Goal: Task Accomplishment & Management: Manage account settings

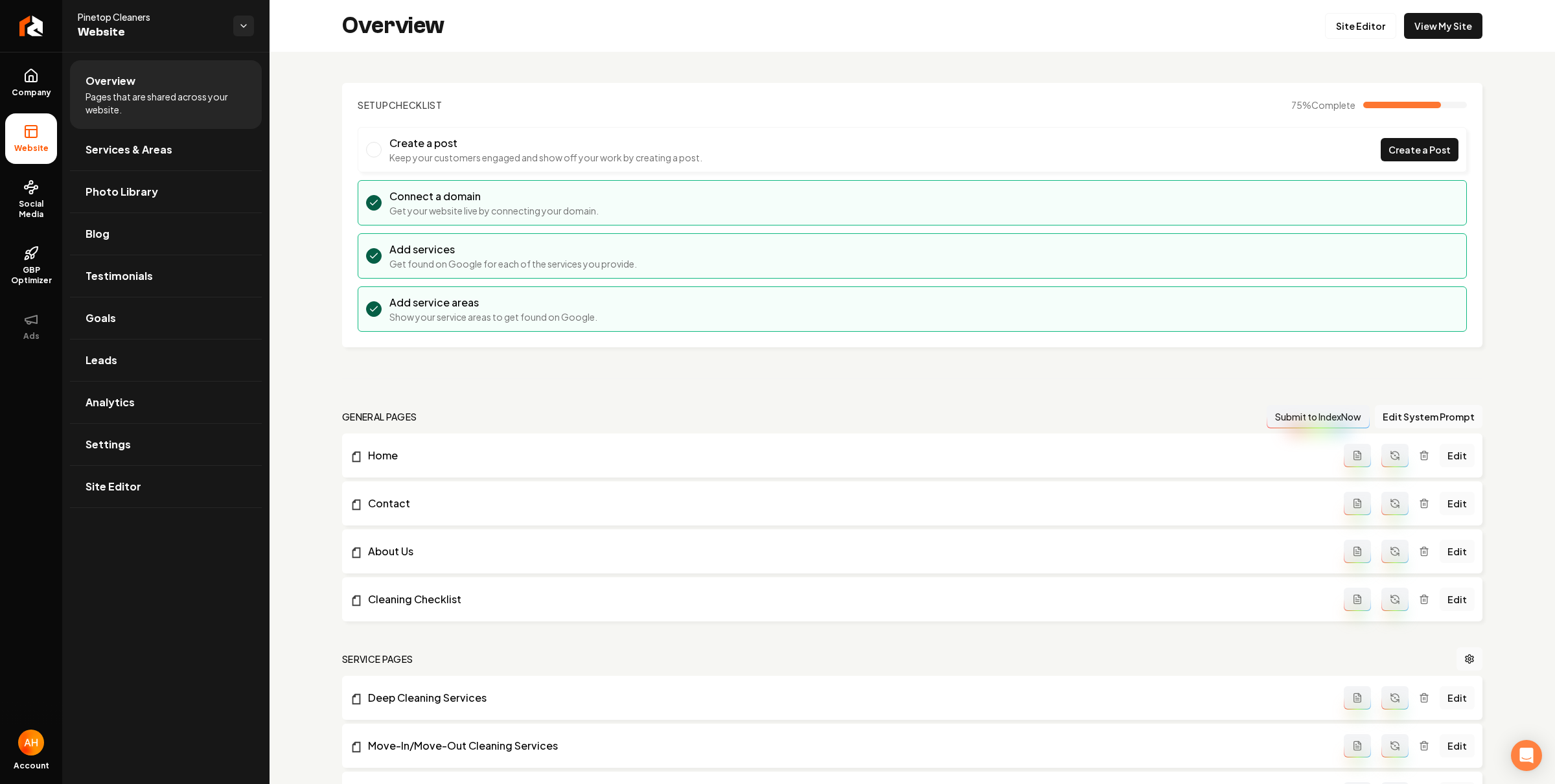
drag, startPoint x: 299, startPoint y: 127, endPoint x: 298, endPoint y: 166, distance: 39.0
click at [299, 127] on div "Setup Checklist 75 % Complete Create a post Keep your customers engaged and sho…" at bounding box center [912, 786] width 1286 height 1468
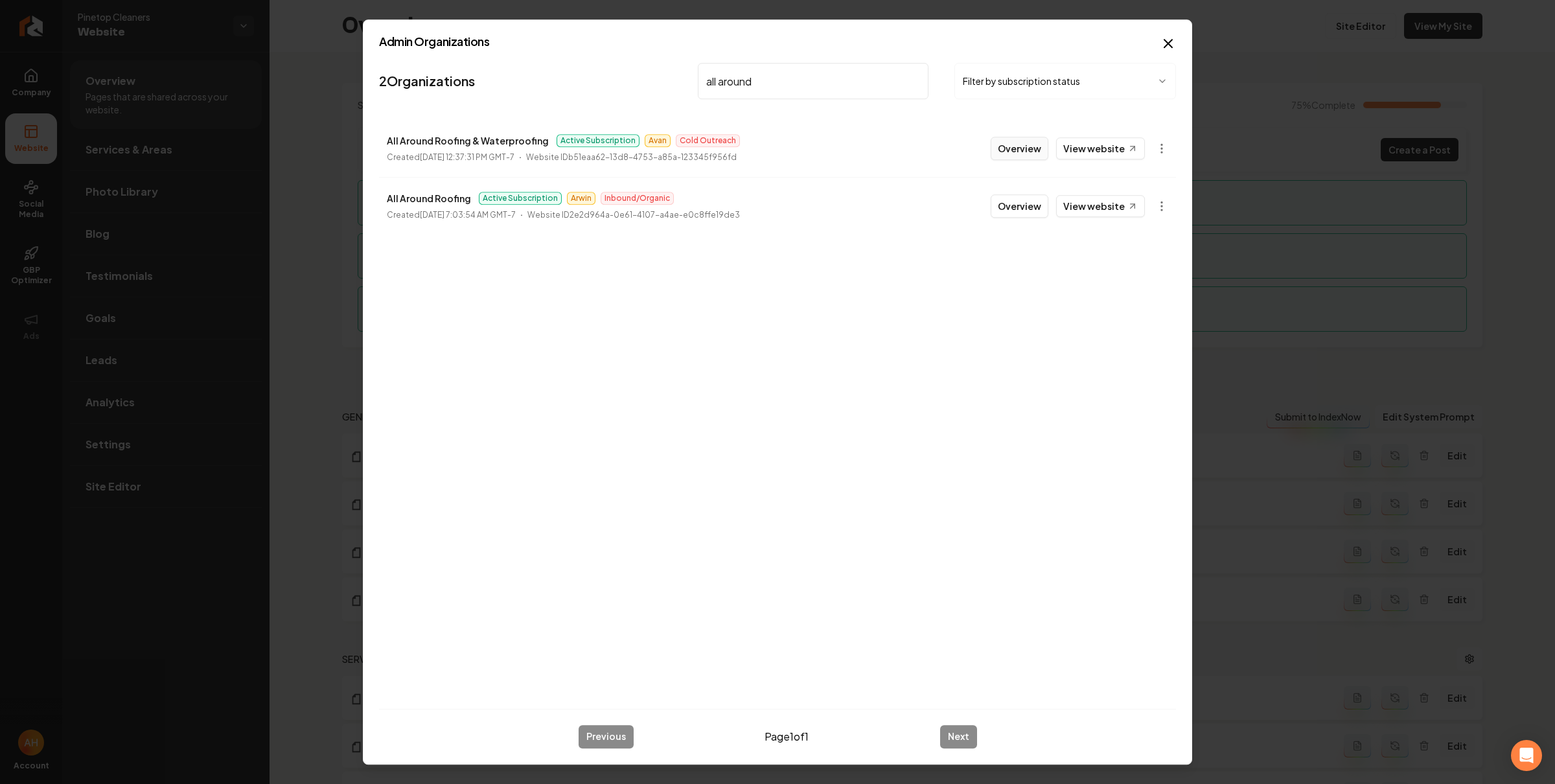
type input "all around"
click at [1022, 153] on button "Overview" at bounding box center [1019, 148] width 57 height 23
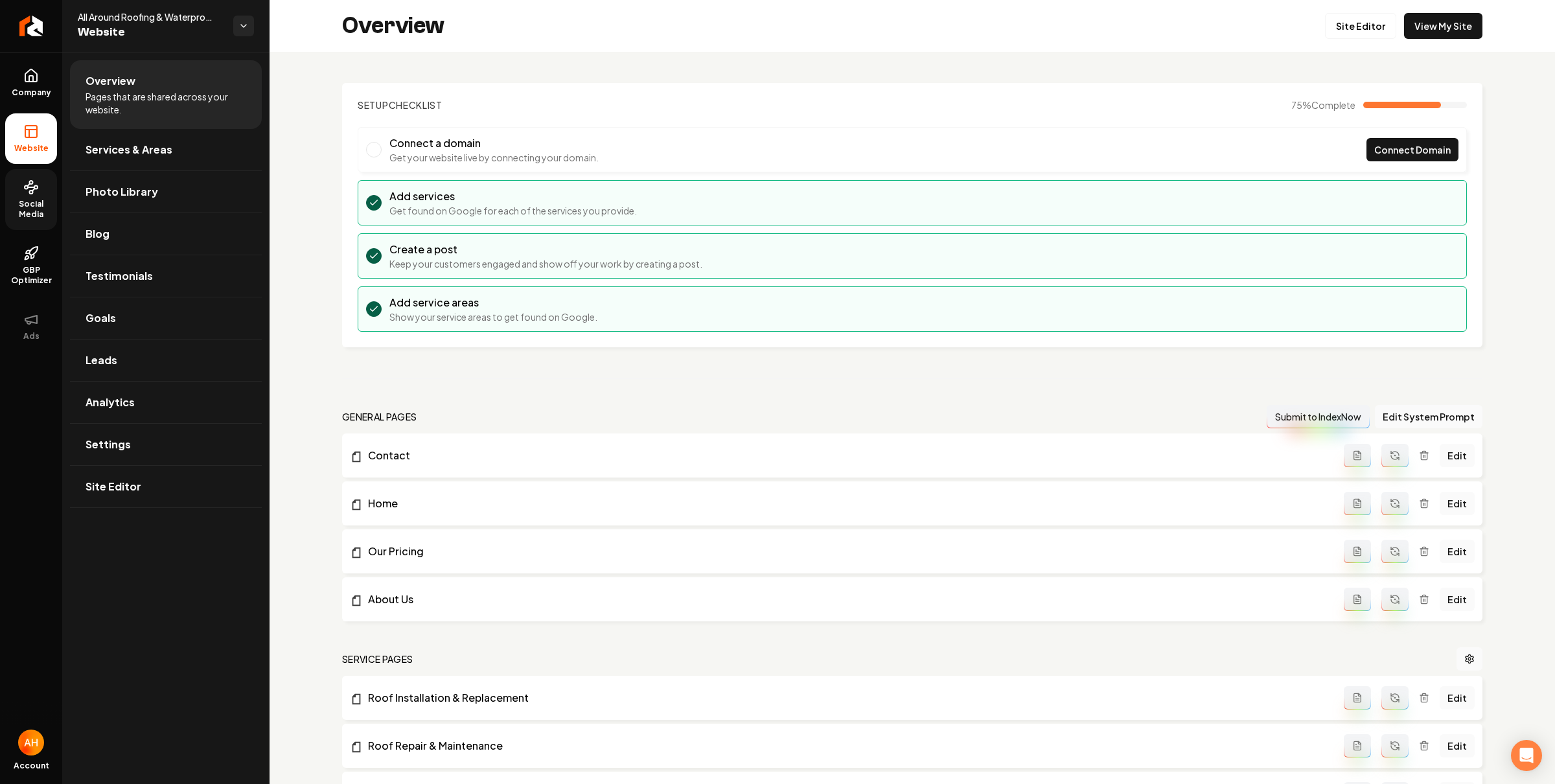
click at [44, 206] on span "Social Media" at bounding box center [31, 209] width 52 height 21
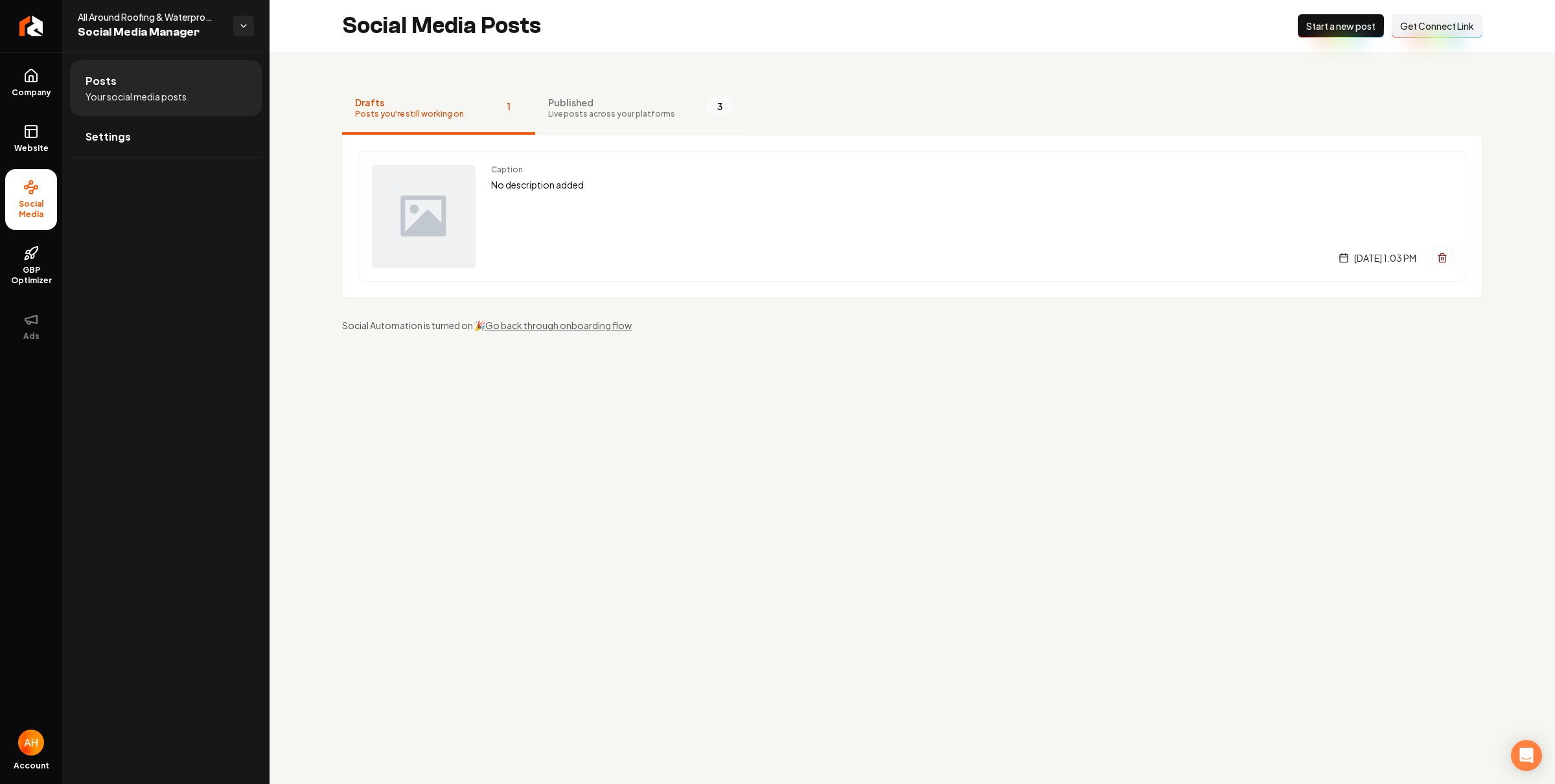
click at [665, 102] on button "Published Live posts across your platforms 3" at bounding box center [641, 109] width 211 height 52
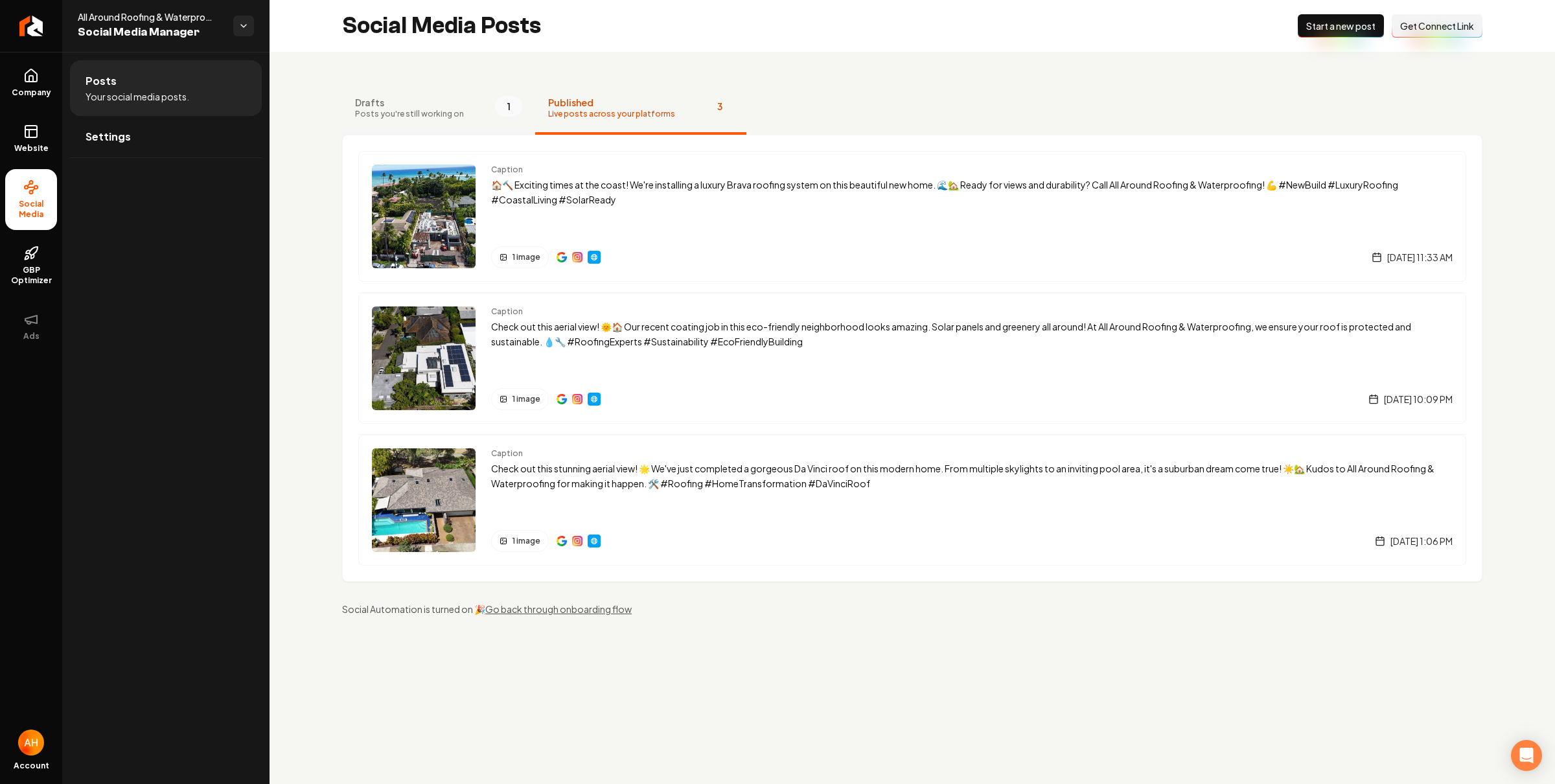
click at [445, 102] on span "Drafts" at bounding box center [409, 102] width 109 height 13
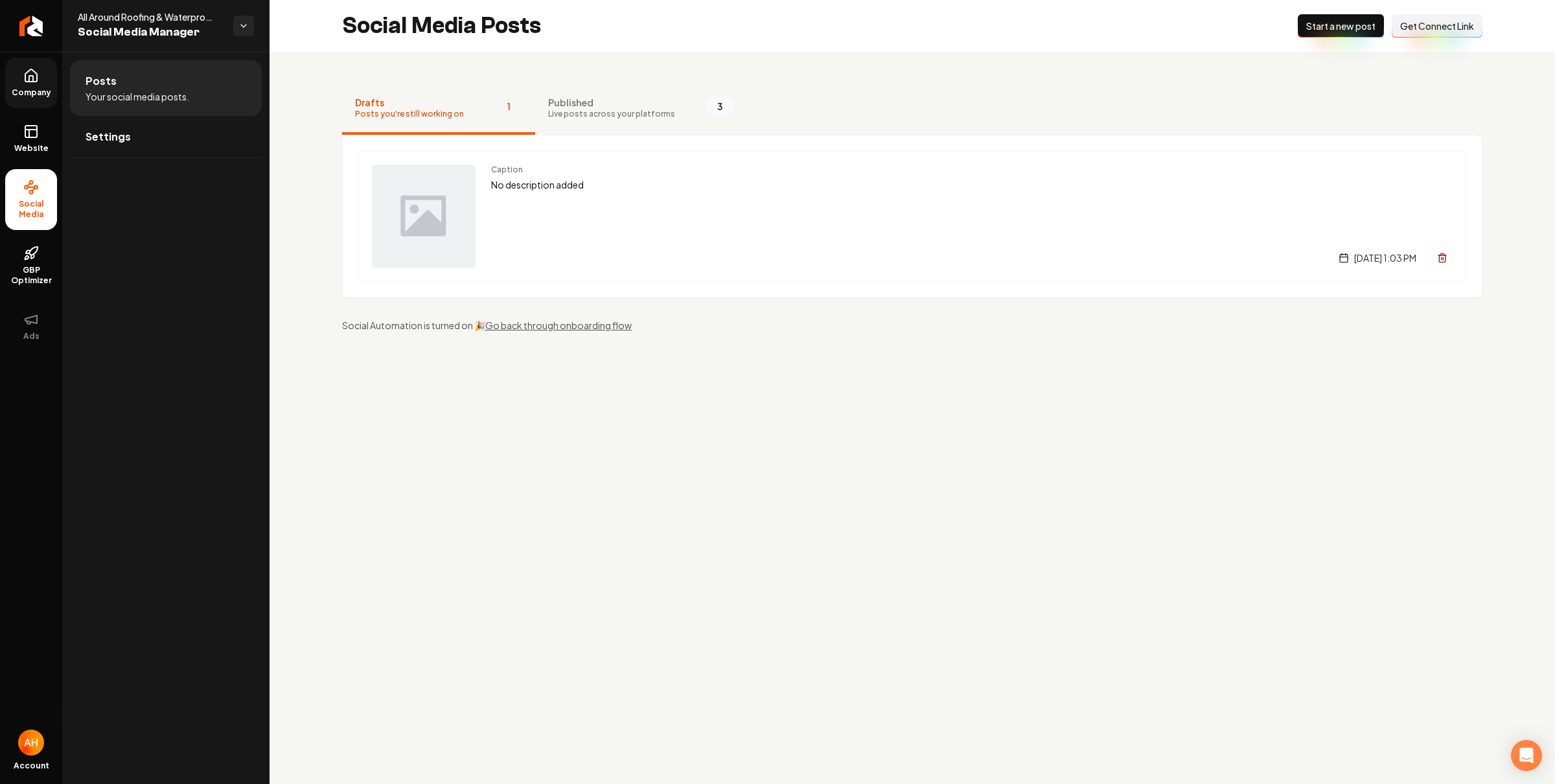
click at [40, 83] on link "Company" at bounding box center [31, 82] width 52 height 50
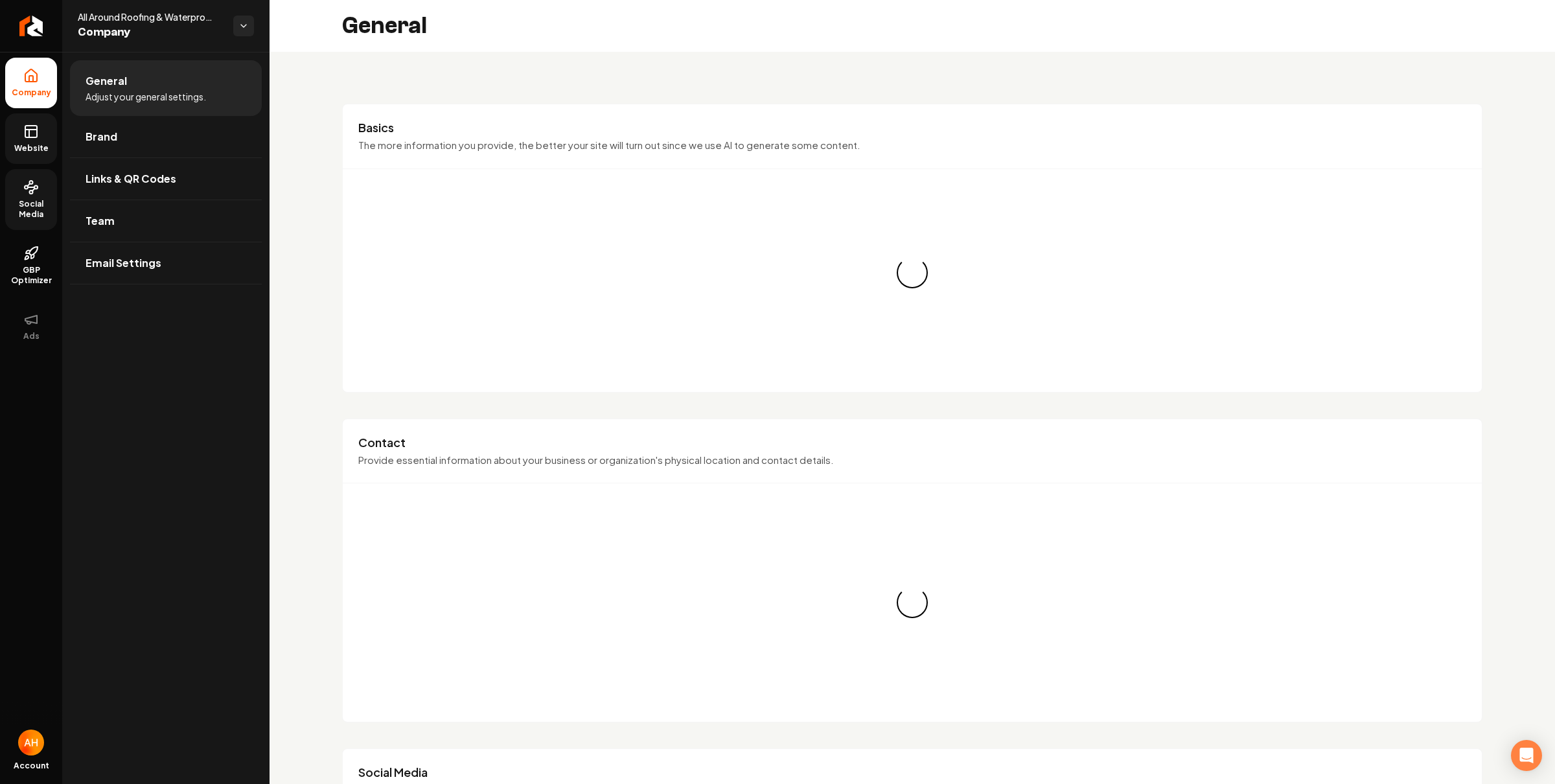
click at [30, 130] on icon at bounding box center [30, 134] width 0 height 8
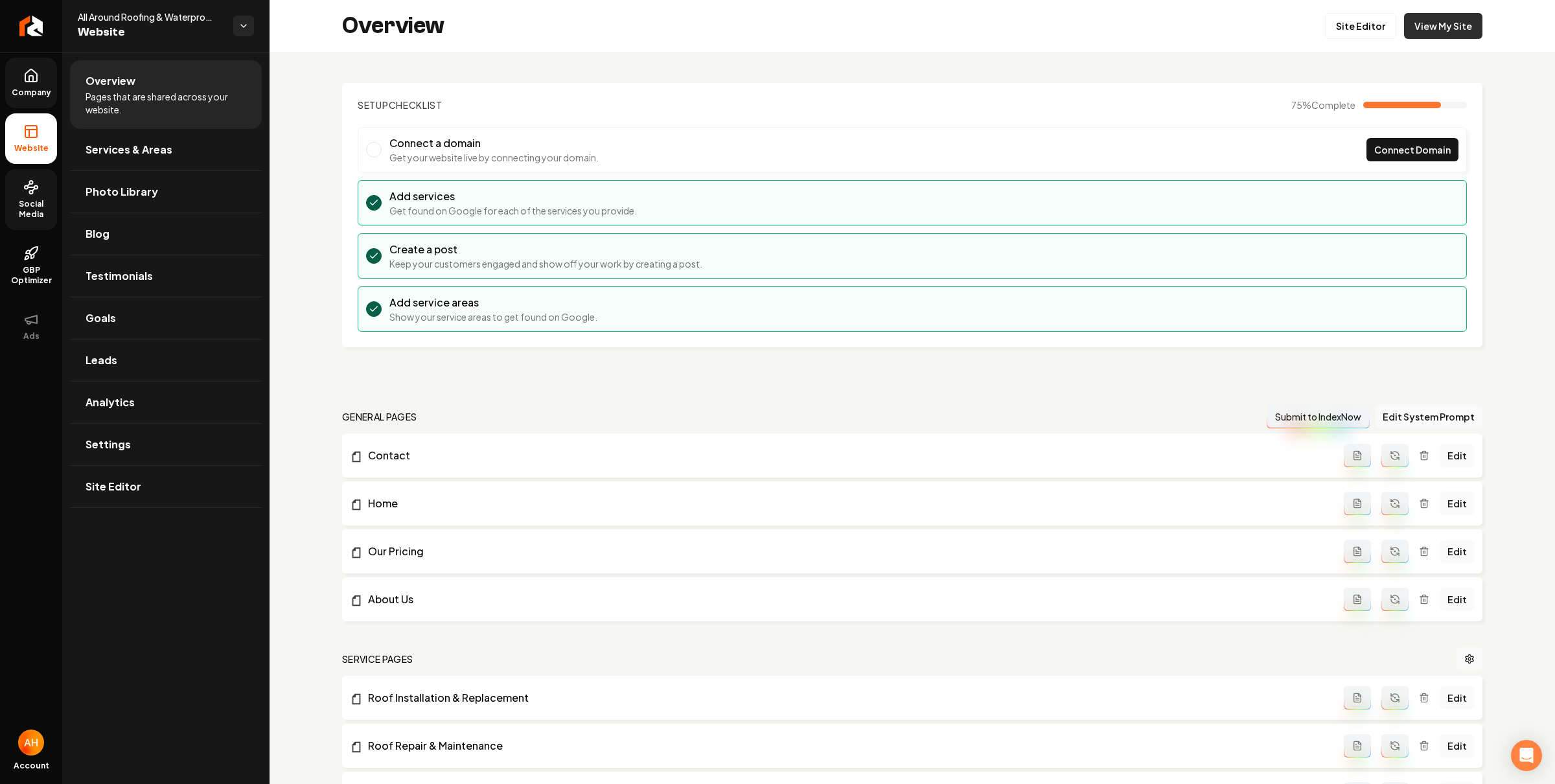
click at [1429, 21] on link "View My Site" at bounding box center [1443, 26] width 78 height 26
click at [163, 437] on link "Settings" at bounding box center [165, 444] width 192 height 41
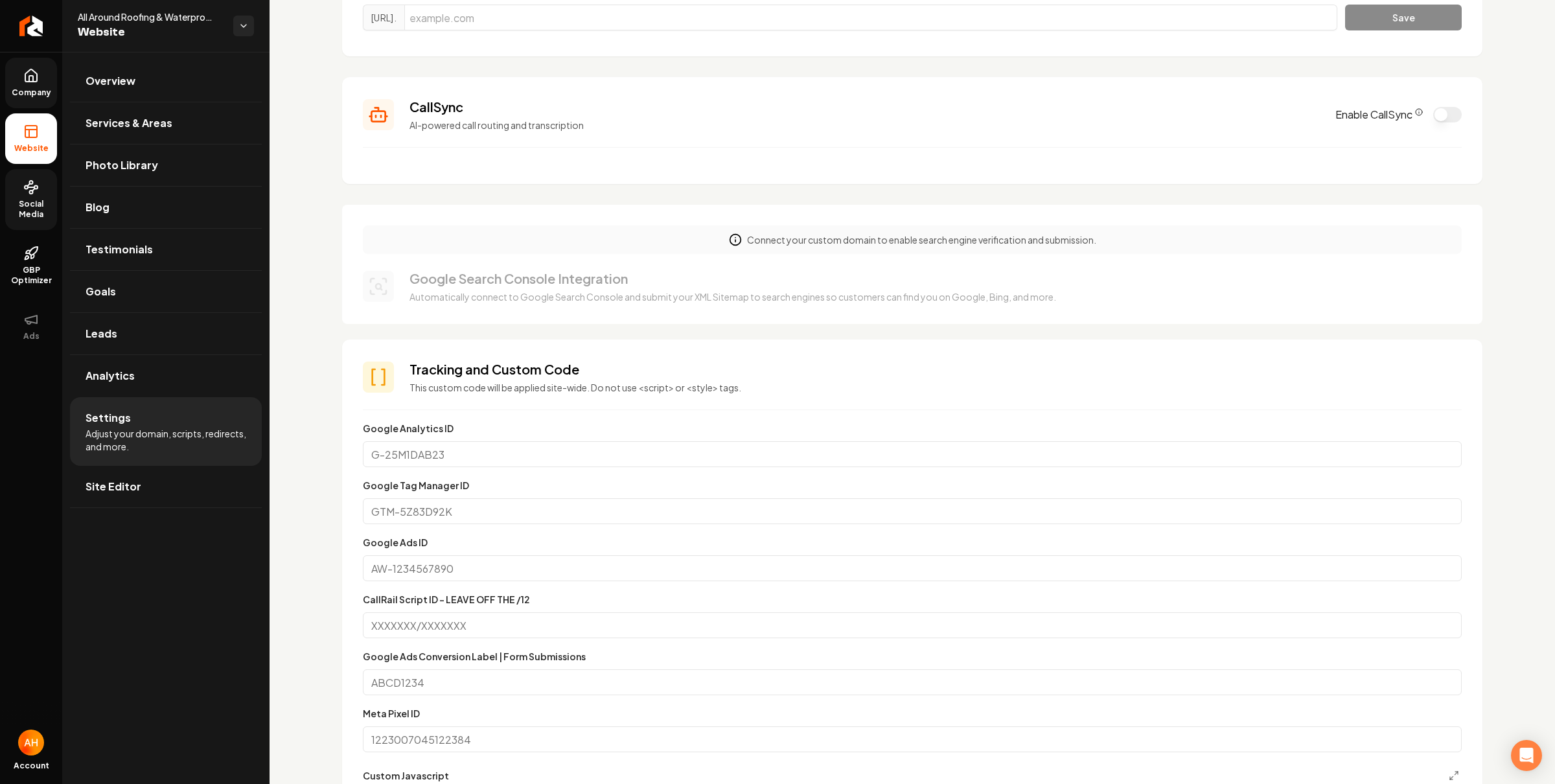
scroll to position [92, 0]
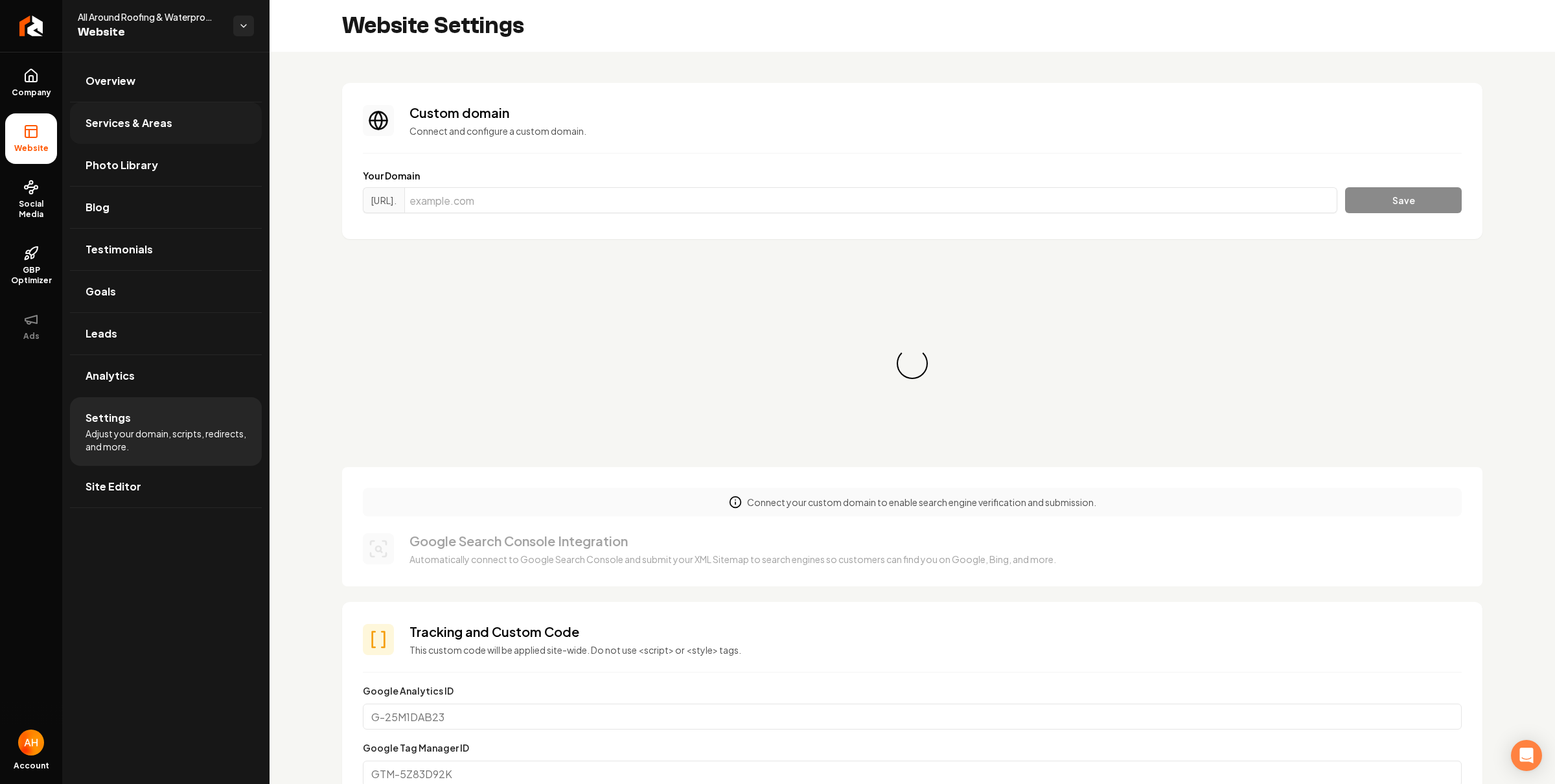
scroll to position [23, 0]
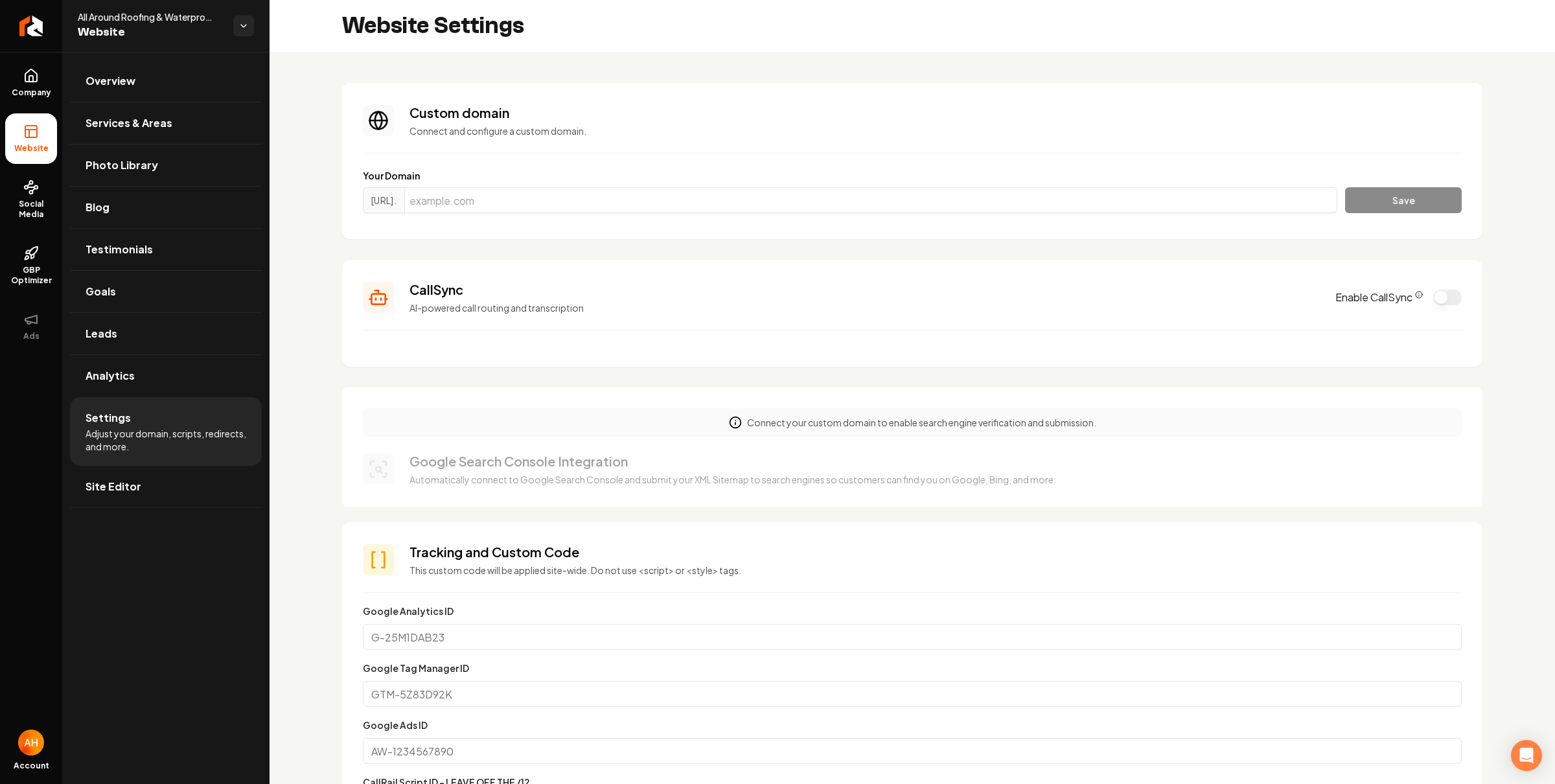
click at [1163, 272] on section "CallSync AI-powered call routing and transcription Enable CallSync" at bounding box center [912, 314] width 1140 height 107
click at [1434, 296] on button "Enable CallSync" at bounding box center [1448, 297] width 29 height 16
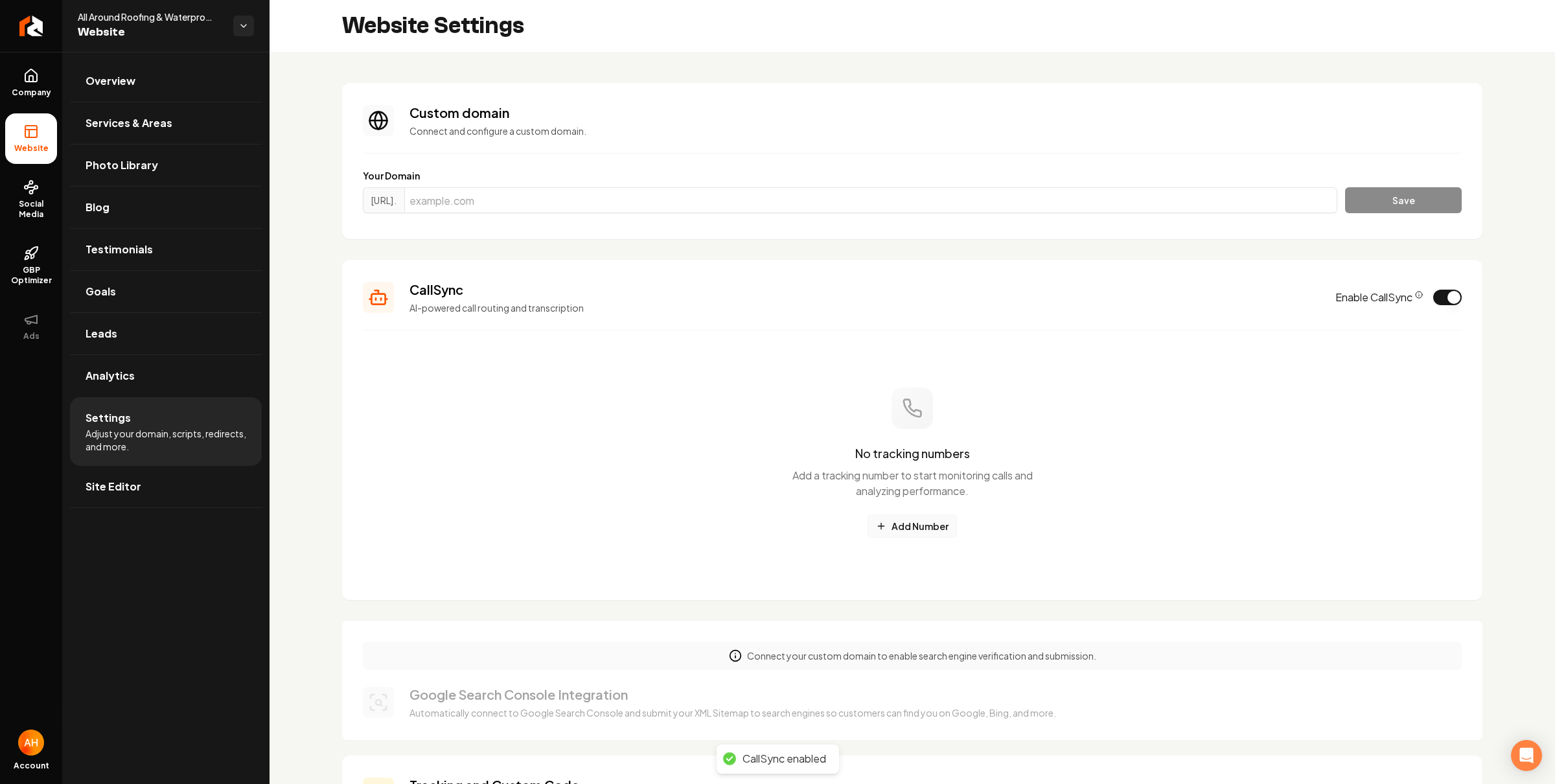
click at [941, 523] on button "Add Number" at bounding box center [912, 526] width 89 height 23
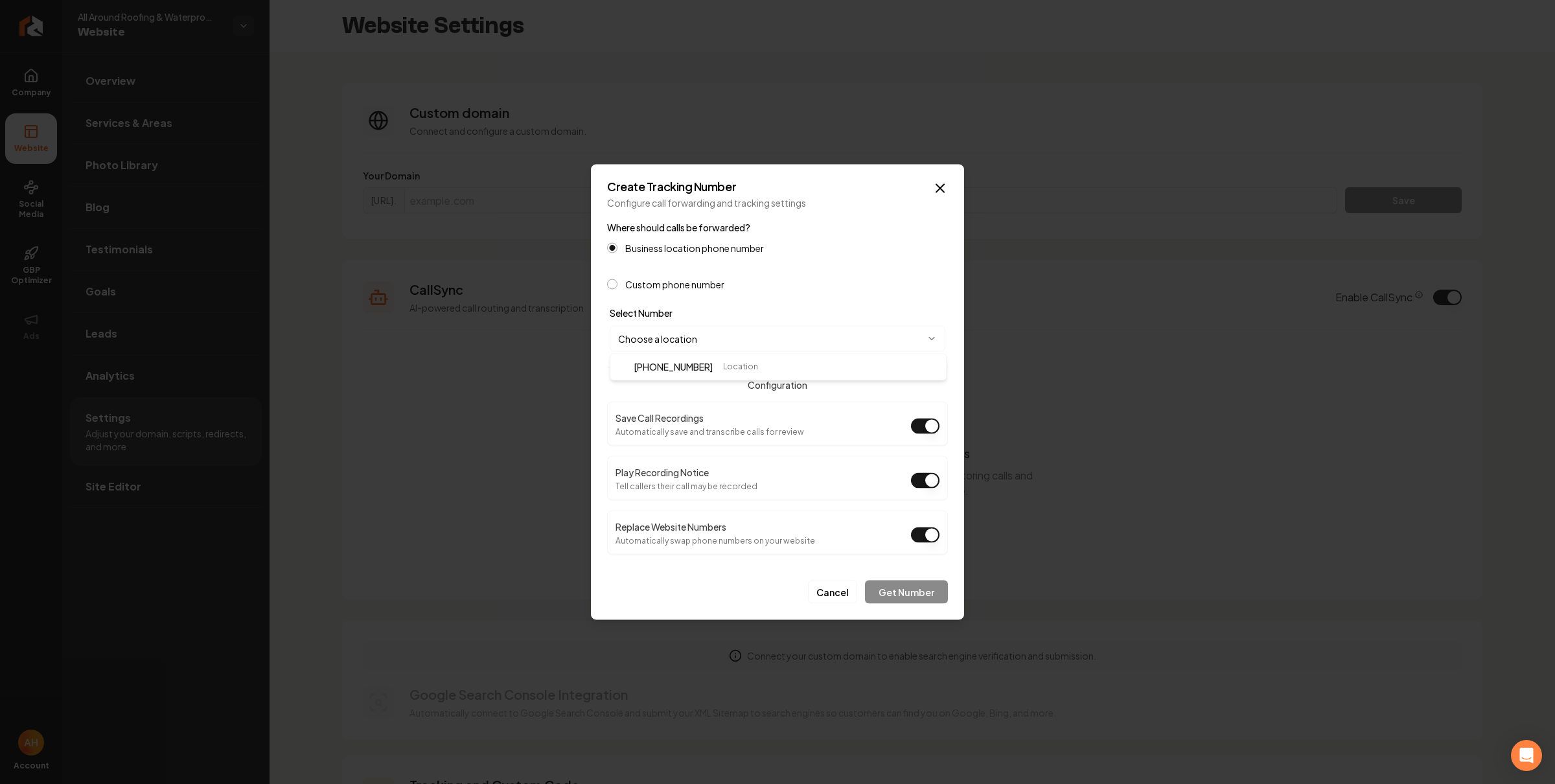
click at [734, 335] on body "Company Website Social Media GBP Optimizer Ads Account All Around Roofing & Wat…" at bounding box center [777, 392] width 1555 height 784
select select "**********"
click at [911, 588] on button "Get Number" at bounding box center [906, 592] width 83 height 23
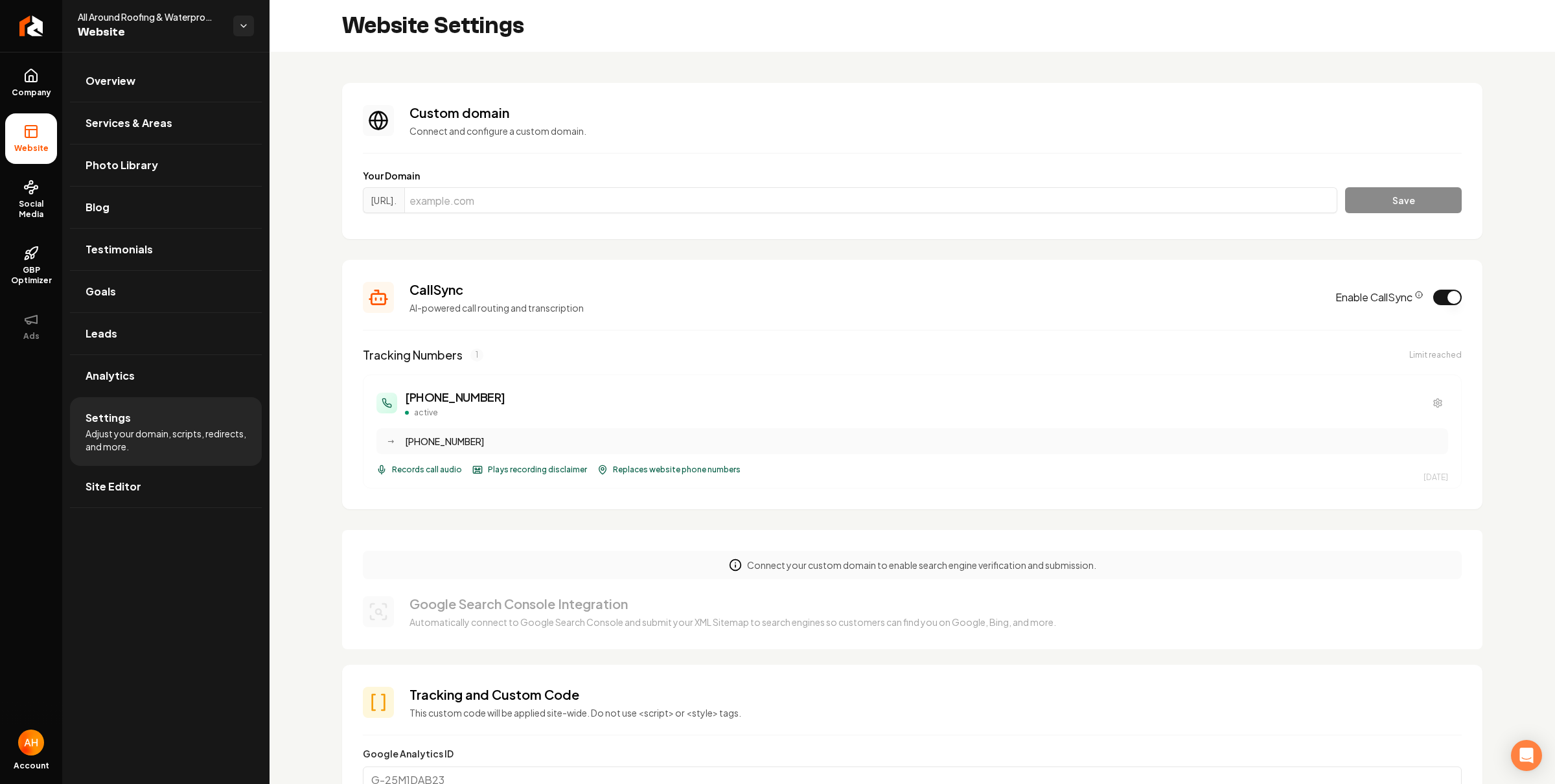
click at [1005, 26] on div "Website Settings" at bounding box center [912, 26] width 1286 height 52
click at [1072, 23] on div "Website Settings" at bounding box center [912, 26] width 1286 height 52
click at [197, 75] on link "Overview" at bounding box center [165, 81] width 192 height 41
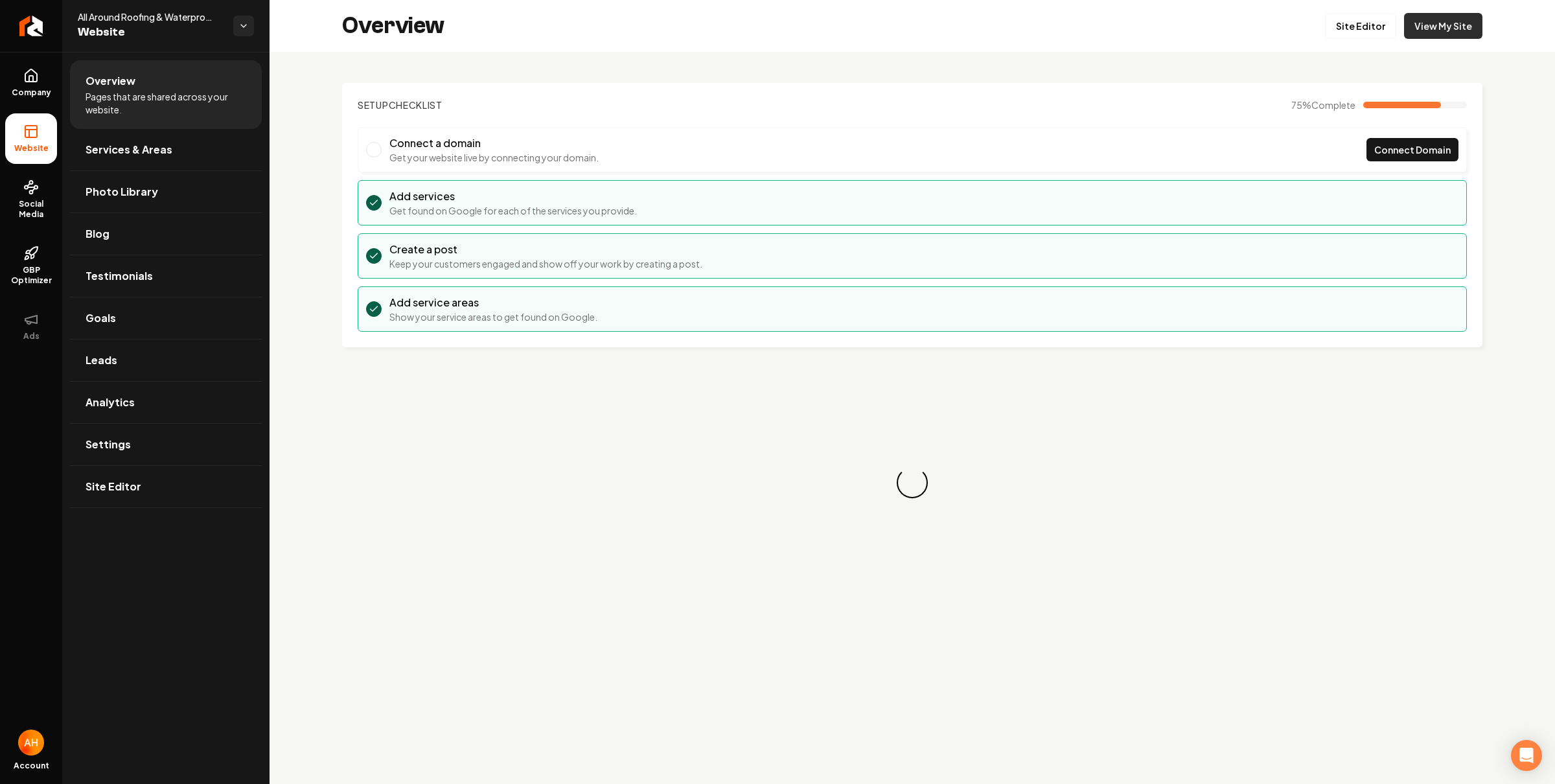
click at [1418, 26] on link "View My Site" at bounding box center [1443, 26] width 78 height 26
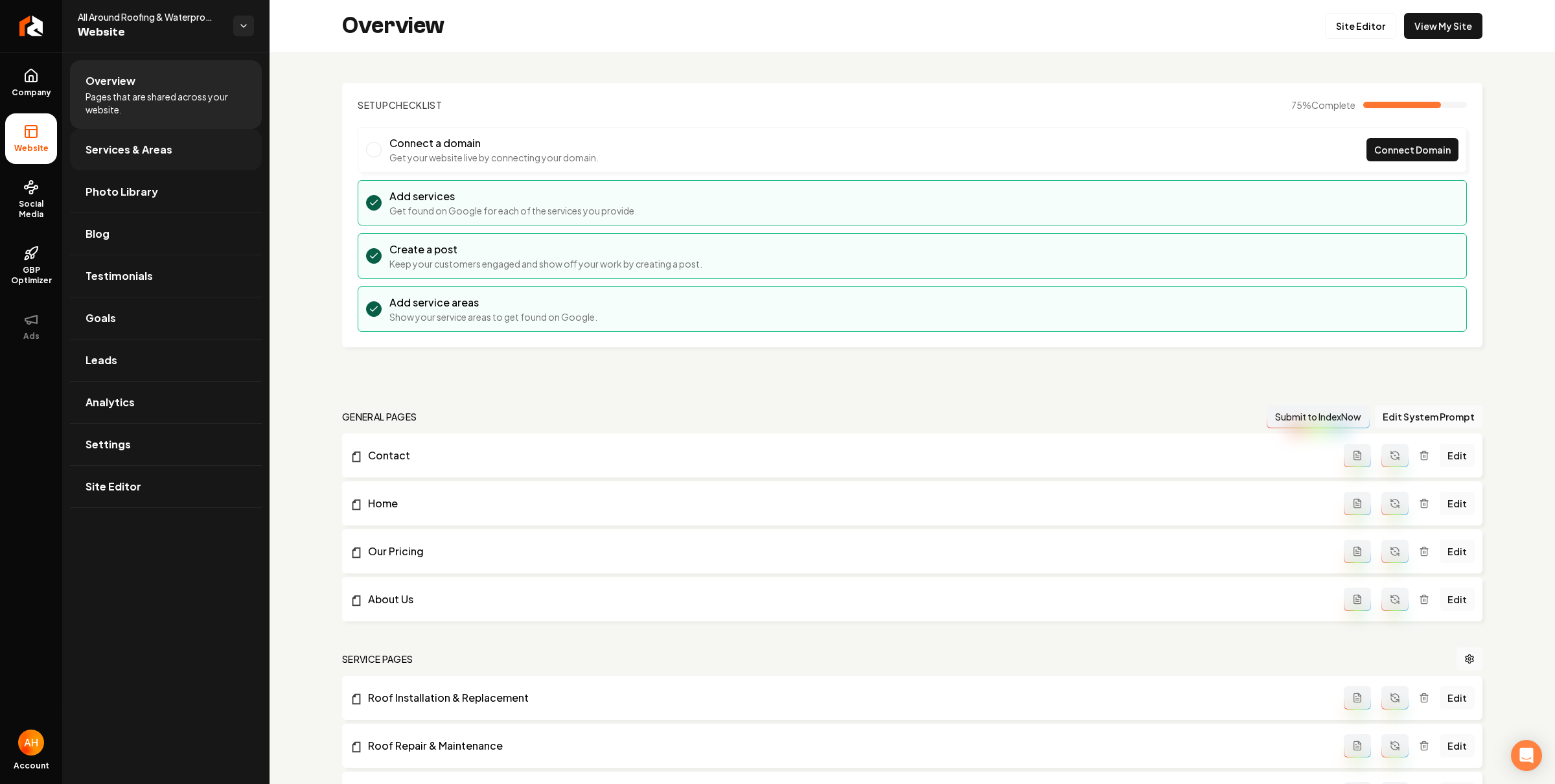
click at [160, 147] on span "Services & Areas" at bounding box center [129, 150] width 87 height 16
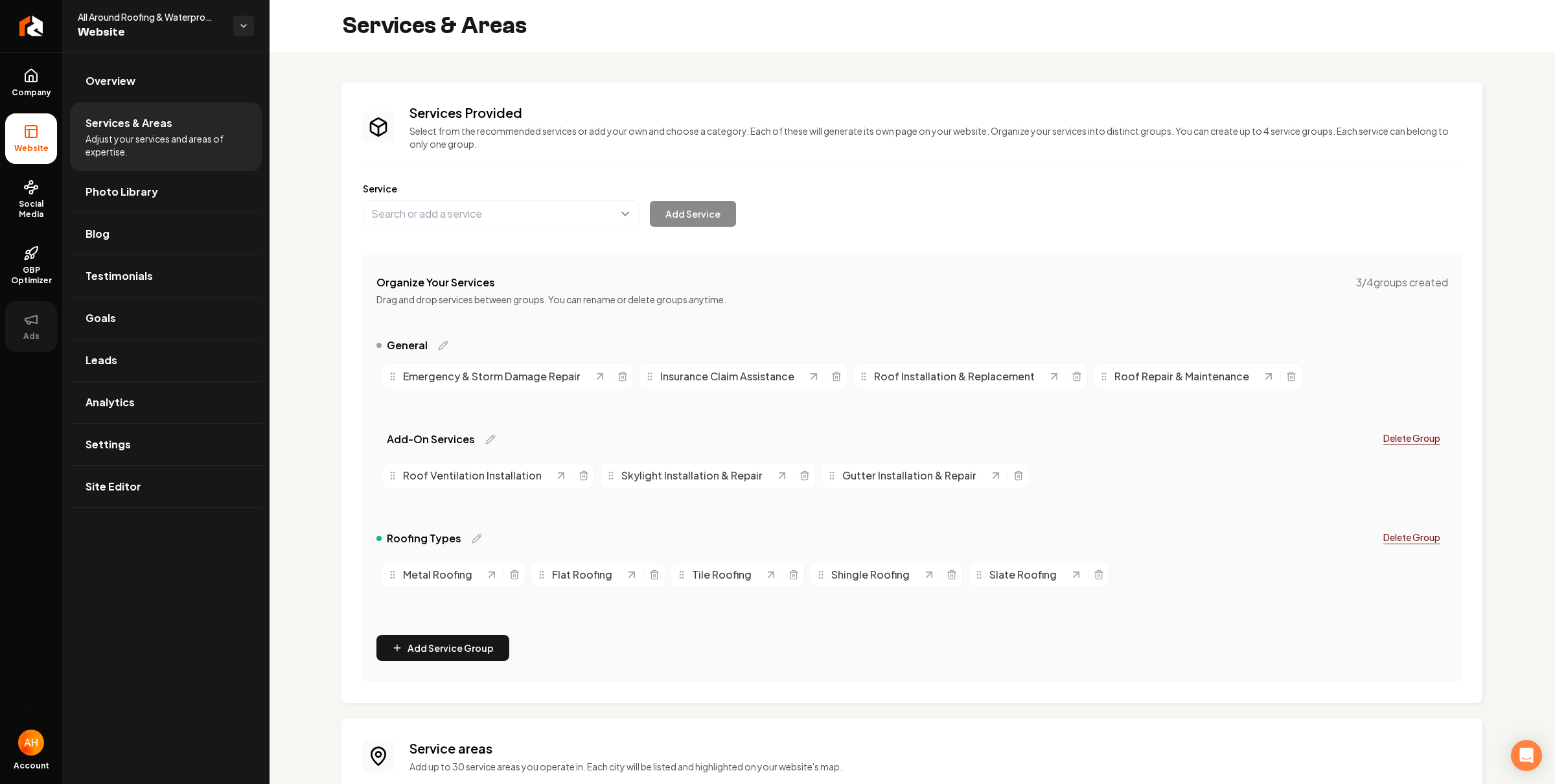
scroll to position [189, 0]
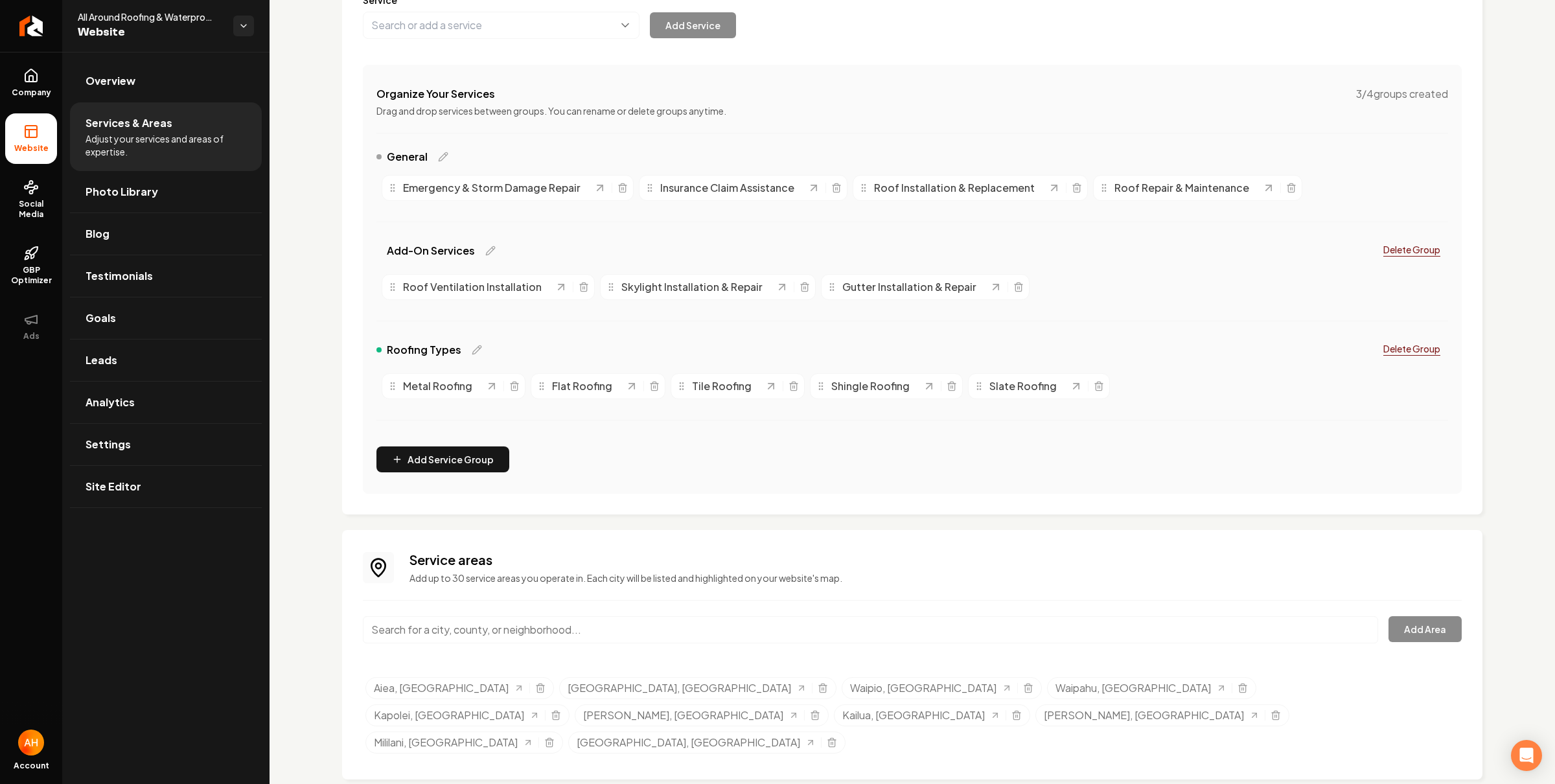
click at [522, 625] on input "Main content area" at bounding box center [870, 630] width 1015 height 27
type input "Waimānalo, HI"
click at [1429, 623] on button "Add Area" at bounding box center [1425, 629] width 73 height 26
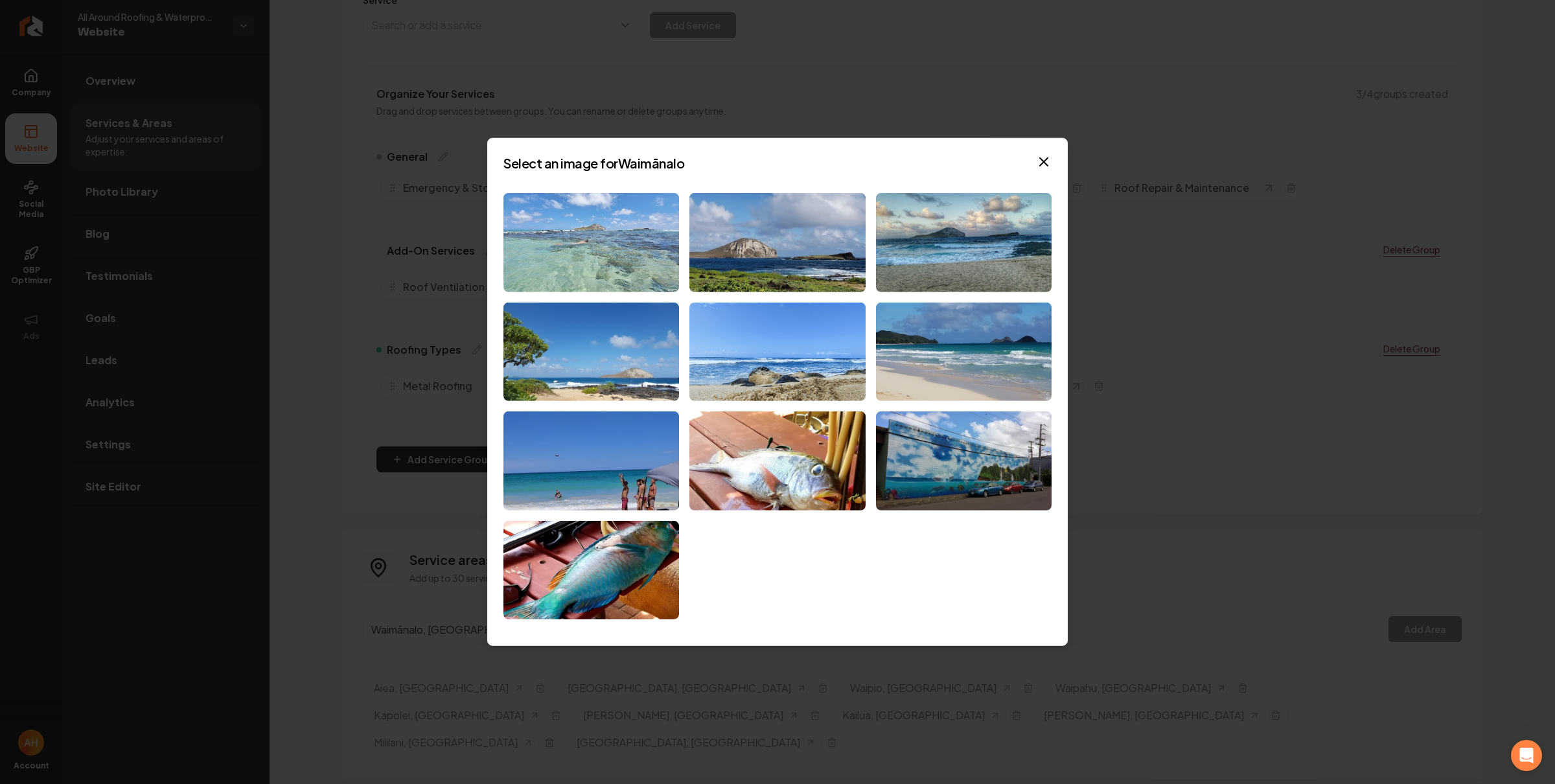
click at [620, 217] on img at bounding box center [592, 243] width 175 height 99
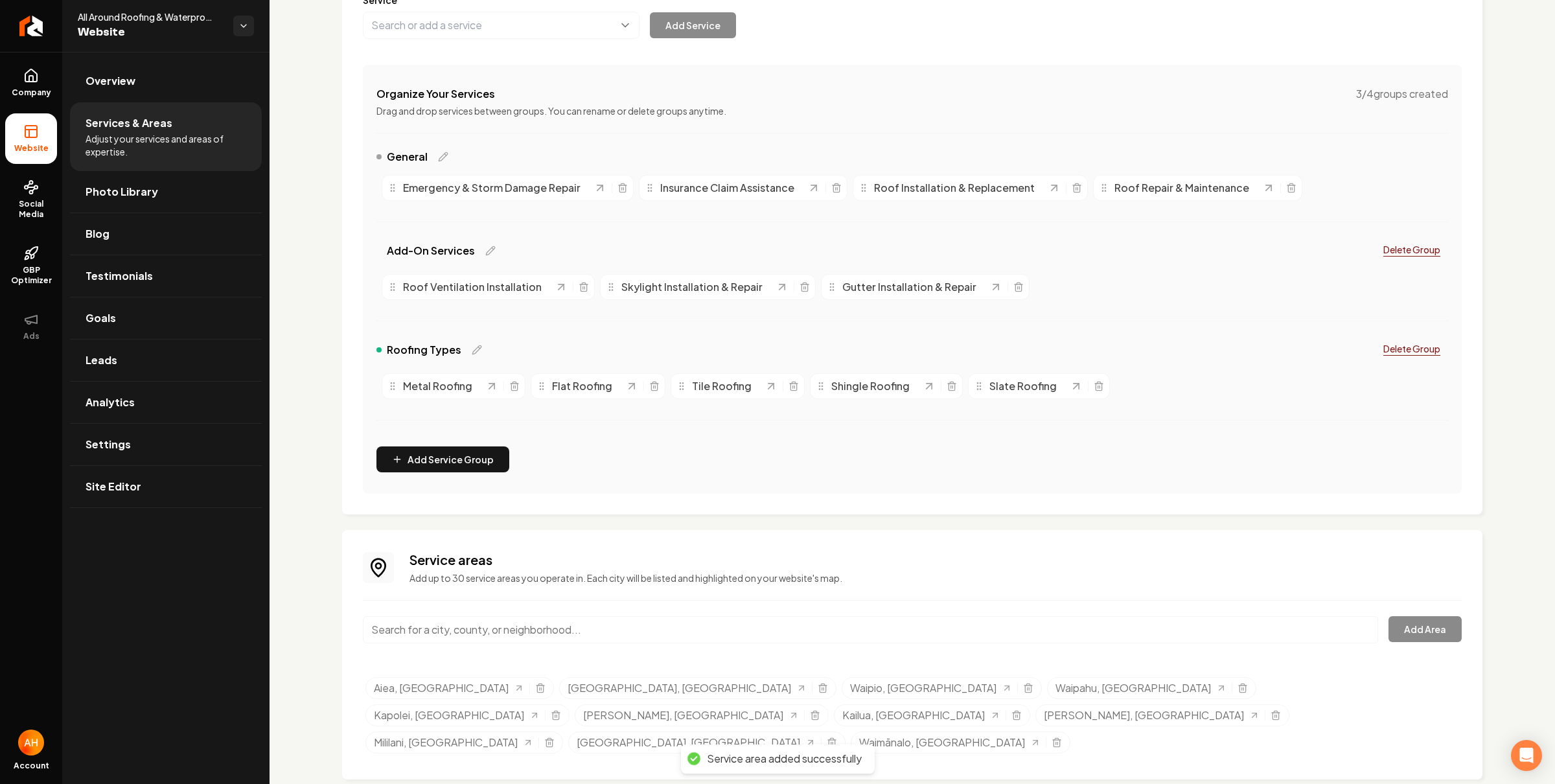
click at [464, 641] on input "Main content area" at bounding box center [870, 630] width 1015 height 27
type input "Waimanalo Beach, HI"
drag, startPoint x: 502, startPoint y: 652, endPoint x: 861, endPoint y: 664, distance: 359.2
click at [1419, 626] on button "Add Area" at bounding box center [1425, 629] width 73 height 26
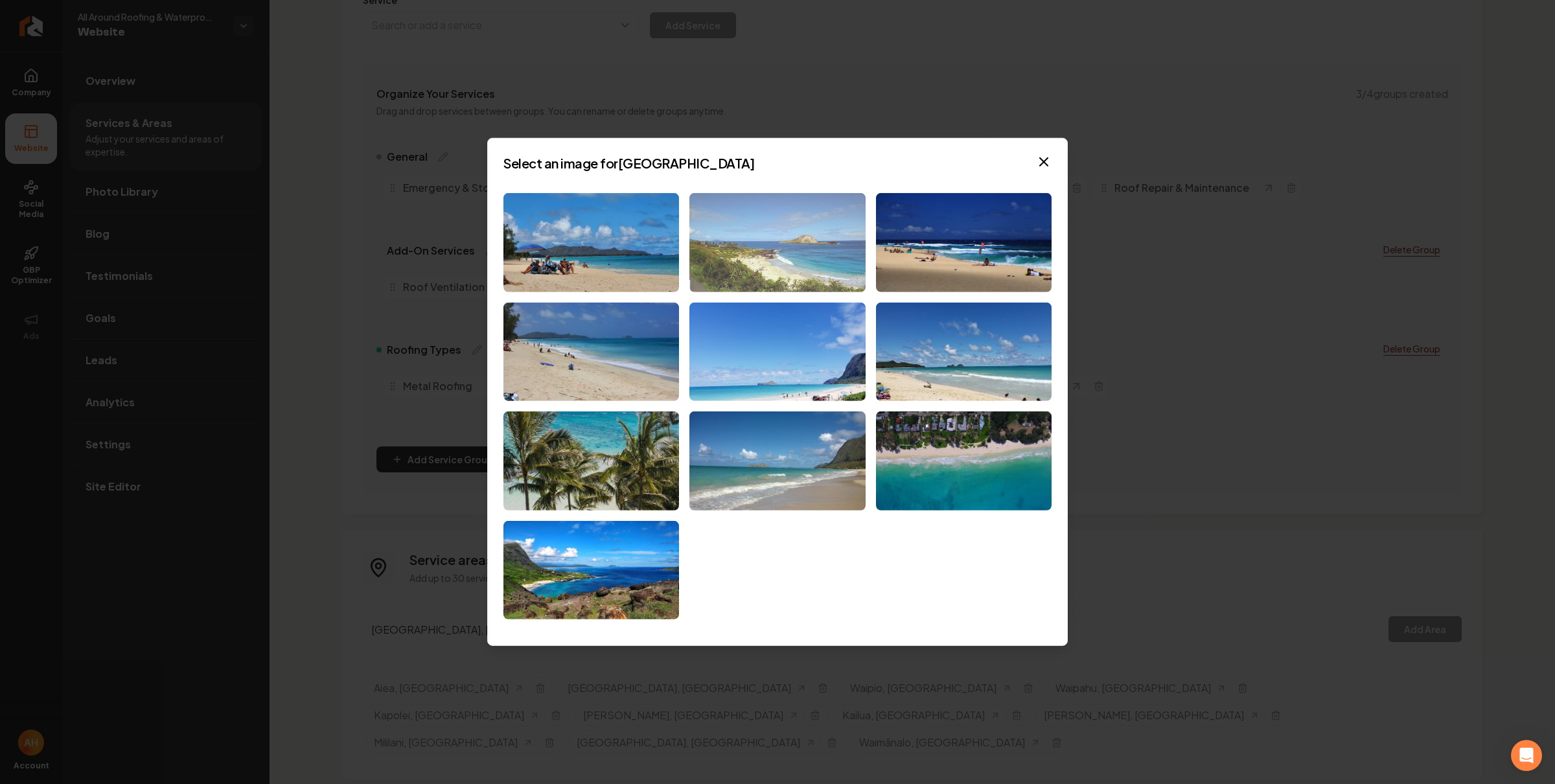
click at [737, 241] on img at bounding box center [777, 243] width 175 height 99
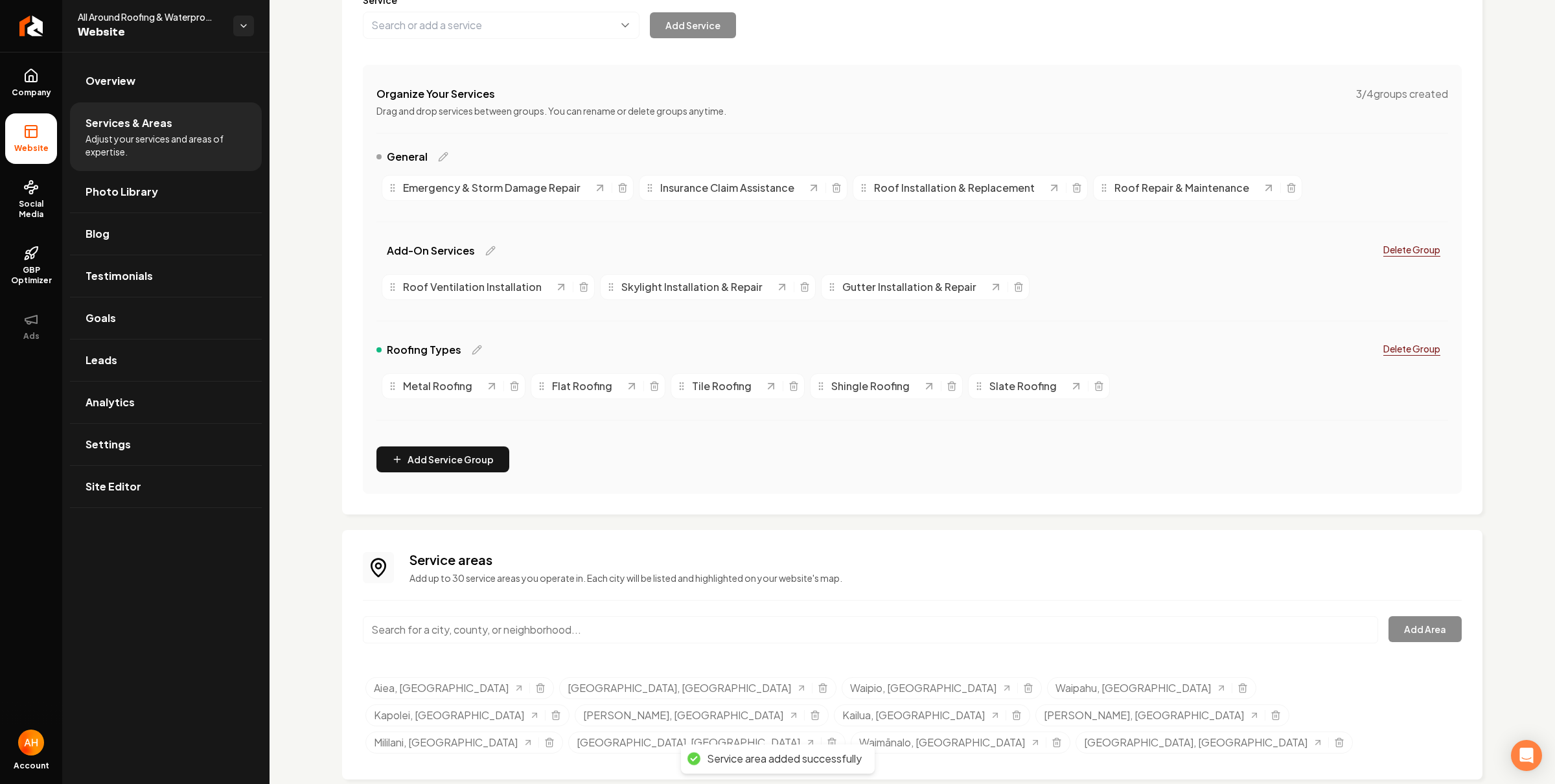
click at [653, 635] on input "Main content area" at bounding box center [870, 630] width 1015 height 27
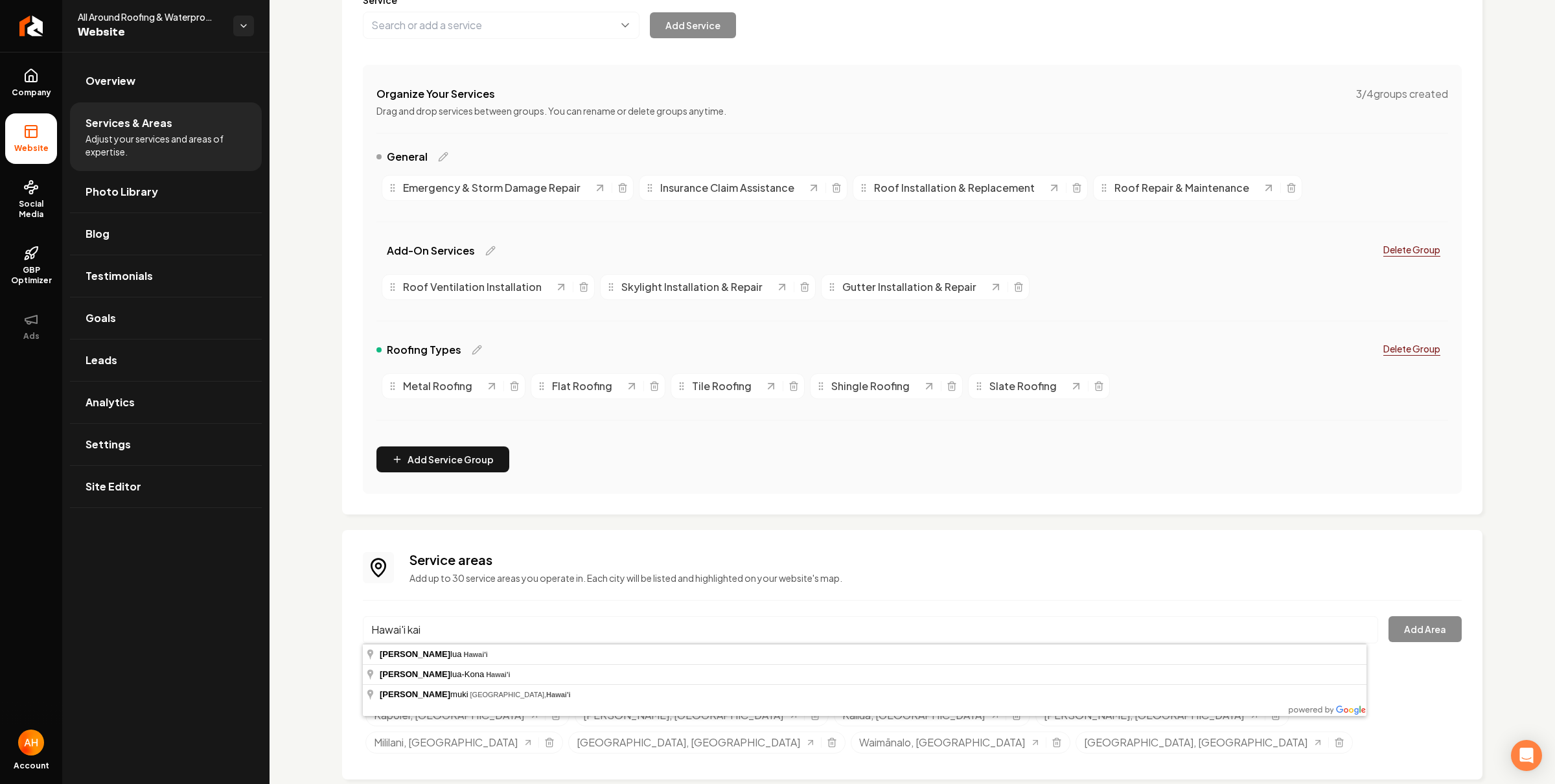
click at [444, 634] on input "Hawai'i kai" at bounding box center [870, 630] width 1015 height 27
type input "Hawaii Kai, Honolulu, HI"
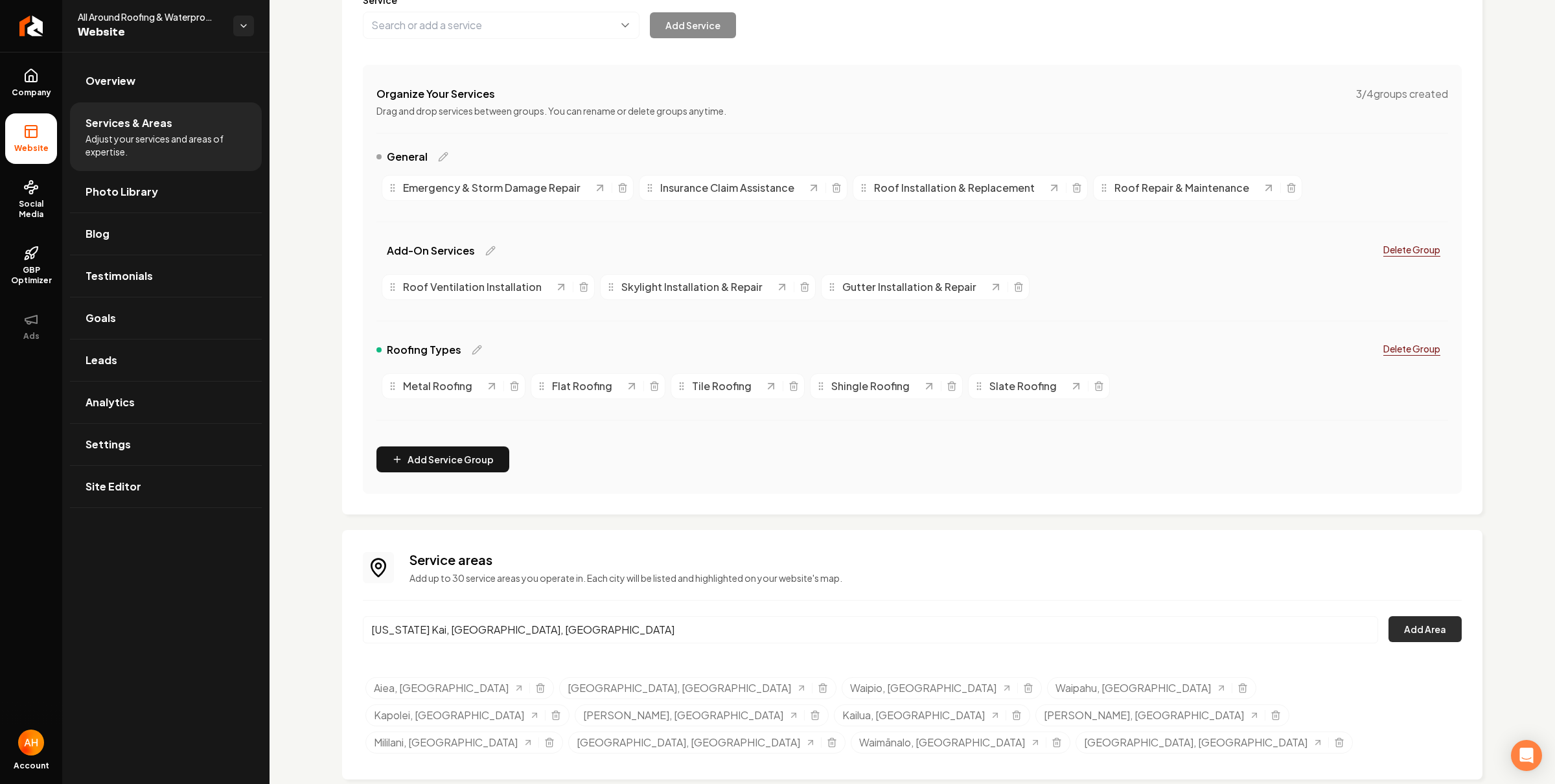
click at [1414, 618] on button "Add Area" at bounding box center [1425, 629] width 73 height 26
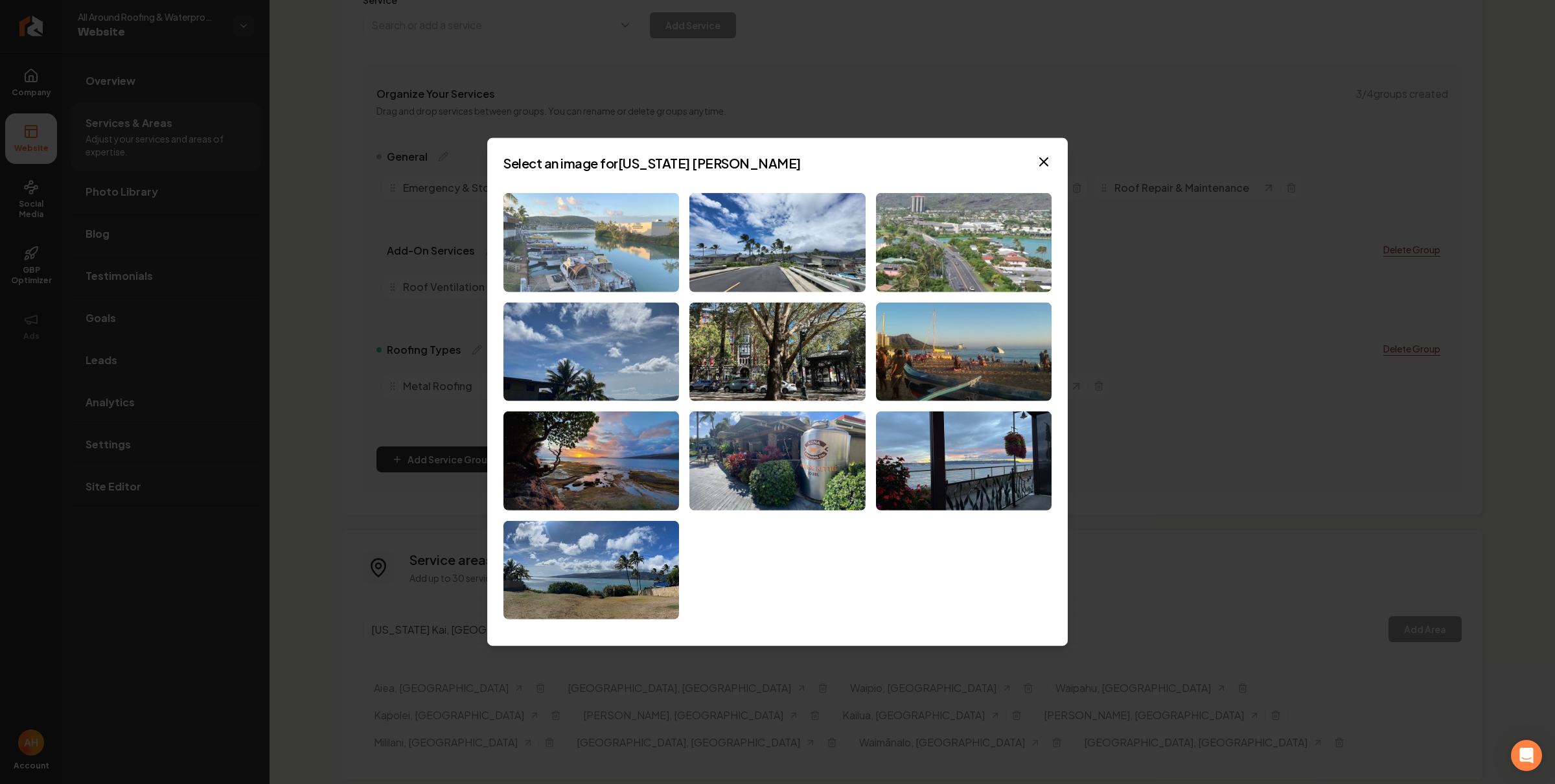
click at [632, 245] on img at bounding box center [592, 243] width 175 height 99
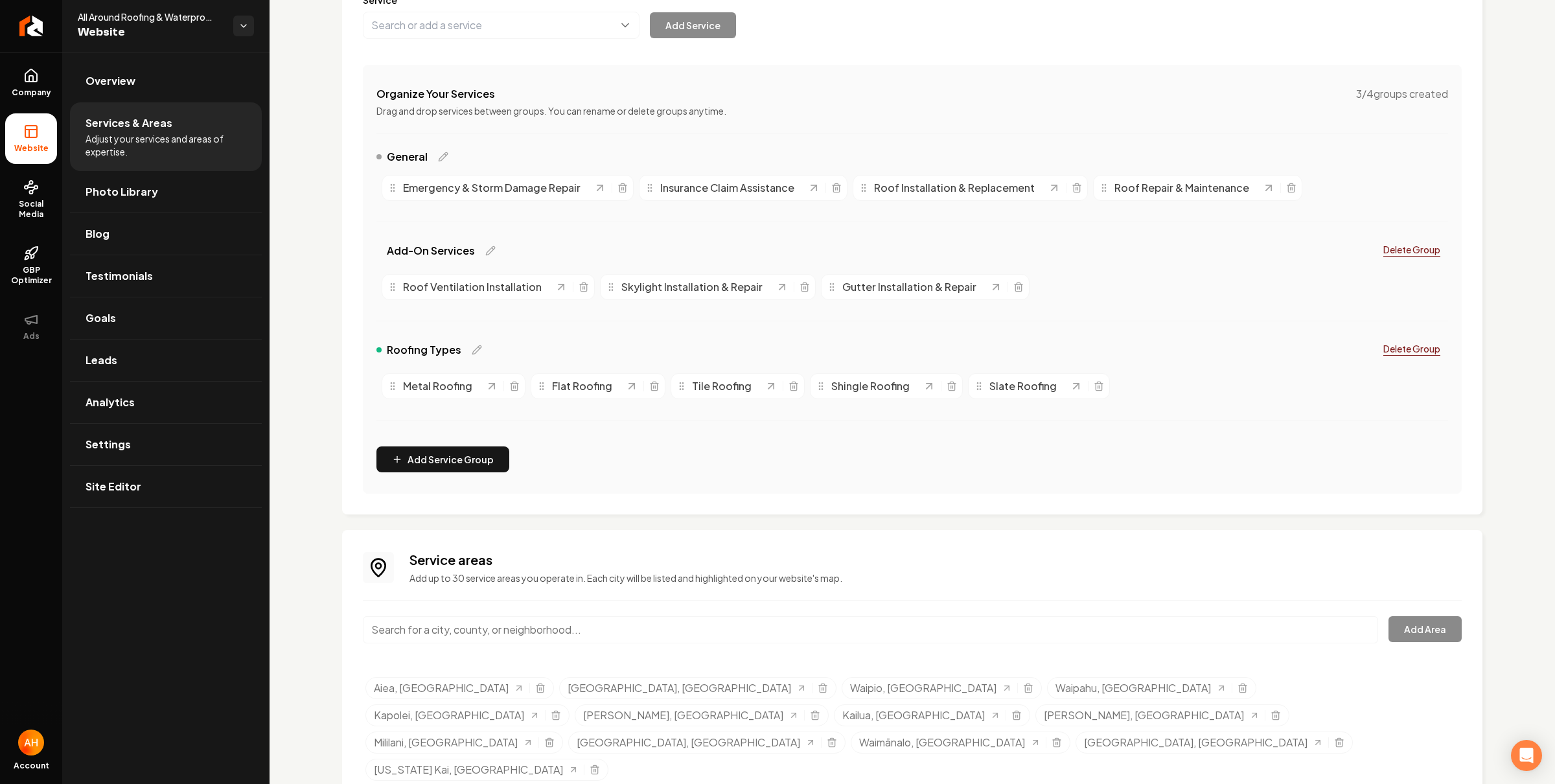
click at [567, 630] on input "Main content area" at bounding box center [870, 630] width 1015 height 27
type input "Palolo, Honolulu, HI"
click at [1390, 629] on button "Add Area" at bounding box center [1425, 629] width 73 height 26
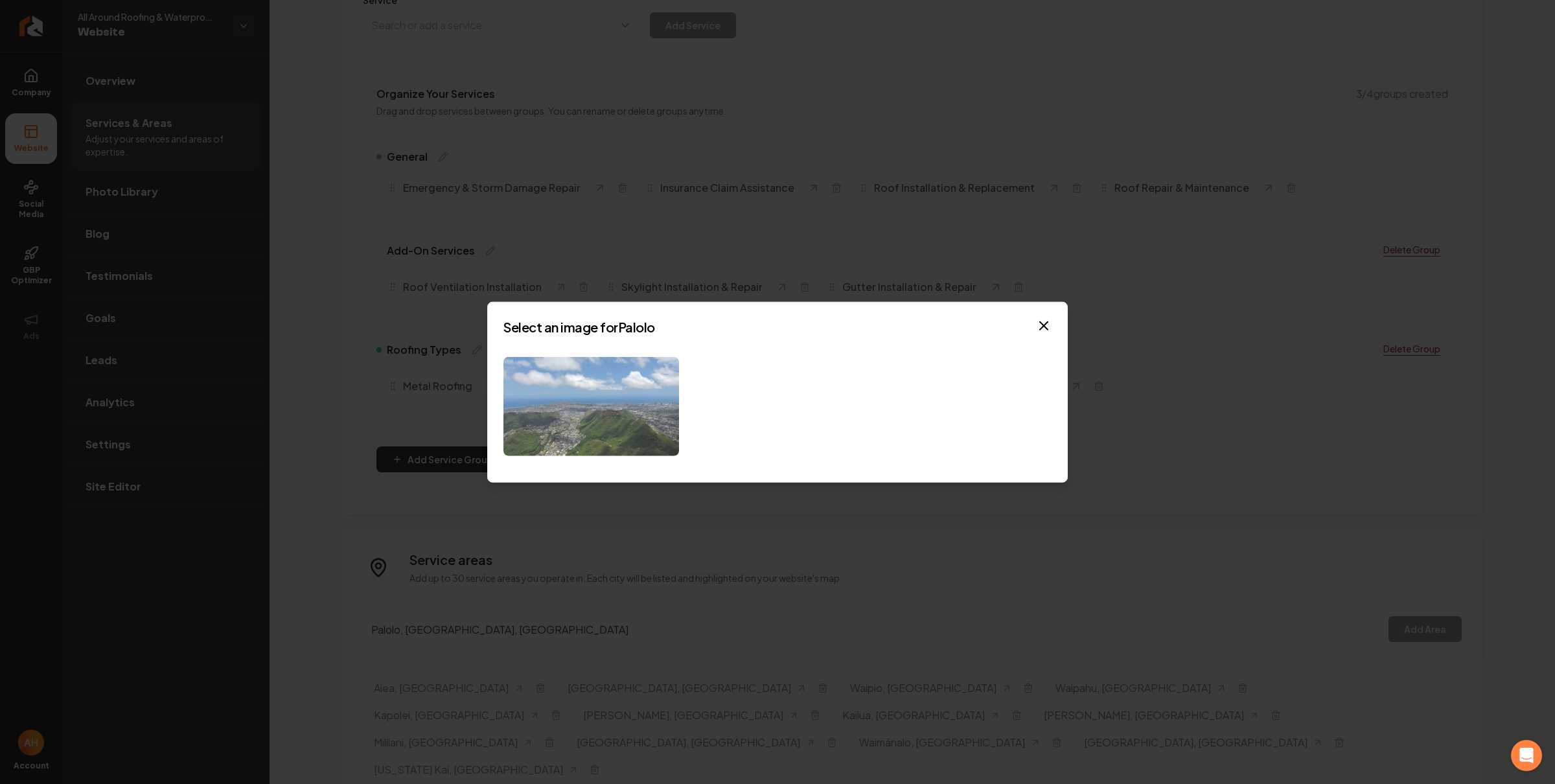
click at [646, 374] on img at bounding box center [592, 407] width 175 height 99
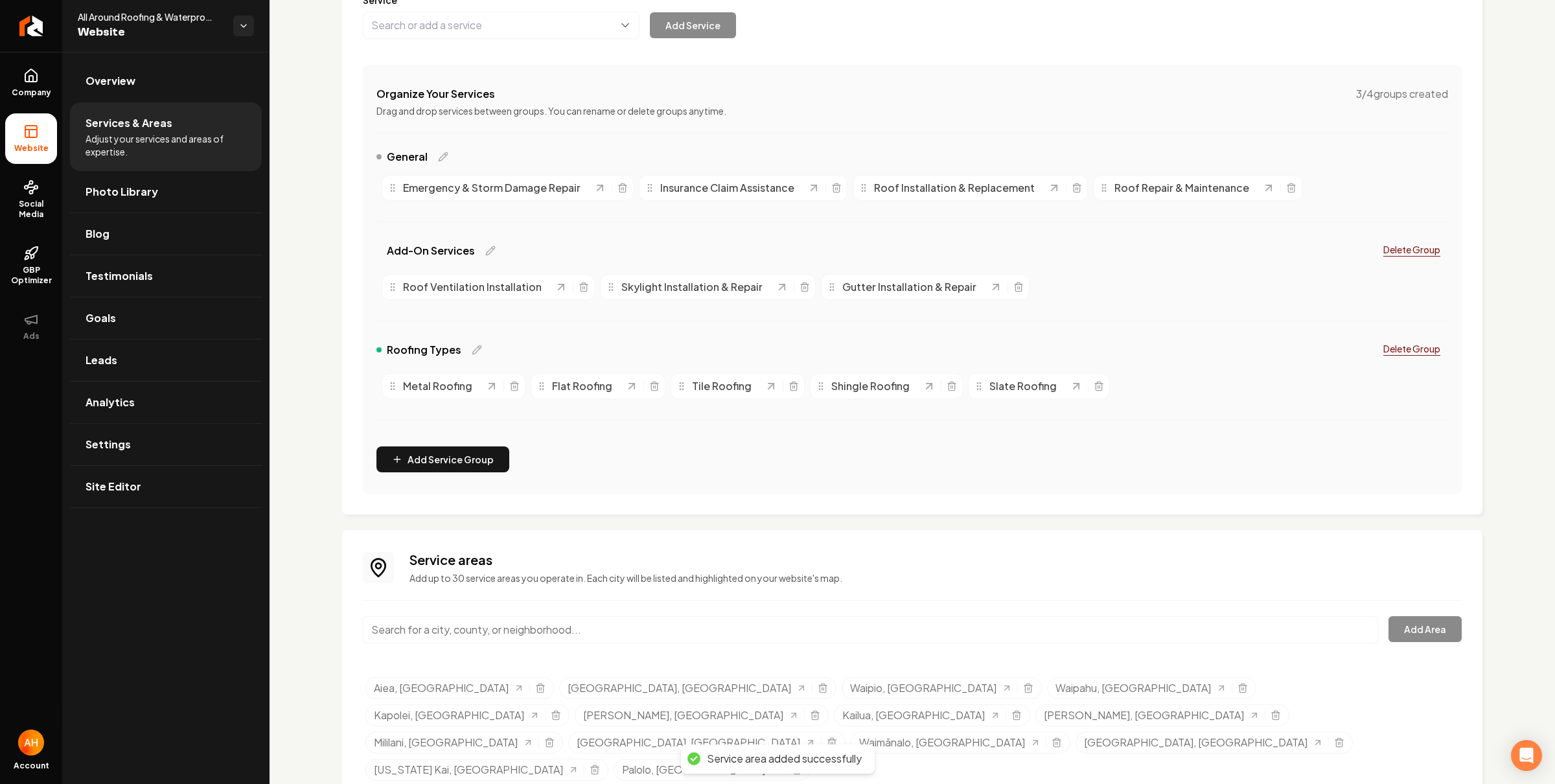
click at [516, 633] on input "Main content area" at bounding box center [870, 630] width 1015 height 27
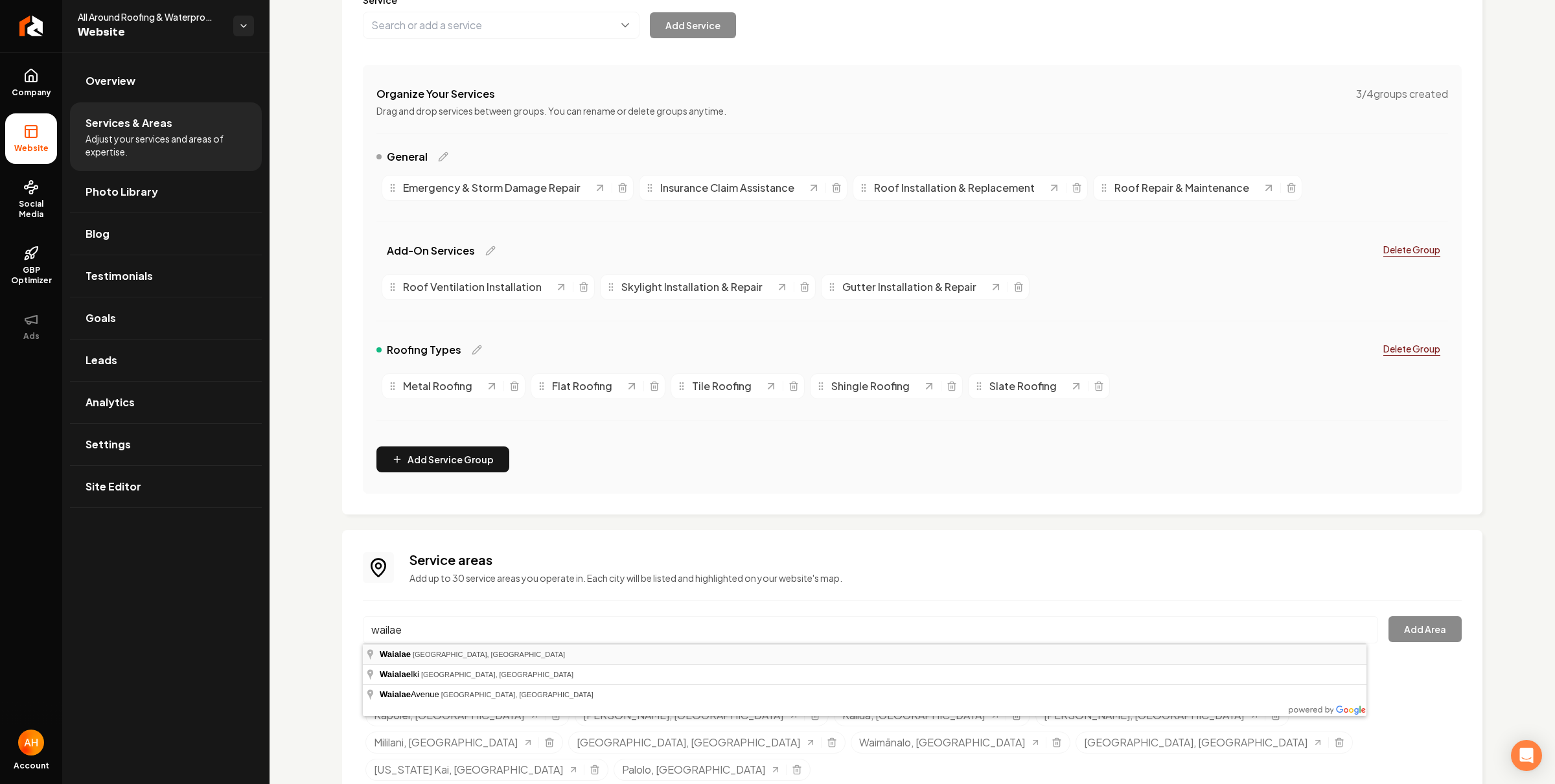
type input "Waialae, Honolulu, HI"
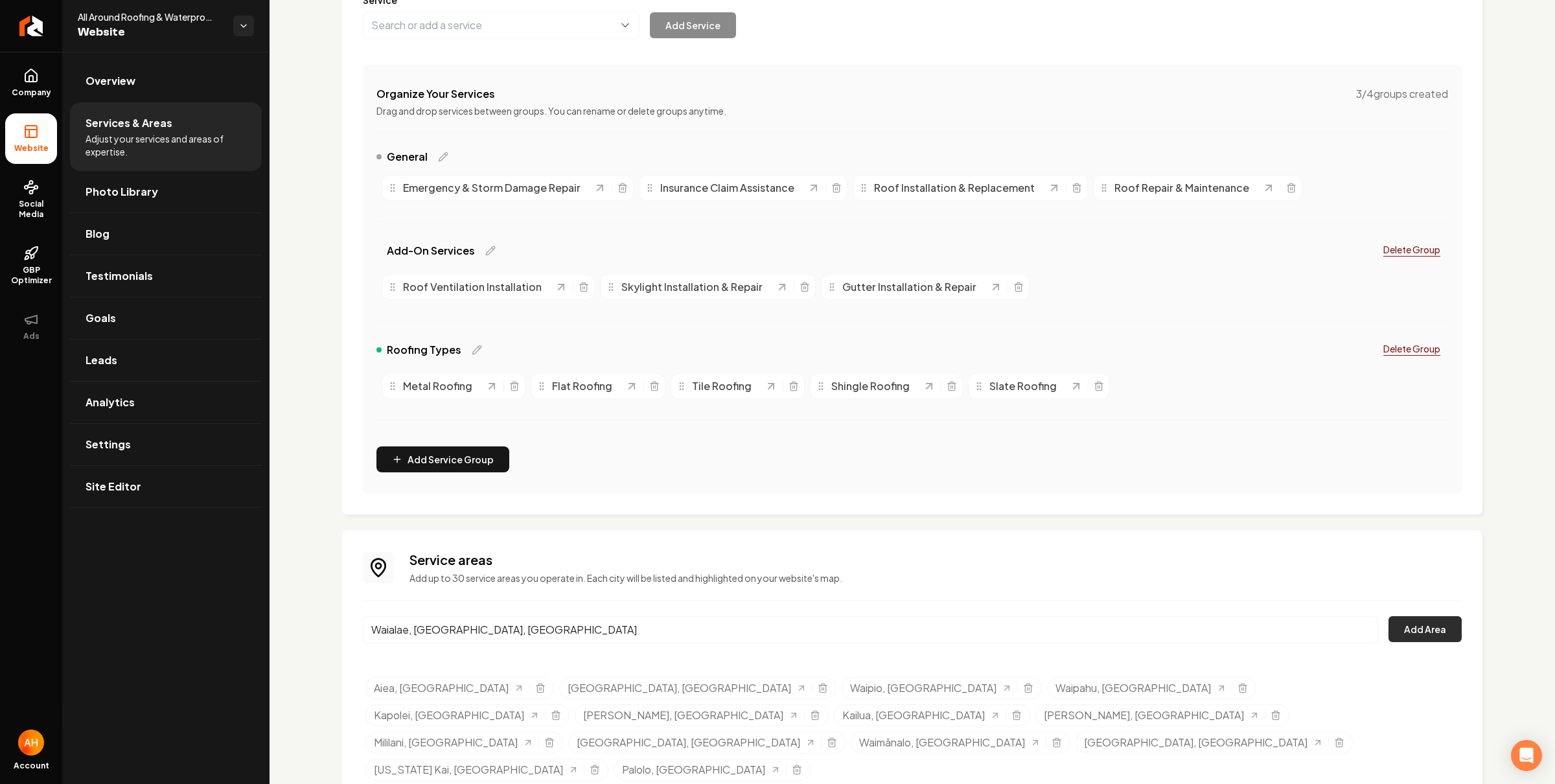
click at [1398, 623] on button "Add Area" at bounding box center [1425, 629] width 73 height 26
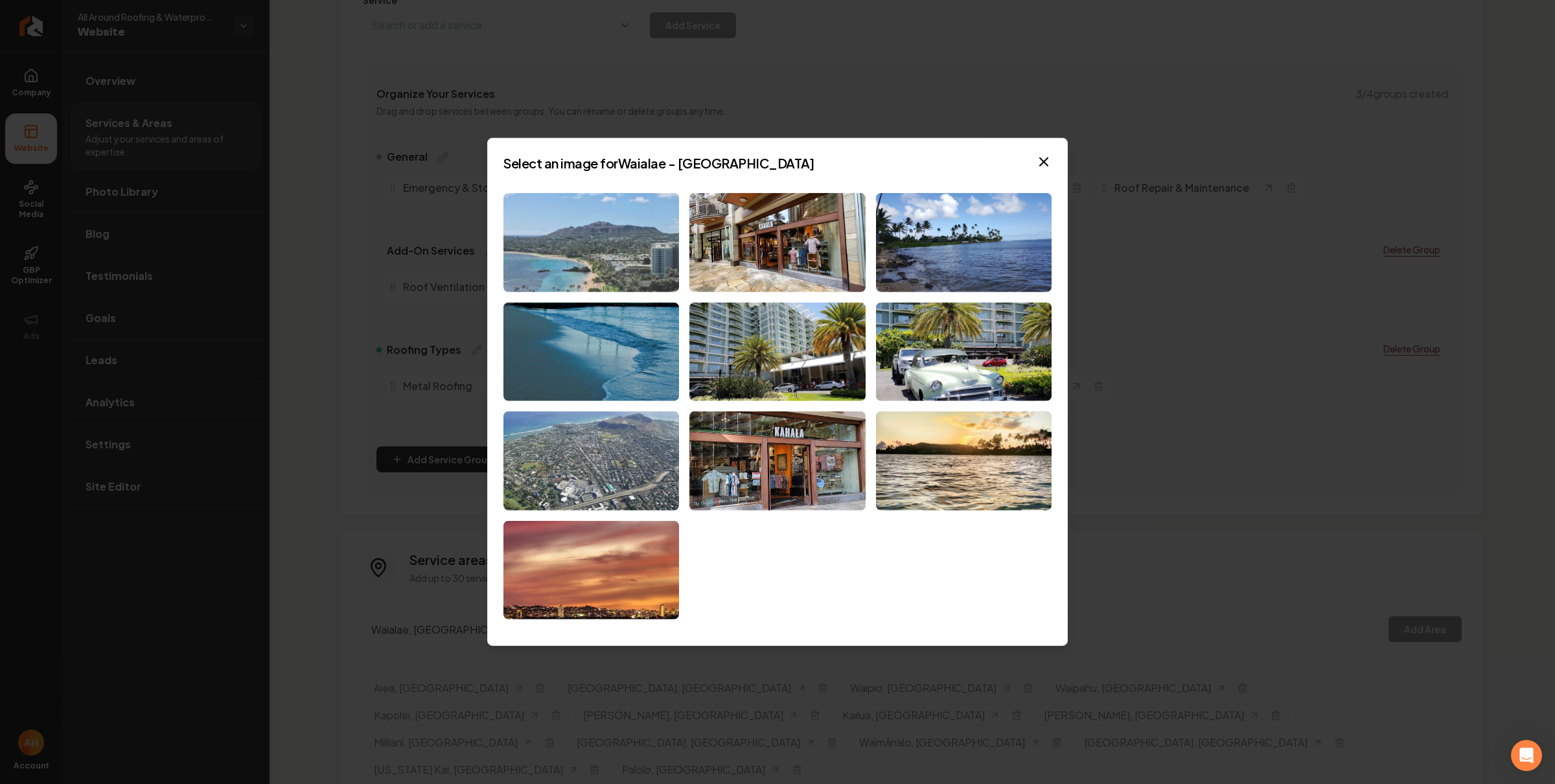
click at [626, 275] on img at bounding box center [592, 243] width 175 height 99
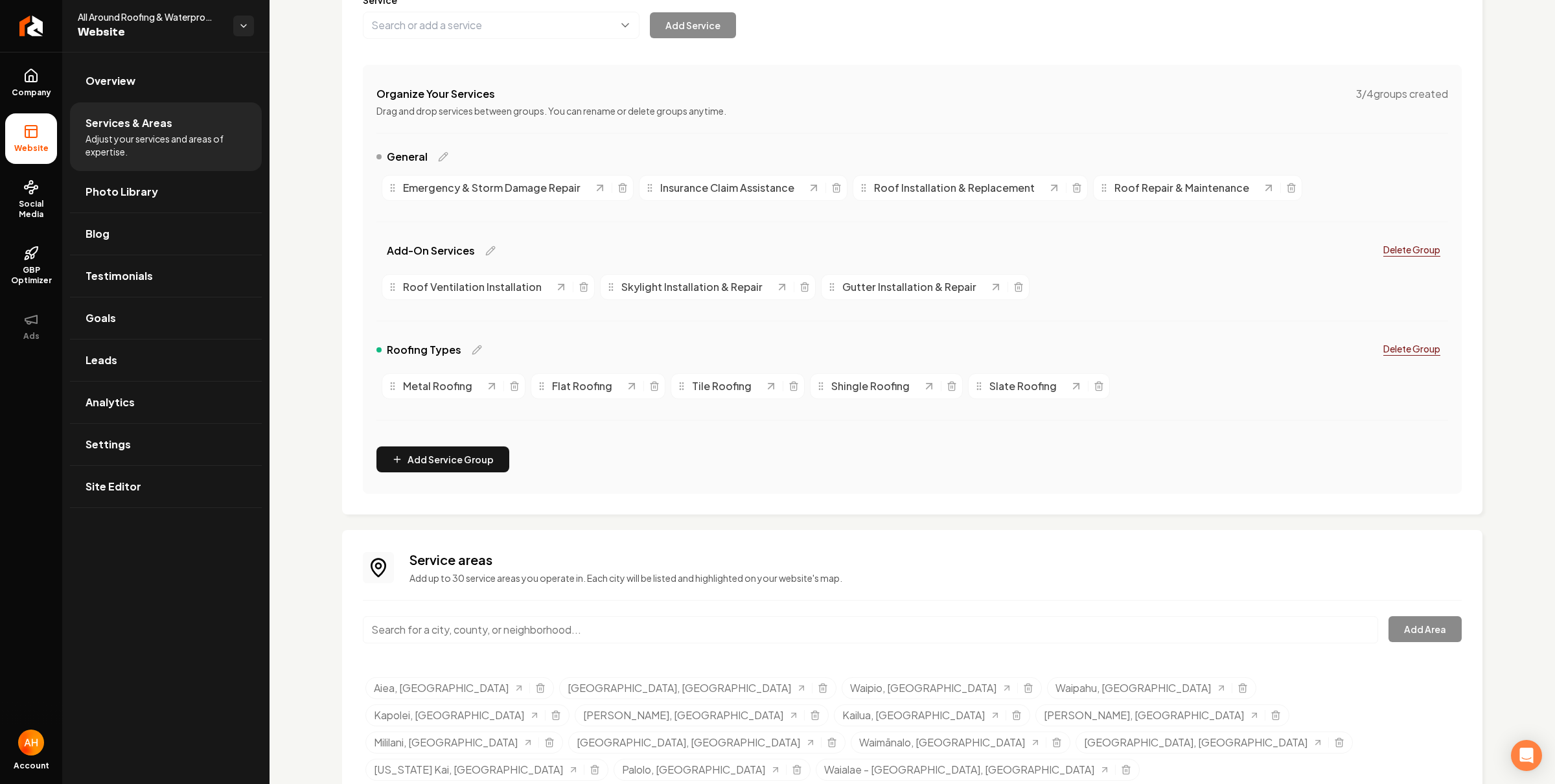
click at [533, 620] on input "Main content area" at bounding box center [870, 630] width 1015 height 27
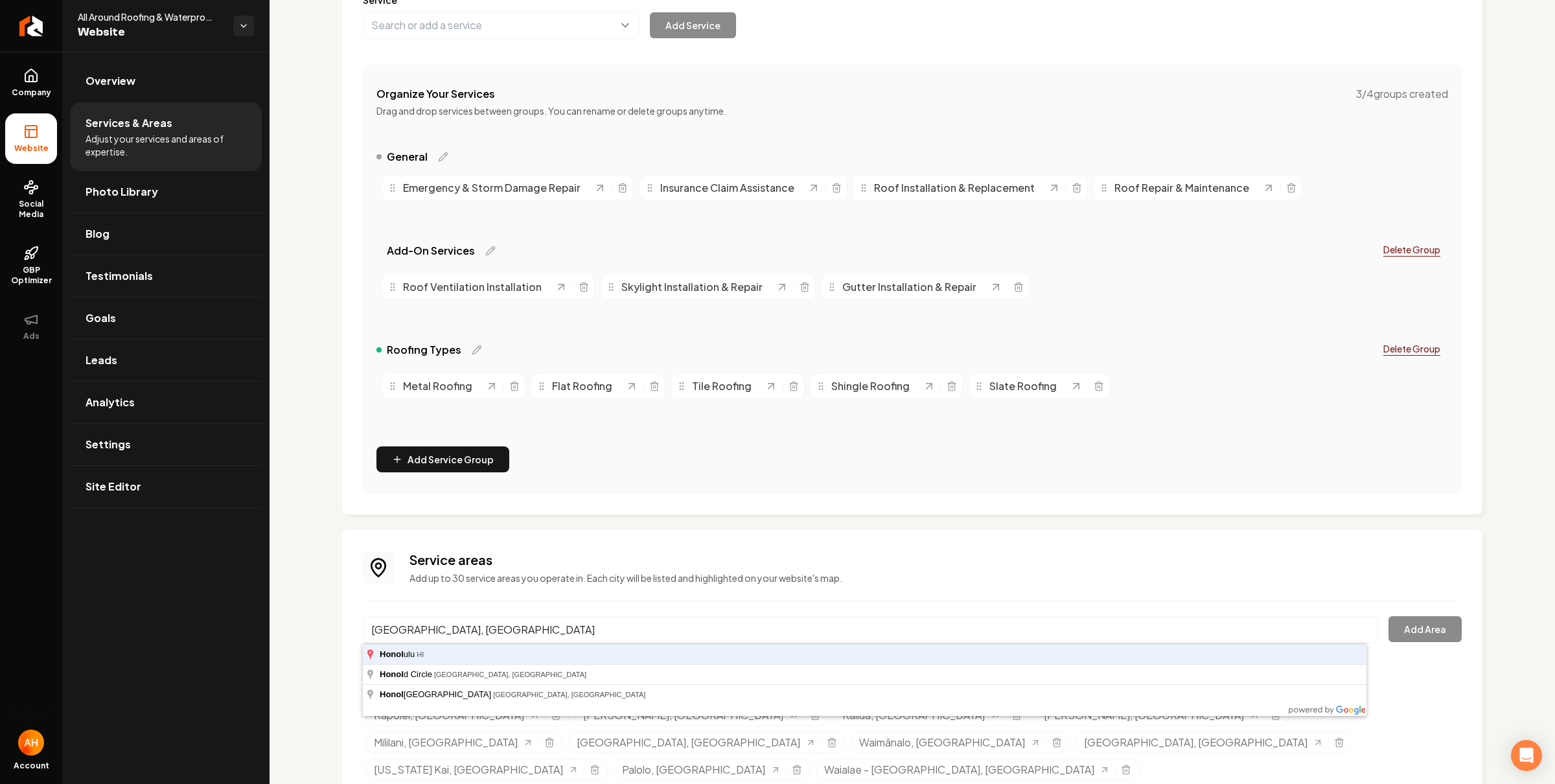
type input "Honolulu, HI"
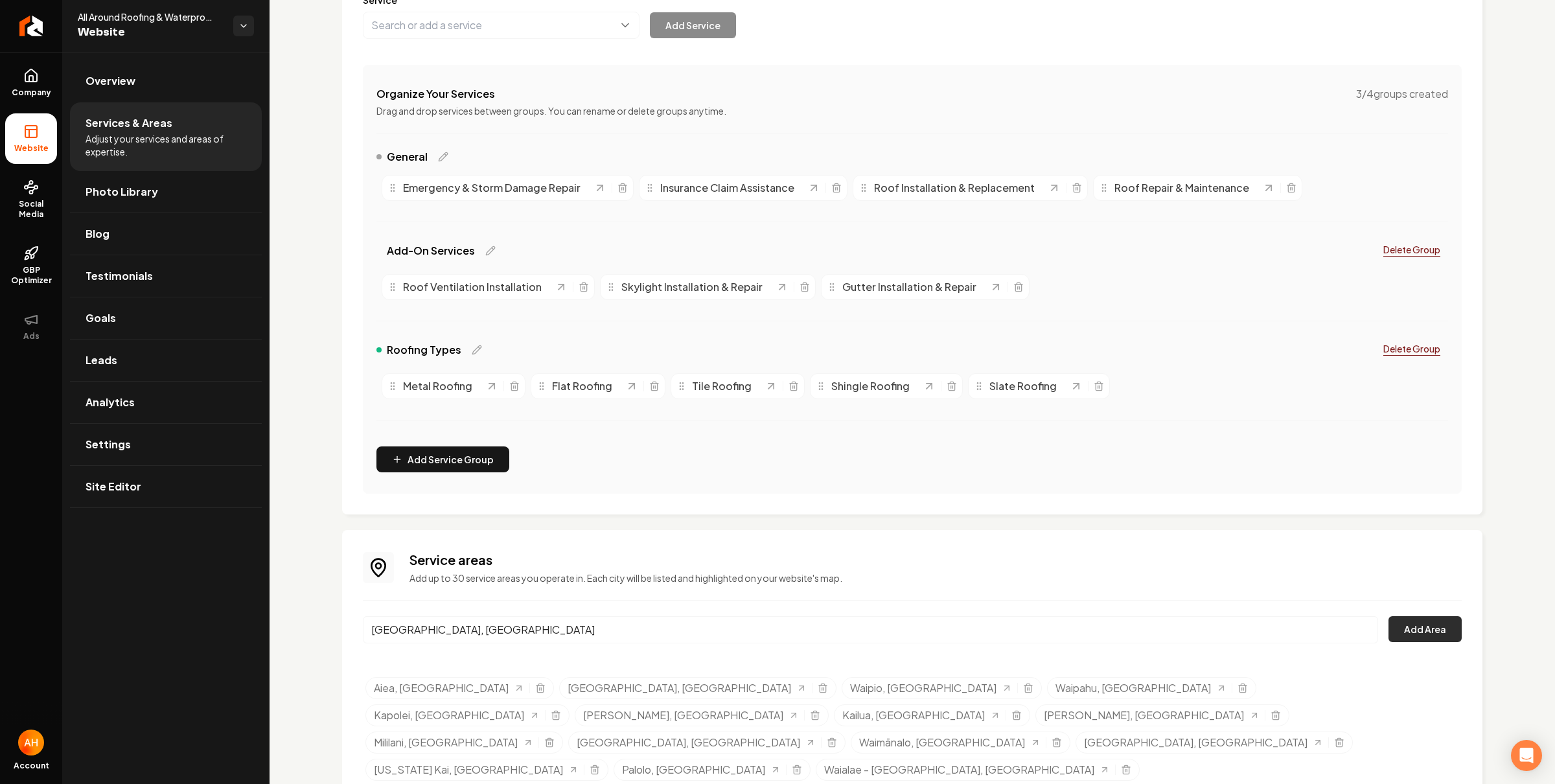
click at [1398, 630] on button "Add Area" at bounding box center [1425, 629] width 73 height 26
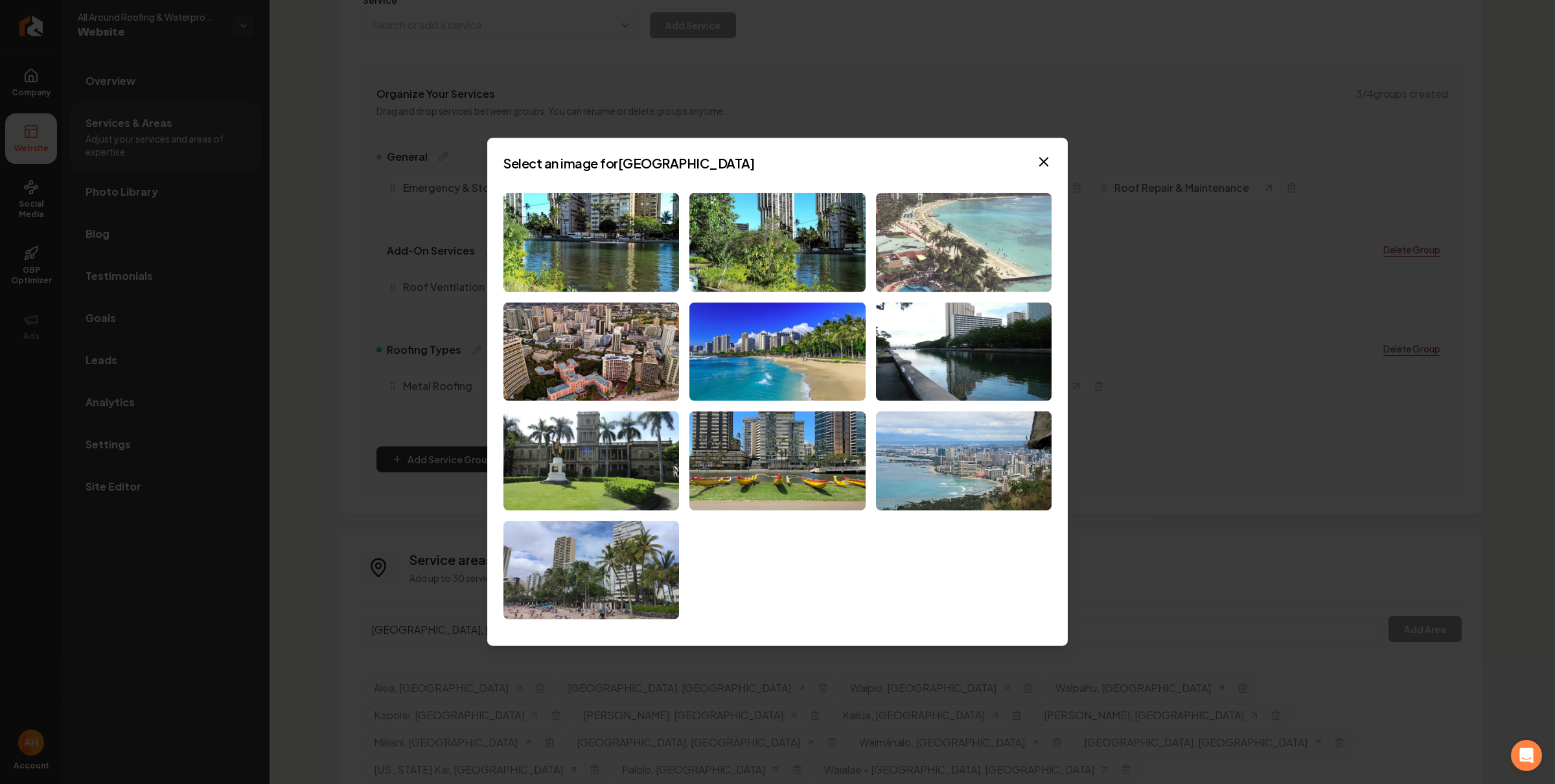
click at [960, 231] on img at bounding box center [964, 243] width 175 height 99
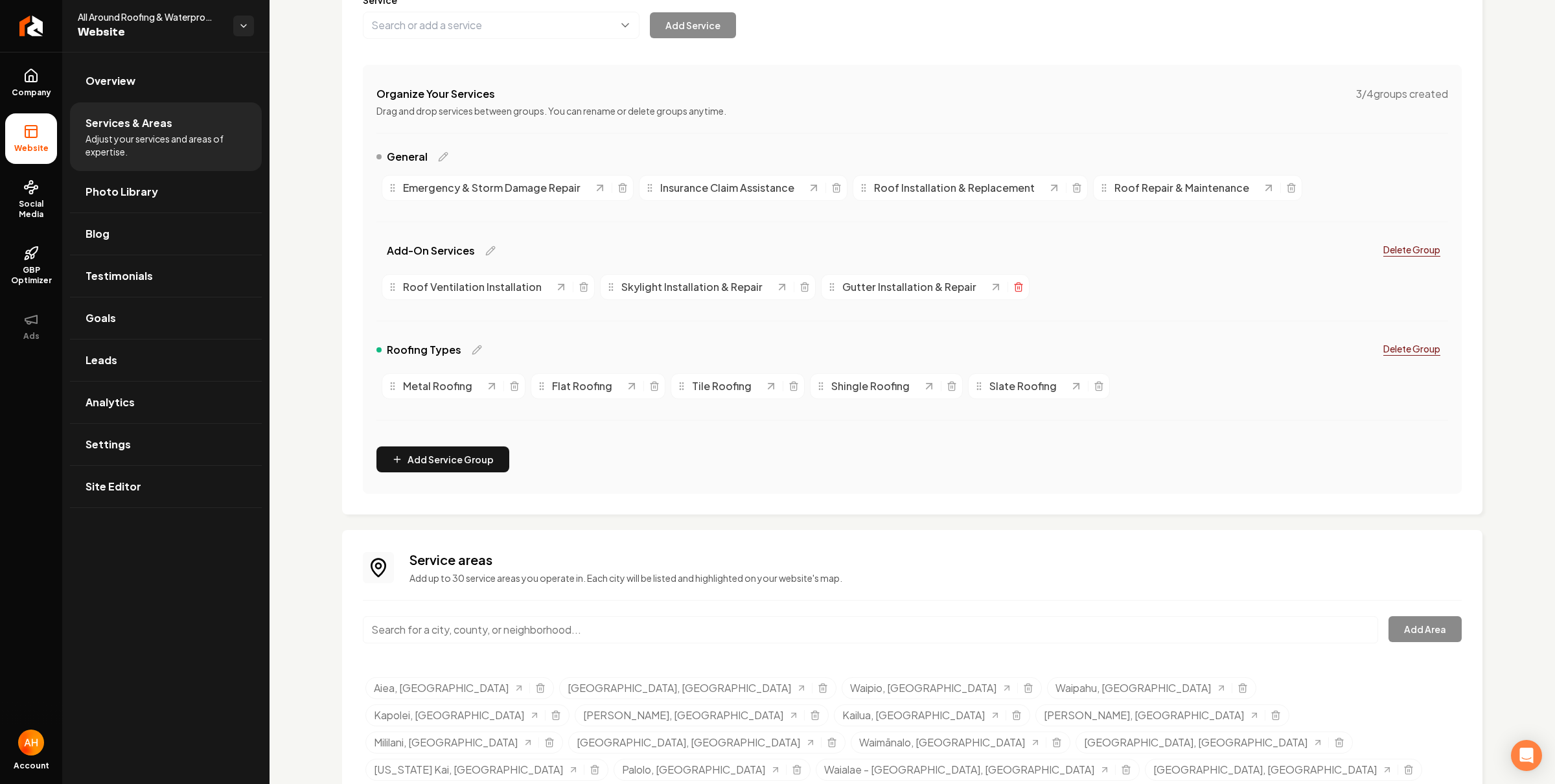
click at [1015, 289] on icon "Main content area" at bounding box center [1019, 287] width 6 height 7
click at [158, 451] on link "Settings" at bounding box center [165, 444] width 192 height 41
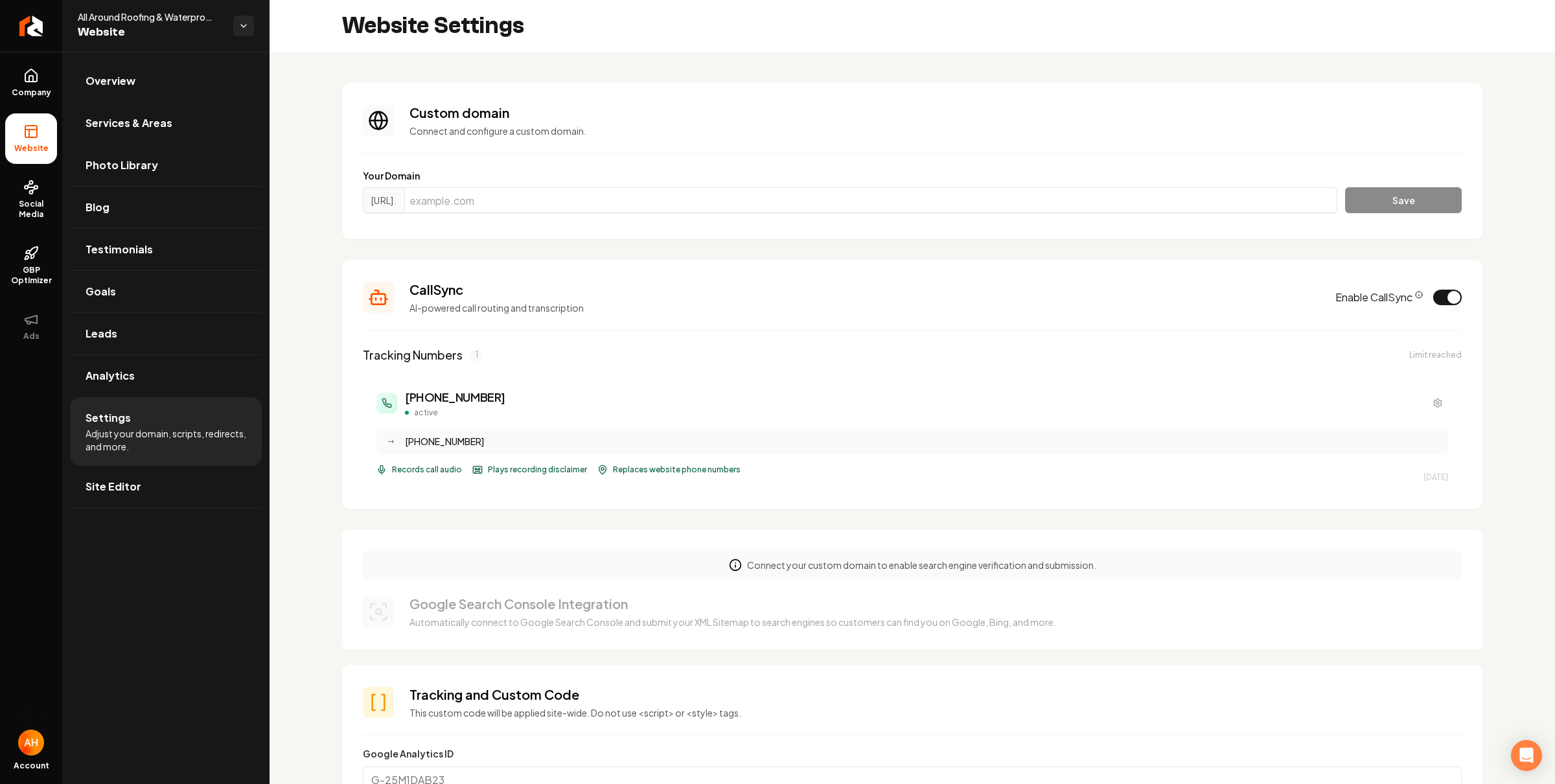
scroll to position [23, 0]
click at [609, 206] on input "Main content area" at bounding box center [871, 199] width 933 height 26
paste input "aaroofinghawaii.com"
type input "aaroofinghawaii.com"
click at [1379, 195] on button "Save" at bounding box center [1404, 199] width 116 height 26
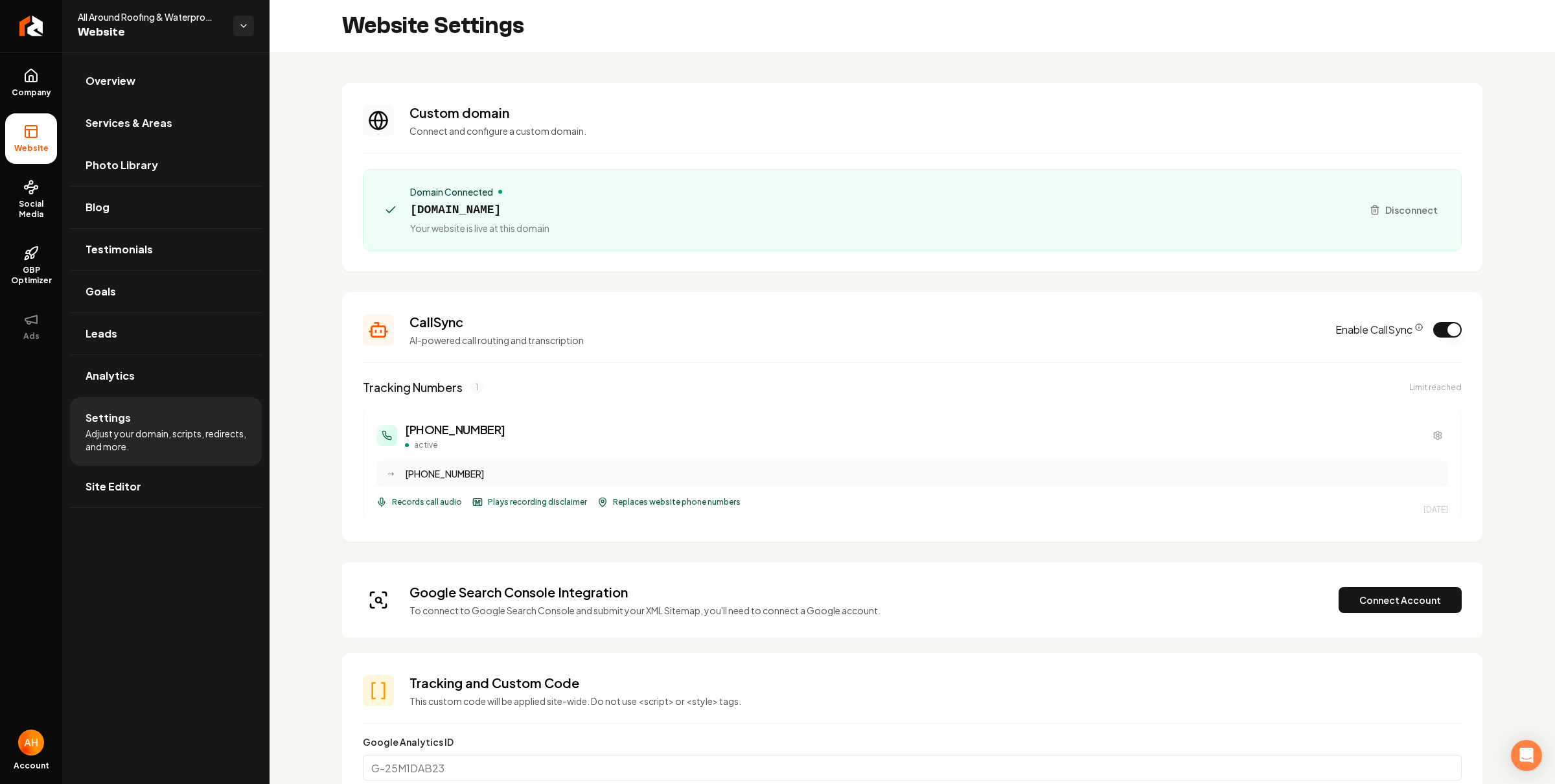
click at [496, 206] on span "aaroofinghawaii.com" at bounding box center [479, 210] width 139 height 18
copy span "aaroofinghawaii.com"
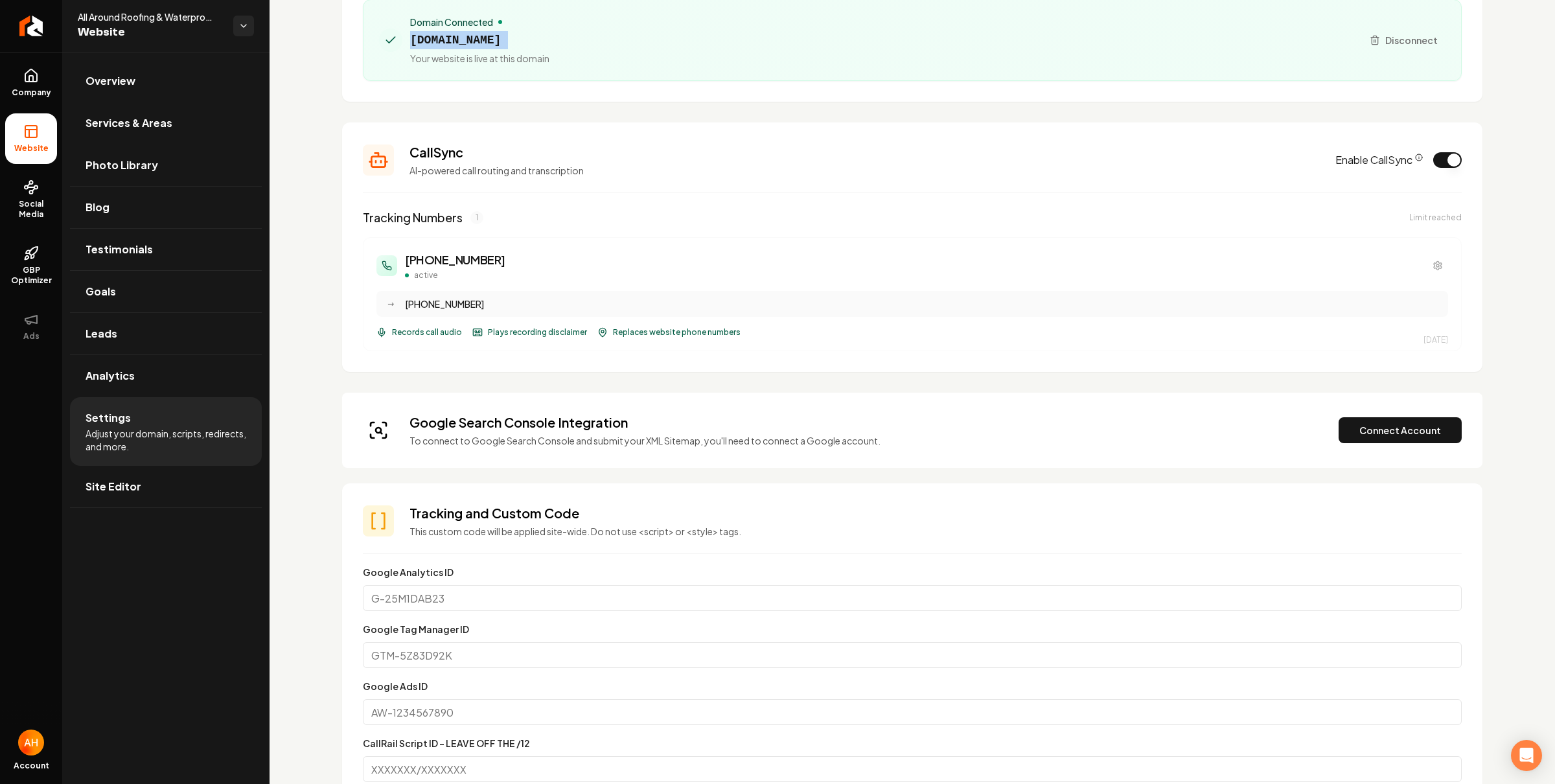
scroll to position [0, 0]
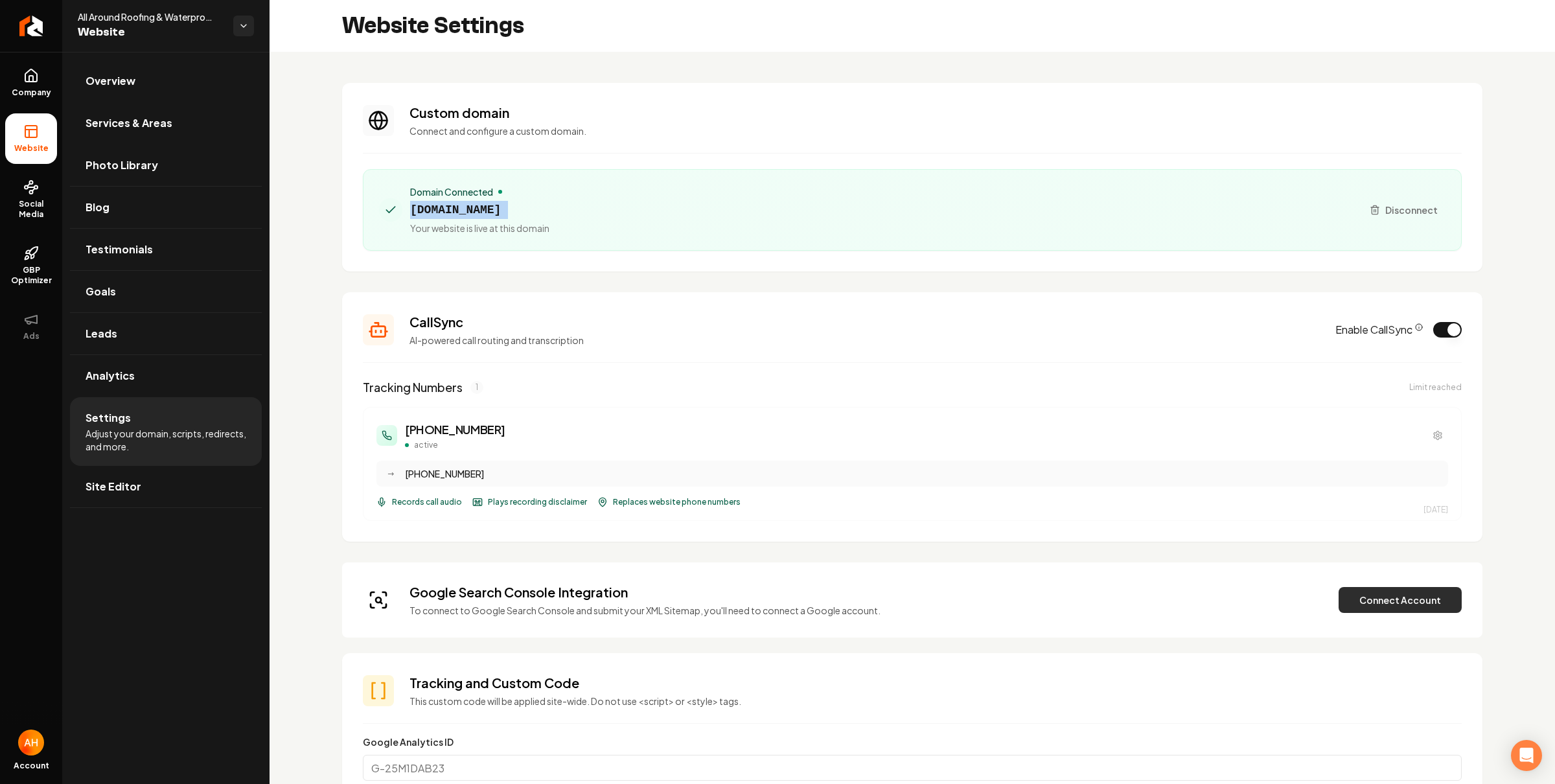
click at [1359, 598] on button "Connect Account" at bounding box center [1401, 599] width 123 height 26
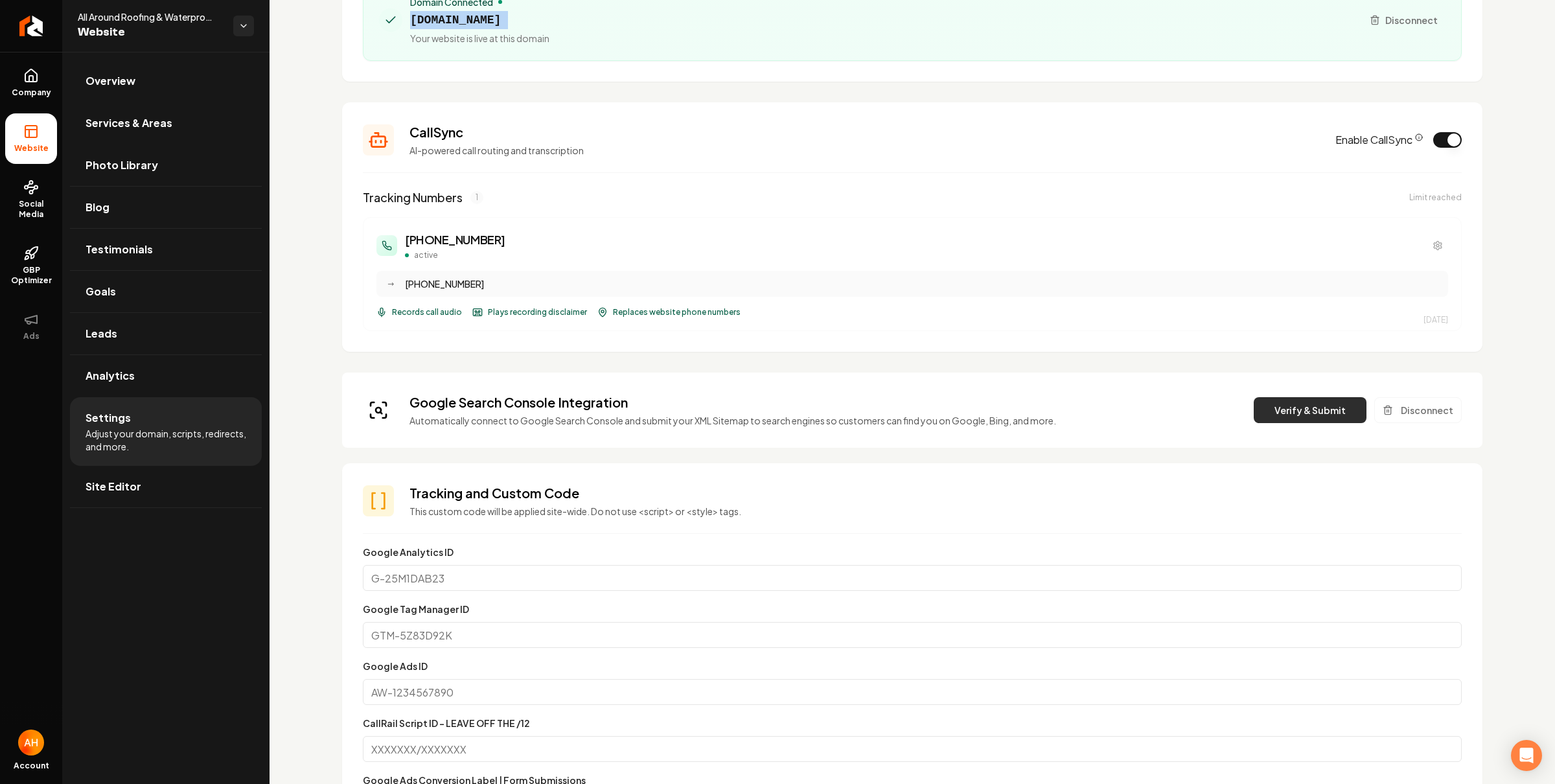
click at [1304, 409] on button "Verify & Submit" at bounding box center [1310, 410] width 113 height 26
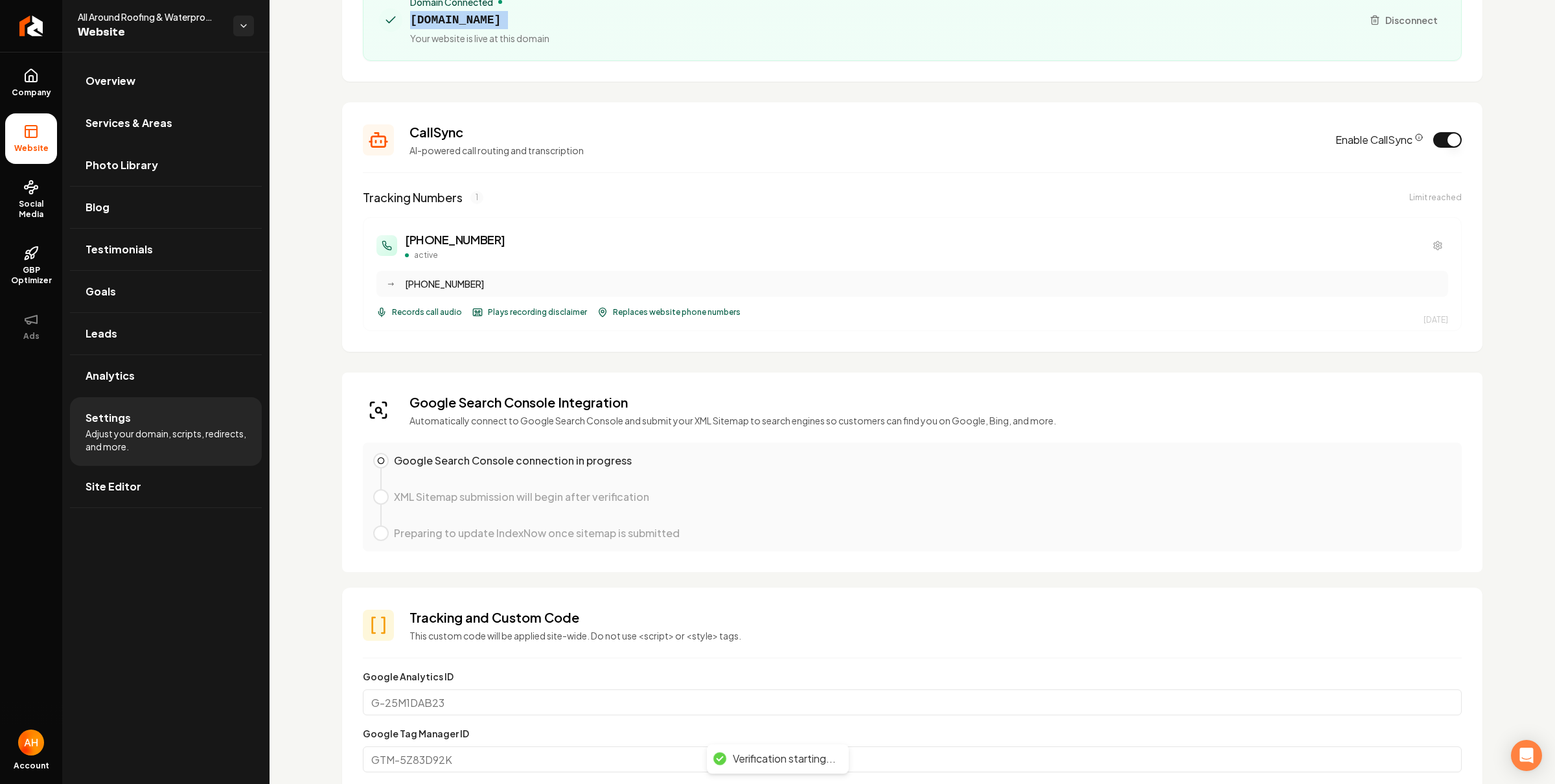
scroll to position [40, 0]
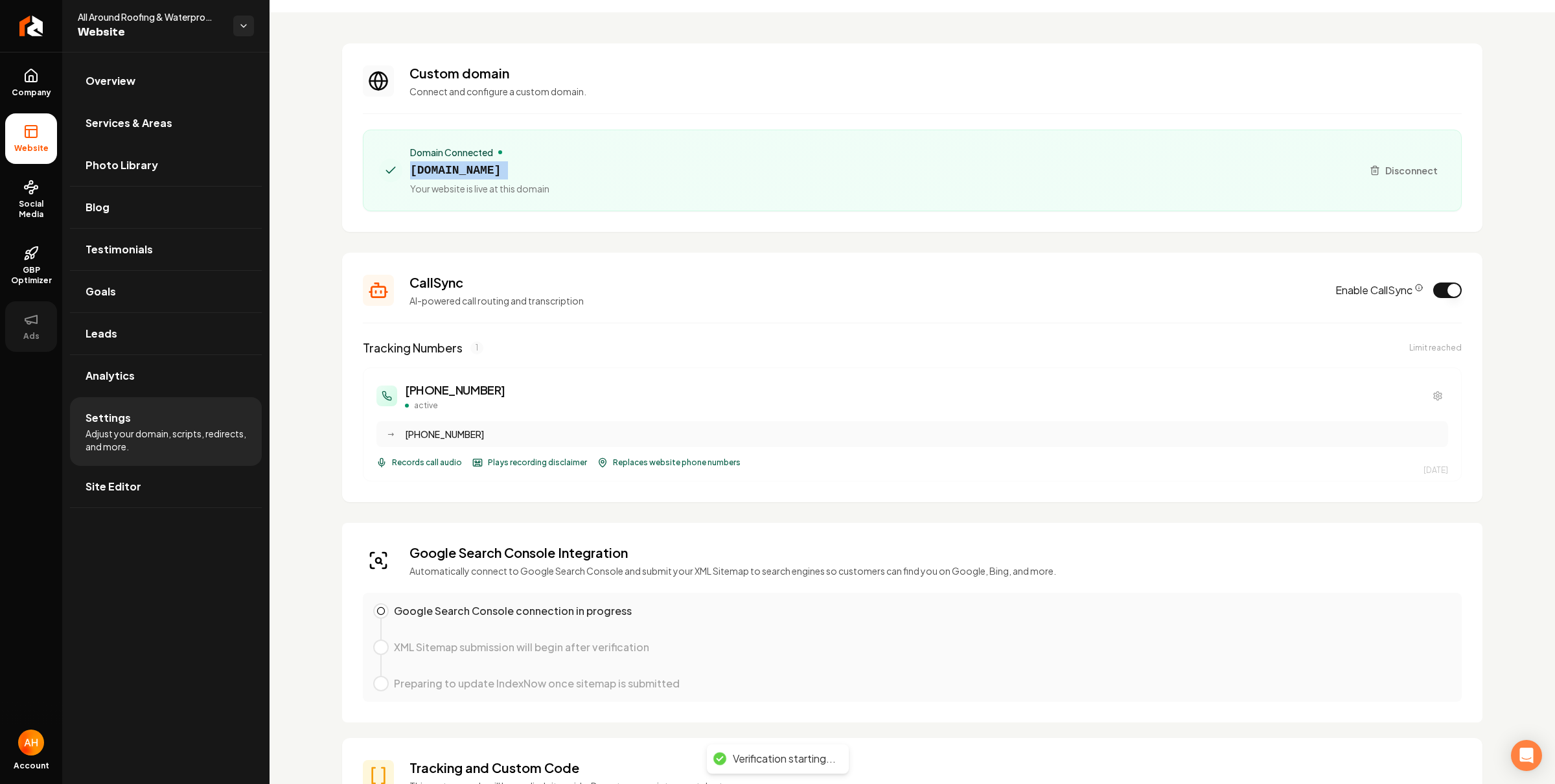
copy span "aaroofinghawaii.com"
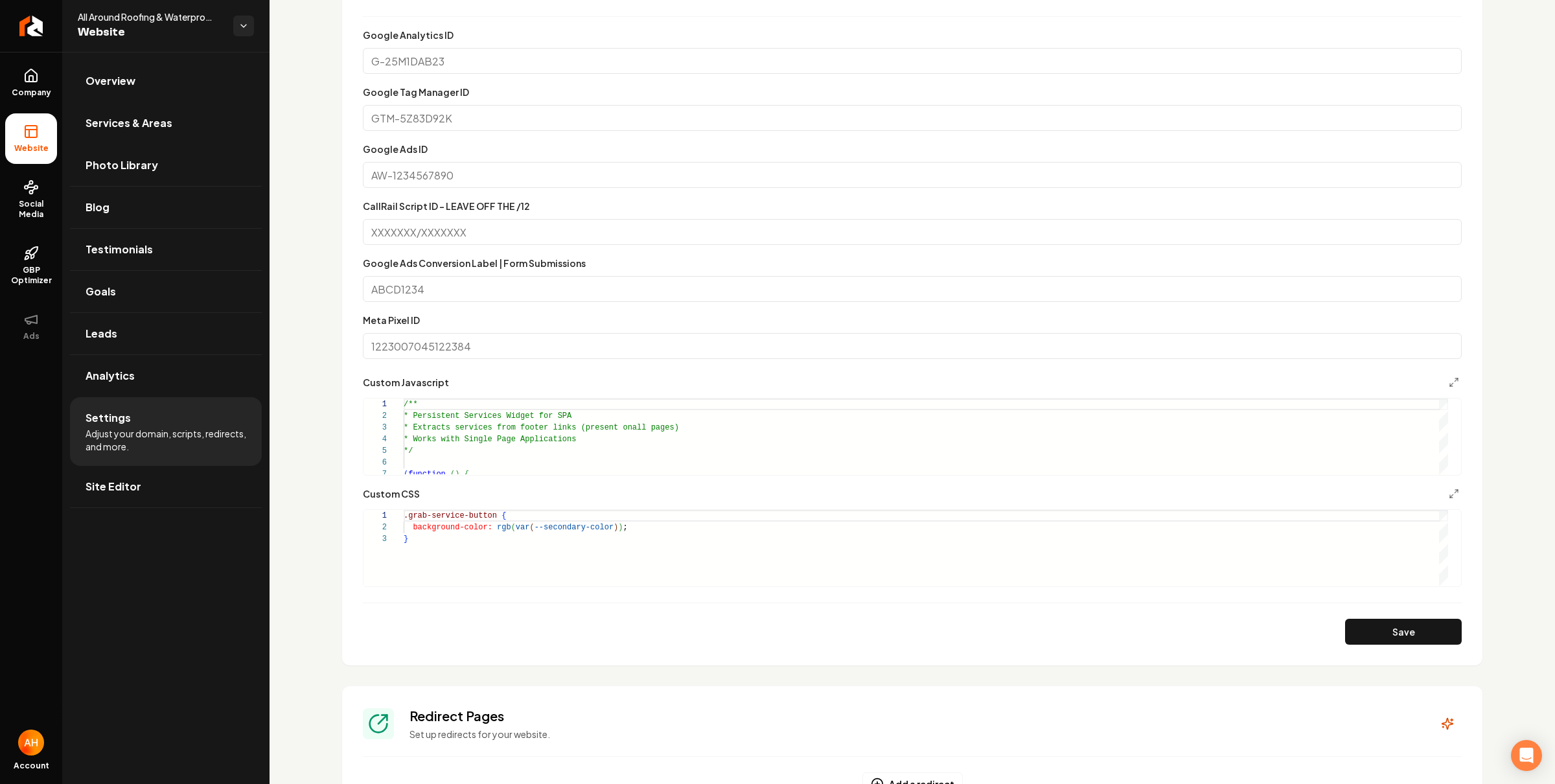
scroll to position [1249, 0]
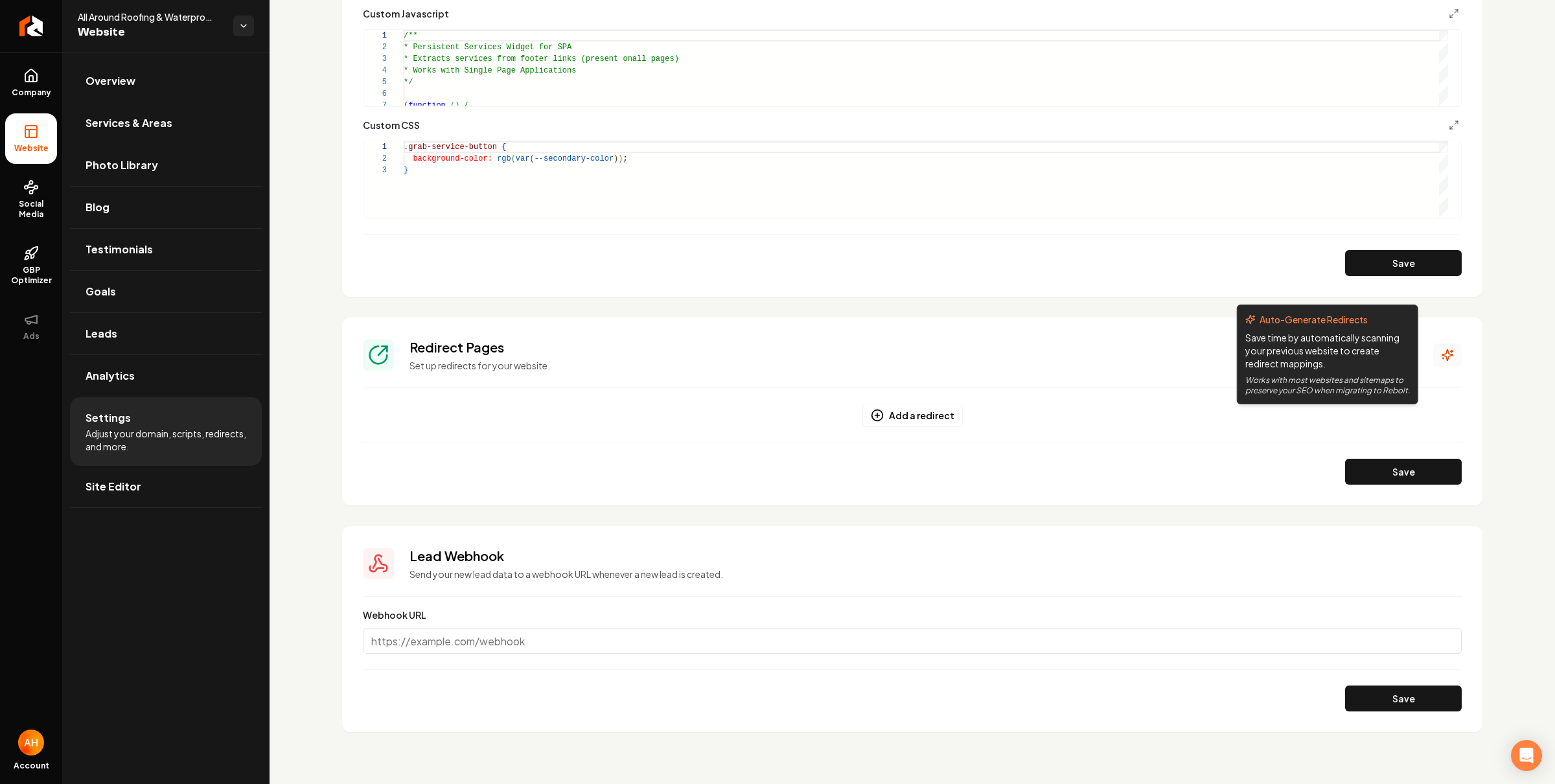
click at [1442, 355] on icon "Main content area" at bounding box center [1448, 355] width 13 height 13
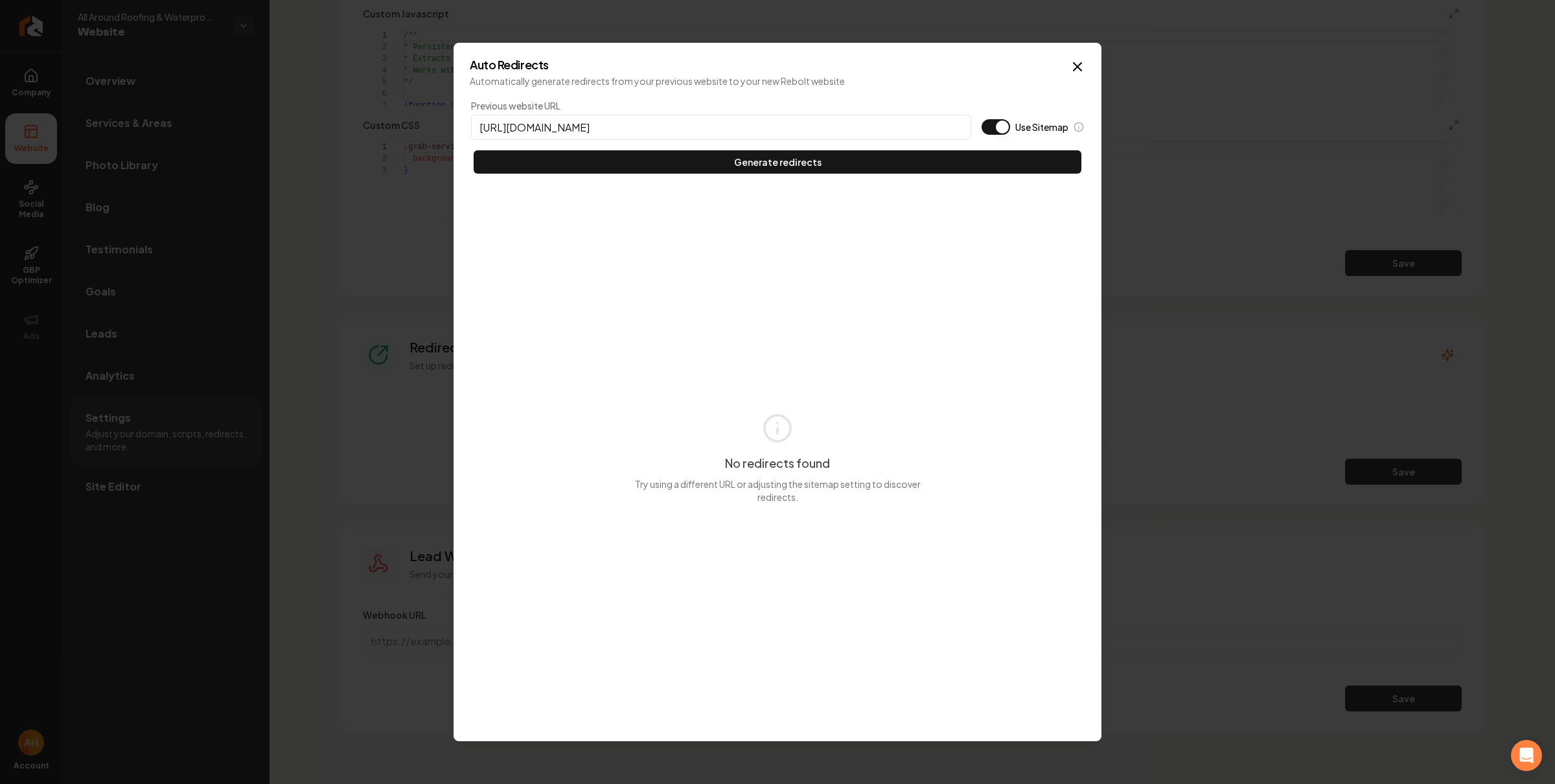
type input "https://aaroofinghawaii.com"
type button "on"
click at [982, 120] on button "Use Sitemap" at bounding box center [996, 127] width 29 height 16
click at [474, 151] on button "Generate redirects" at bounding box center [777, 162] width 608 height 23
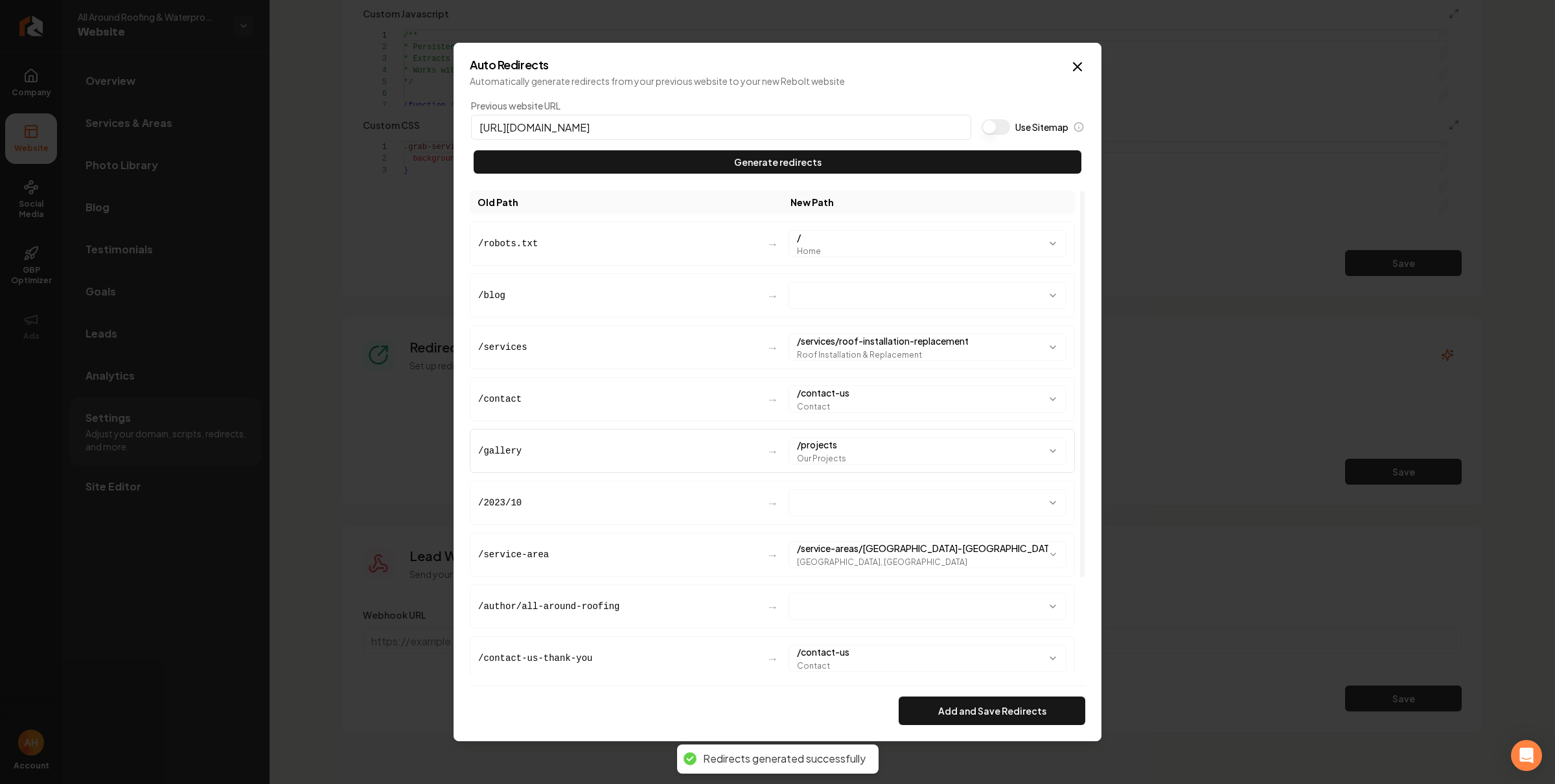
scroll to position [122, 0]
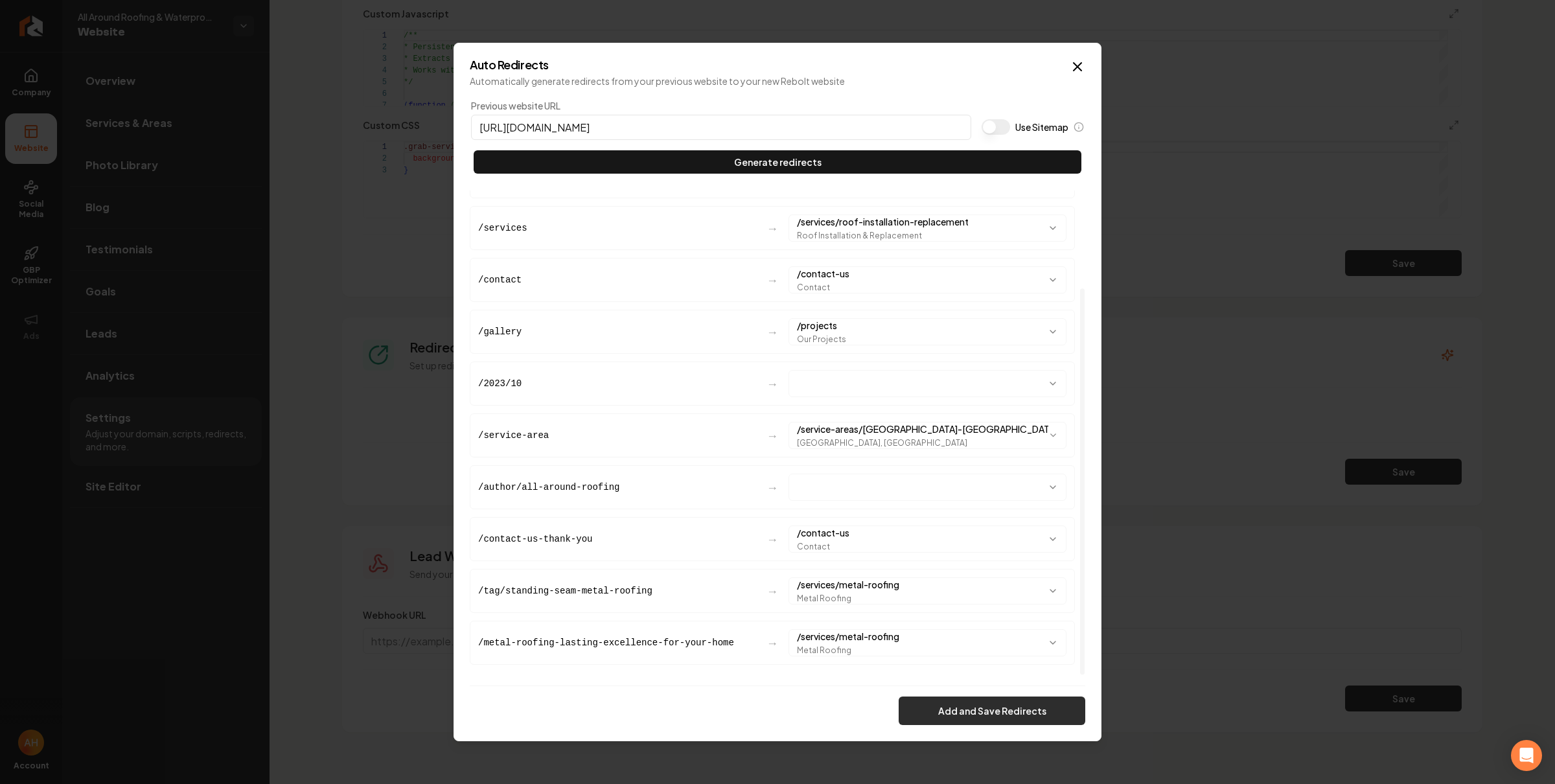
click at [981, 715] on button "Add and Save Redirects" at bounding box center [992, 710] width 186 height 29
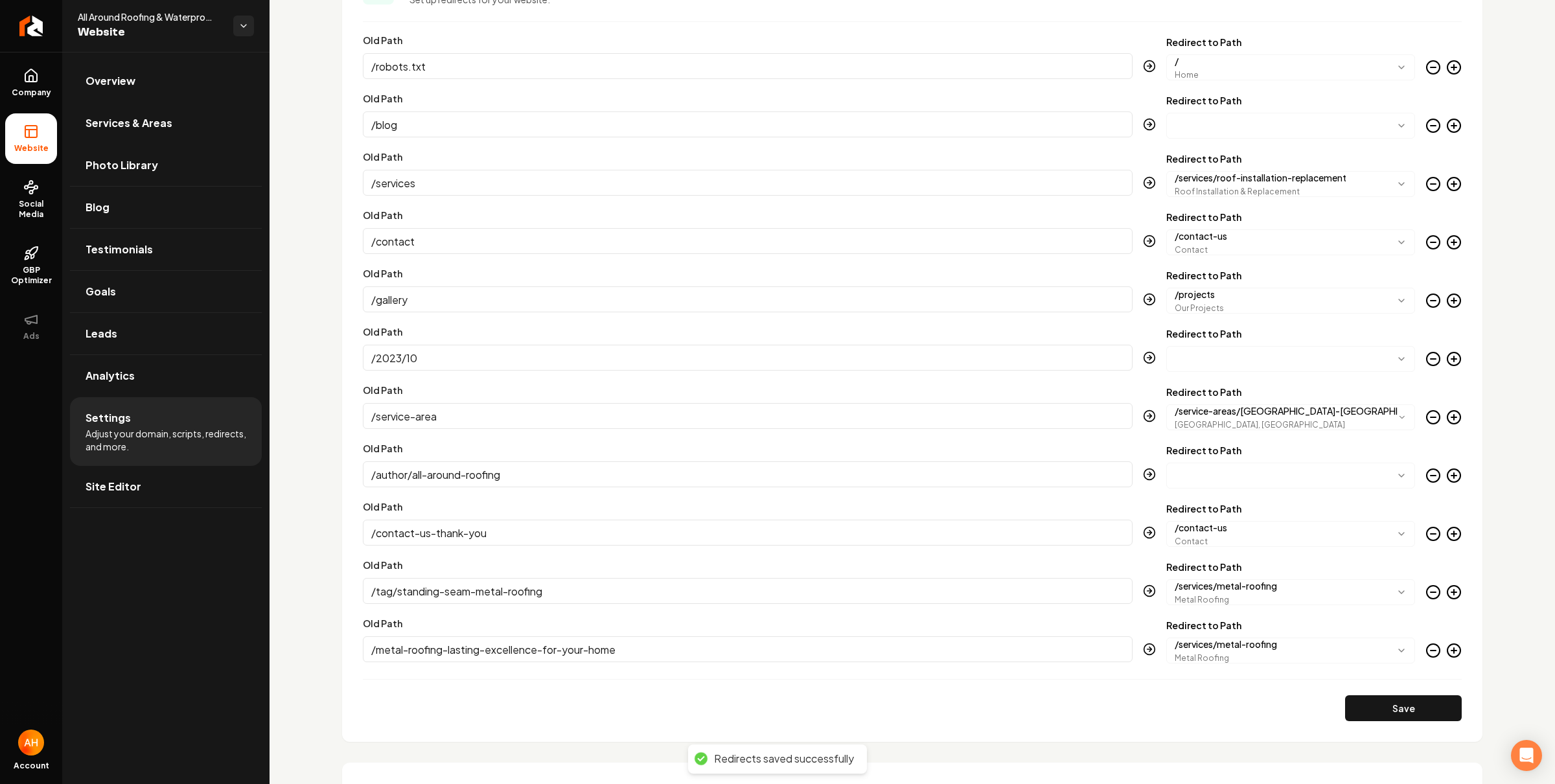
scroll to position [1355, 0]
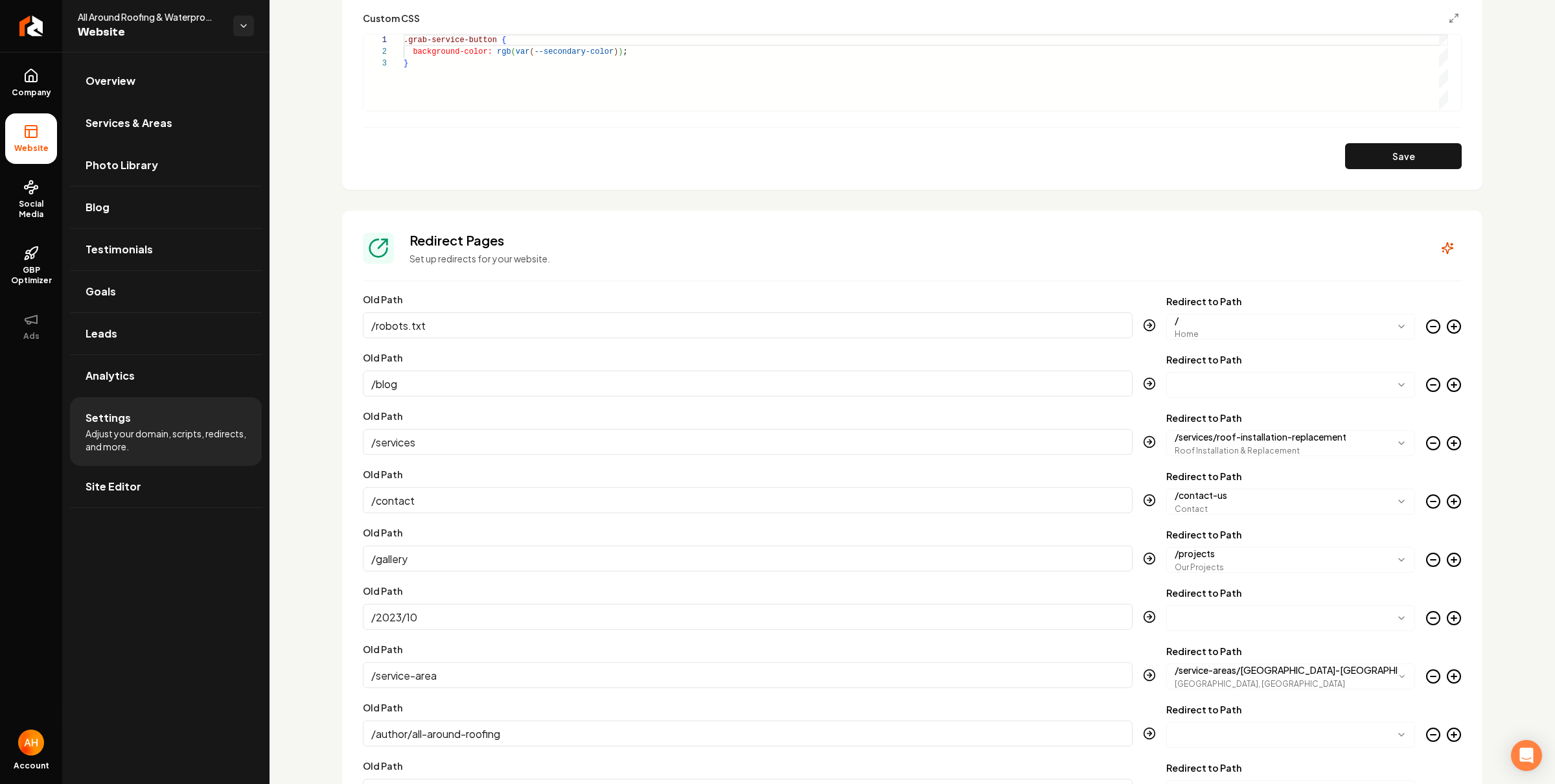
click at [1425, 326] on icon "Main content area" at bounding box center [1433, 327] width 16 height 16
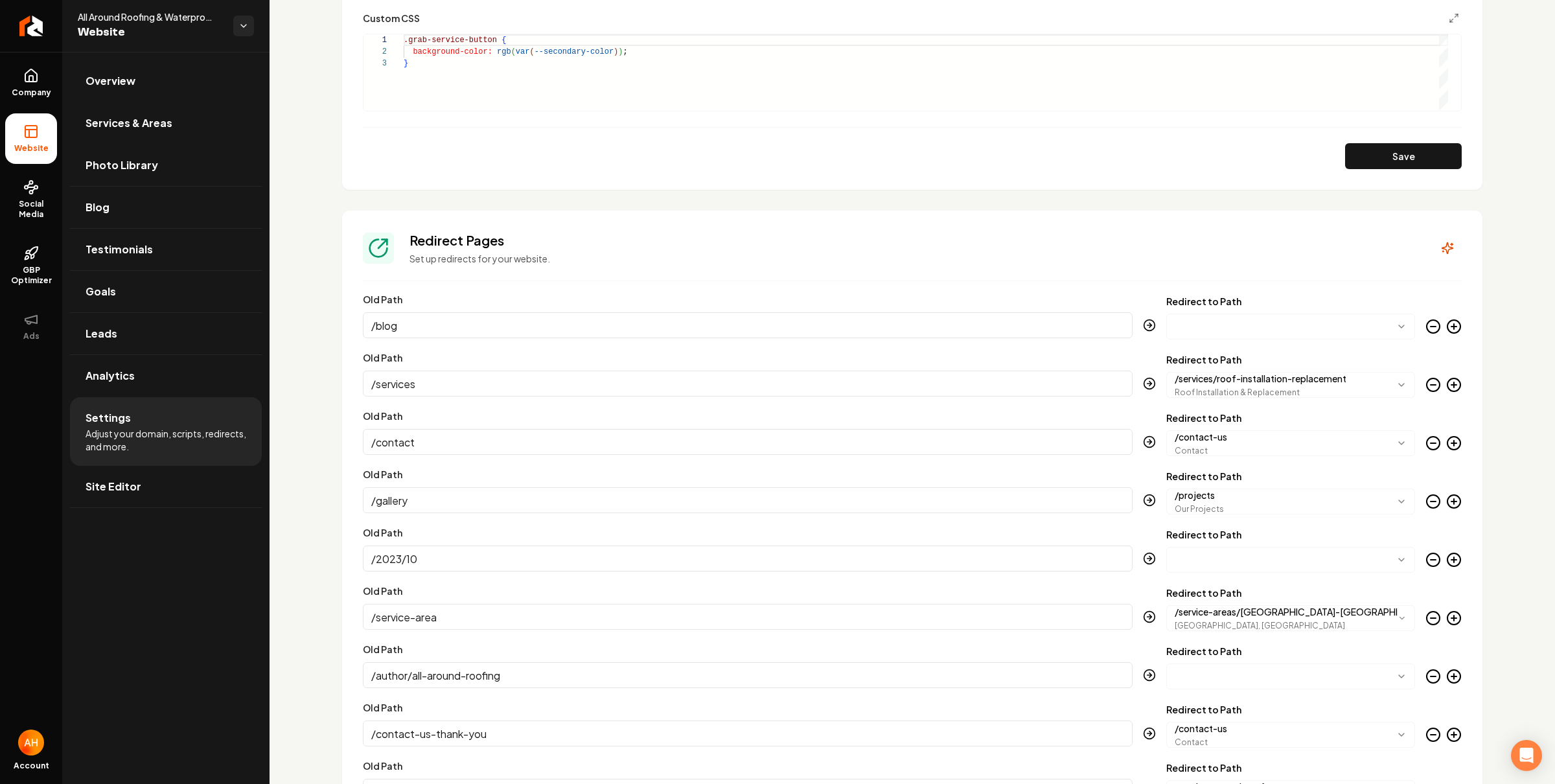
scroll to position [1719, 0]
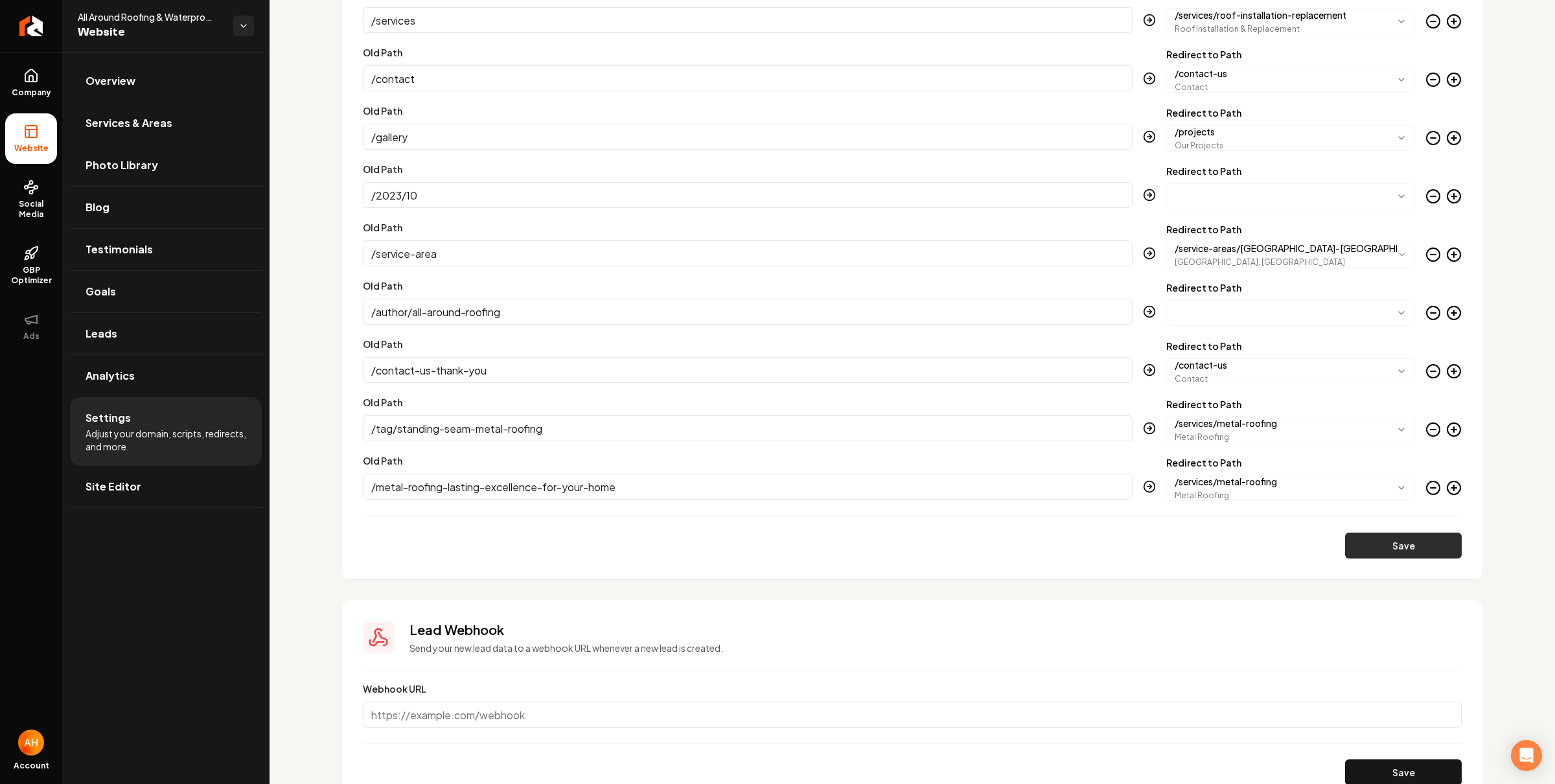
click at [1424, 544] on button "Save" at bounding box center [1404, 545] width 116 height 26
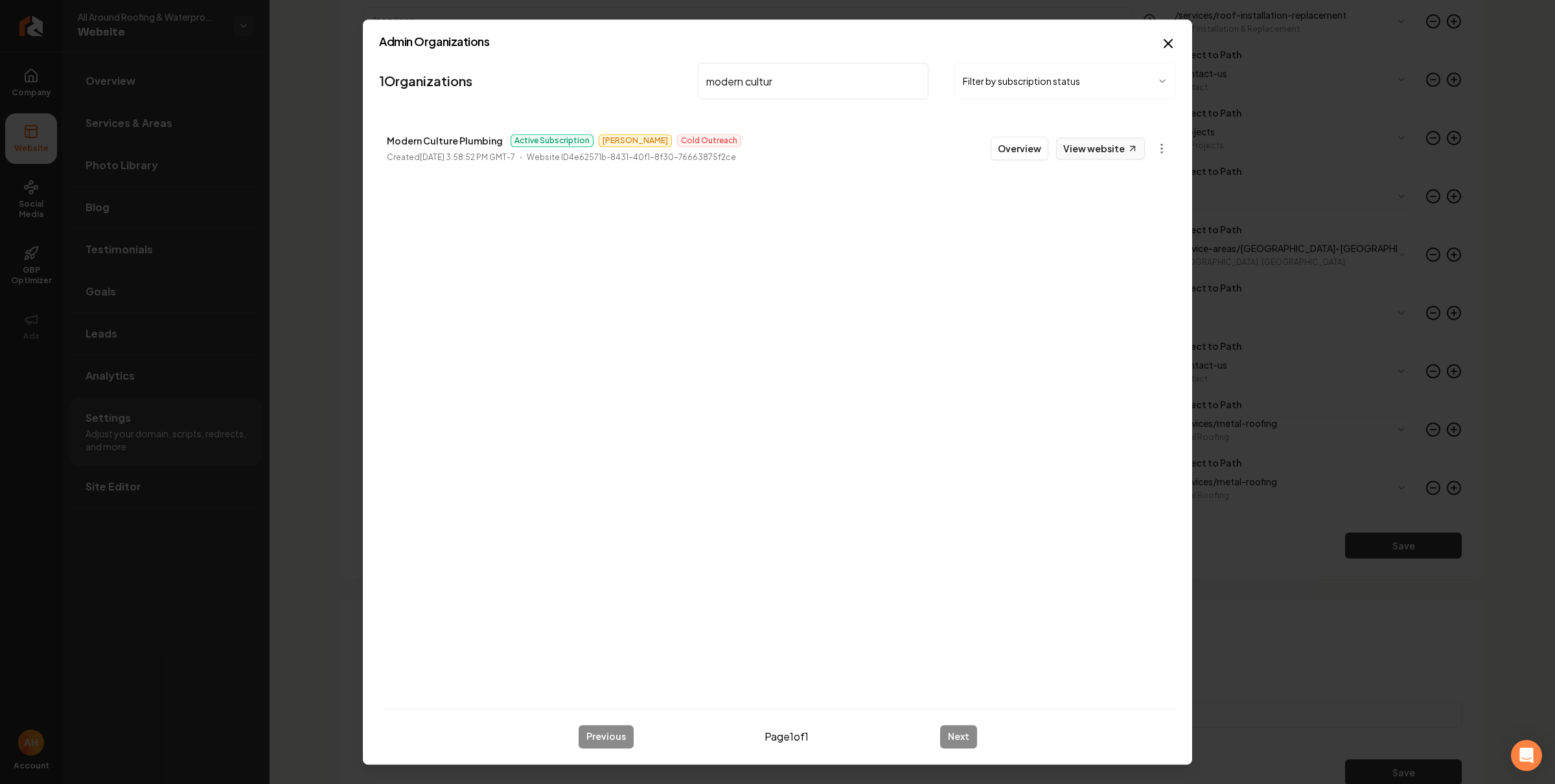
click at [1108, 147] on link "View website" at bounding box center [1101, 148] width 89 height 22
drag, startPoint x: 1118, startPoint y: 352, endPoint x: 1127, endPoint y: 203, distance: 149.3
click at [1116, 347] on div "1 Organizations modern cultur Filter by subscription status Modern Culture Plum…" at bounding box center [777, 378] width 797 height 641
drag, startPoint x: 719, startPoint y: 235, endPoint x: 701, endPoint y: 210, distance: 30.8
click at [717, 232] on div "1 Organizations modern cultur Filter by subscription status Modern Culture Plum…" at bounding box center [777, 378] width 797 height 641
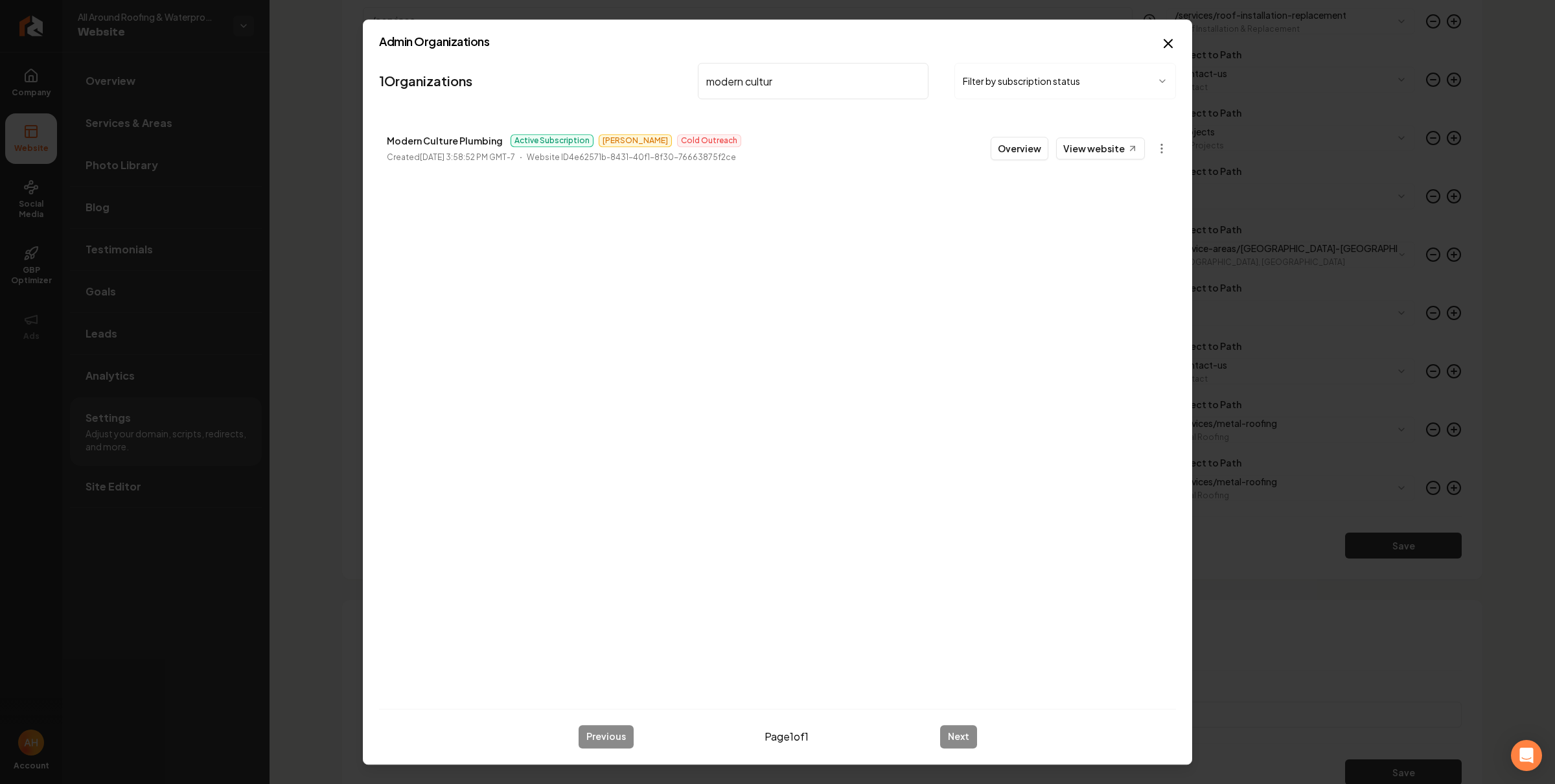
click at [842, 75] on input "modern cultur" at bounding box center [813, 81] width 231 height 36
type input "nature breeze"
click at [1013, 142] on button "Overview" at bounding box center [1019, 148] width 57 height 23
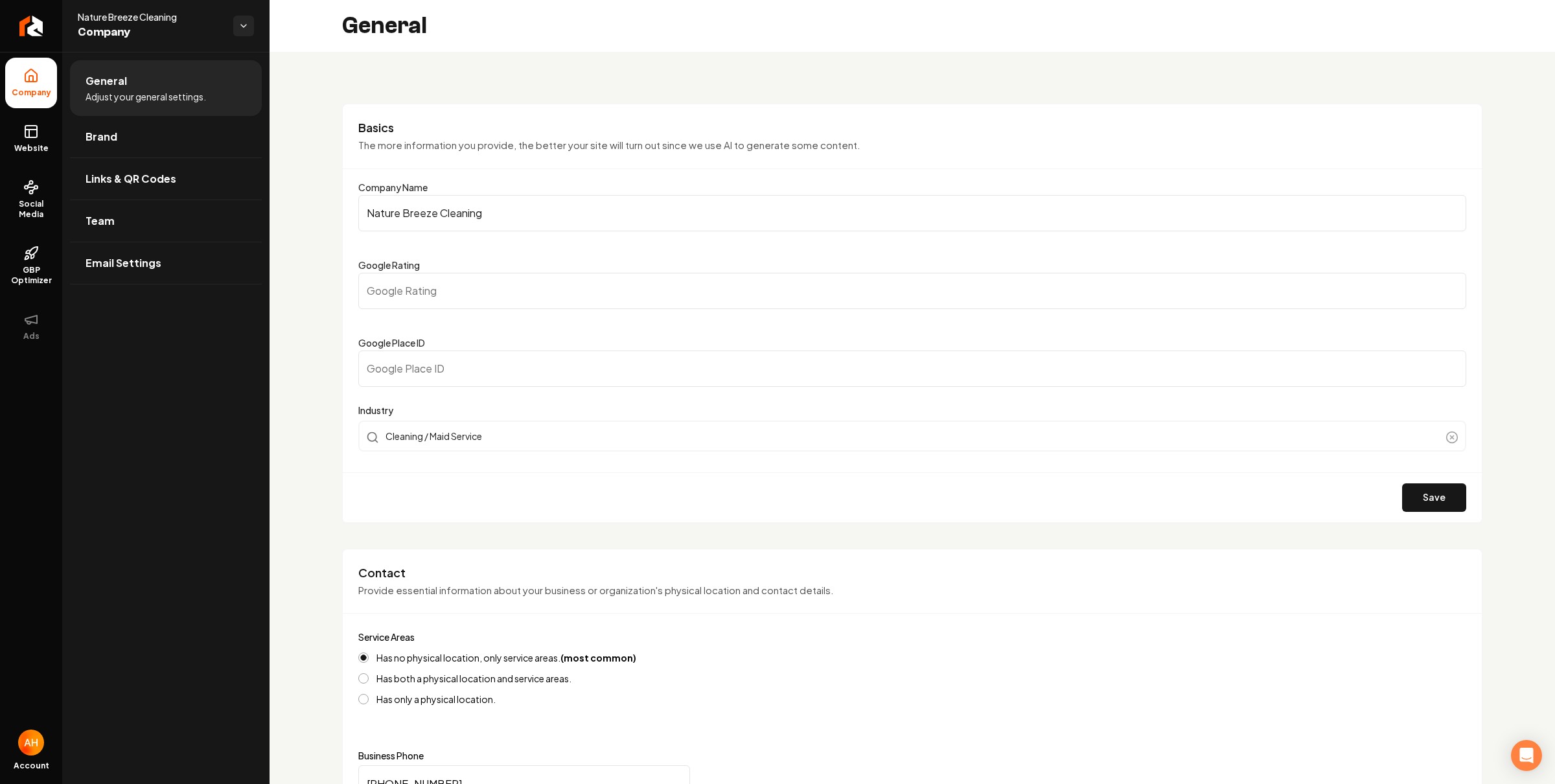
click at [42, 140] on link "Website" at bounding box center [31, 138] width 52 height 50
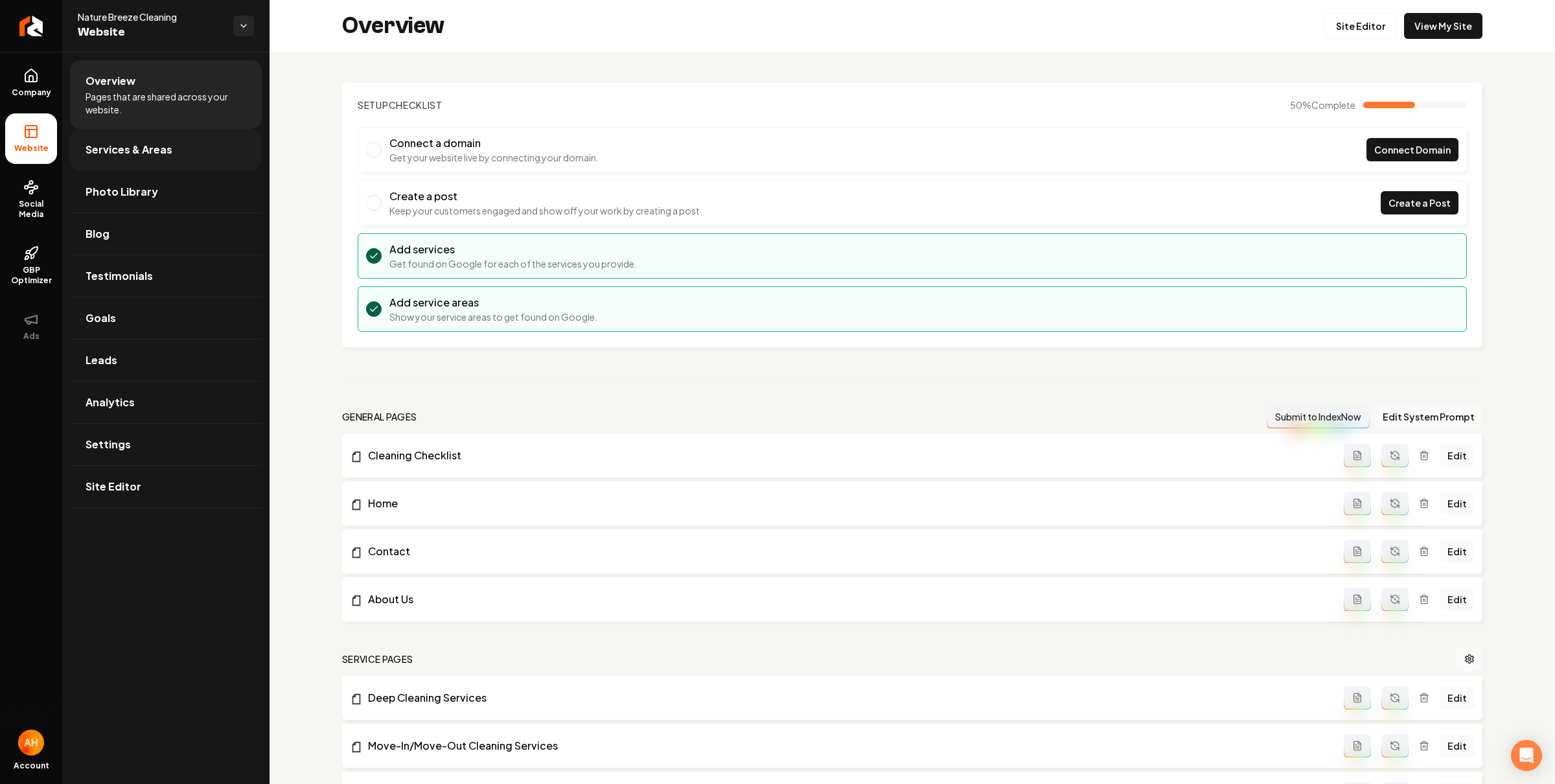
click at [196, 154] on link "Services & Areas" at bounding box center [165, 149] width 192 height 41
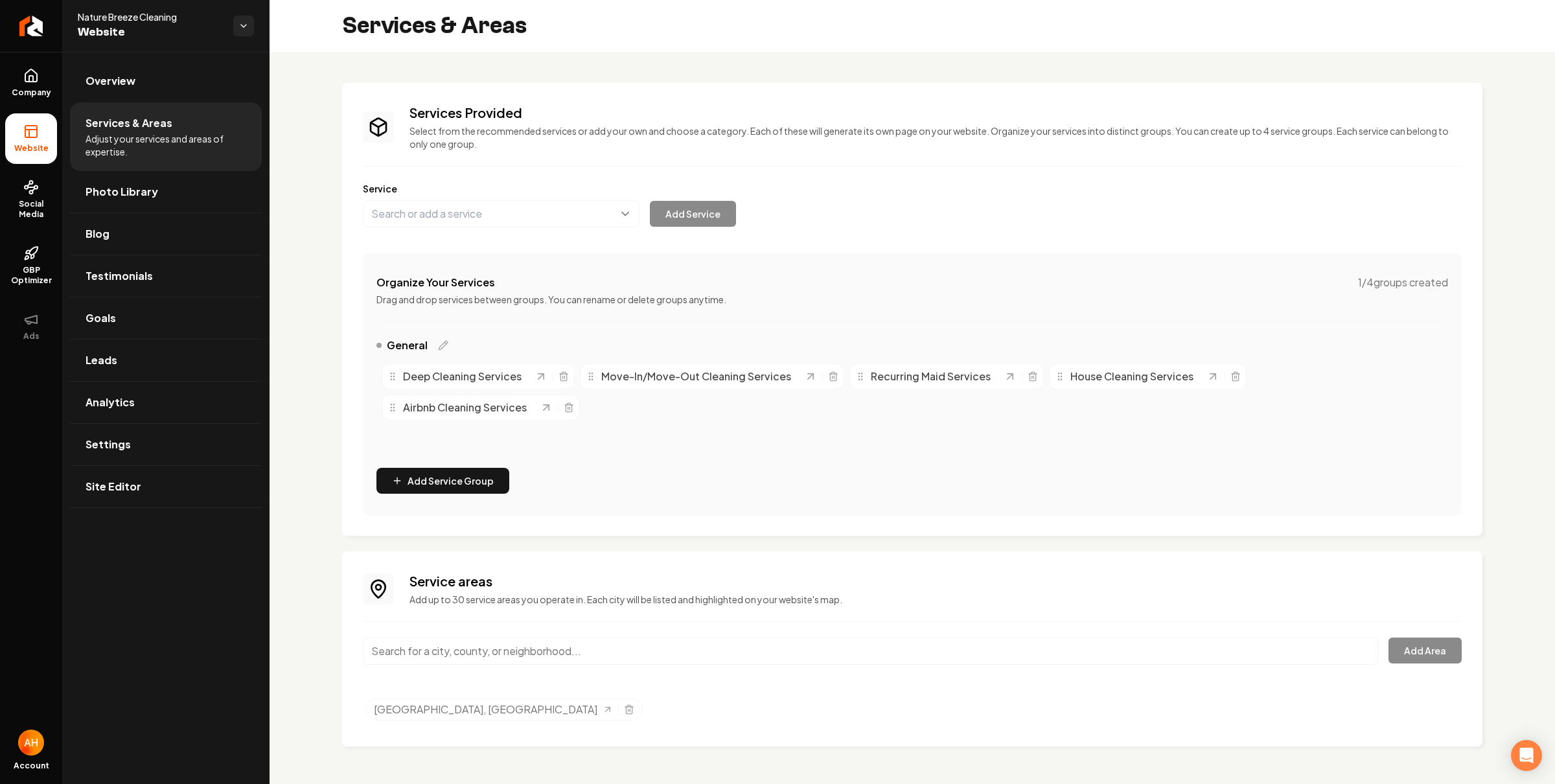
click at [550, 653] on input "Main content area" at bounding box center [870, 650] width 1015 height 27
type input "Tacoma, WA"
click at [1418, 641] on button "Add Area" at bounding box center [1425, 650] width 73 height 26
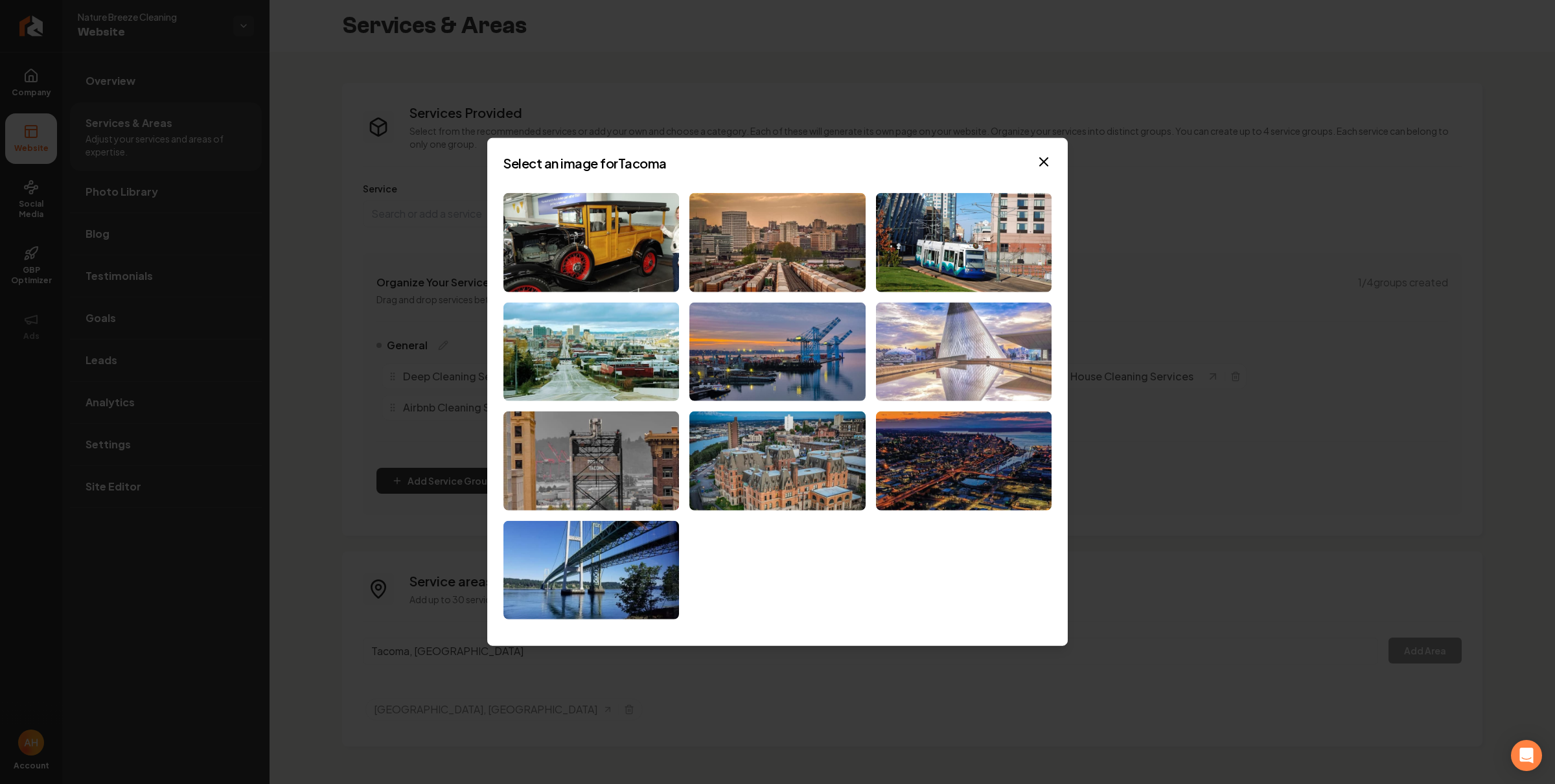
click at [939, 339] on img at bounding box center [964, 352] width 175 height 99
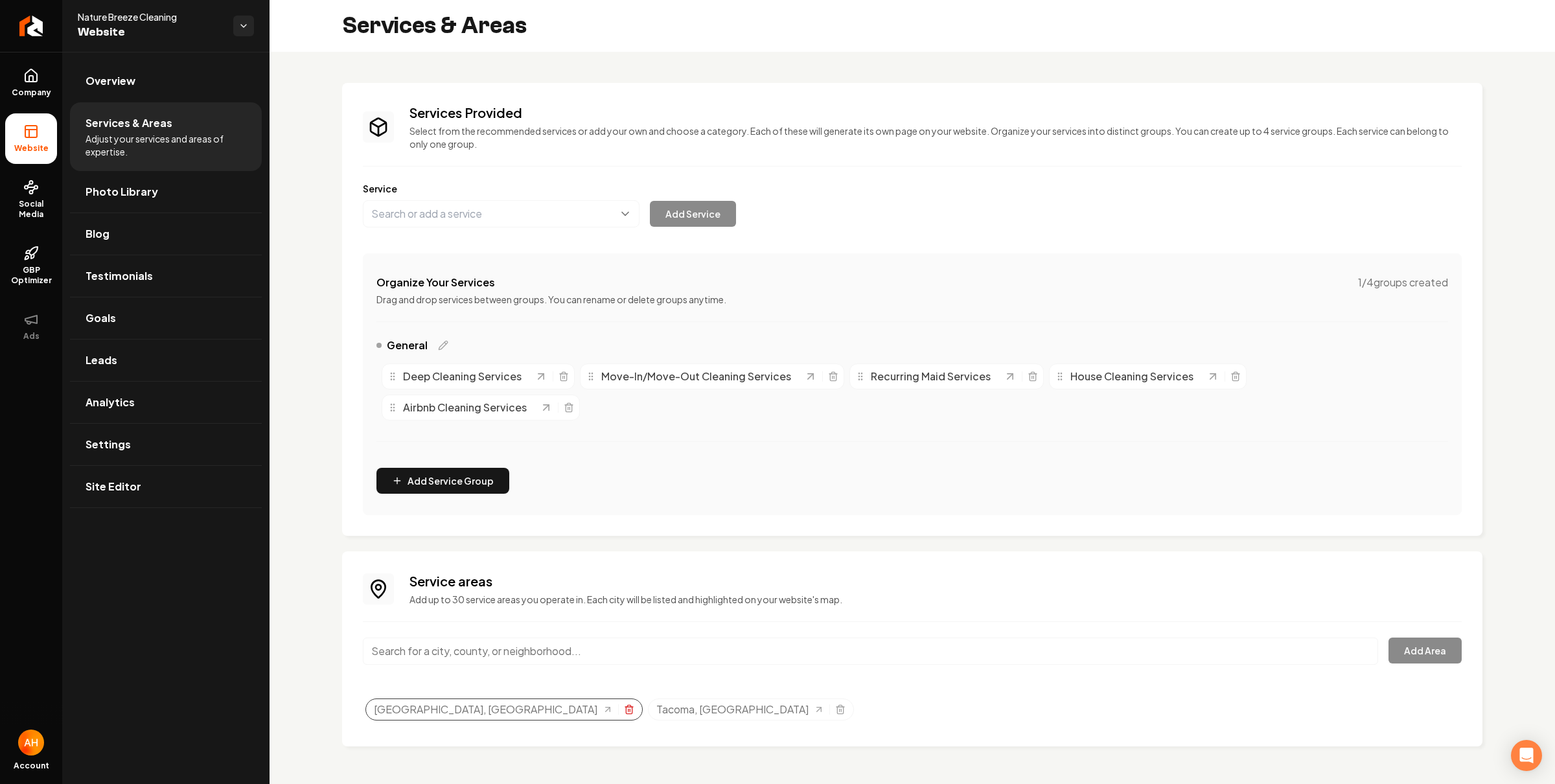
click at [630, 712] on line "Selected tags" at bounding box center [630, 709] width 0 height 2
click at [706, 637] on input "Main content area" at bounding box center [870, 650] width 1015 height 27
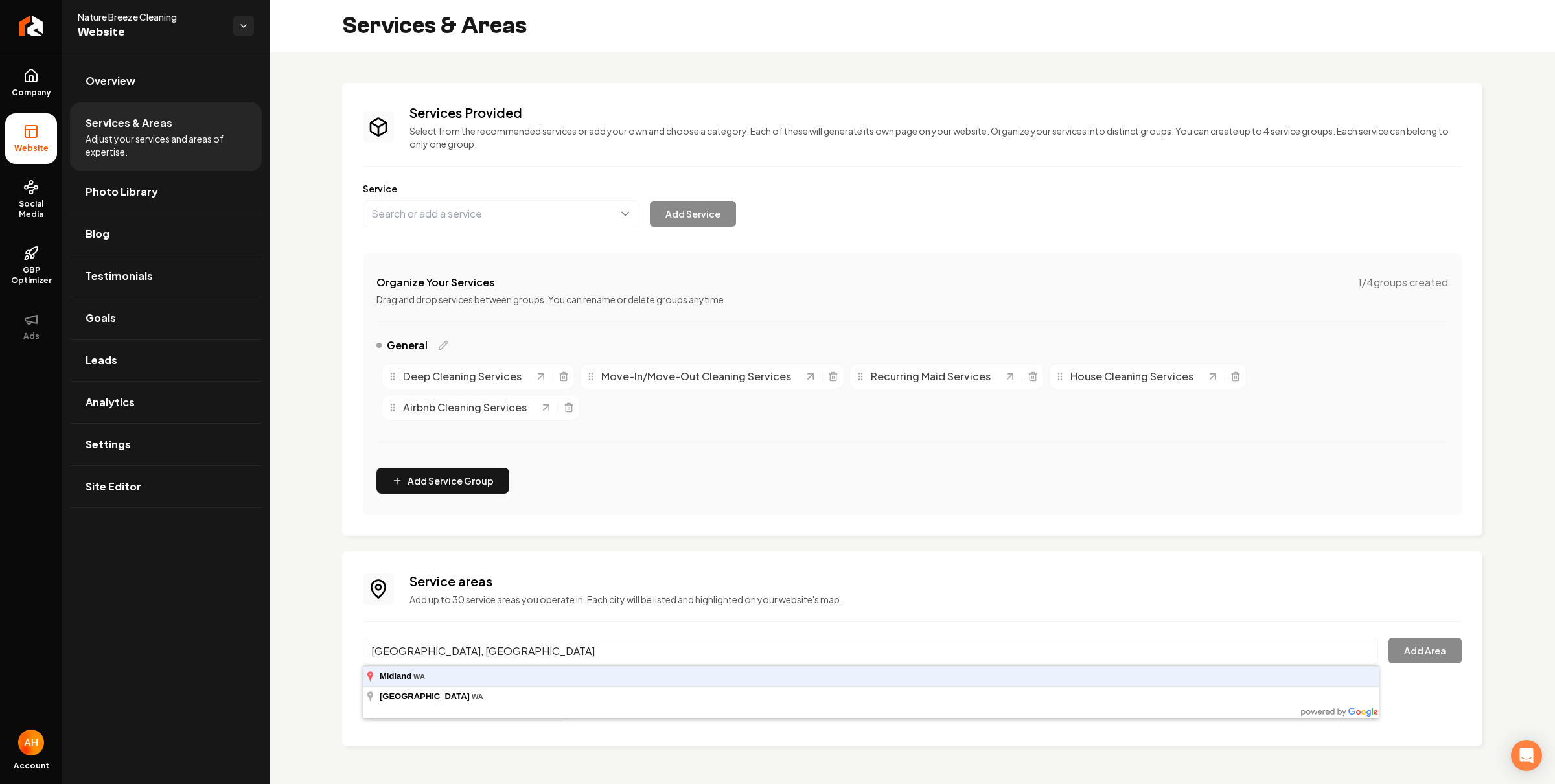
type input "Midland, WA"
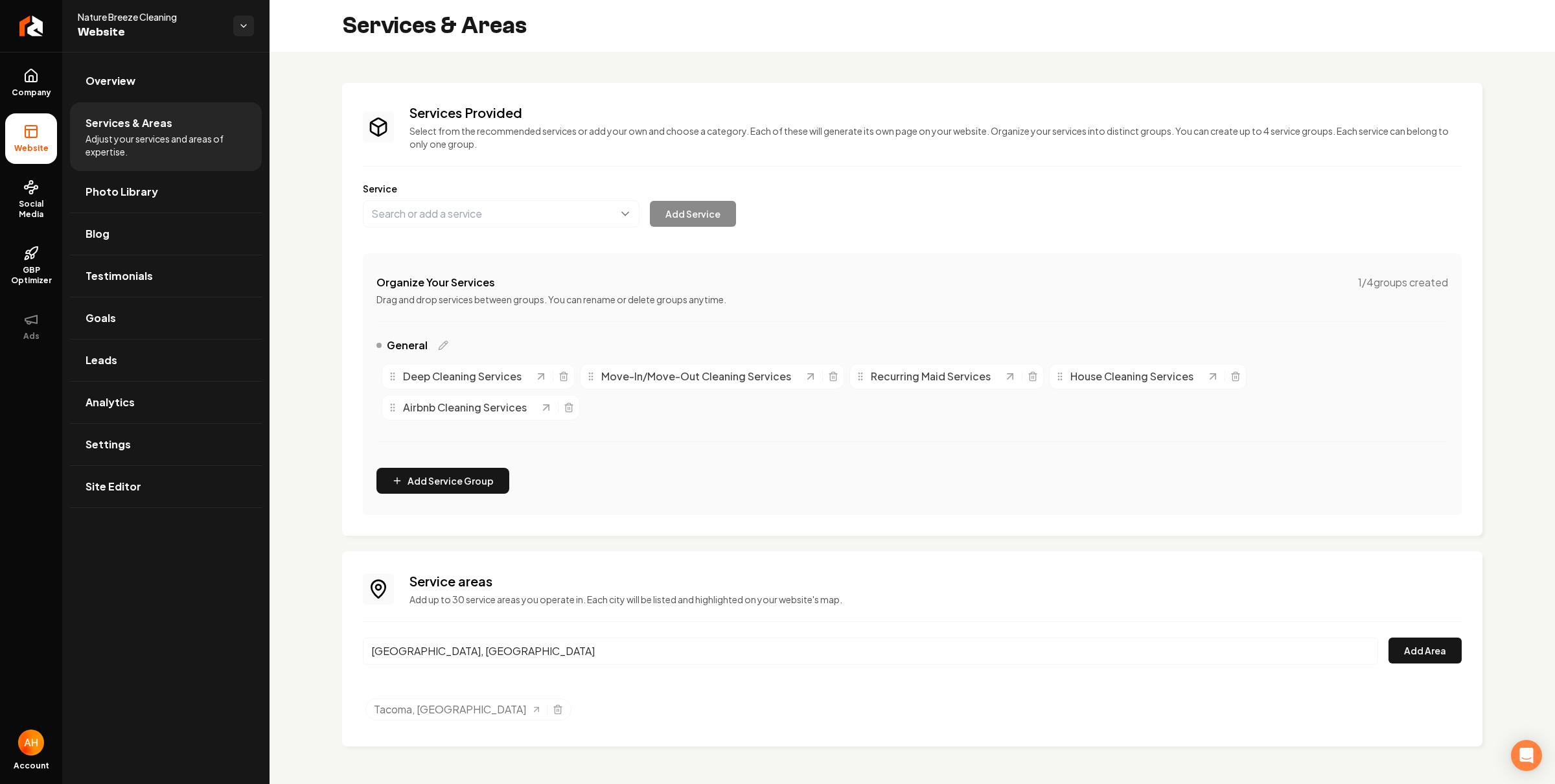
click at [636, 641] on input "Midland, WA" at bounding box center [870, 650] width 1015 height 27
click at [1435, 647] on button "Add Area" at bounding box center [1425, 650] width 73 height 26
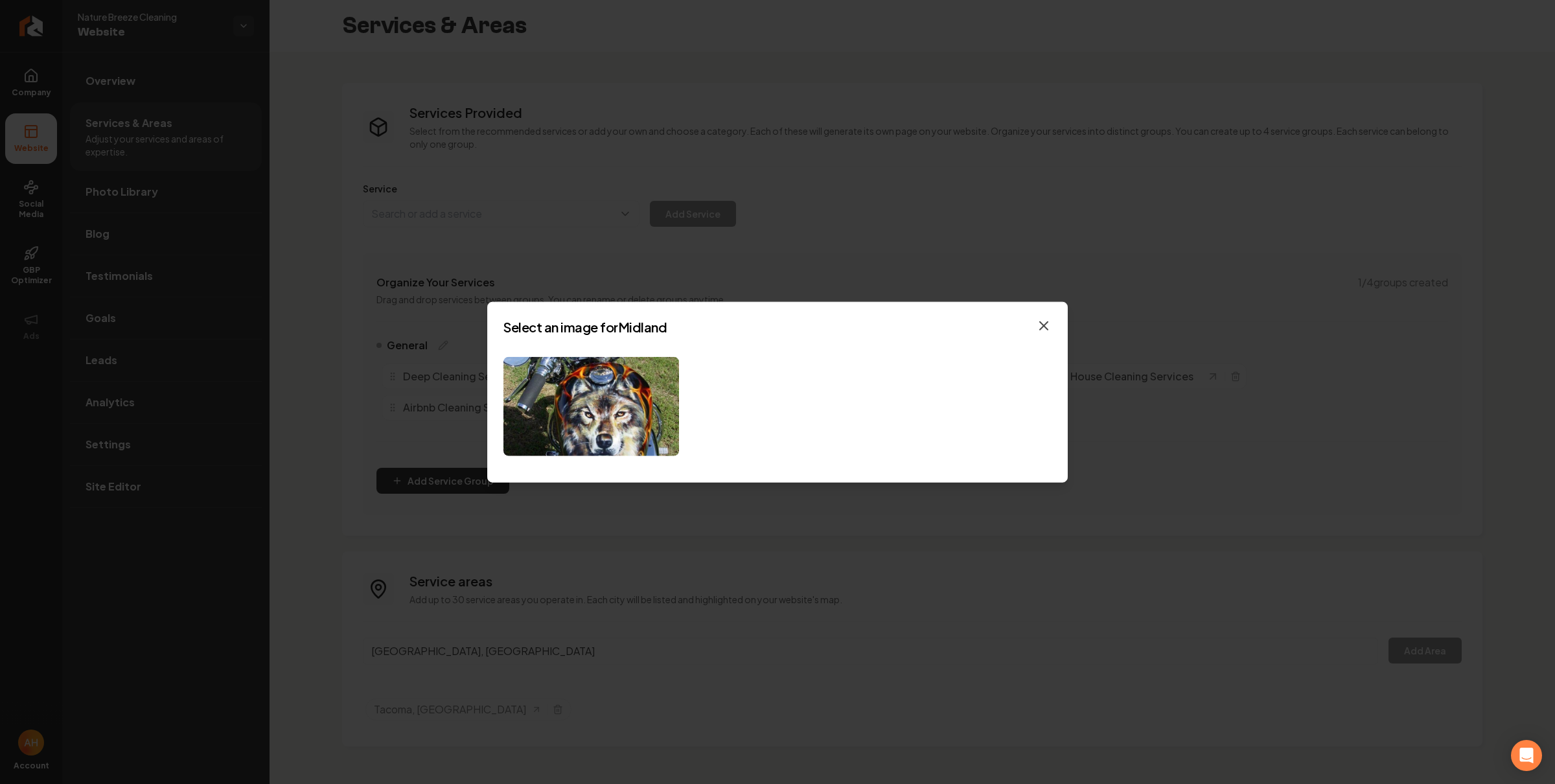
click at [1041, 318] on icon "button" at bounding box center [1044, 326] width 16 height 16
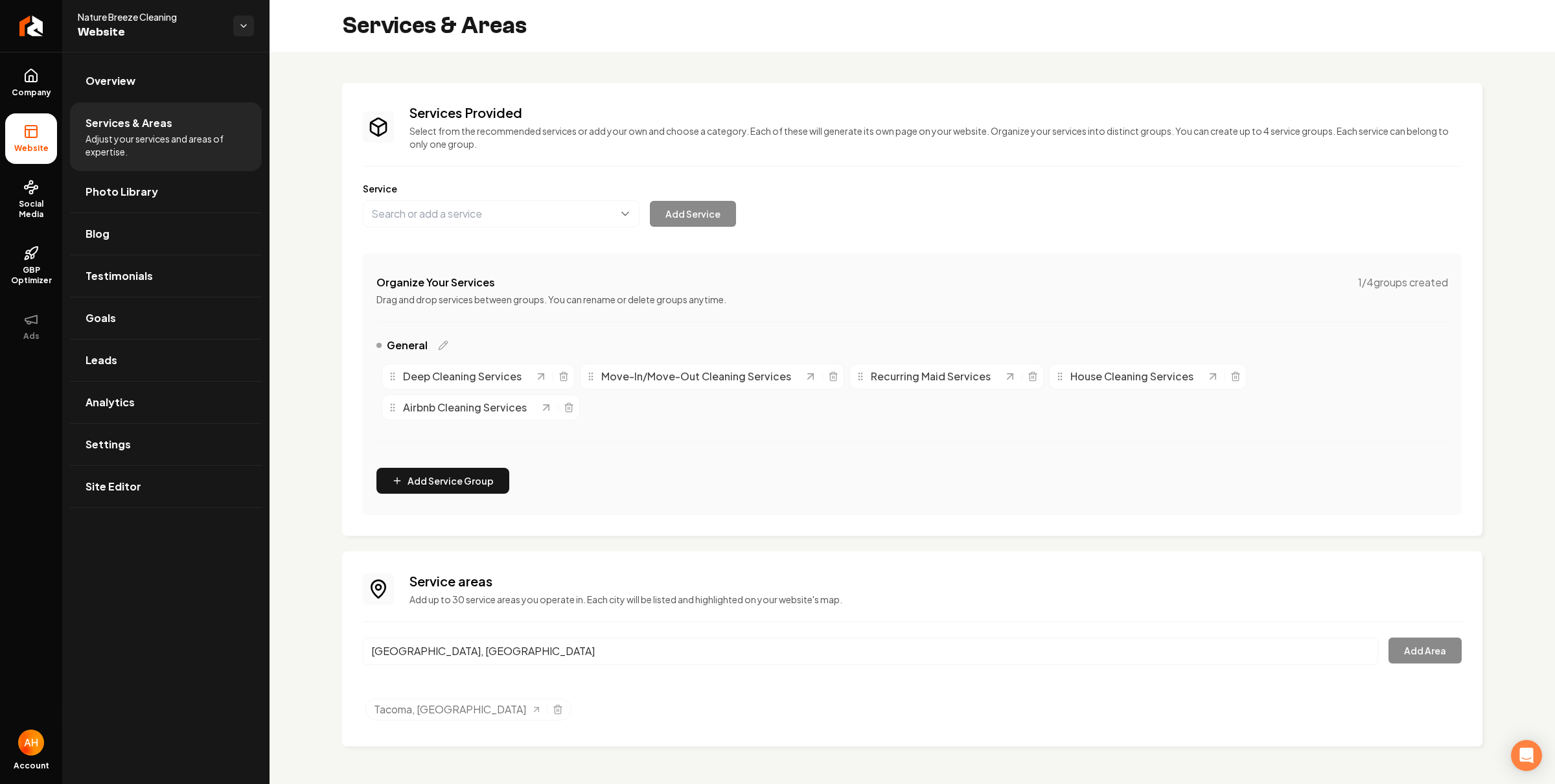
click at [464, 656] on input "Midland, WA" at bounding box center [870, 650] width 1015 height 27
type input "Lakewood, WA"
drag, startPoint x: 478, startPoint y: 678, endPoint x: 937, endPoint y: 643, distance: 460.3
click at [1394, 649] on button "Add Area" at bounding box center [1425, 650] width 73 height 26
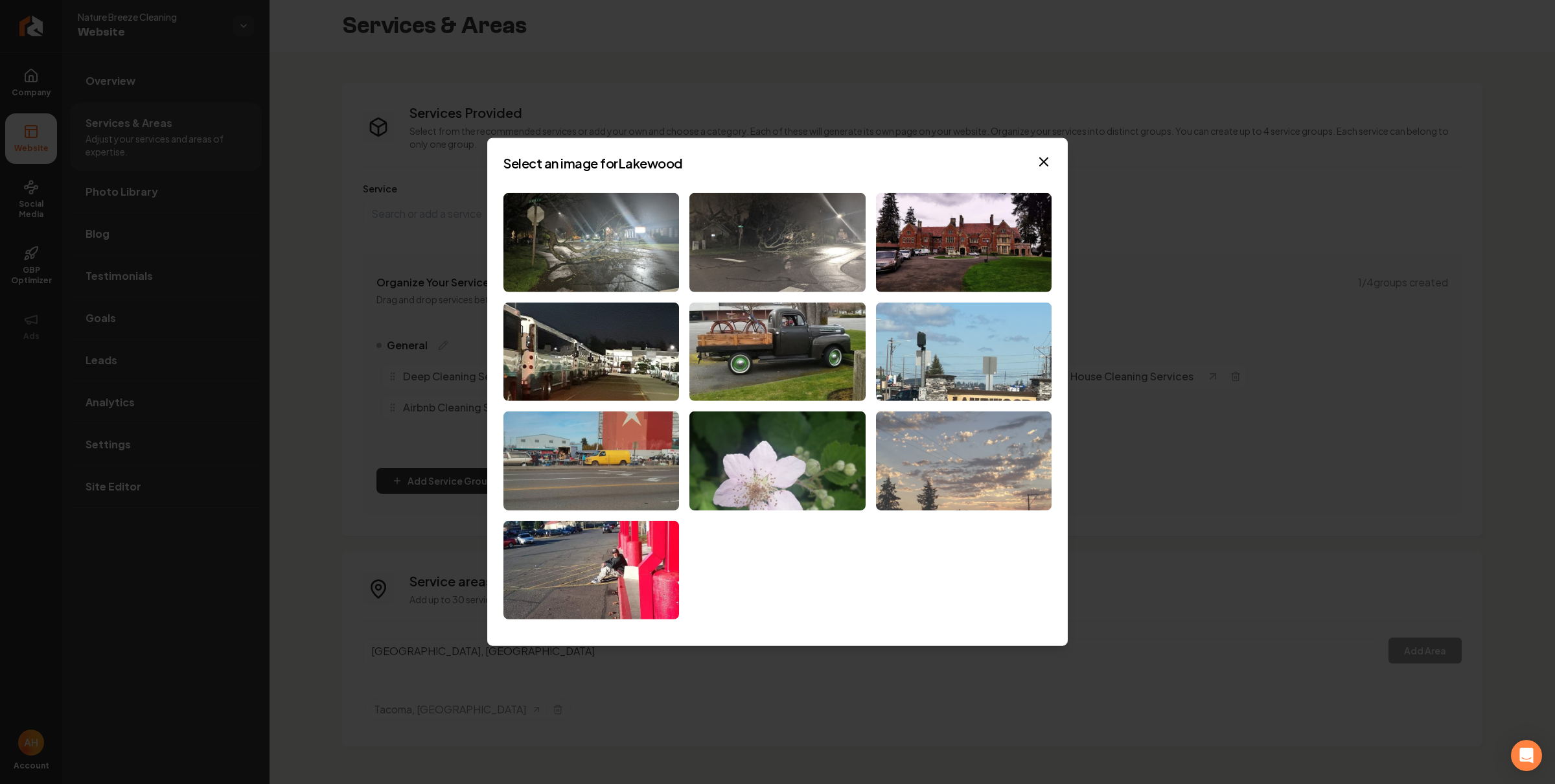
click at [1010, 437] on img at bounding box center [964, 461] width 175 height 99
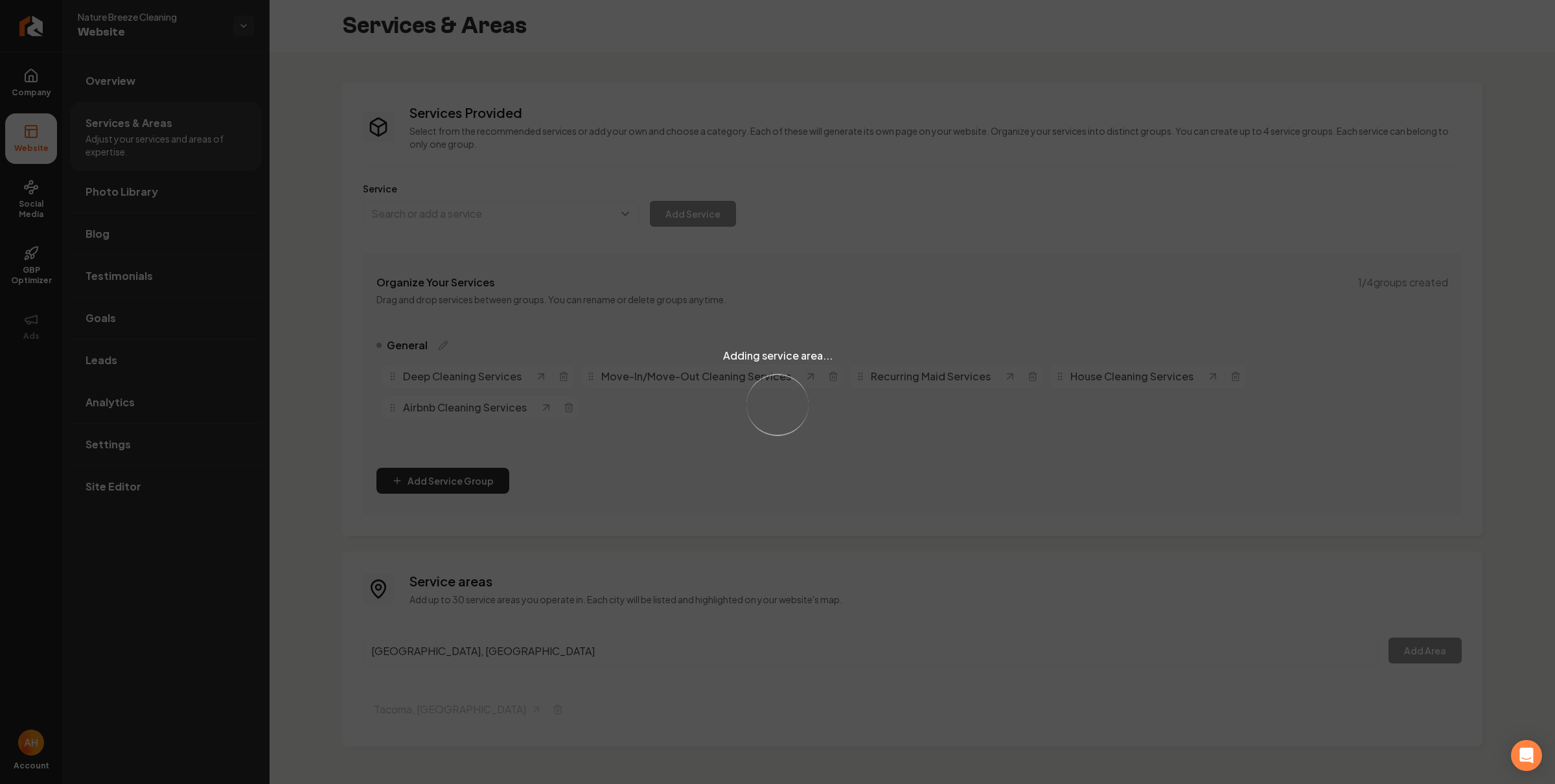
click at [440, 653] on div "Adding service area... Loading..." at bounding box center [777, 392] width 1555 height 784
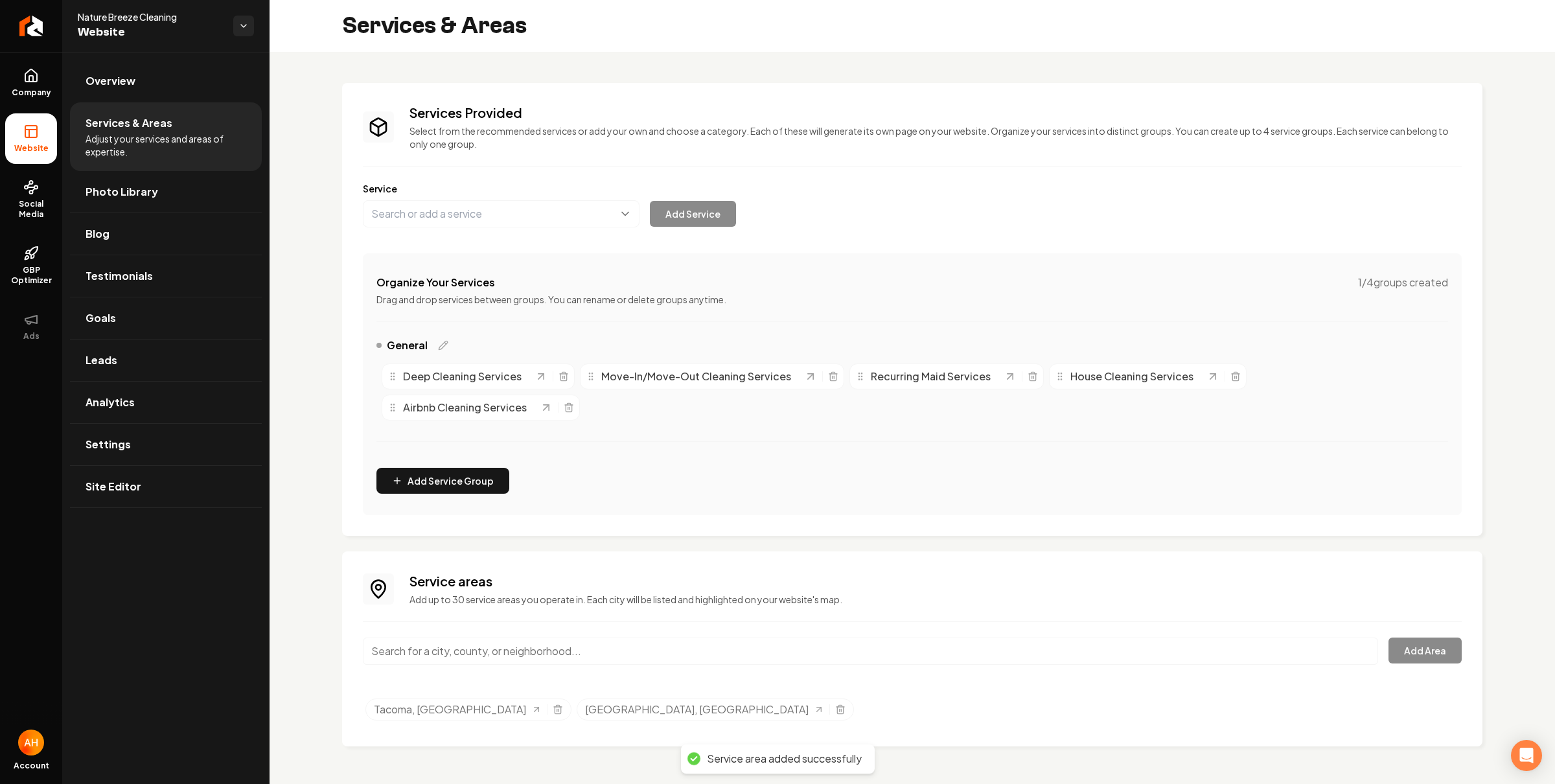
click at [491, 649] on input "Main content area" at bounding box center [870, 650] width 1015 height 27
type input "Midland, WA"
click at [1448, 664] on button "Add Area" at bounding box center [1425, 650] width 73 height 26
click at [529, 650] on input "Midland, WA" at bounding box center [870, 650] width 1015 height 27
type input "Ruston, WA"
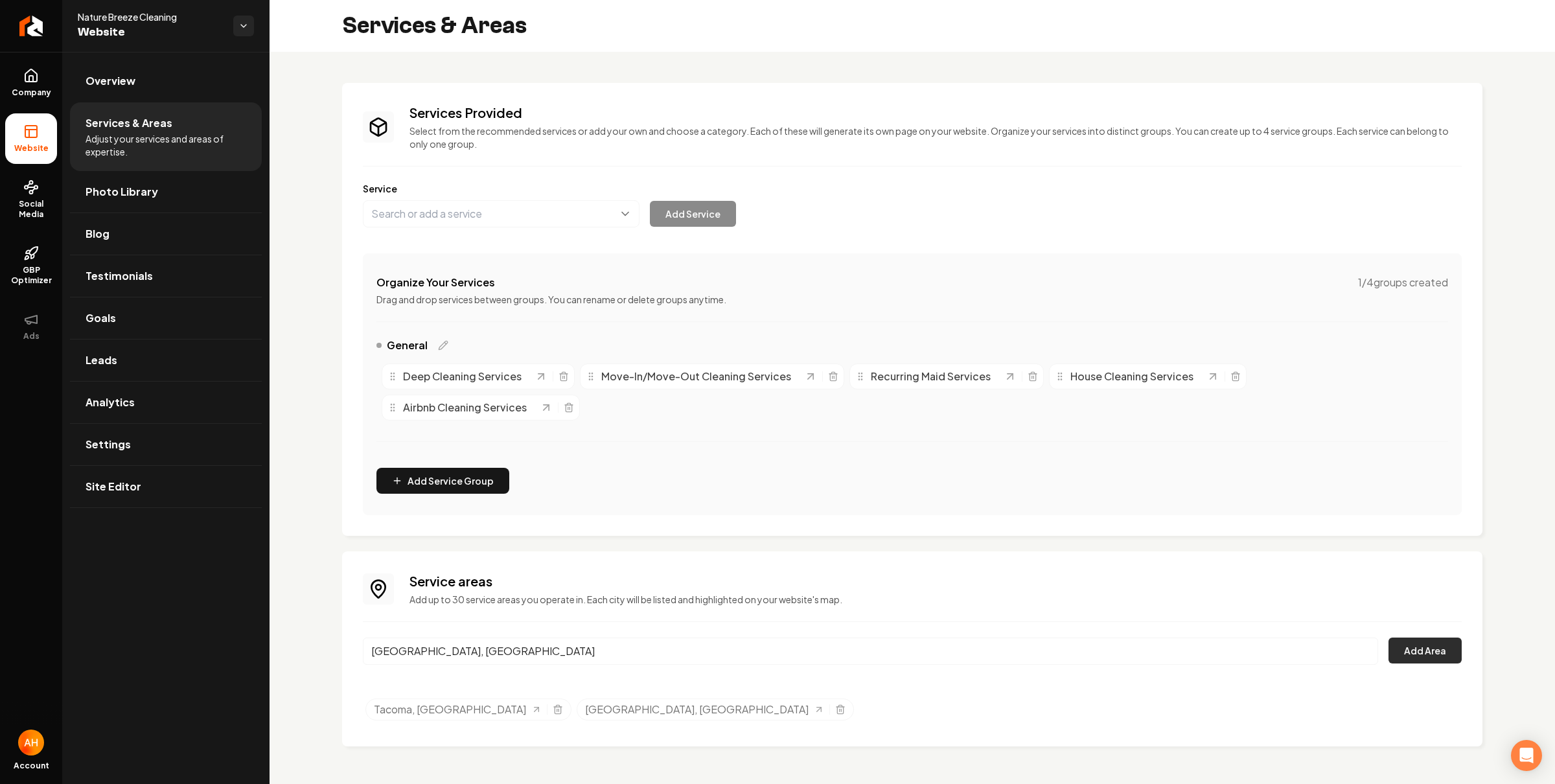
click at [1398, 654] on button "Add Area" at bounding box center [1425, 650] width 73 height 26
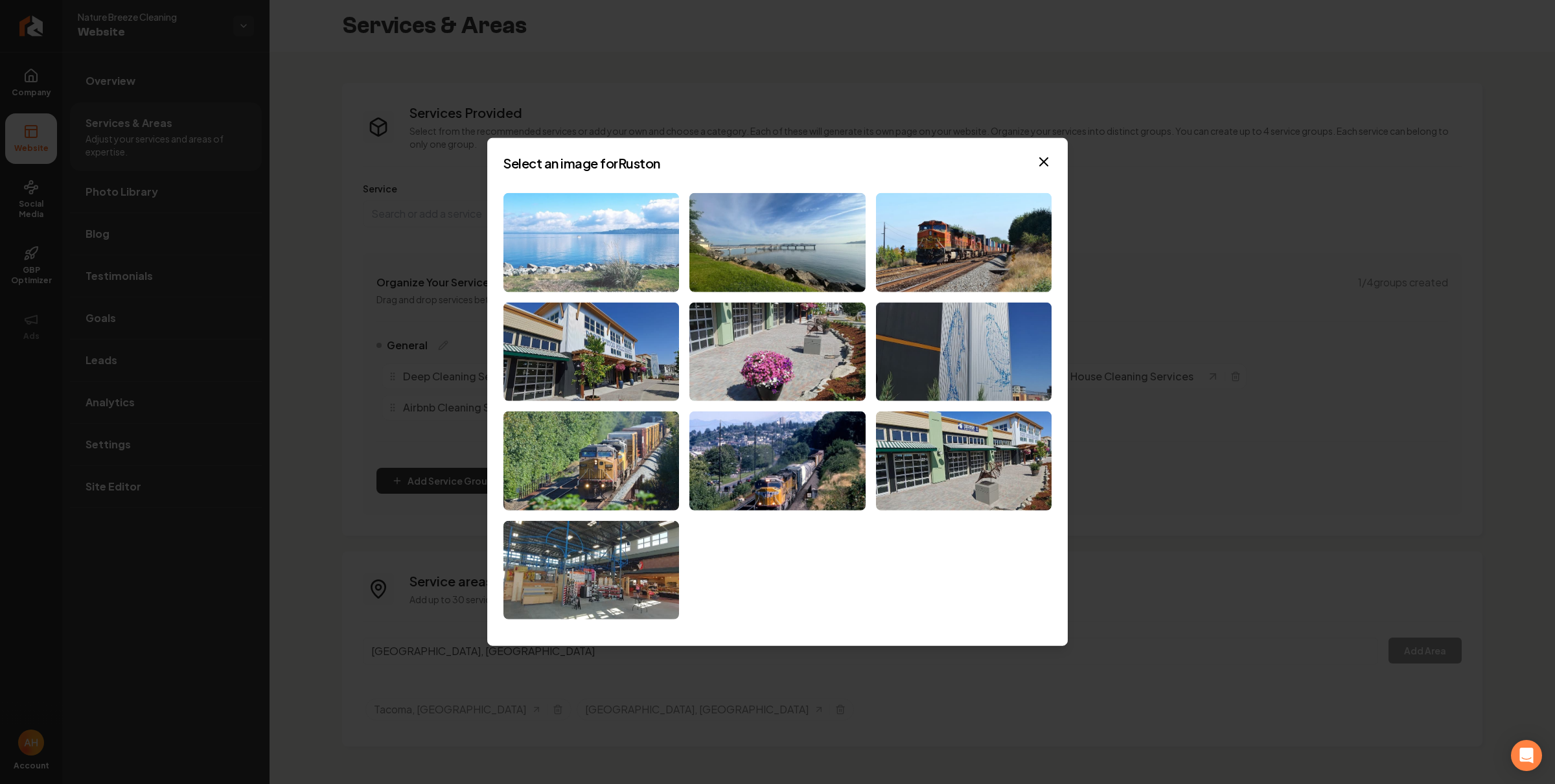
click at [634, 260] on img at bounding box center [592, 243] width 175 height 99
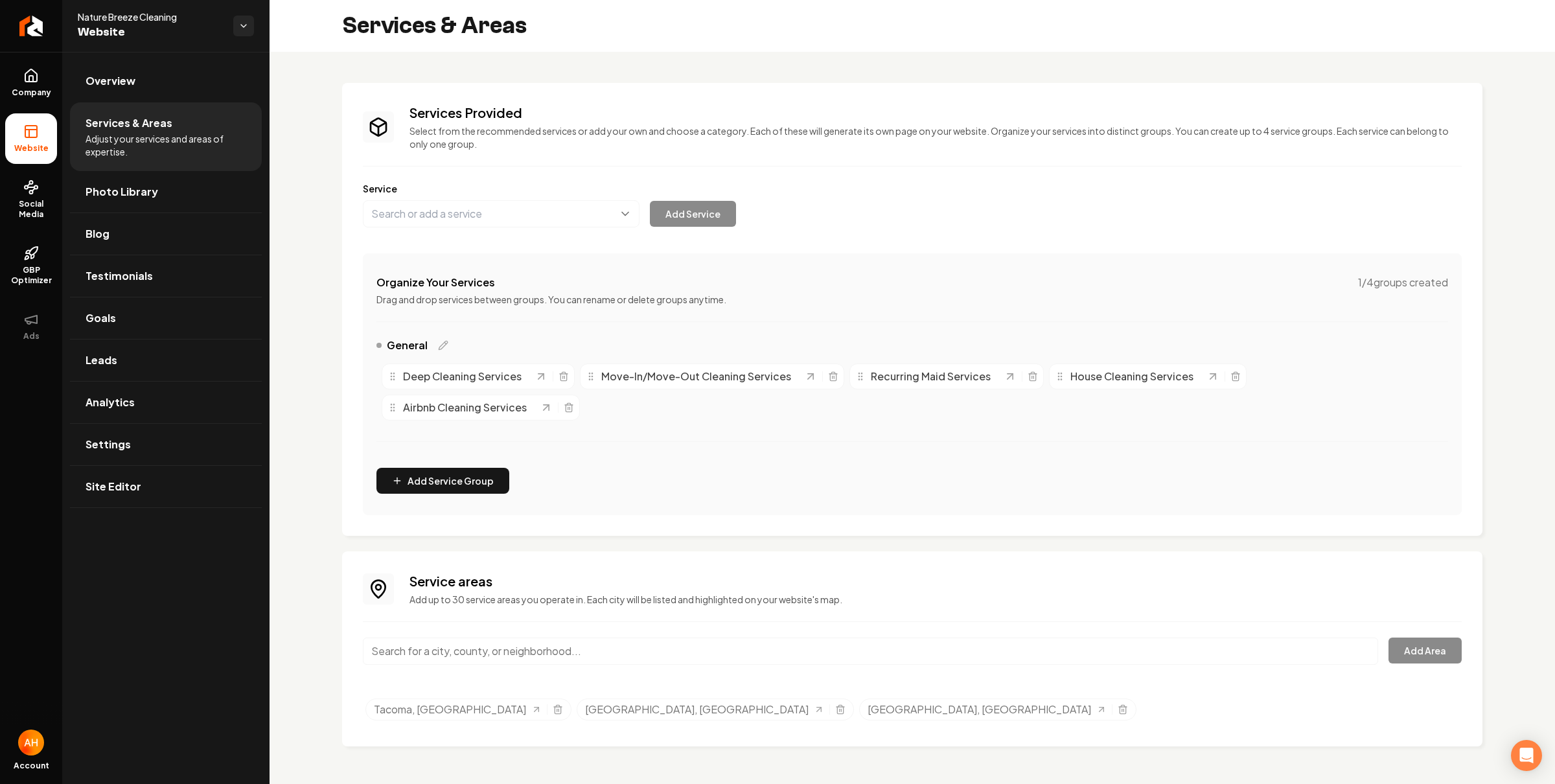
drag, startPoint x: 529, startPoint y: 630, endPoint x: 518, endPoint y: 643, distance: 17.0
click at [529, 630] on div "Service areas Add up to 30 service areas you operate in. Each city will be list…" at bounding box center [912, 649] width 1099 height 154
click at [511, 650] on input "Main content area" at bounding box center [870, 650] width 1015 height 27
type input "Titlow, Tacoma, WA"
click at [1425, 650] on button "Add Area" at bounding box center [1425, 650] width 73 height 26
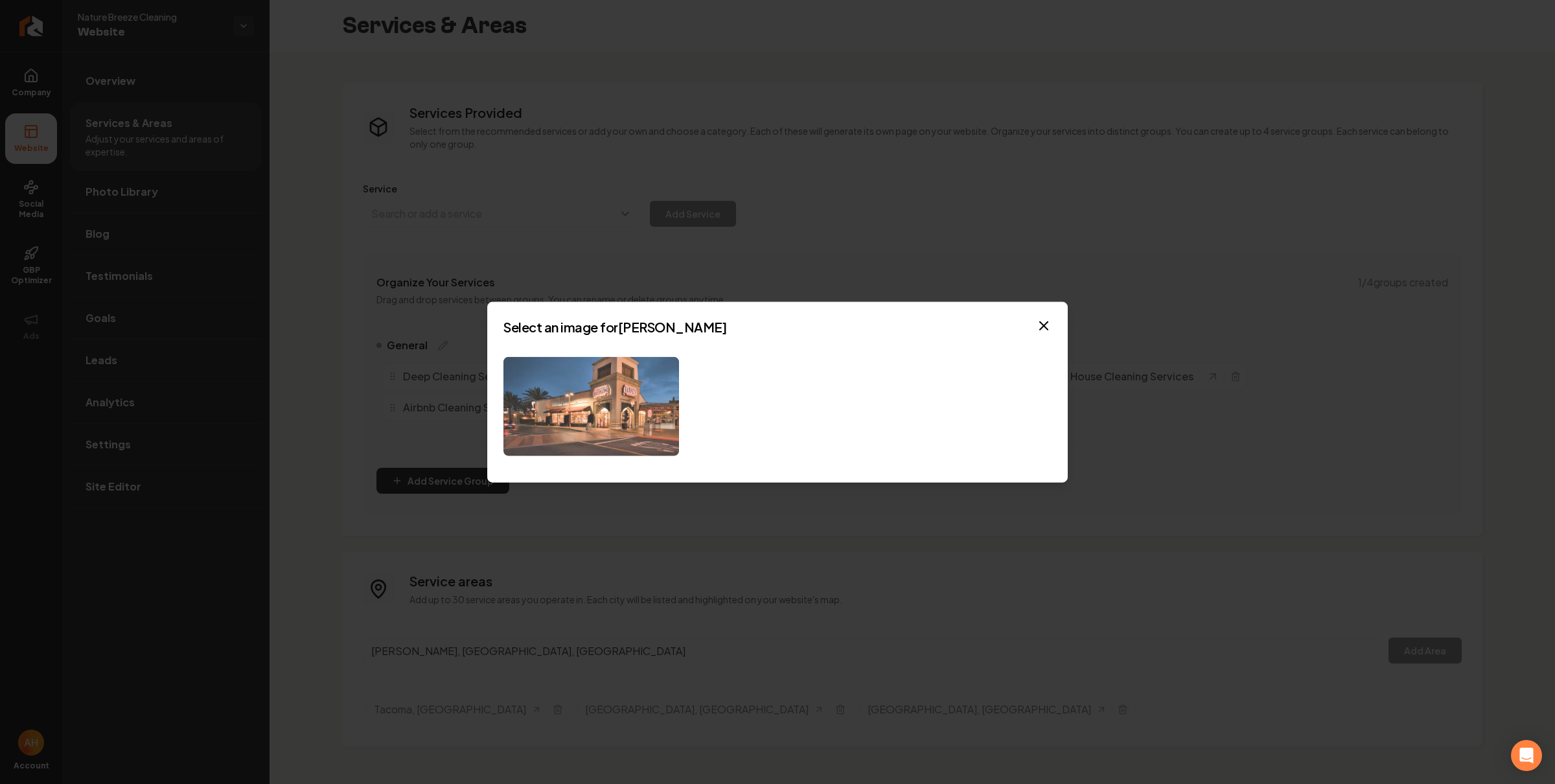
click at [636, 388] on img at bounding box center [592, 407] width 175 height 99
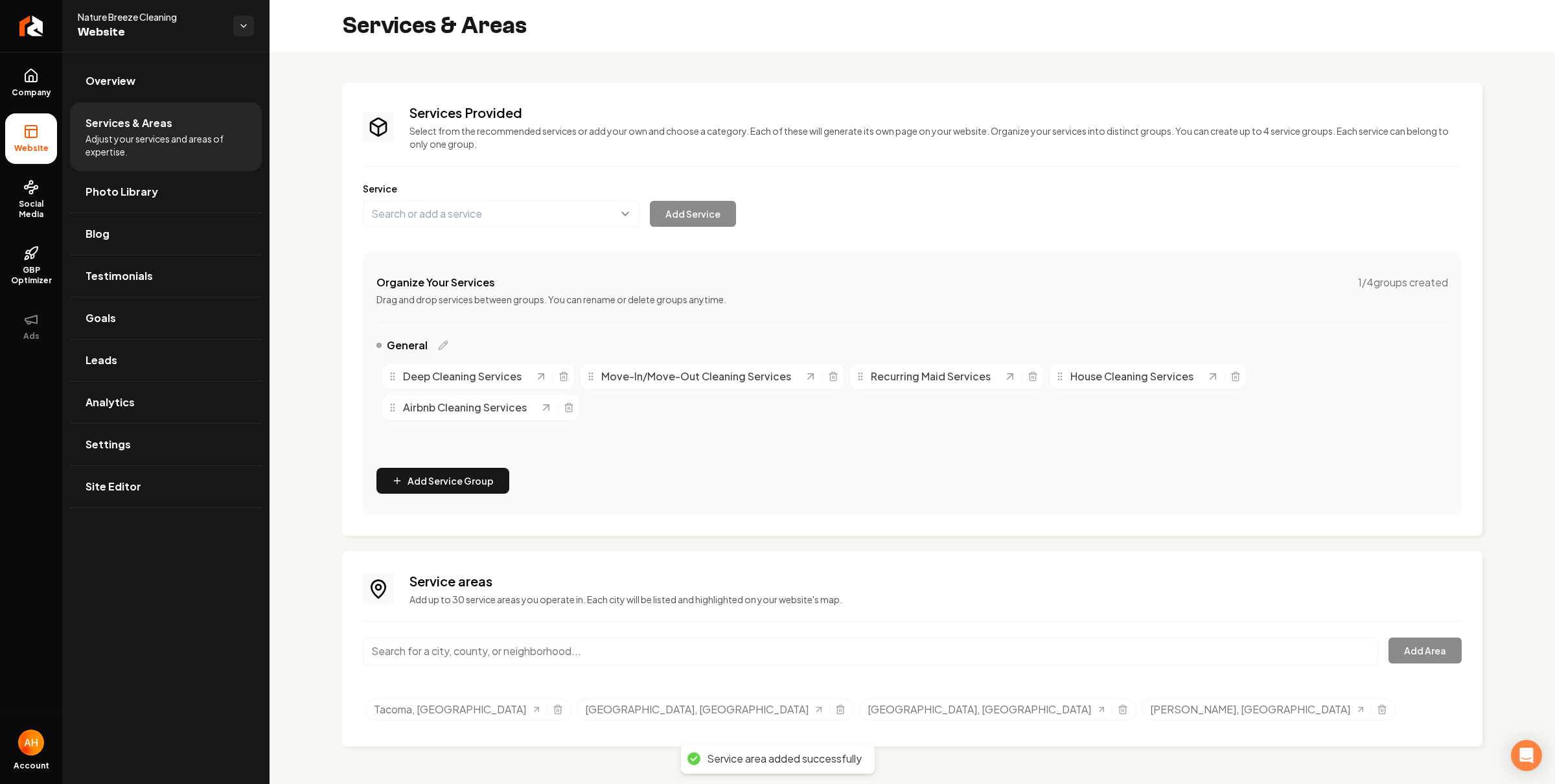
click at [735, 640] on input "Main content area" at bounding box center [870, 650] width 1015 height 27
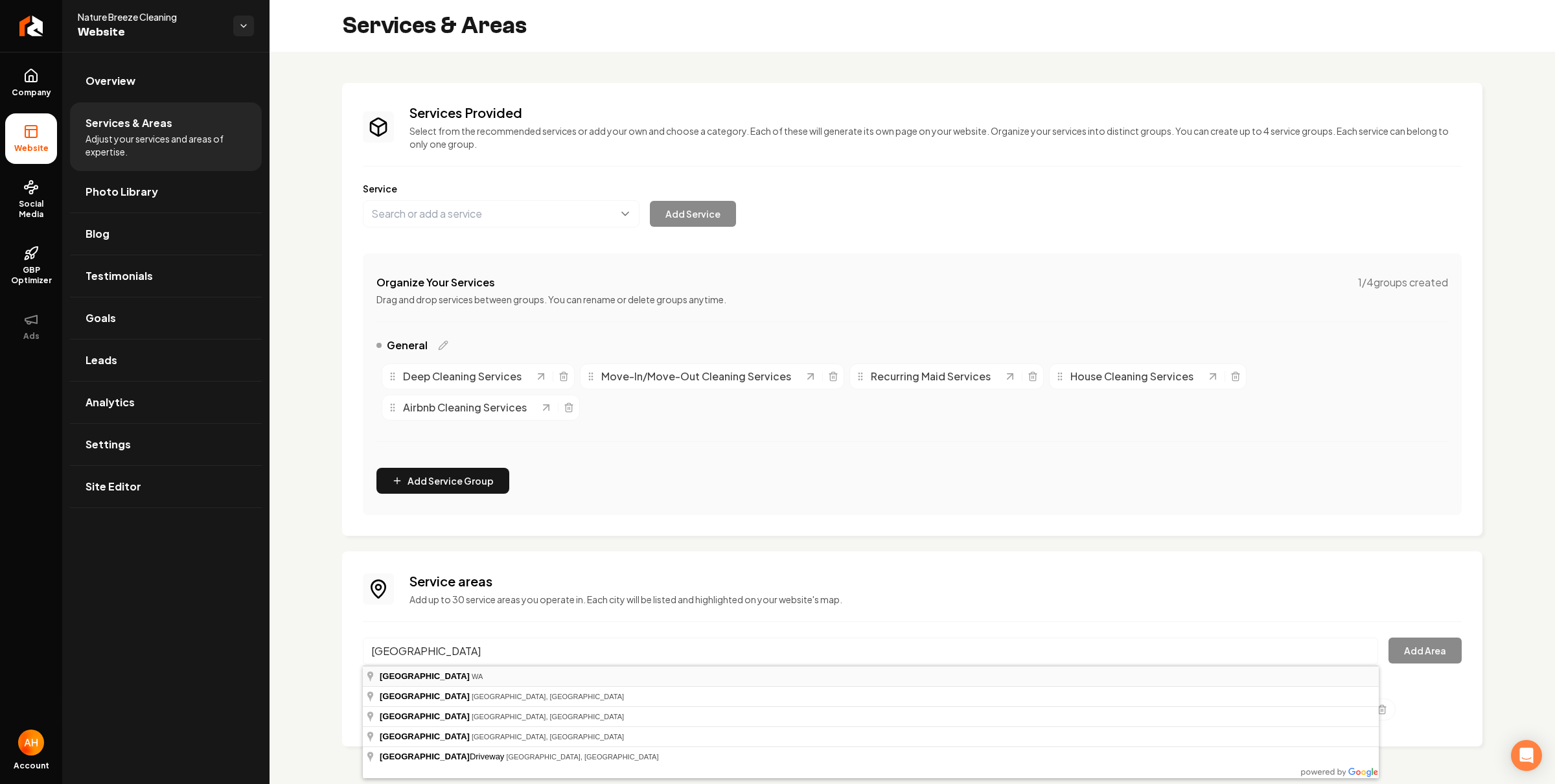
type input "University Place, WA"
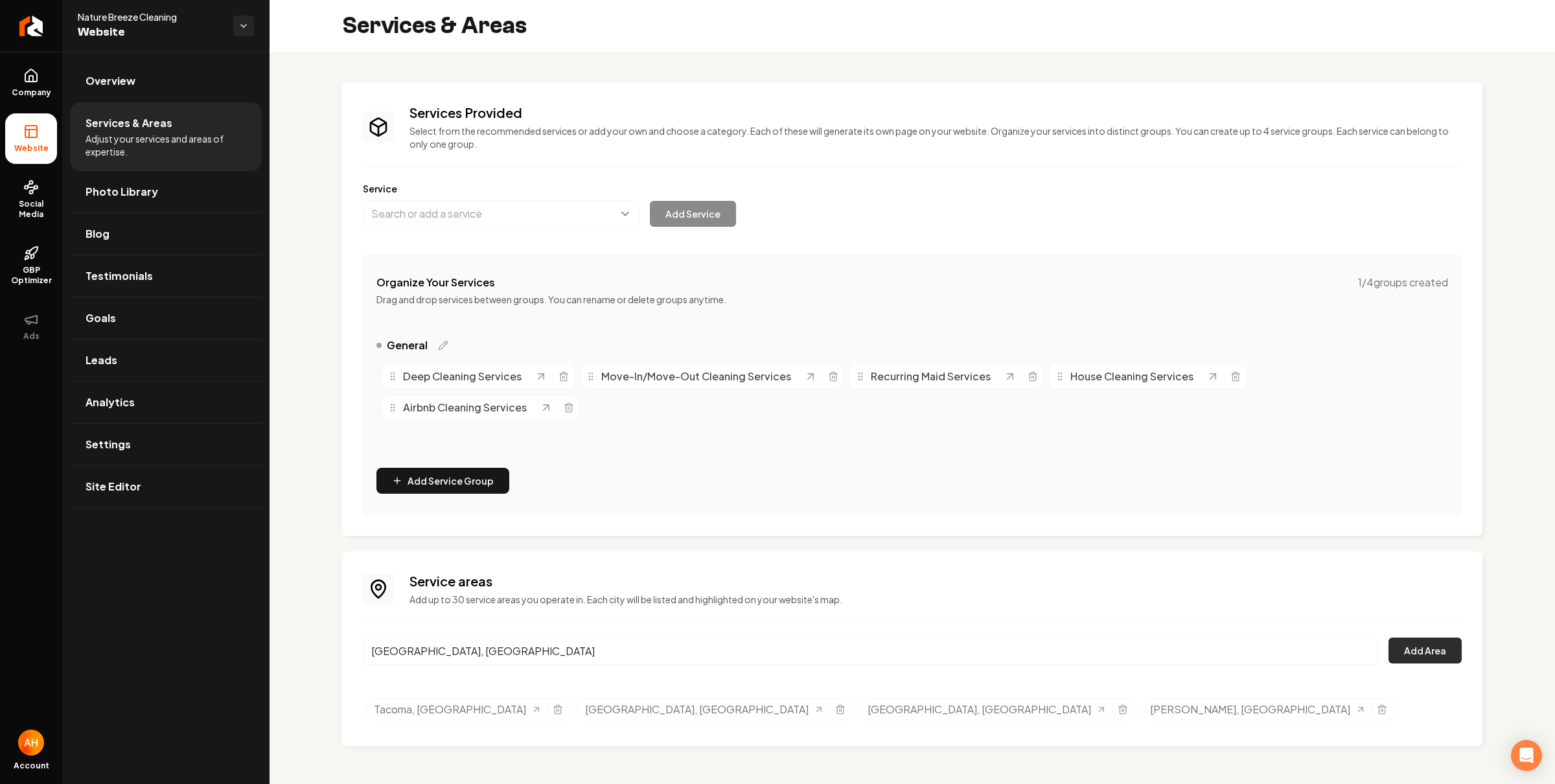
click at [1431, 650] on button "Add Area" at bounding box center [1425, 650] width 73 height 26
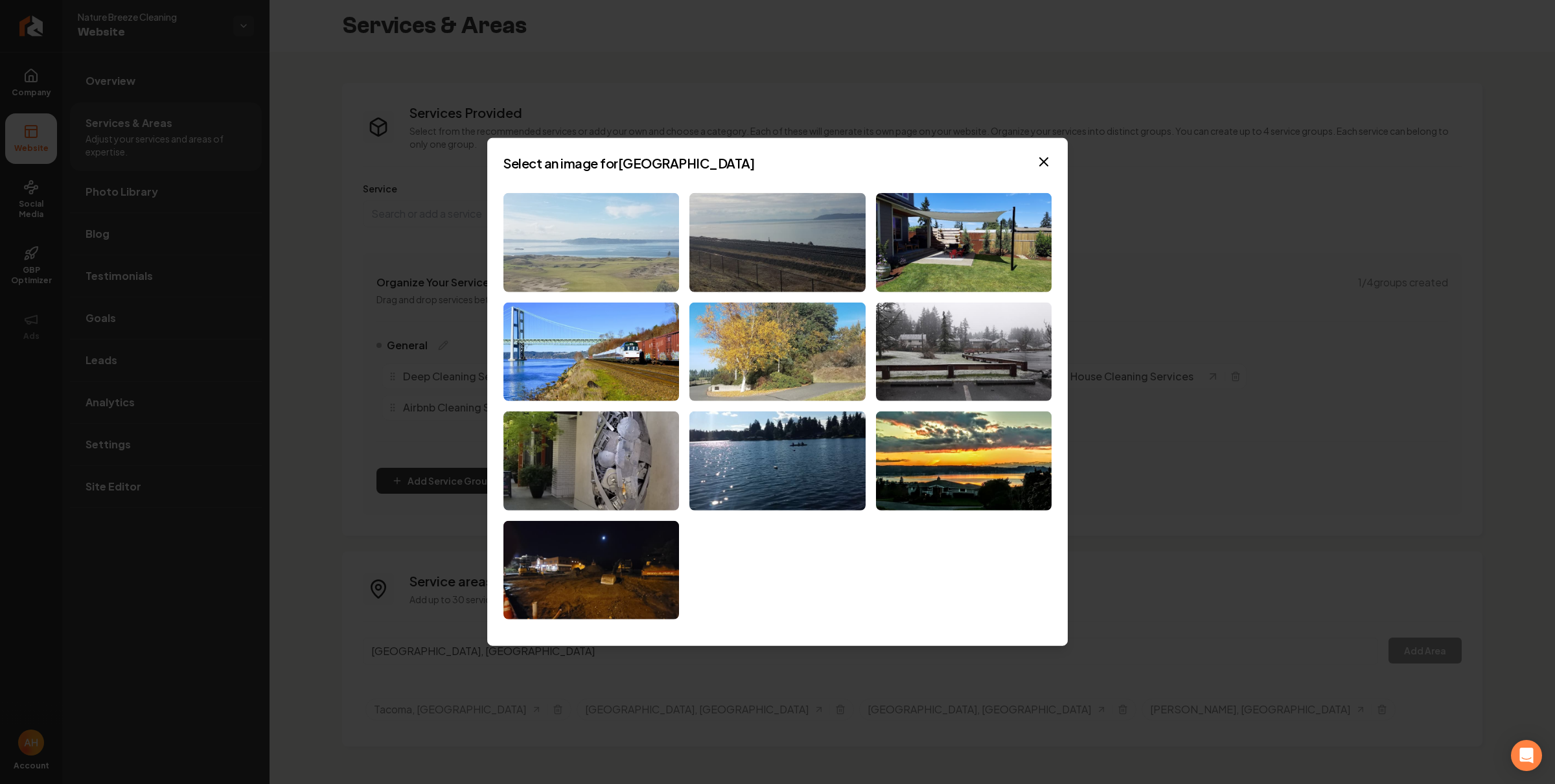
click at [657, 257] on img at bounding box center [592, 243] width 175 height 99
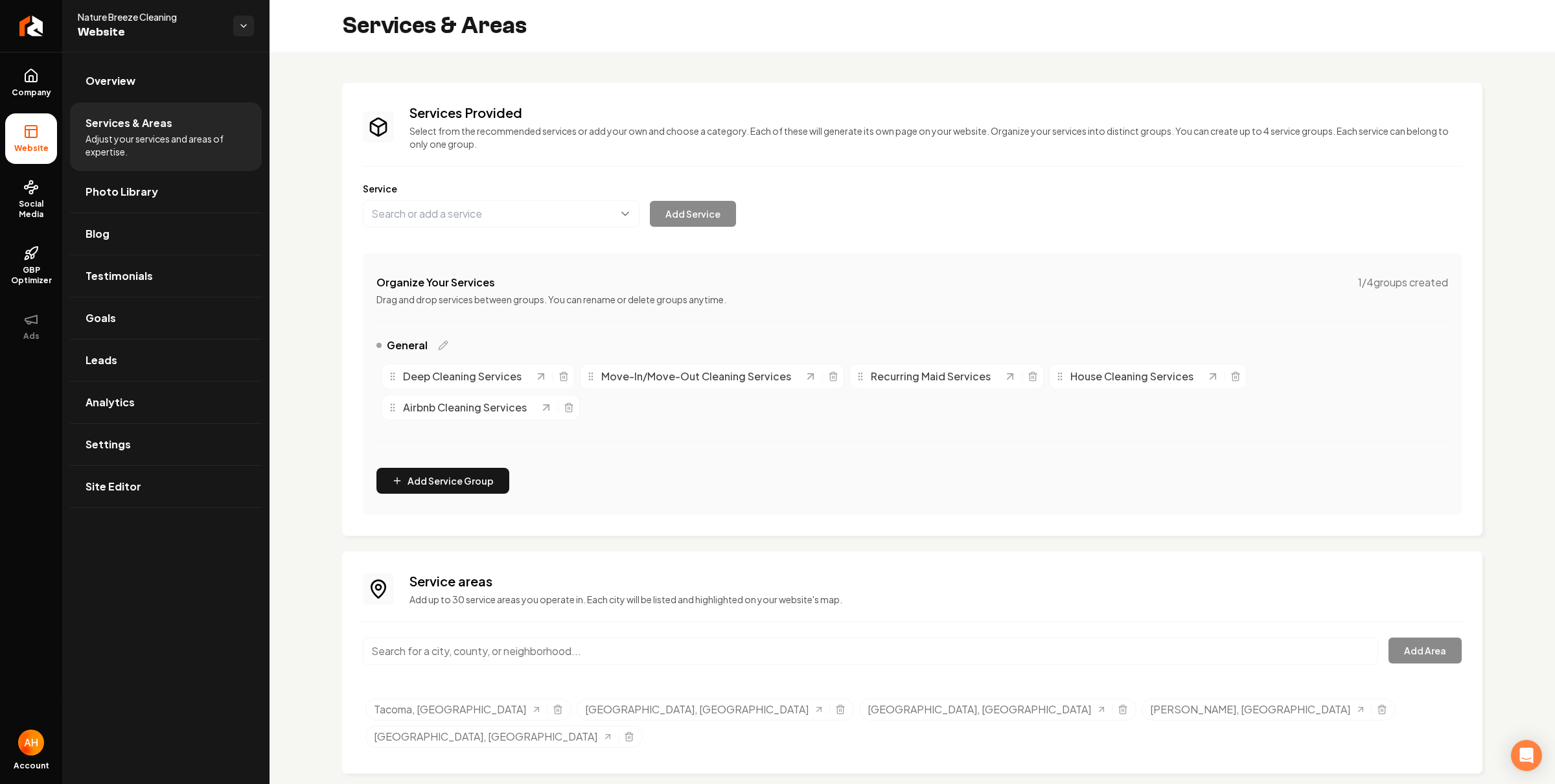
click at [623, 643] on input "Main content area" at bounding box center [870, 650] width 1015 height 27
type input "body lake WA"
click at [732, 599] on p "Add up to 30 service areas you operate in. Each city will be listed and highlig…" at bounding box center [936, 599] width 1053 height 13
click at [492, 647] on input "Main content area" at bounding box center [870, 650] width 1015 height 27
paste input "Puyallup"
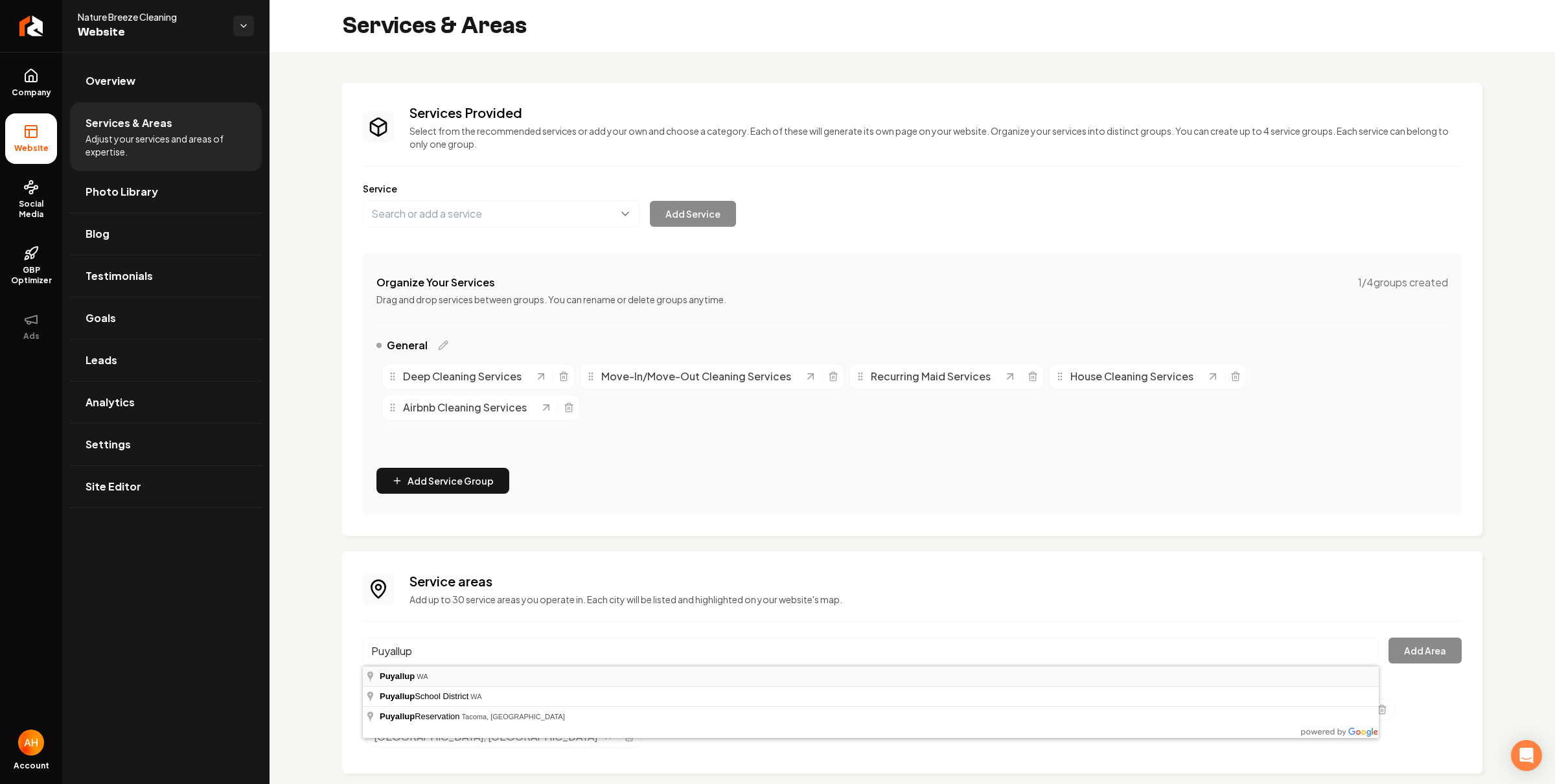
type input "Puyallup, WA"
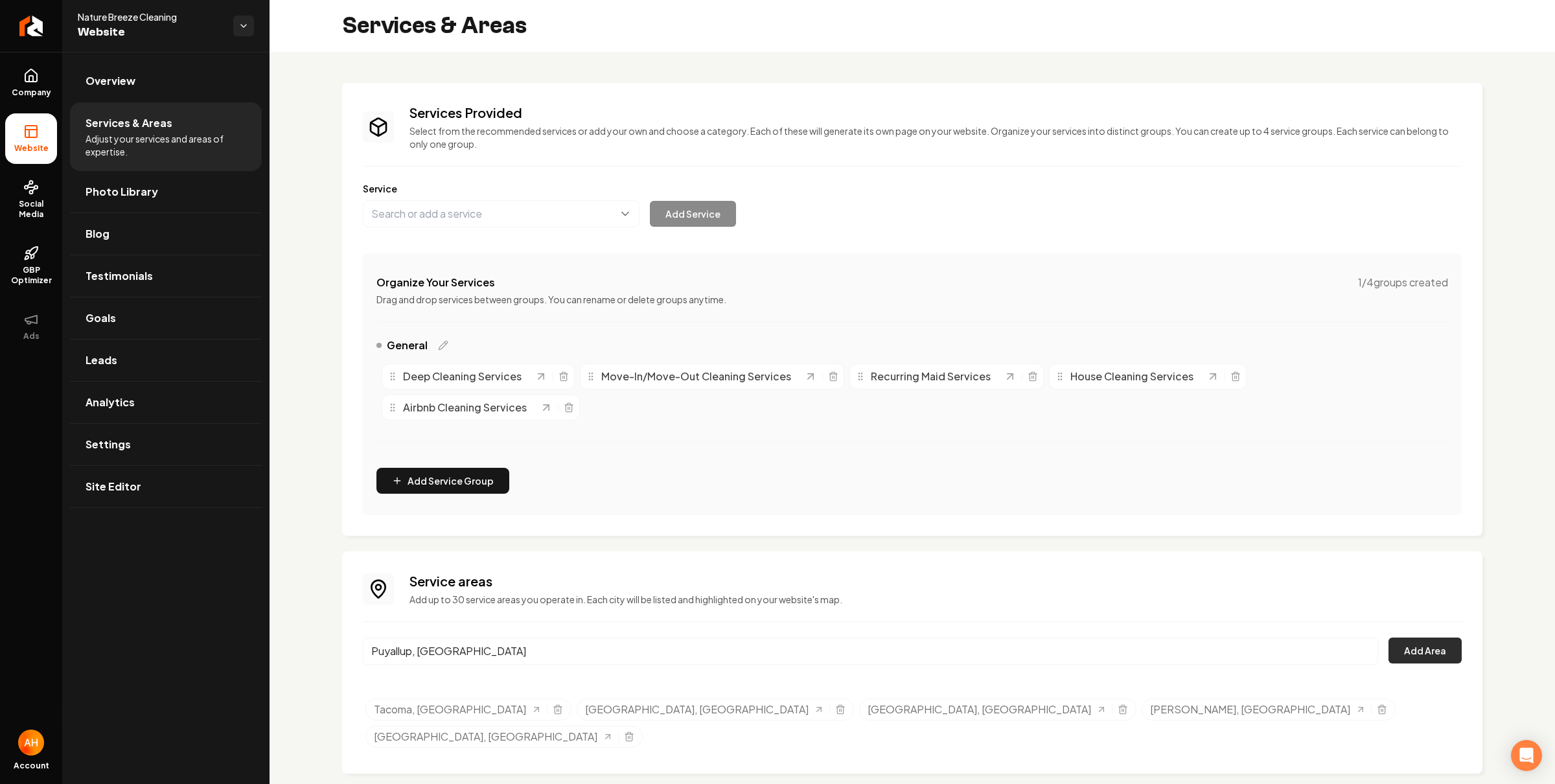
click at [1416, 654] on button "Add Area" at bounding box center [1425, 650] width 73 height 26
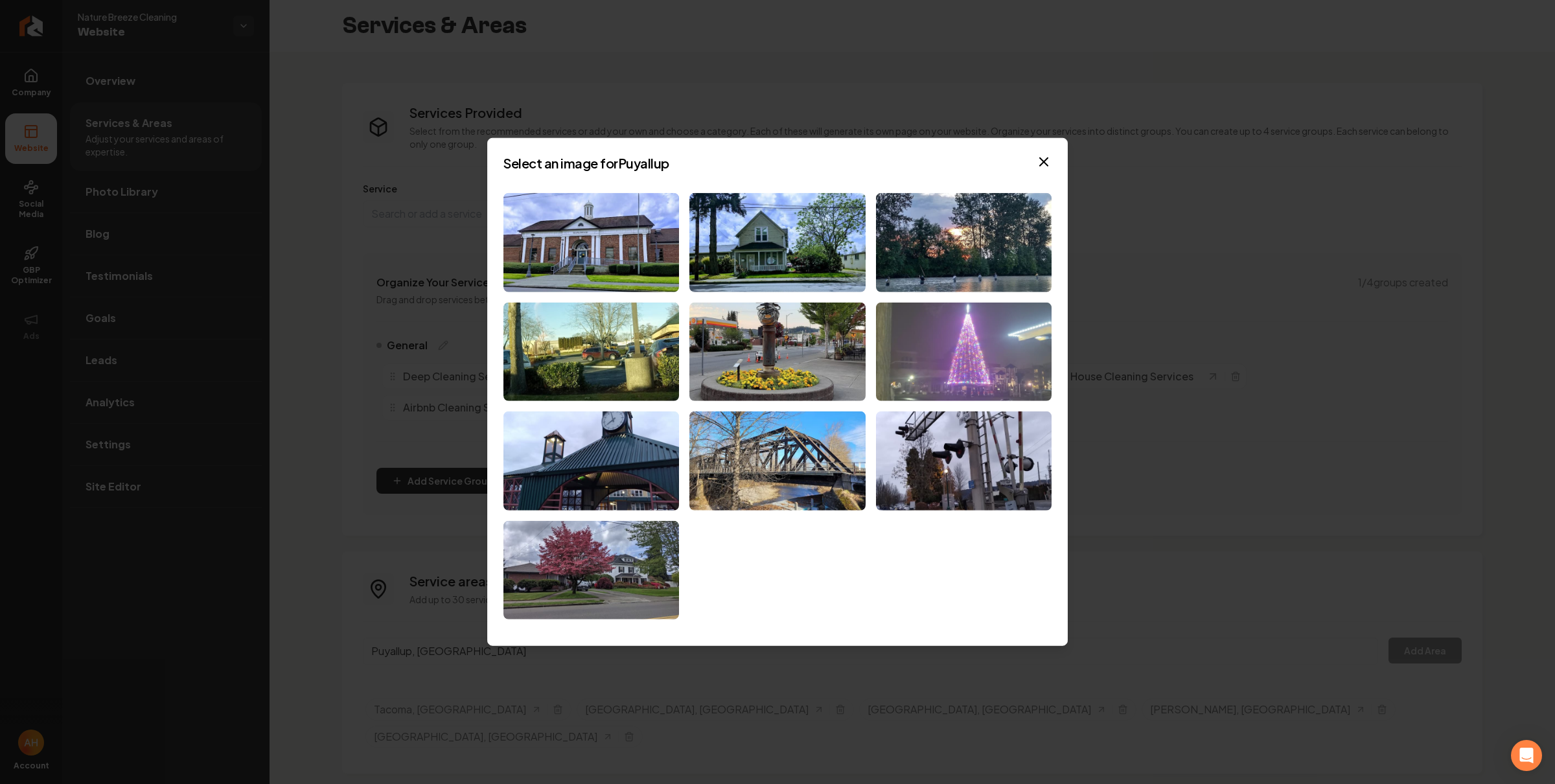
click at [980, 369] on img at bounding box center [964, 352] width 175 height 99
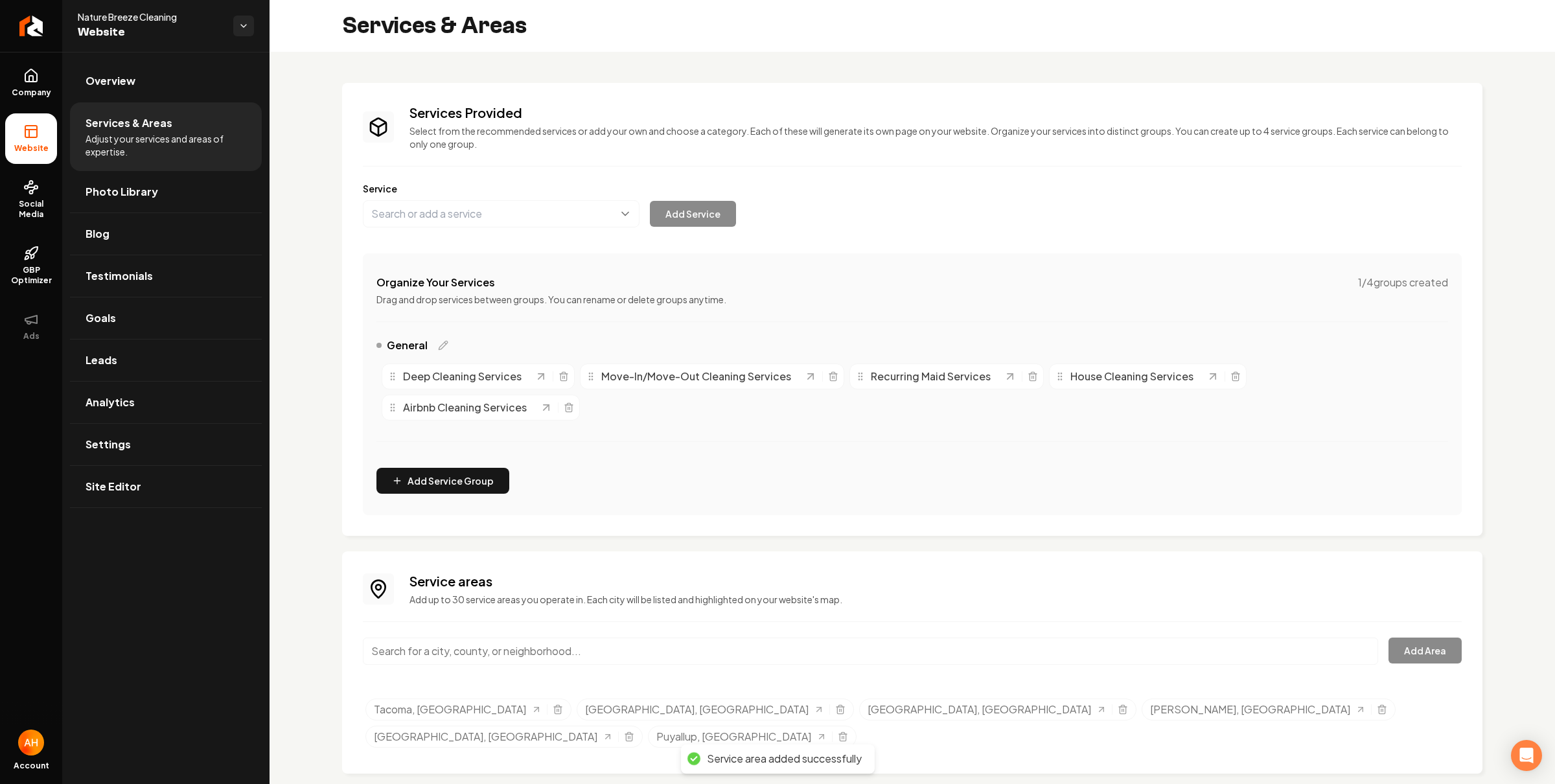
click at [683, 637] on input "Main content area" at bounding box center [870, 650] width 1015 height 27
paste input "Gig Harbor"
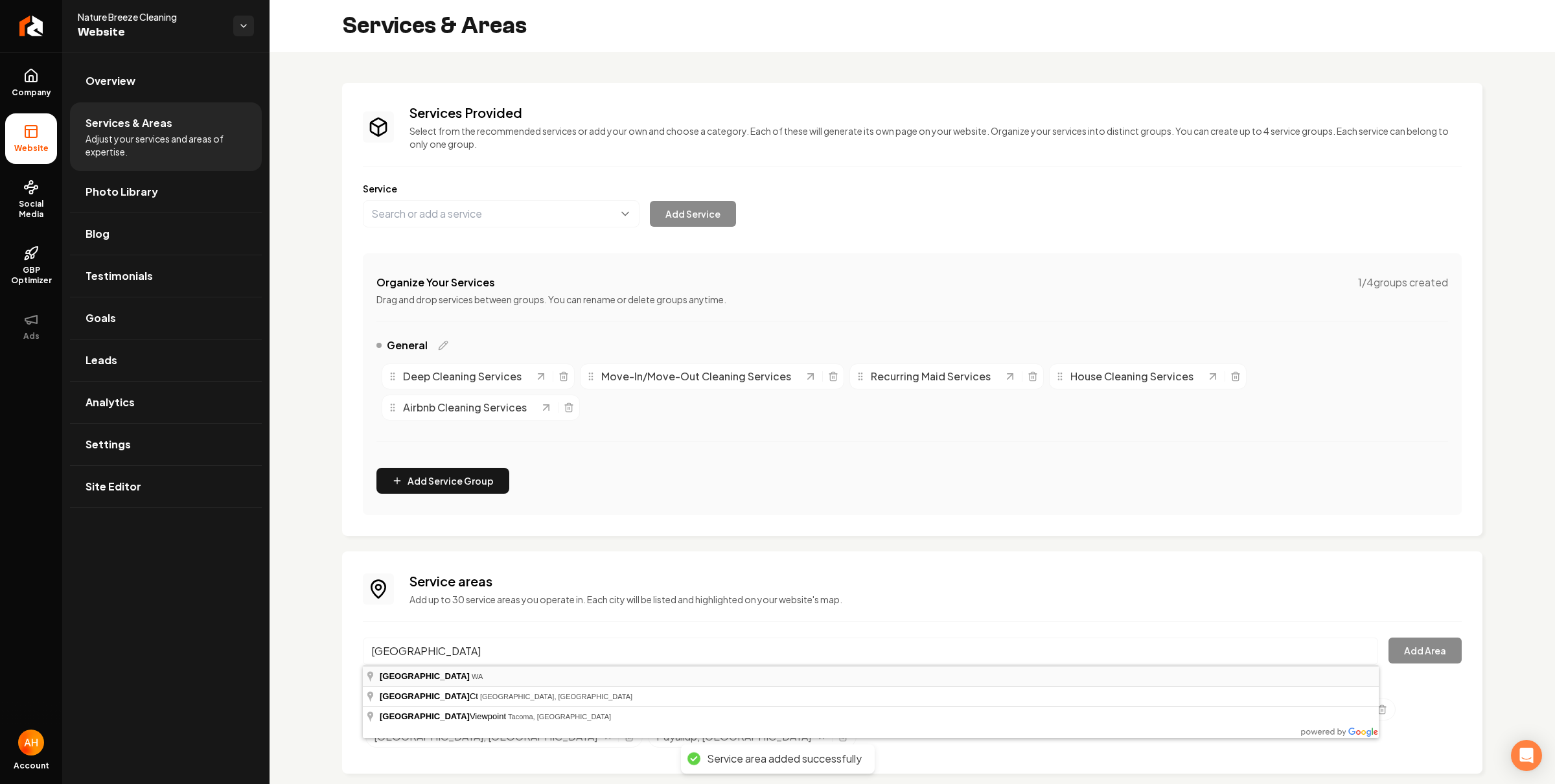
type input "Gig Harbor, WA"
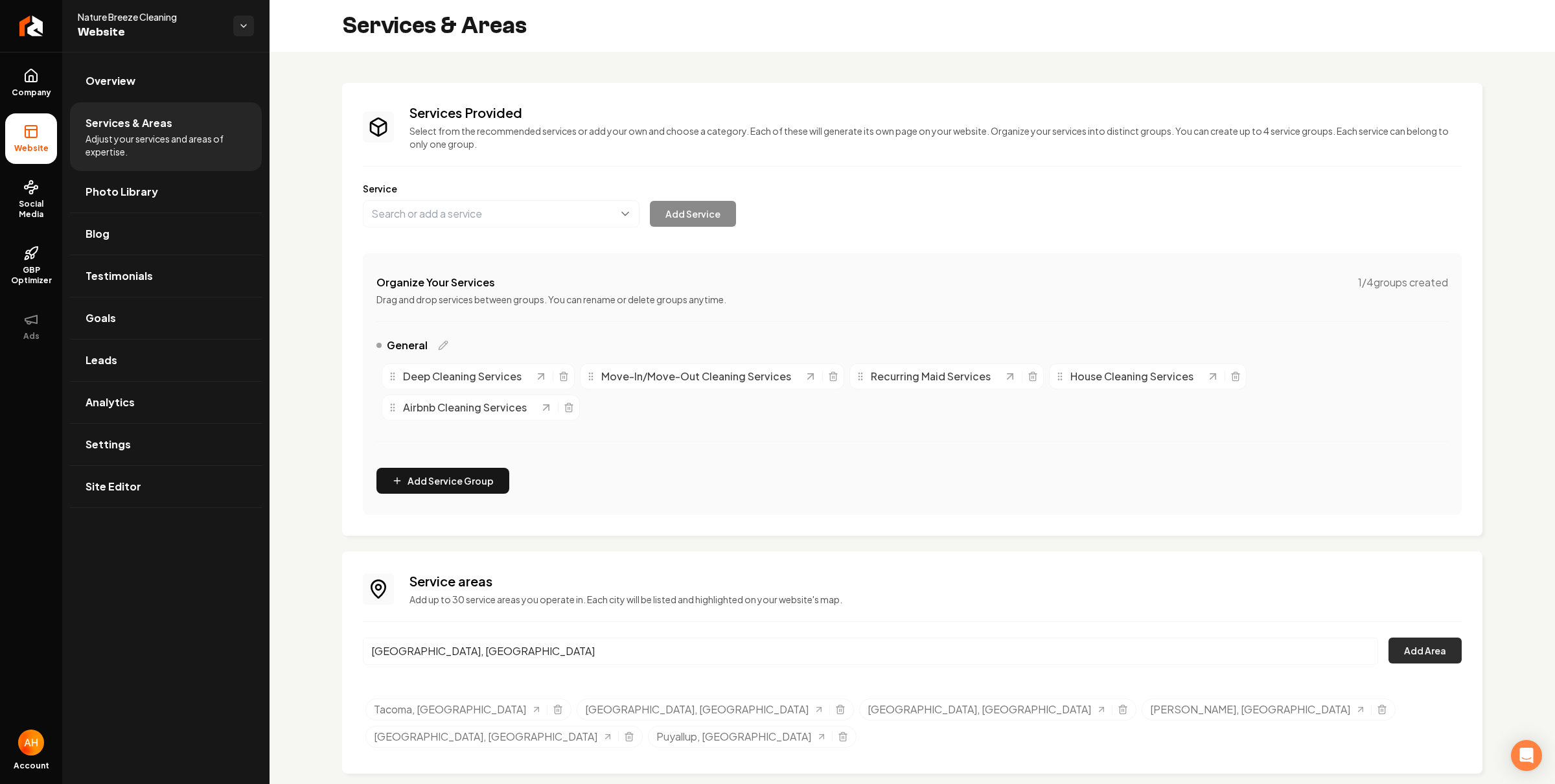
click at [1442, 660] on button "Add Area" at bounding box center [1425, 650] width 73 height 26
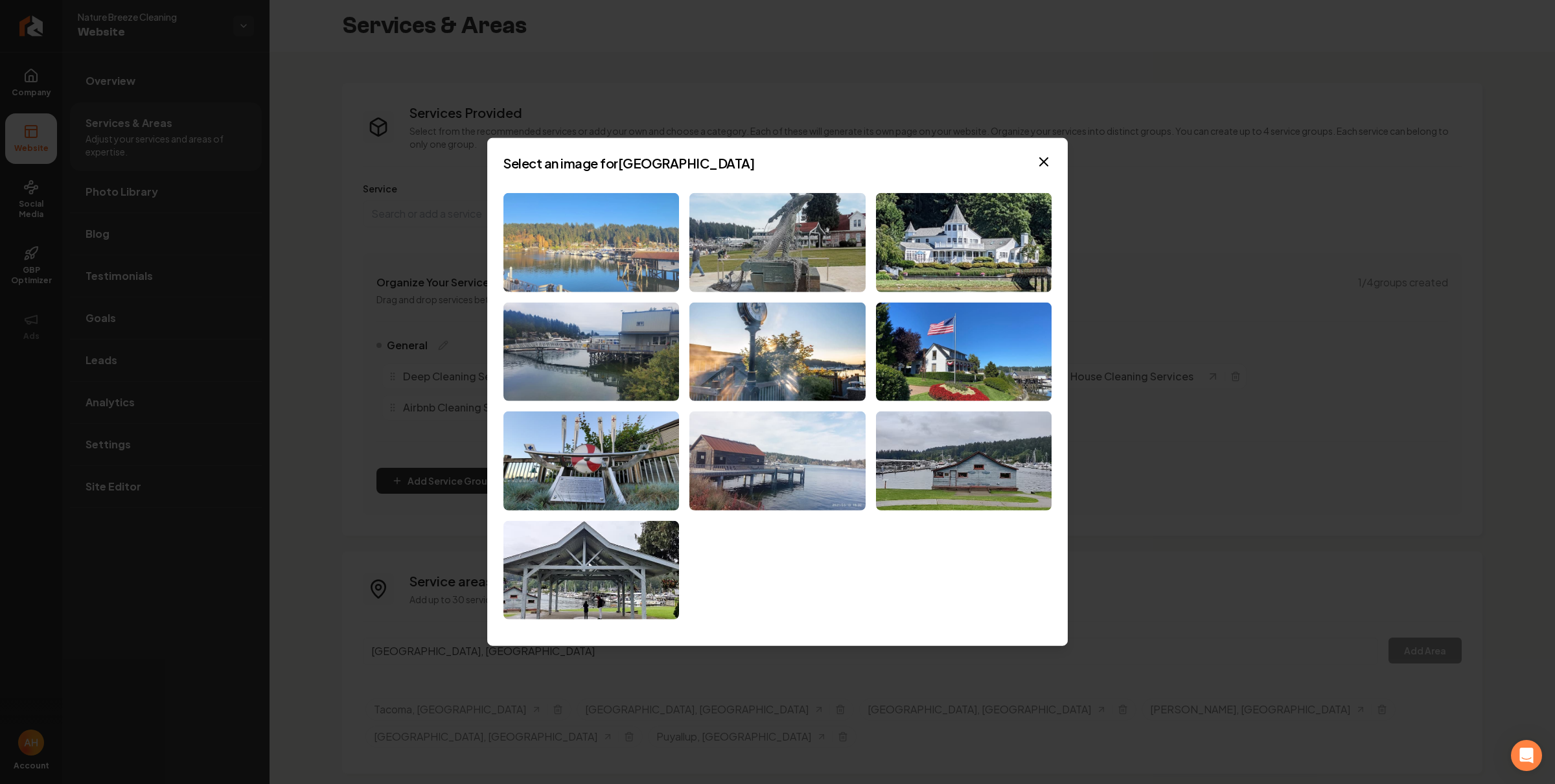
click at [579, 217] on img at bounding box center [592, 243] width 175 height 99
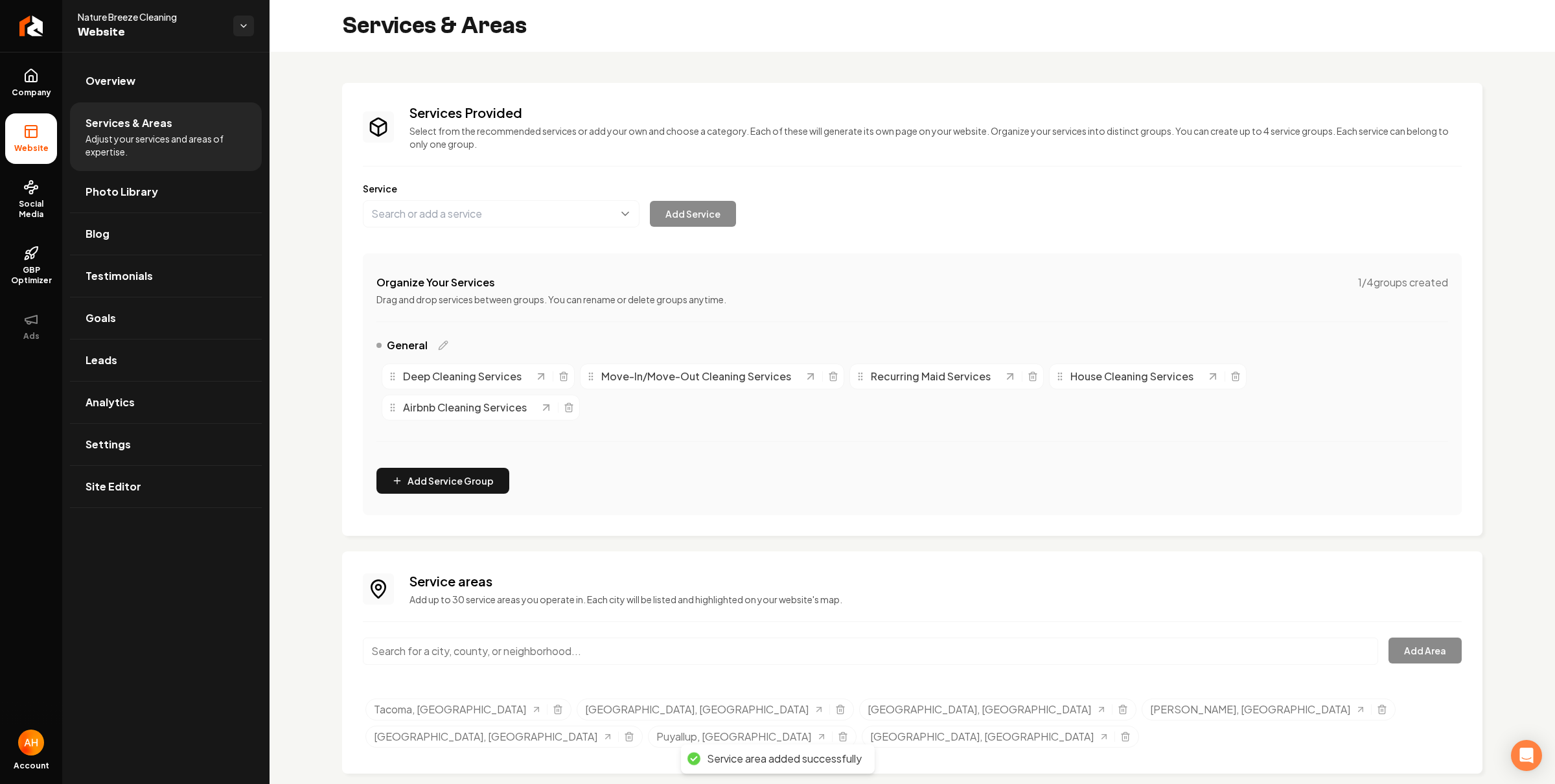
click at [566, 646] on input "Main content area" at bounding box center [870, 650] width 1015 height 27
paste input "Spanaway"
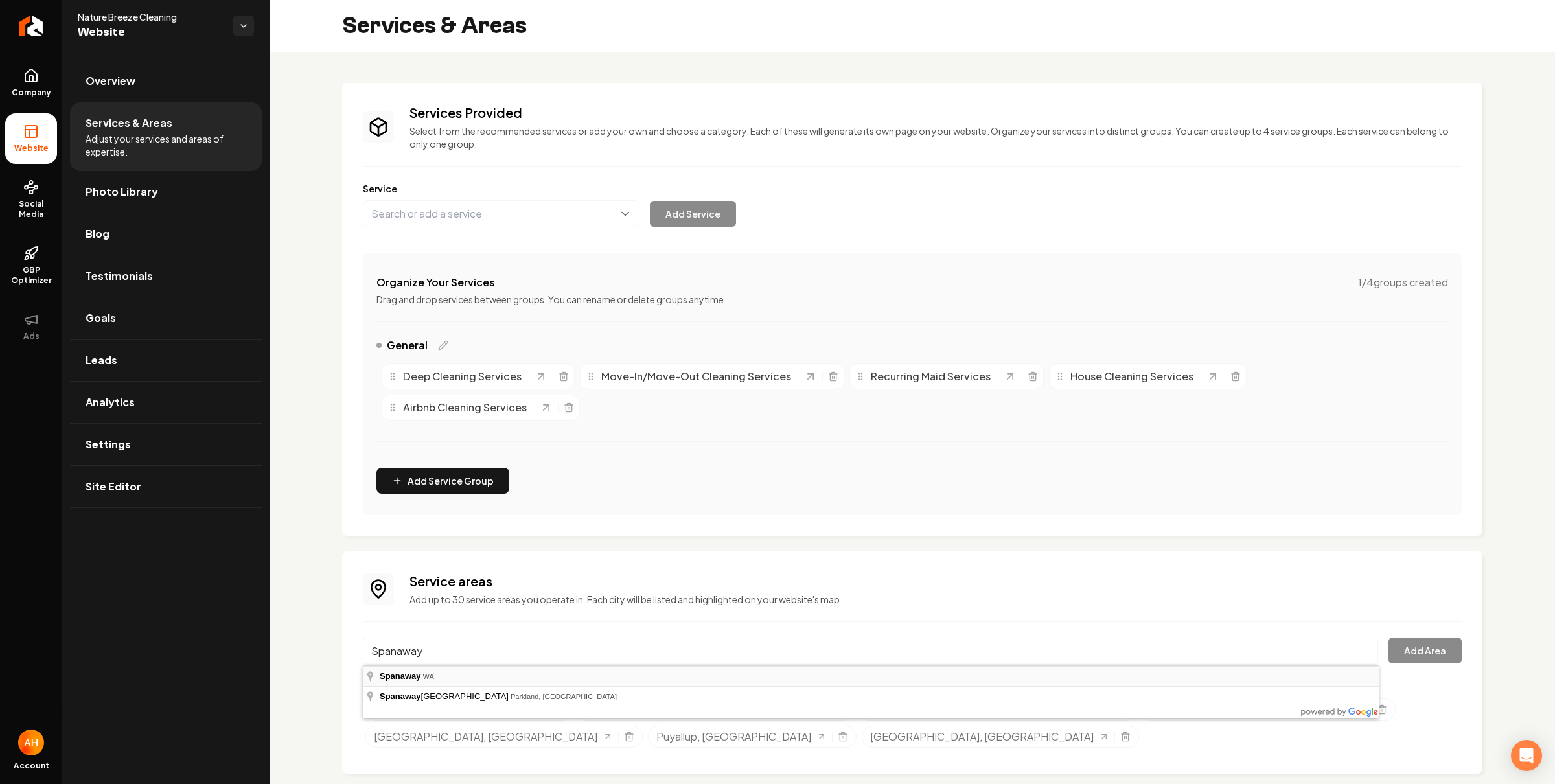
type input "Spanaway, WA"
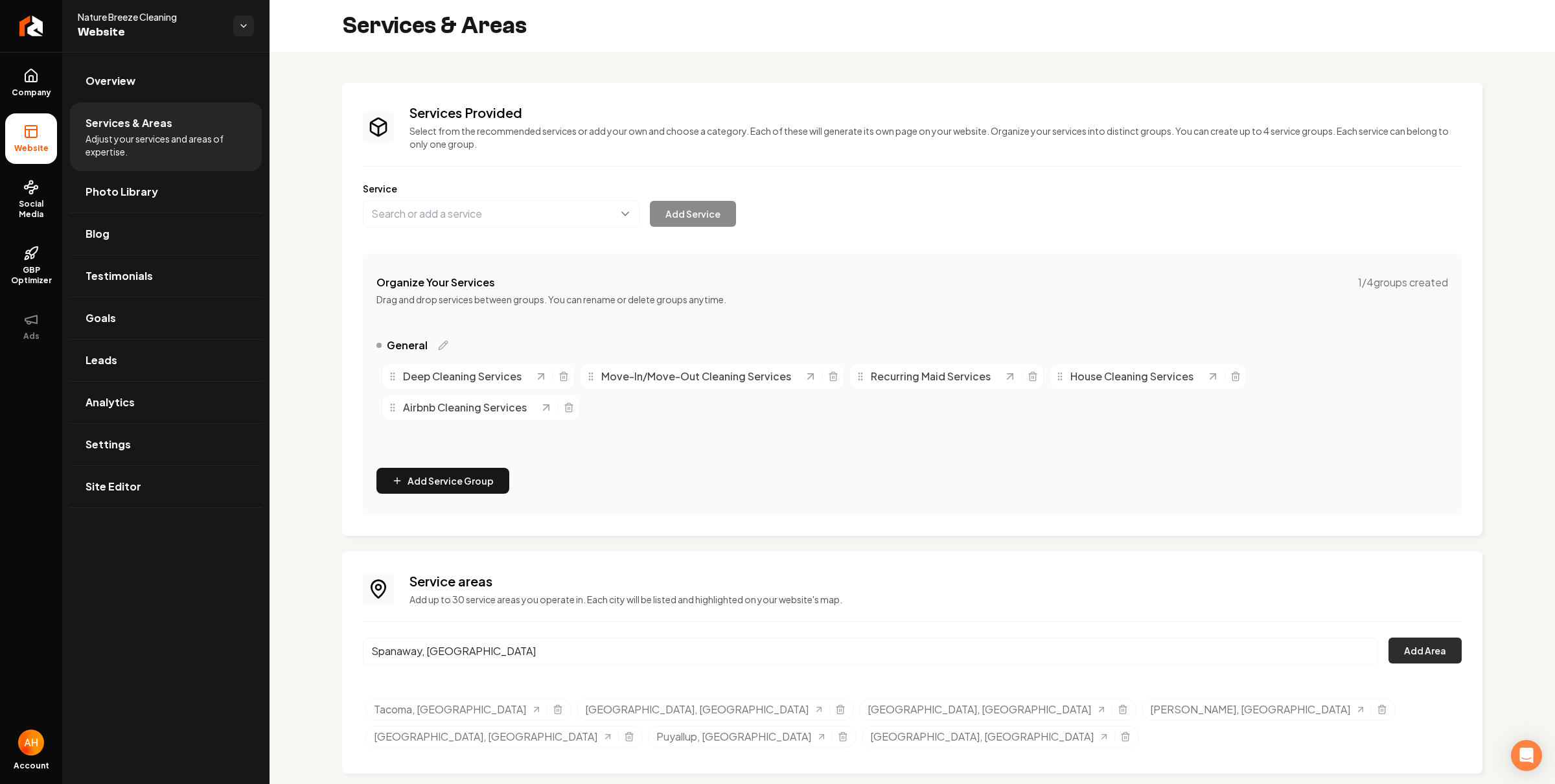
click at [1425, 654] on button "Add Area" at bounding box center [1425, 650] width 73 height 26
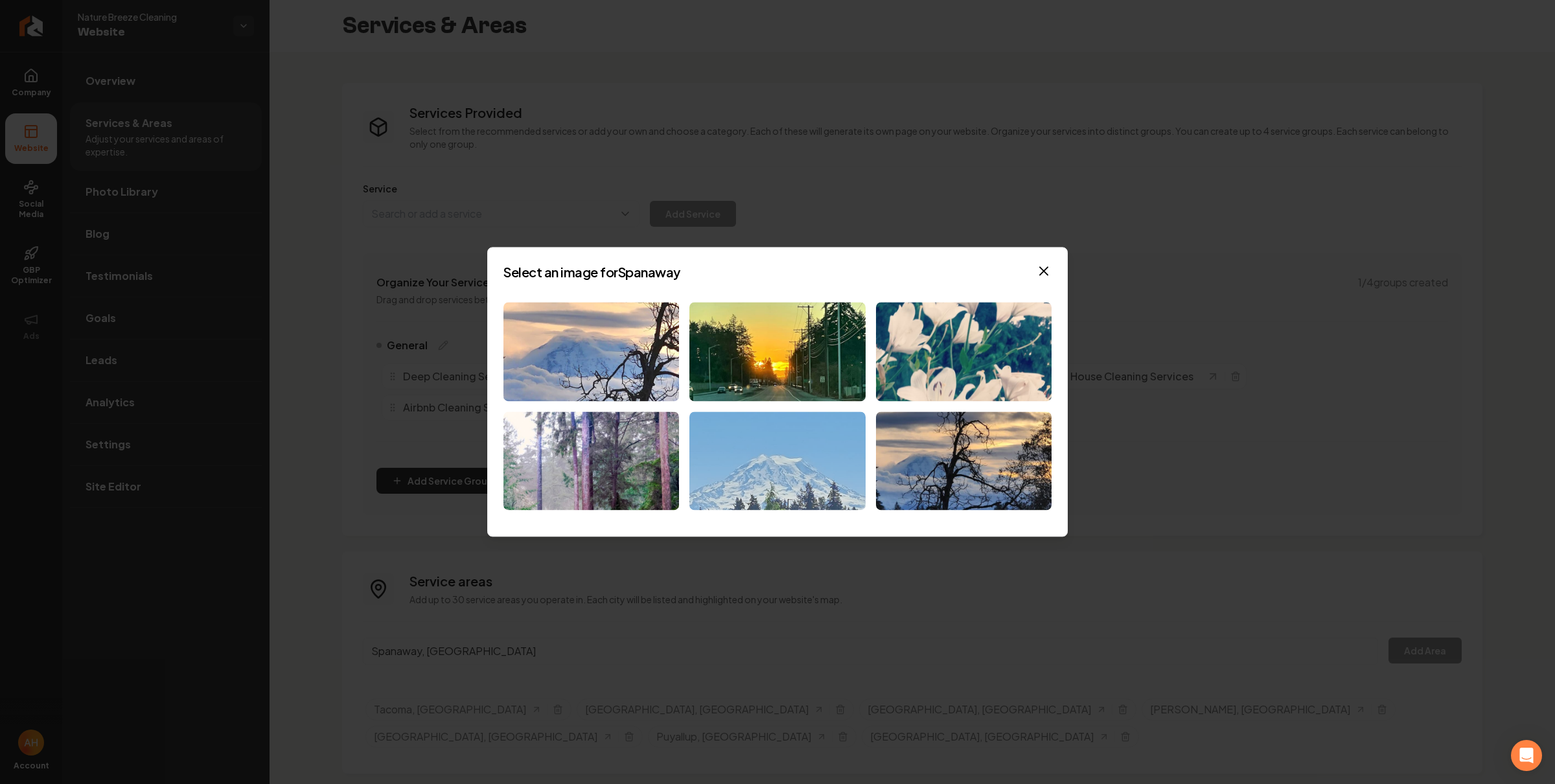
click at [811, 453] on img at bounding box center [777, 461] width 175 height 99
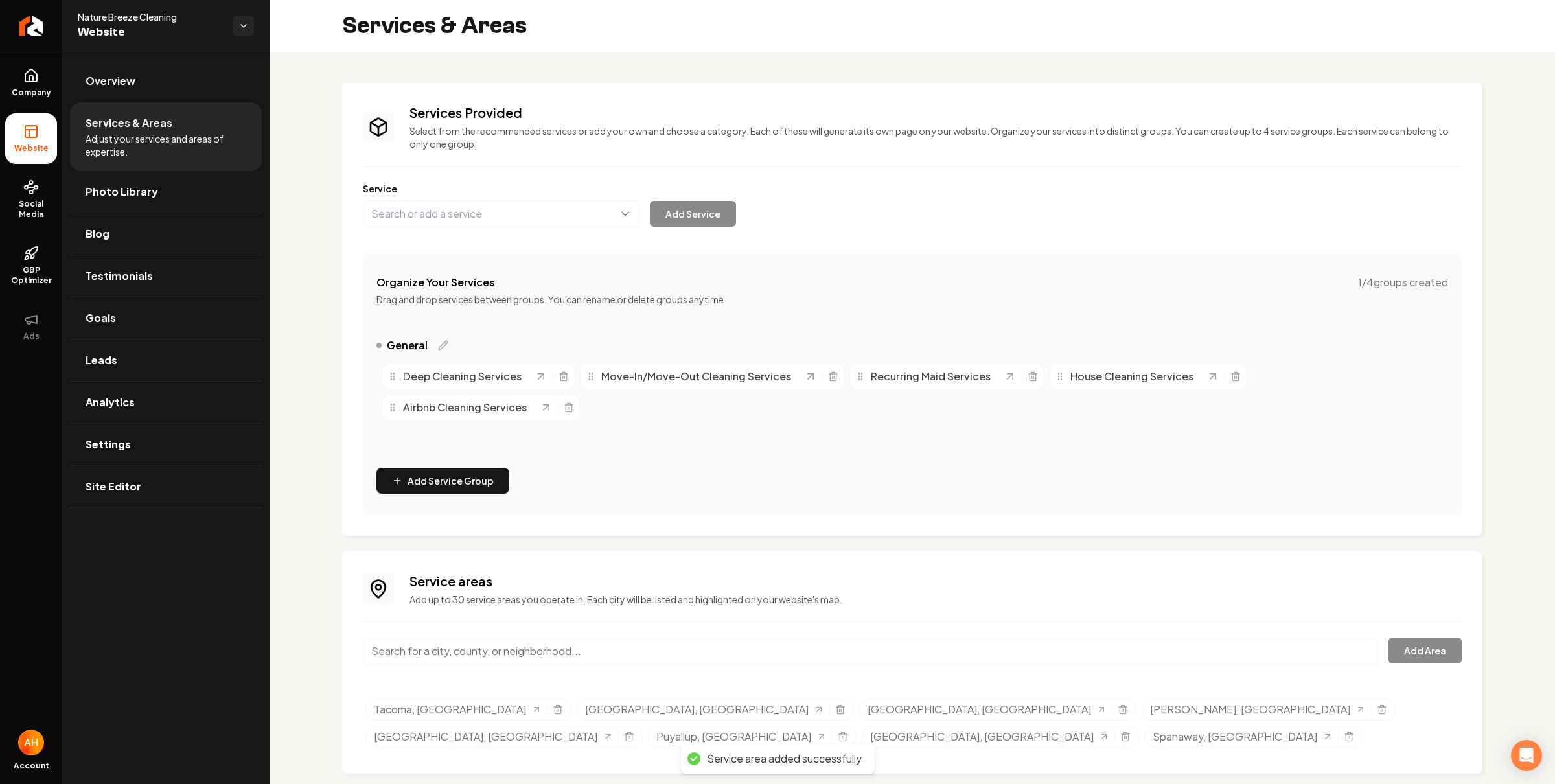
click at [594, 661] on input "Main content area" at bounding box center [870, 650] width 1015 height 27
paste input "Bonney Lake"
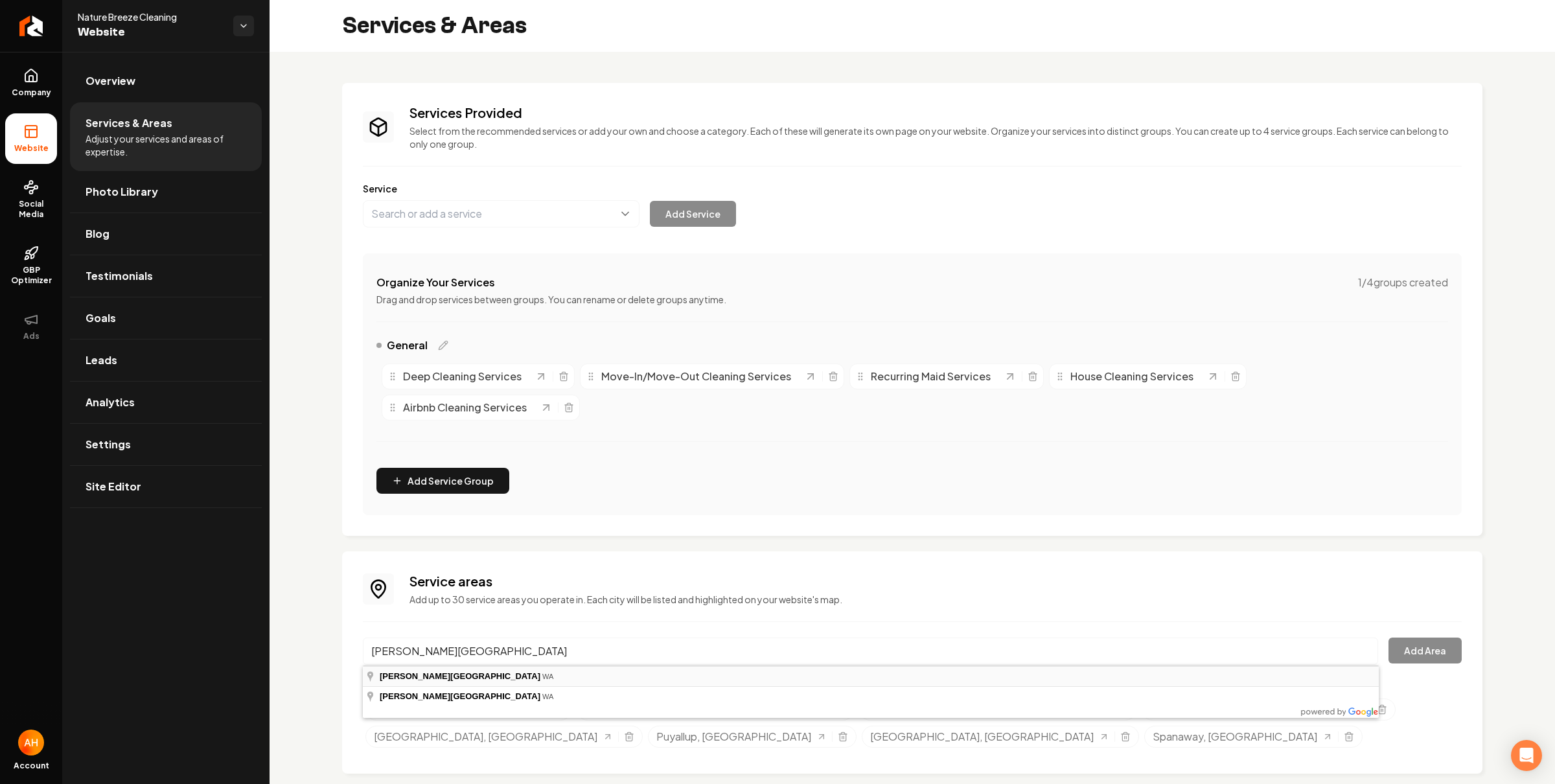
type input "Bonney Lake, WA"
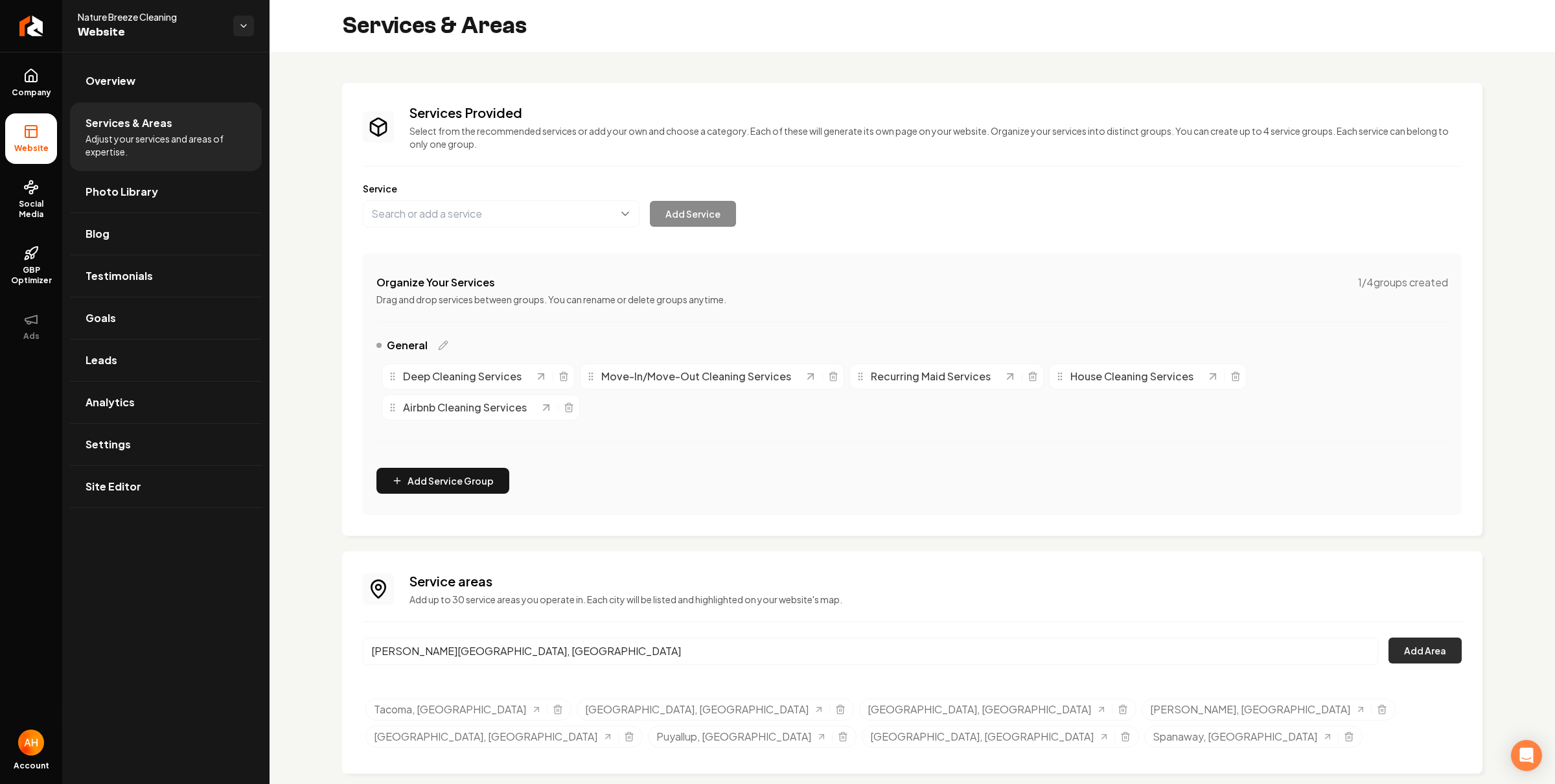
click at [1435, 642] on button "Add Area" at bounding box center [1425, 650] width 73 height 26
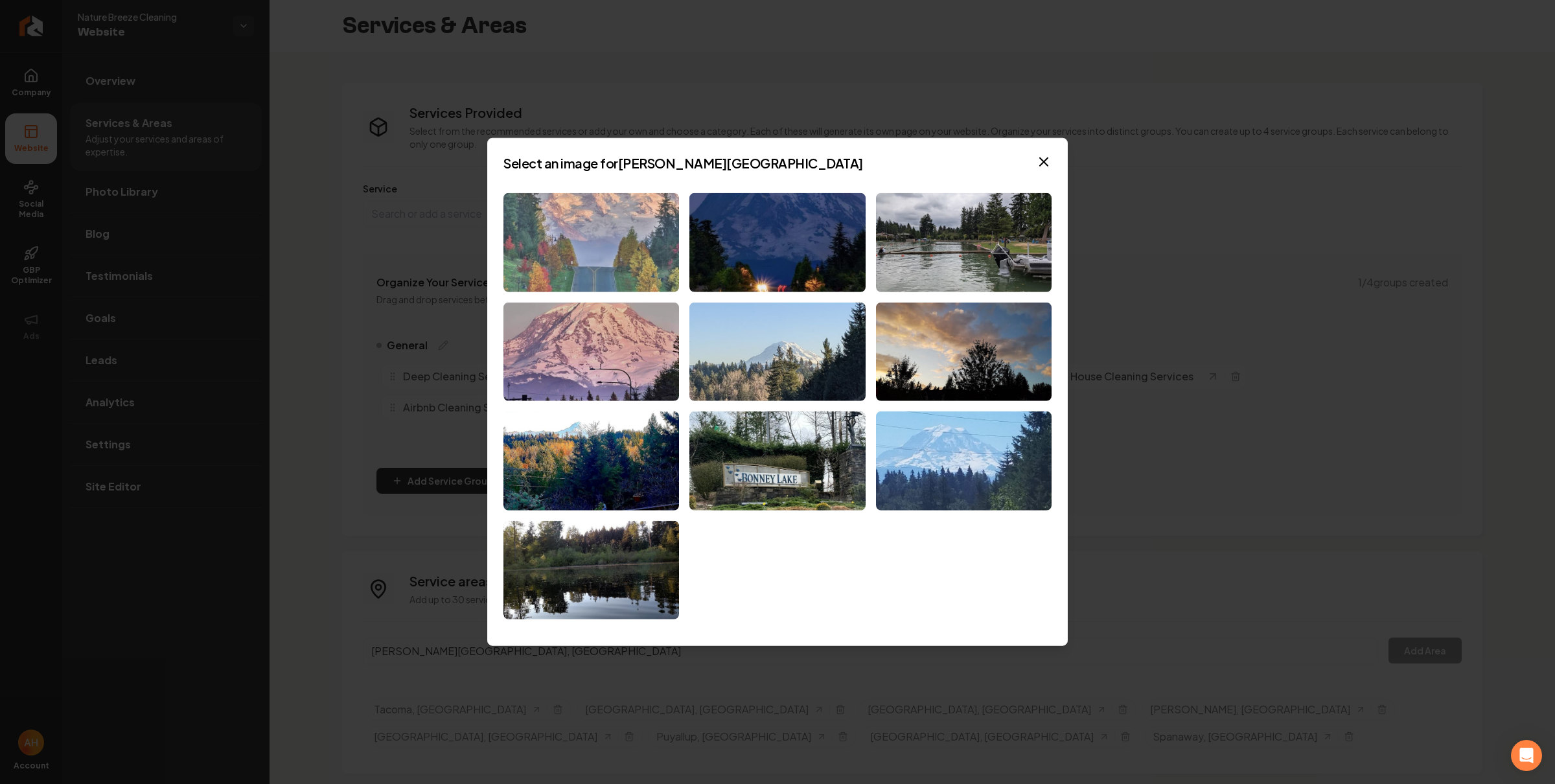
click at [616, 265] on img at bounding box center [592, 243] width 175 height 99
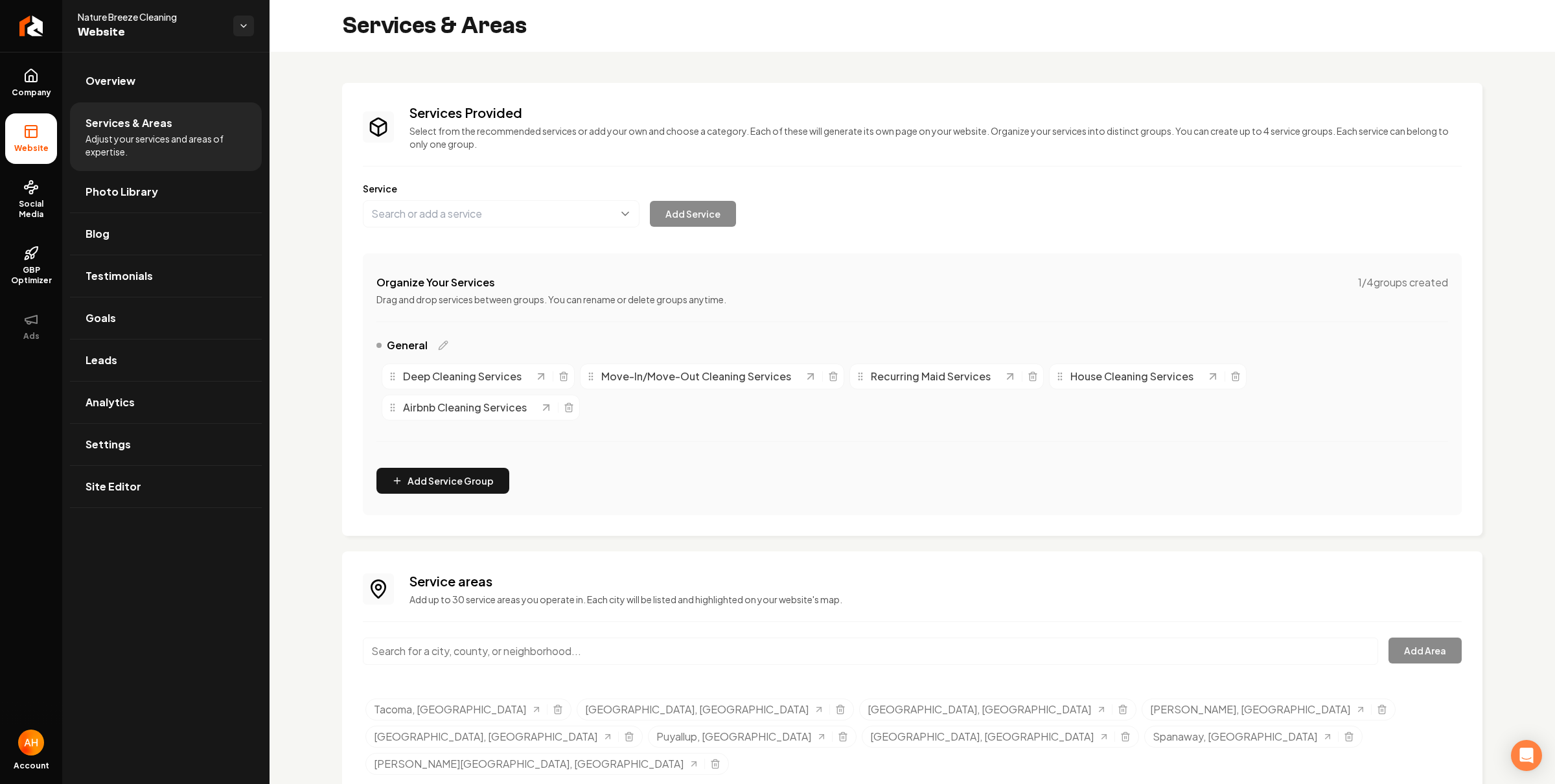
click at [677, 653] on input "Main content area" at bounding box center [870, 650] width 1015 height 27
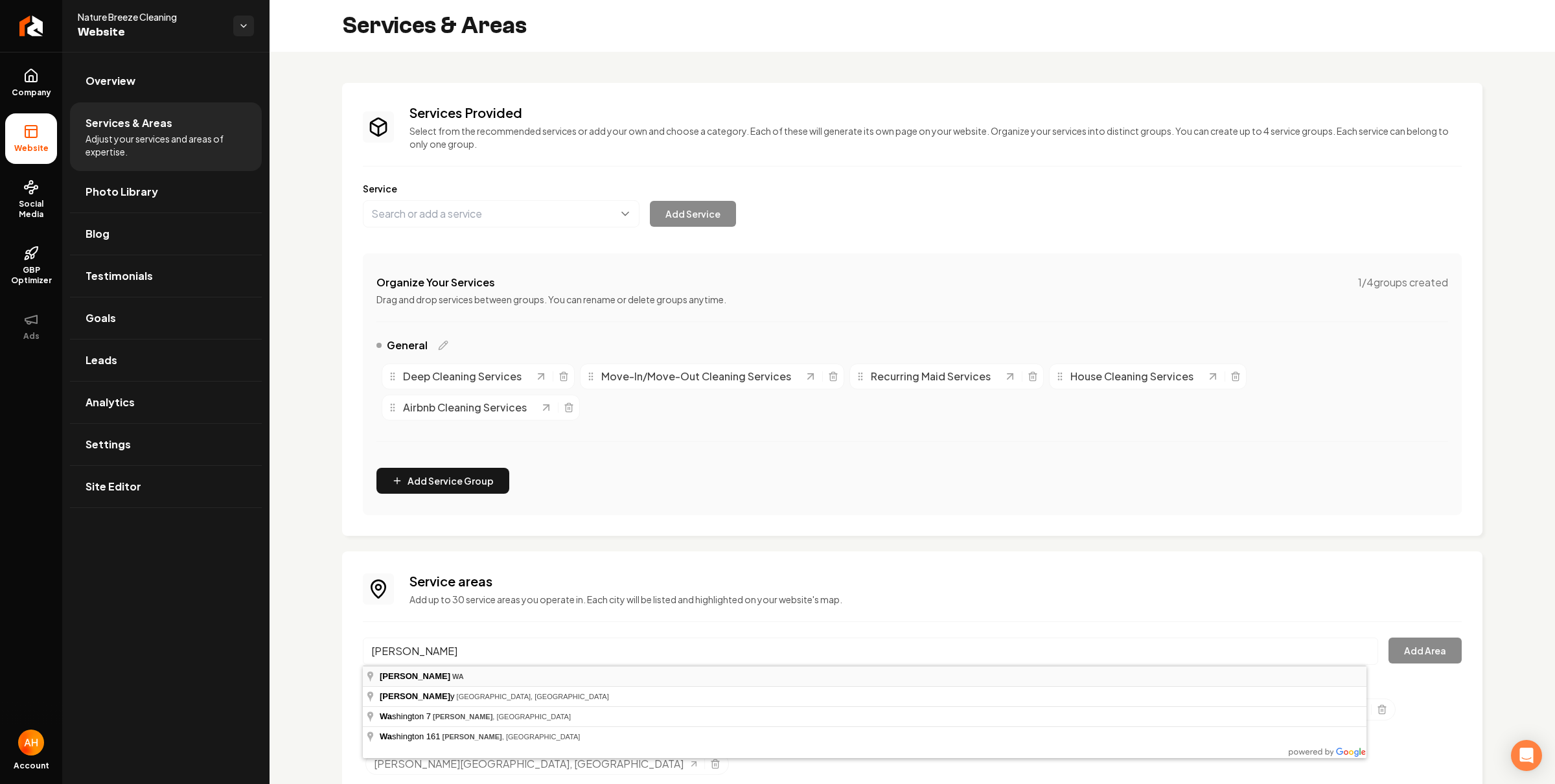
type input "Graham, WA"
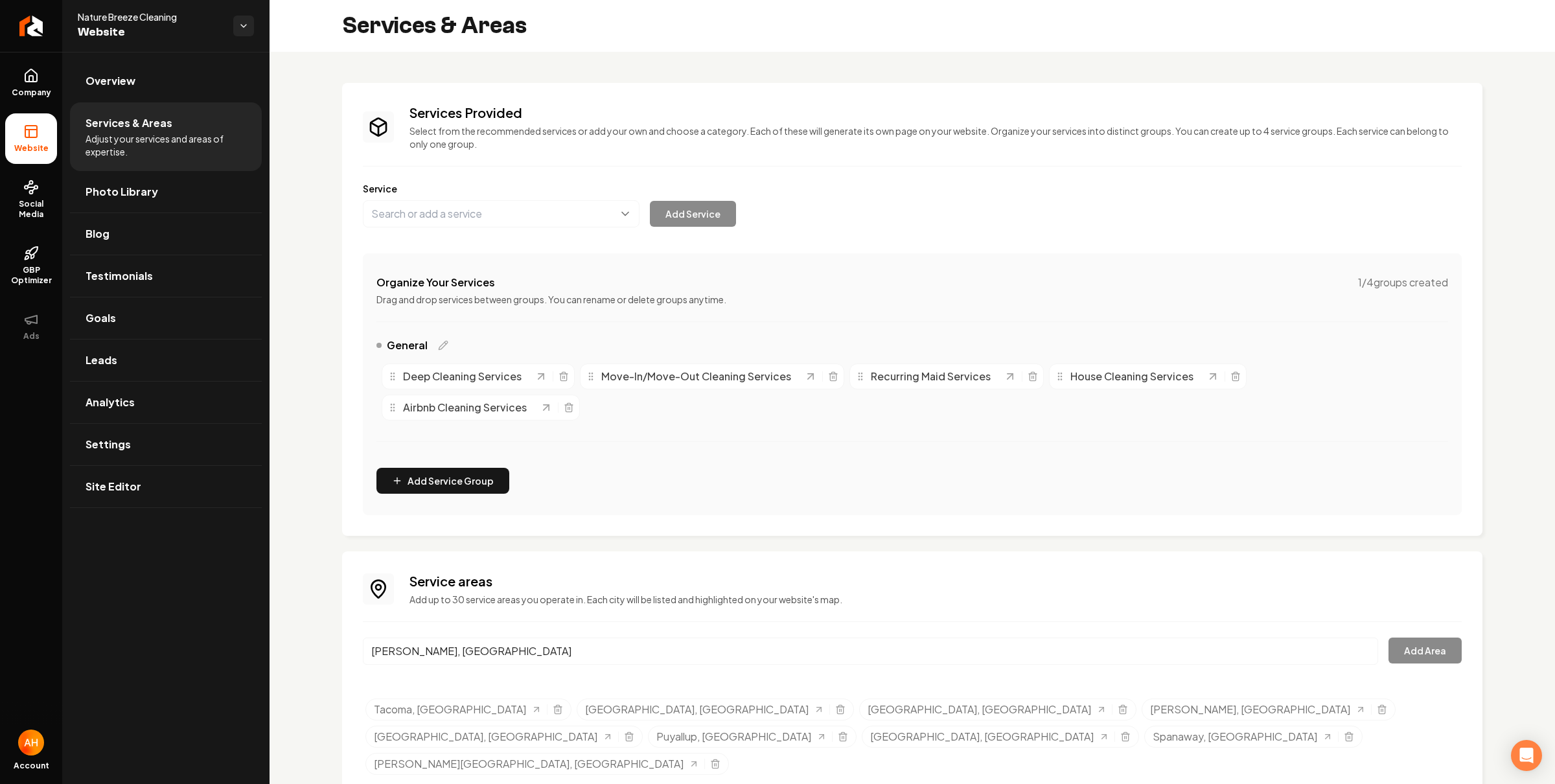
drag, startPoint x: 495, startPoint y: 673, endPoint x: 840, endPoint y: 679, distance: 345.1
click at [1421, 654] on button "Add Area" at bounding box center [1425, 650] width 73 height 26
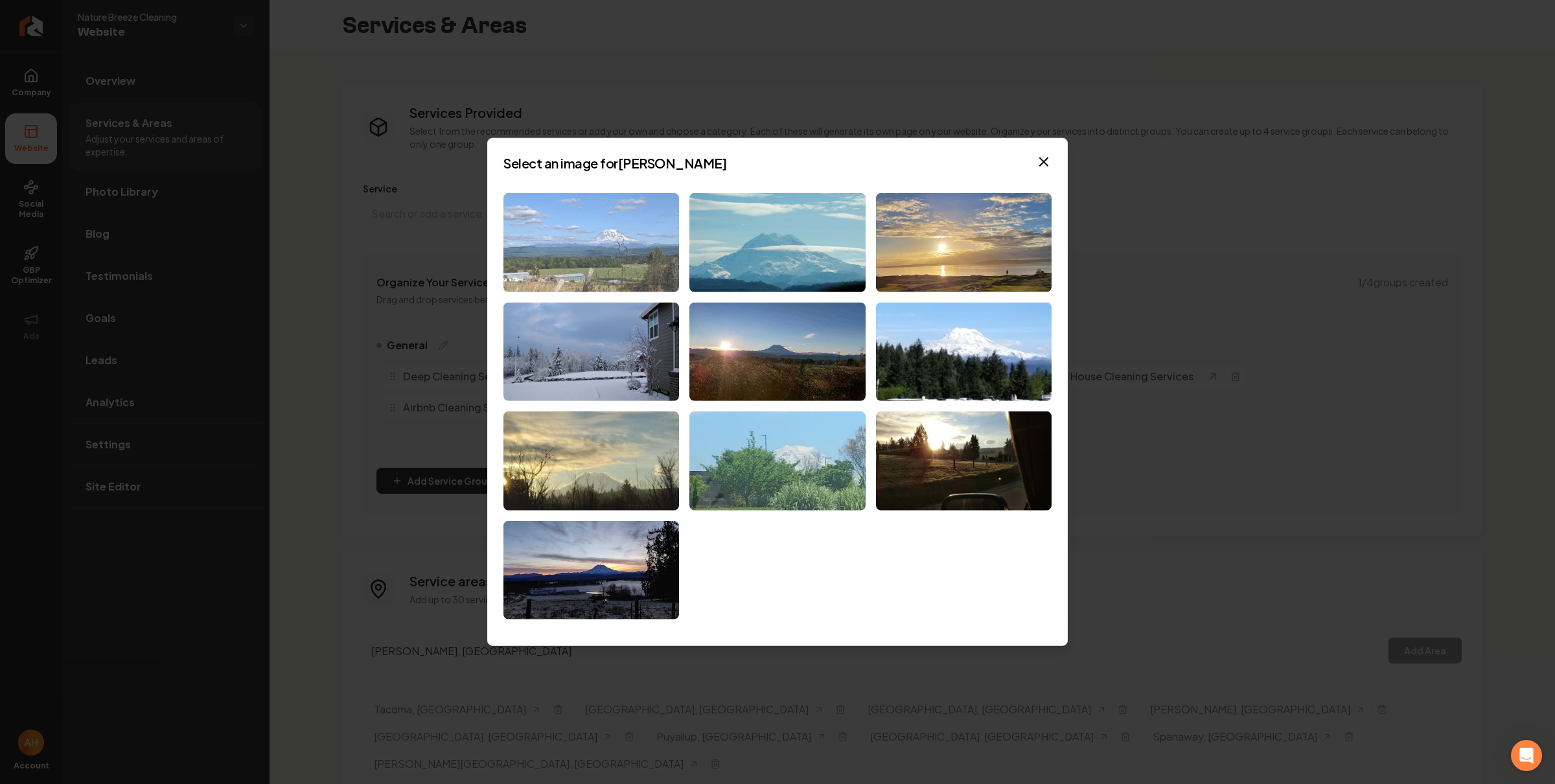
click at [521, 238] on img at bounding box center [592, 243] width 175 height 99
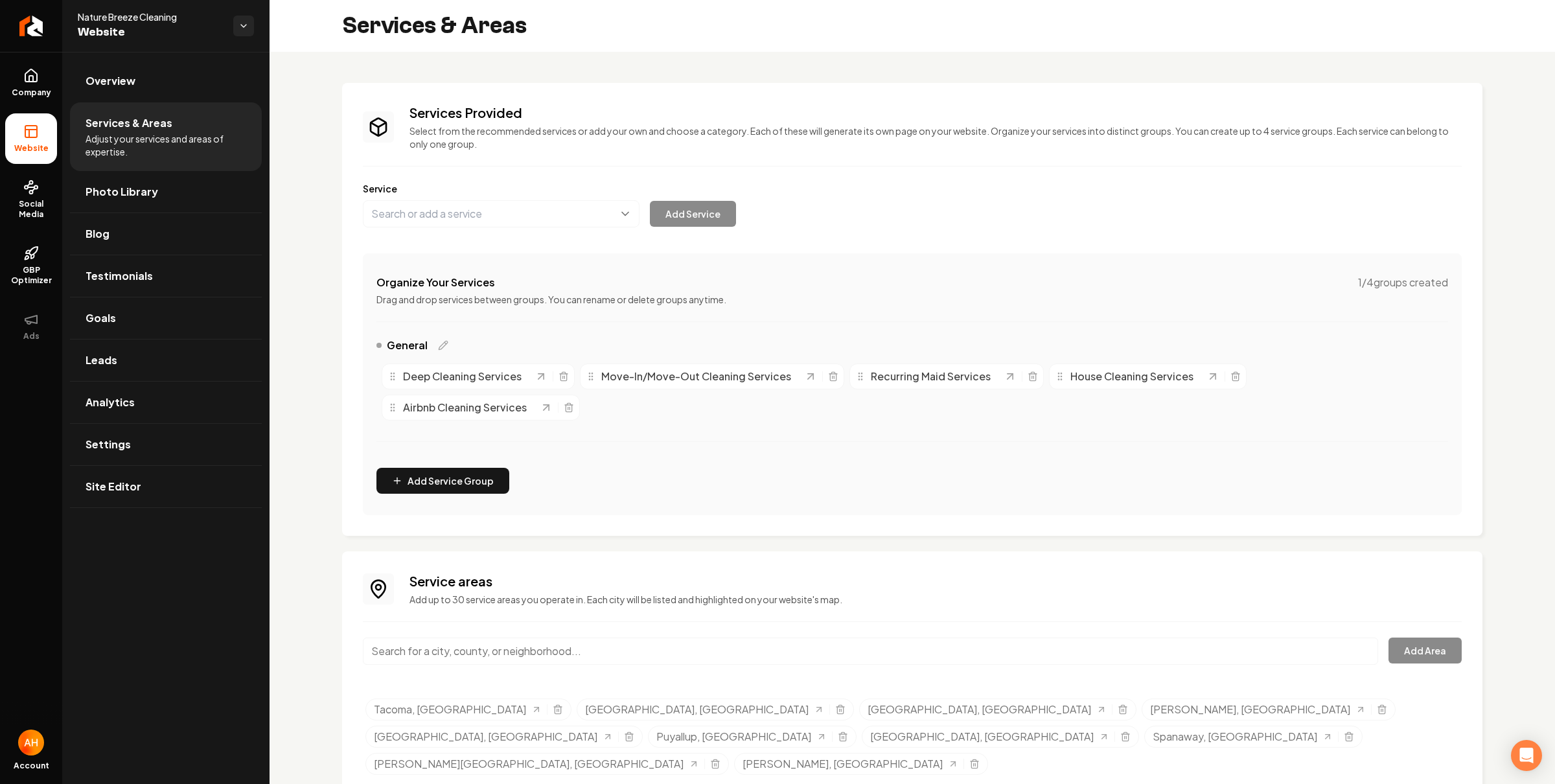
click at [743, 133] on p "Select from the recommended services or add your own and choose a category. Eac…" at bounding box center [936, 137] width 1053 height 26
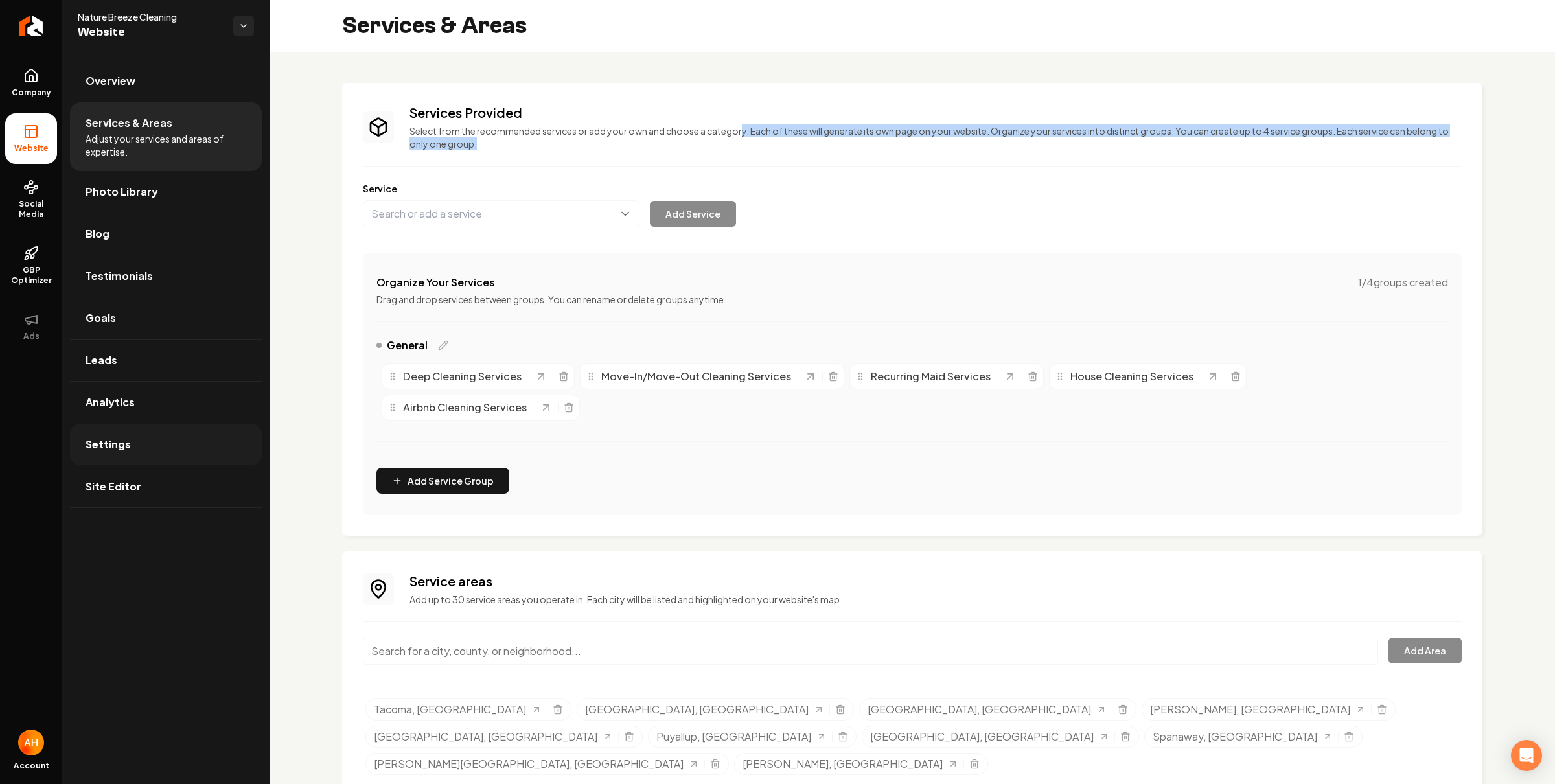
click at [124, 439] on span "Settings" at bounding box center [108, 445] width 45 height 16
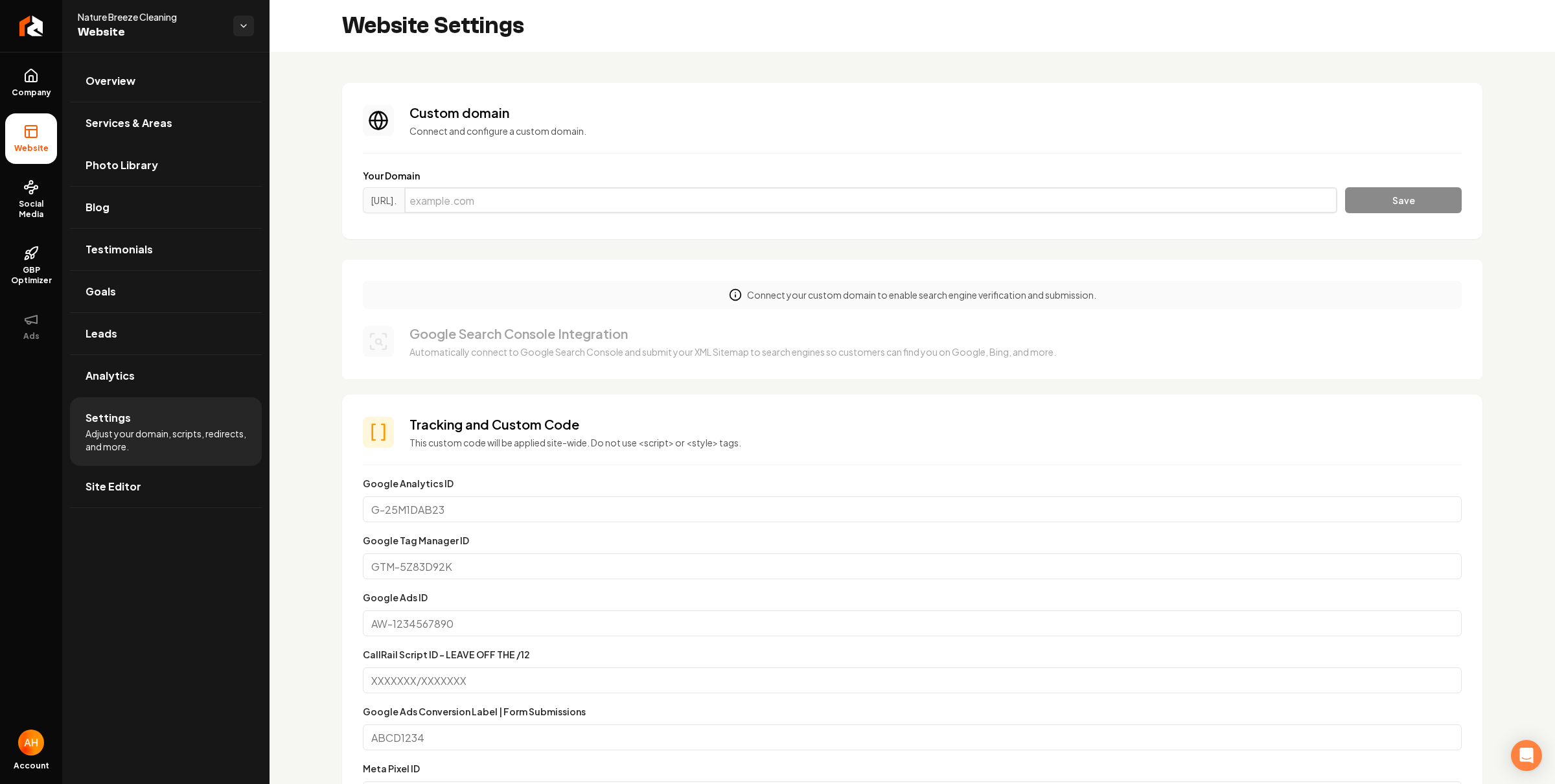
click at [593, 203] on input "Main content area" at bounding box center [871, 199] width 933 height 26
paste input "naturebreezecleaning.com"
type input "naturebreezecleaning.com"
click at [1375, 206] on button "Save" at bounding box center [1404, 199] width 116 height 26
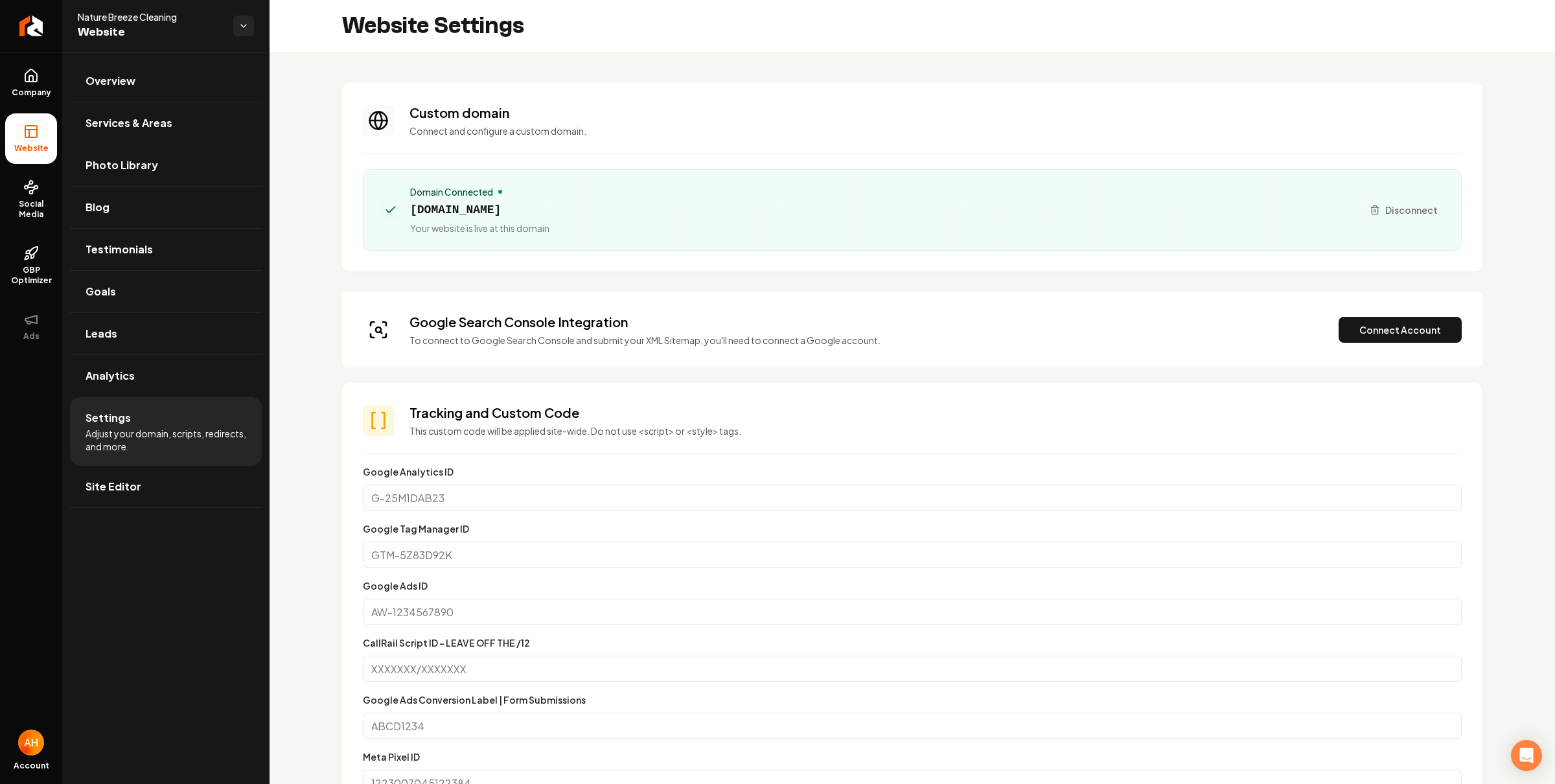
click at [1363, 336] on button "Connect Account" at bounding box center [1401, 329] width 123 height 26
click at [1318, 320] on button "Verify & Submit" at bounding box center [1310, 329] width 113 height 26
click at [876, 89] on section "Custom domain Connect and configure a custom domain. Domain Connected naturebre…" at bounding box center [912, 177] width 1140 height 189
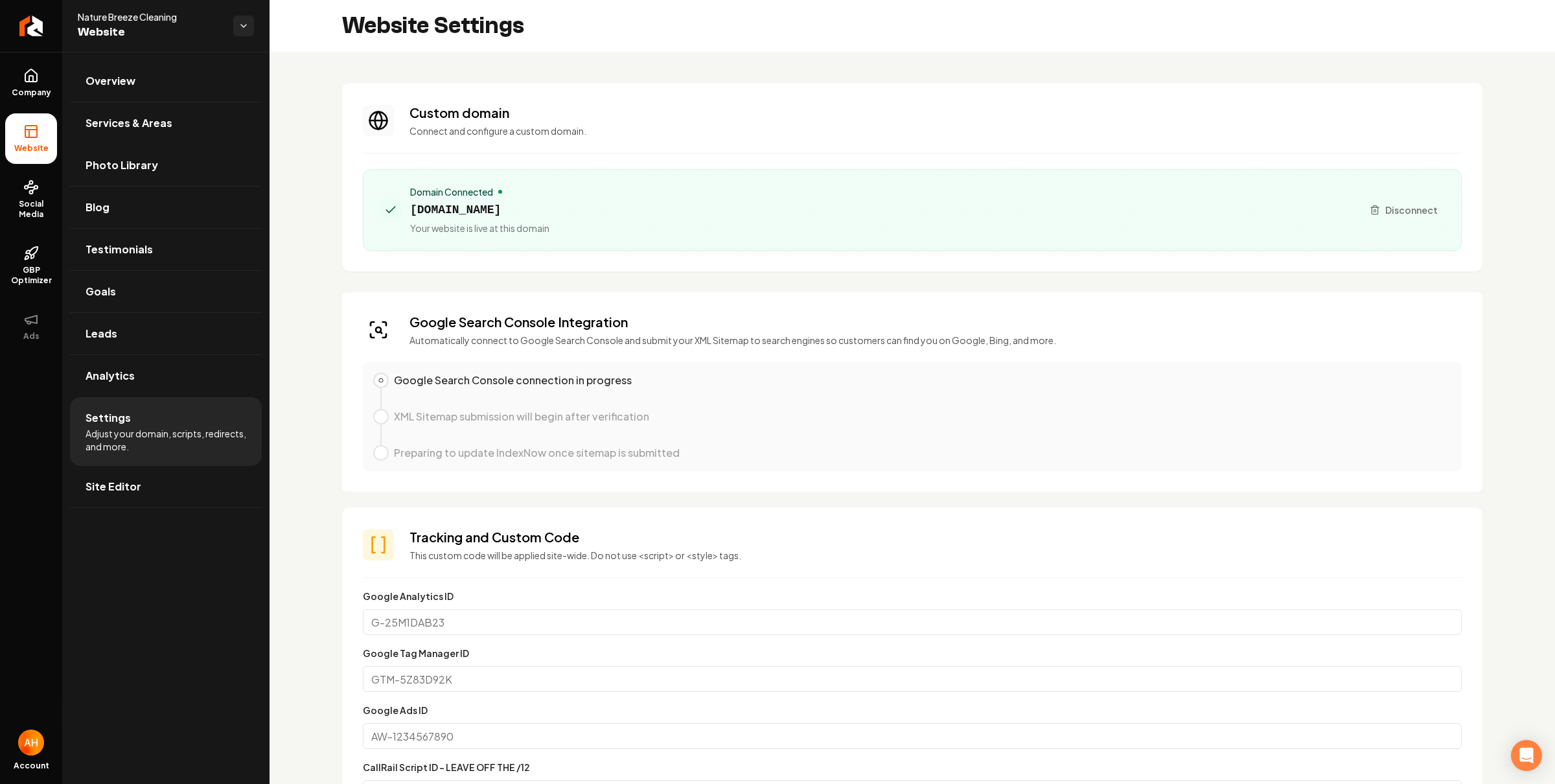
click at [515, 196] on div "Domain Connected" at bounding box center [479, 192] width 139 height 13
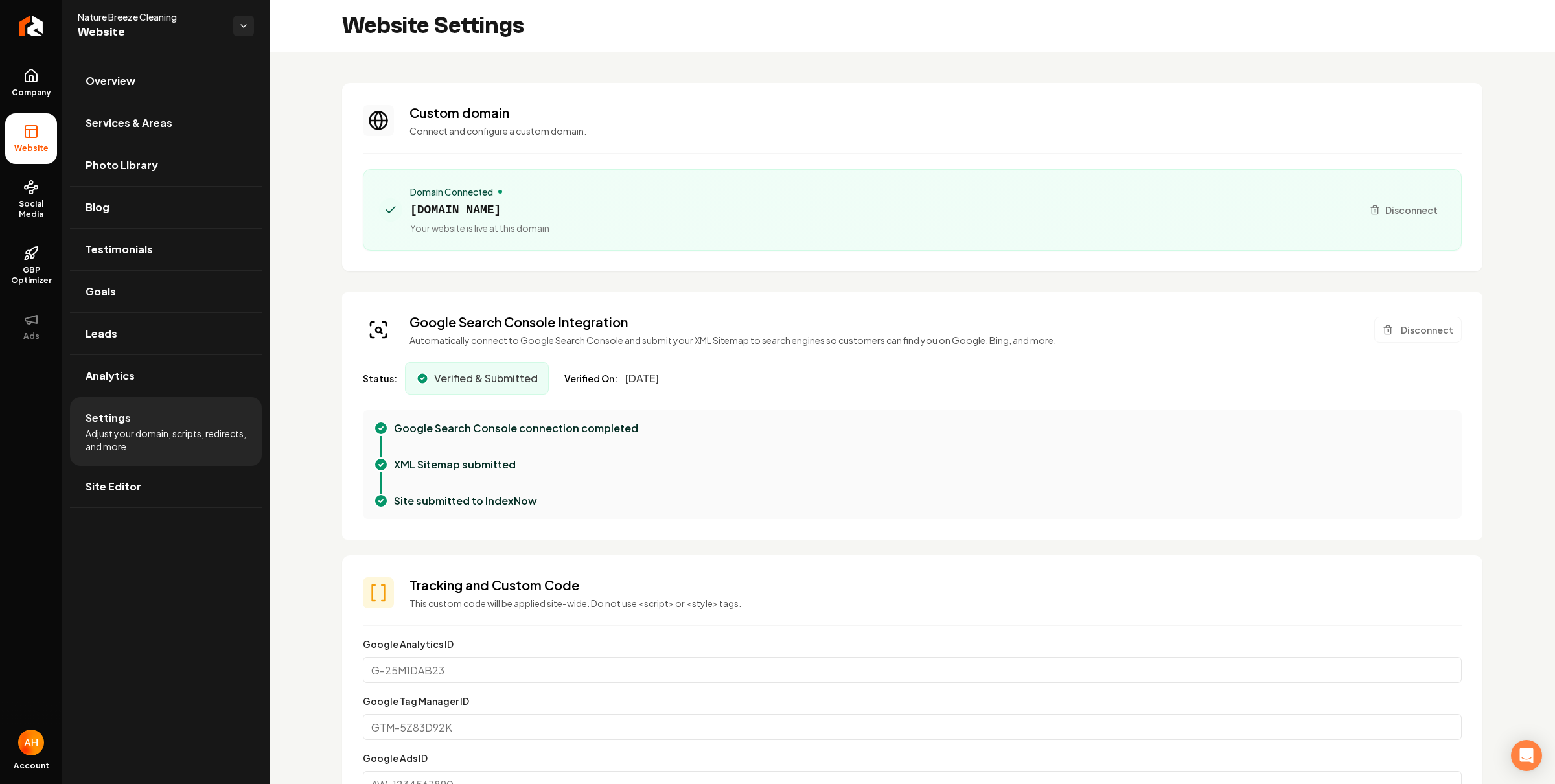
click at [511, 205] on span "naturebreezecleaning.com" at bounding box center [479, 210] width 139 height 18
copy span "naturebreezecleaning.com"
drag, startPoint x: 773, startPoint y: 90, endPoint x: 789, endPoint y: 120, distance: 34.0
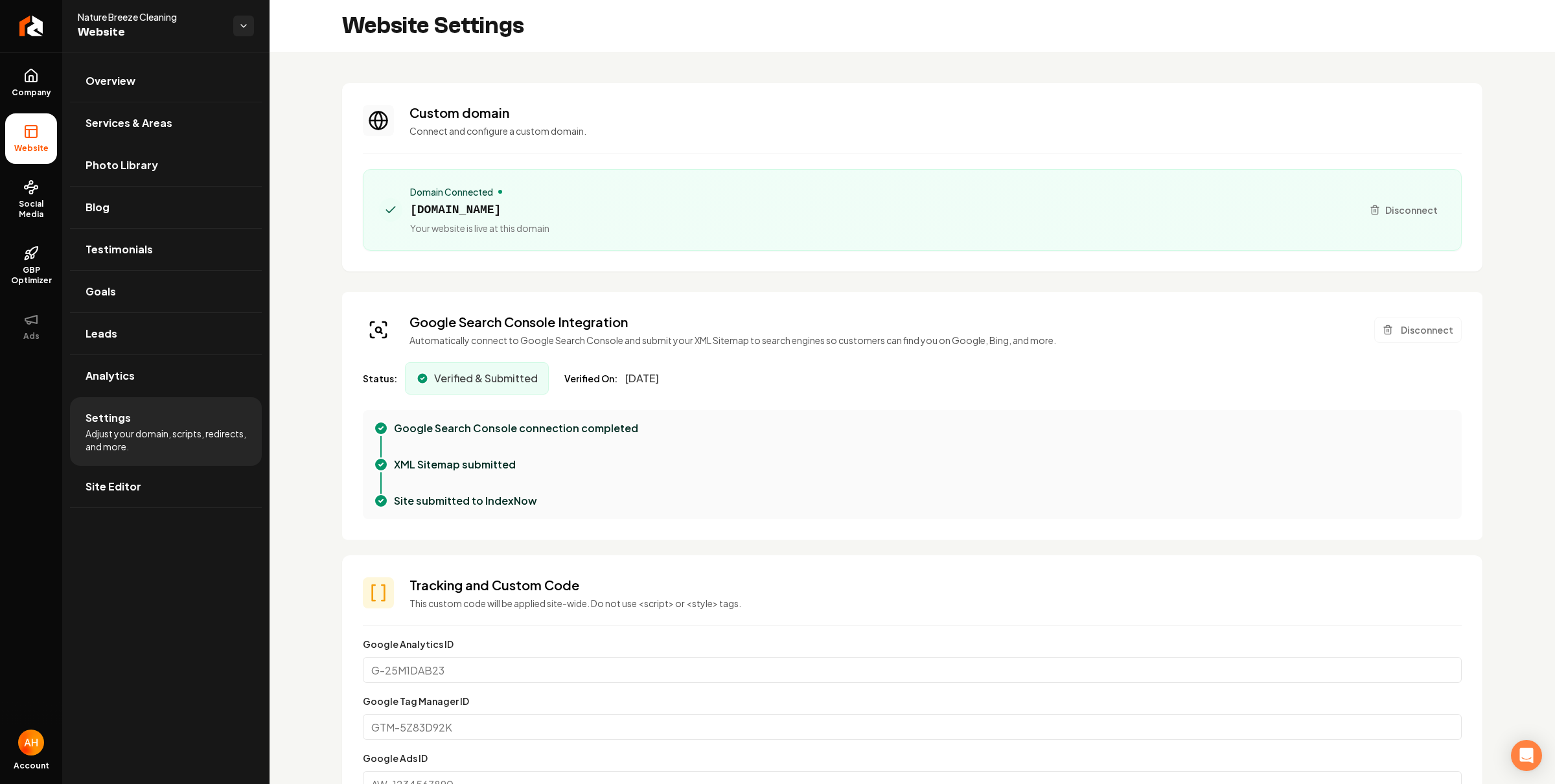
click at [773, 90] on section "Custom domain Connect and configure a custom domain. Domain Connected naturebre…" at bounding box center [912, 177] width 1140 height 189
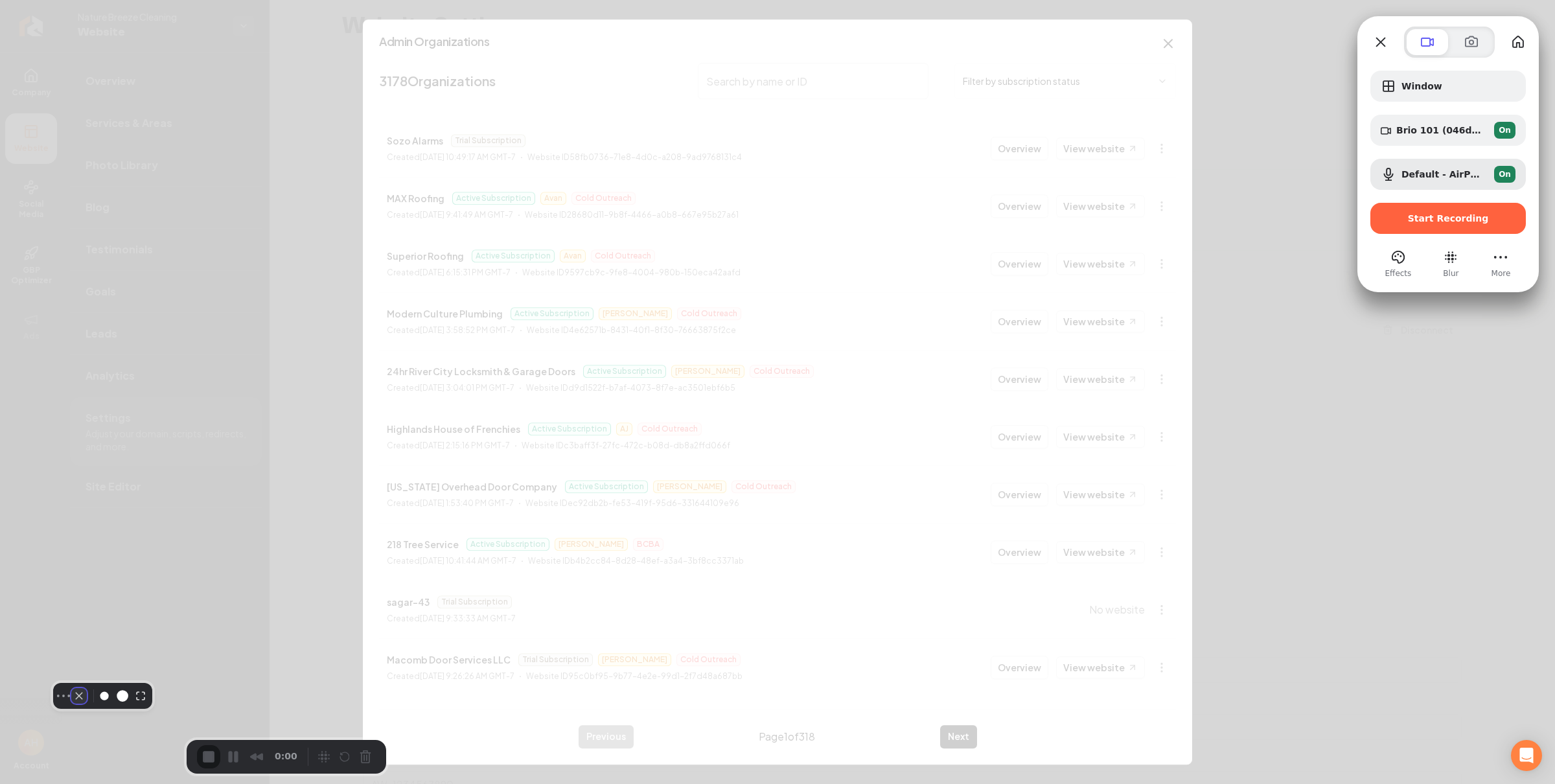
click at [71, 704] on button "Camera off" at bounding box center [79, 696] width 16 height 16
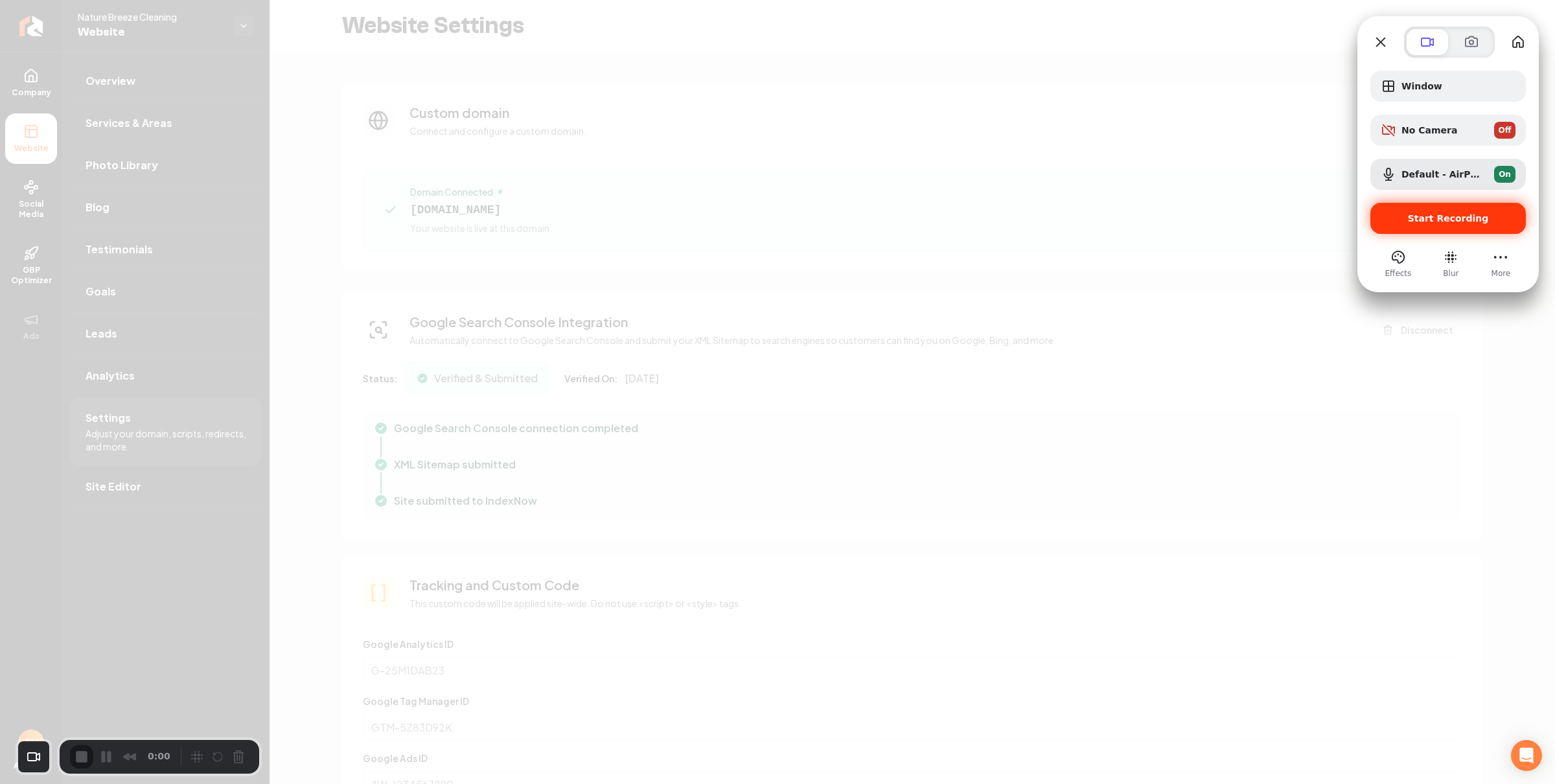
click at [1456, 221] on span "Start Recording" at bounding box center [1449, 218] width 81 height 10
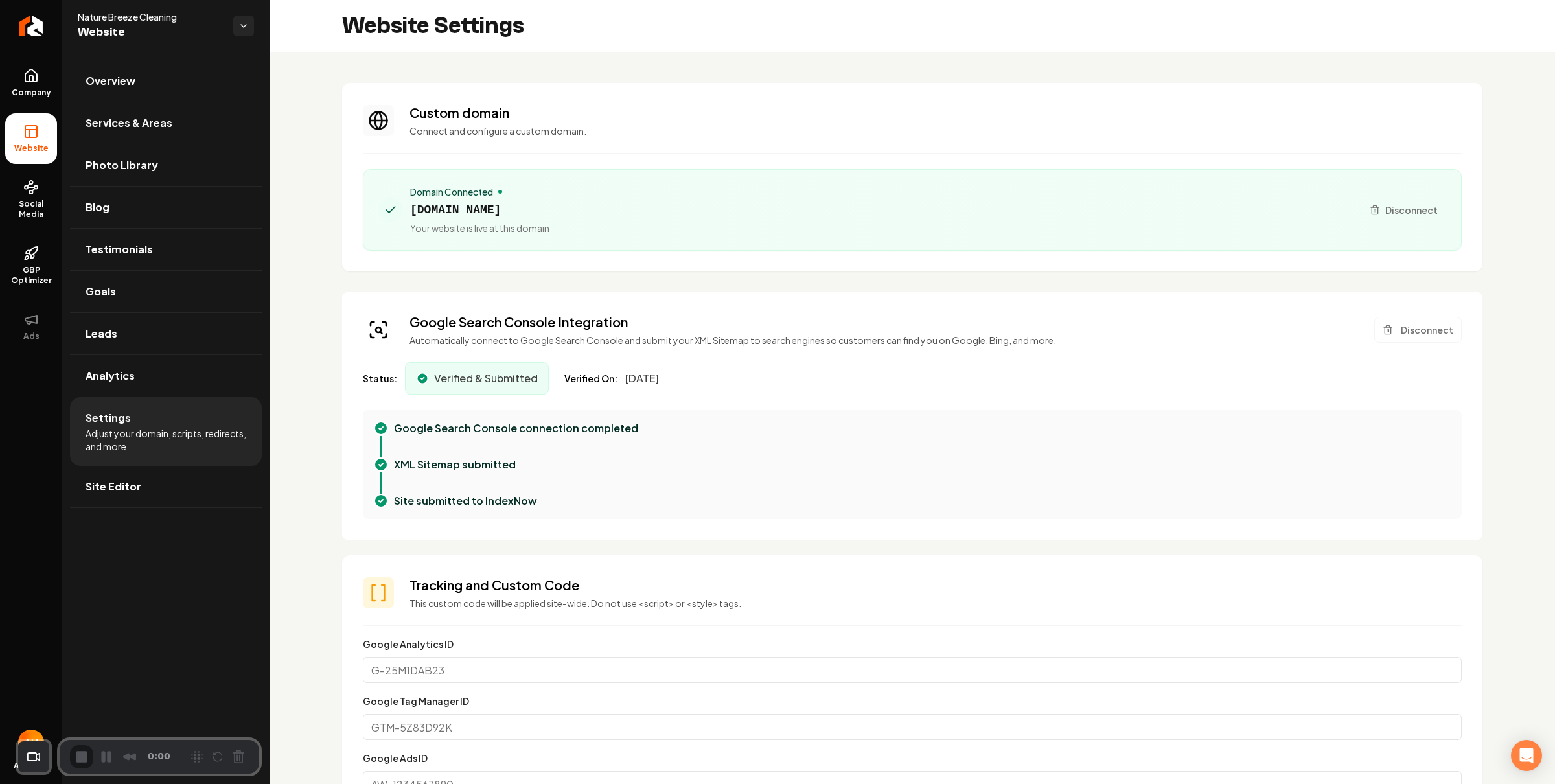
click at [649, 40] on div "Website Settings" at bounding box center [912, 26] width 1286 height 52
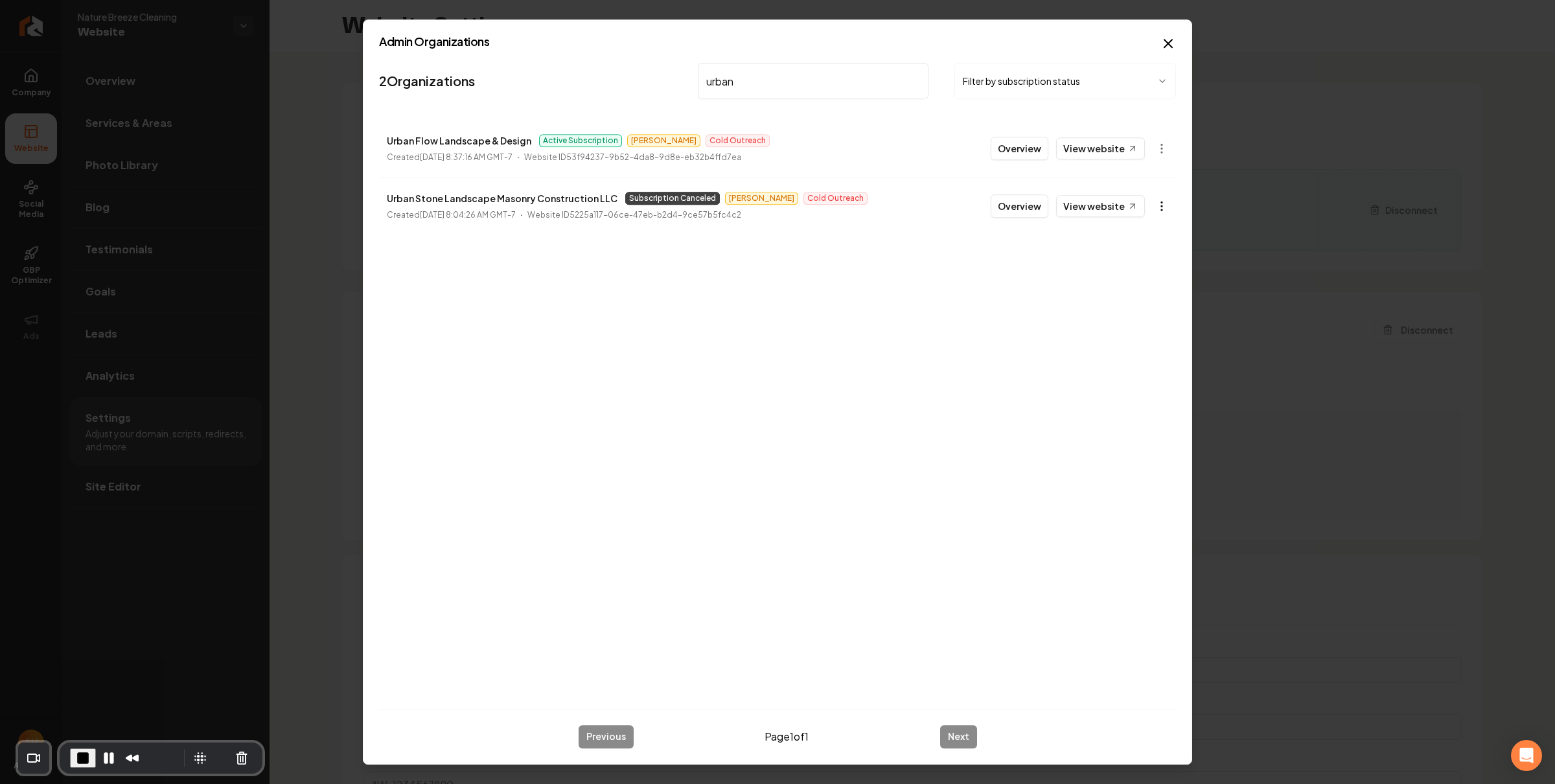
type input "urban"
click at [1154, 206] on body "Company Website Social Media GBP Optimizer Ads Account Nature Breeze Cleaning W…" at bounding box center [777, 392] width 1555 height 784
click at [984, 359] on div at bounding box center [777, 392] width 1555 height 784
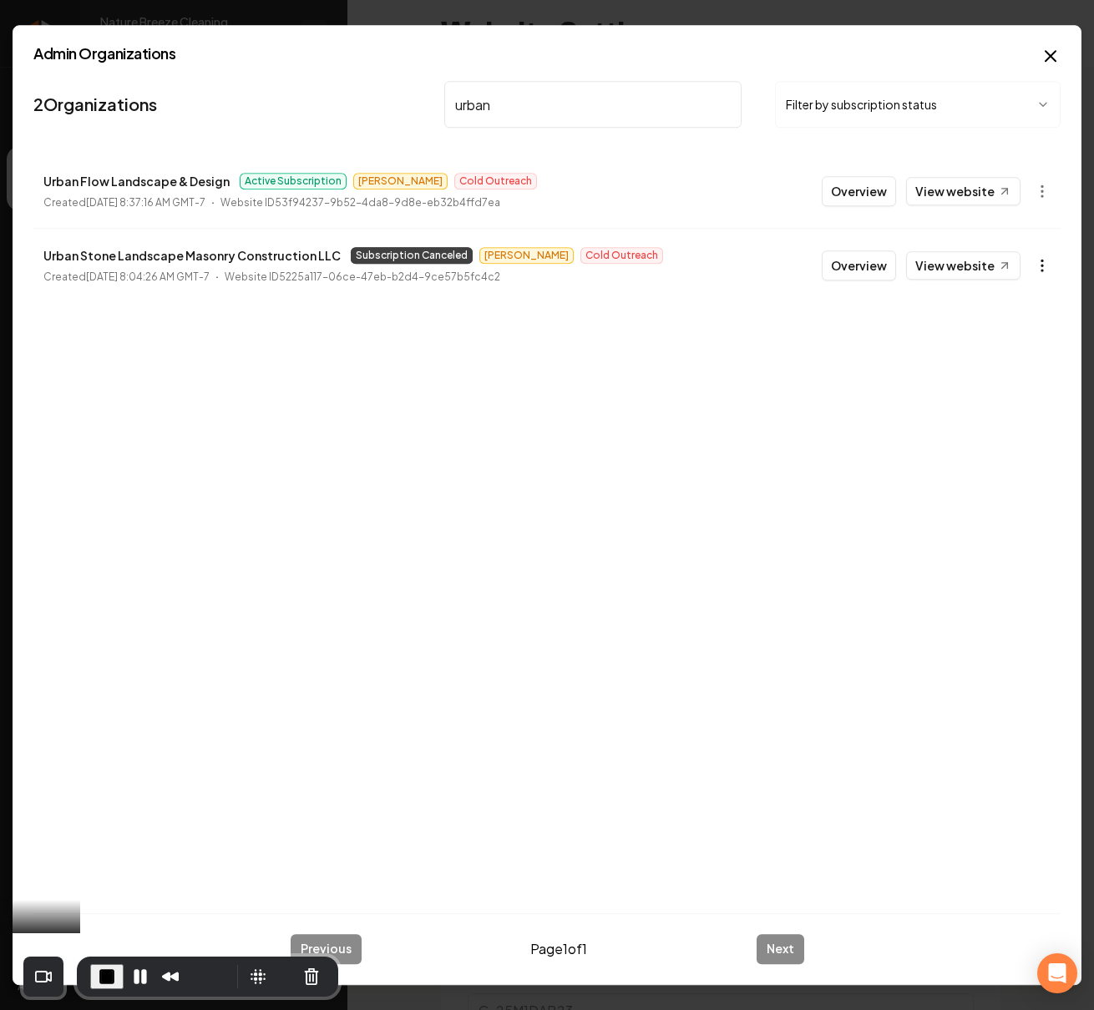
click at [1043, 262] on body "Company Website Social Media GBP Optimizer Ads Account Nature Breeze Cleaning W…" at bounding box center [547, 505] width 1094 height 1010
click at [1018, 491] on div "Enable Site" at bounding box center [1000, 490] width 106 height 27
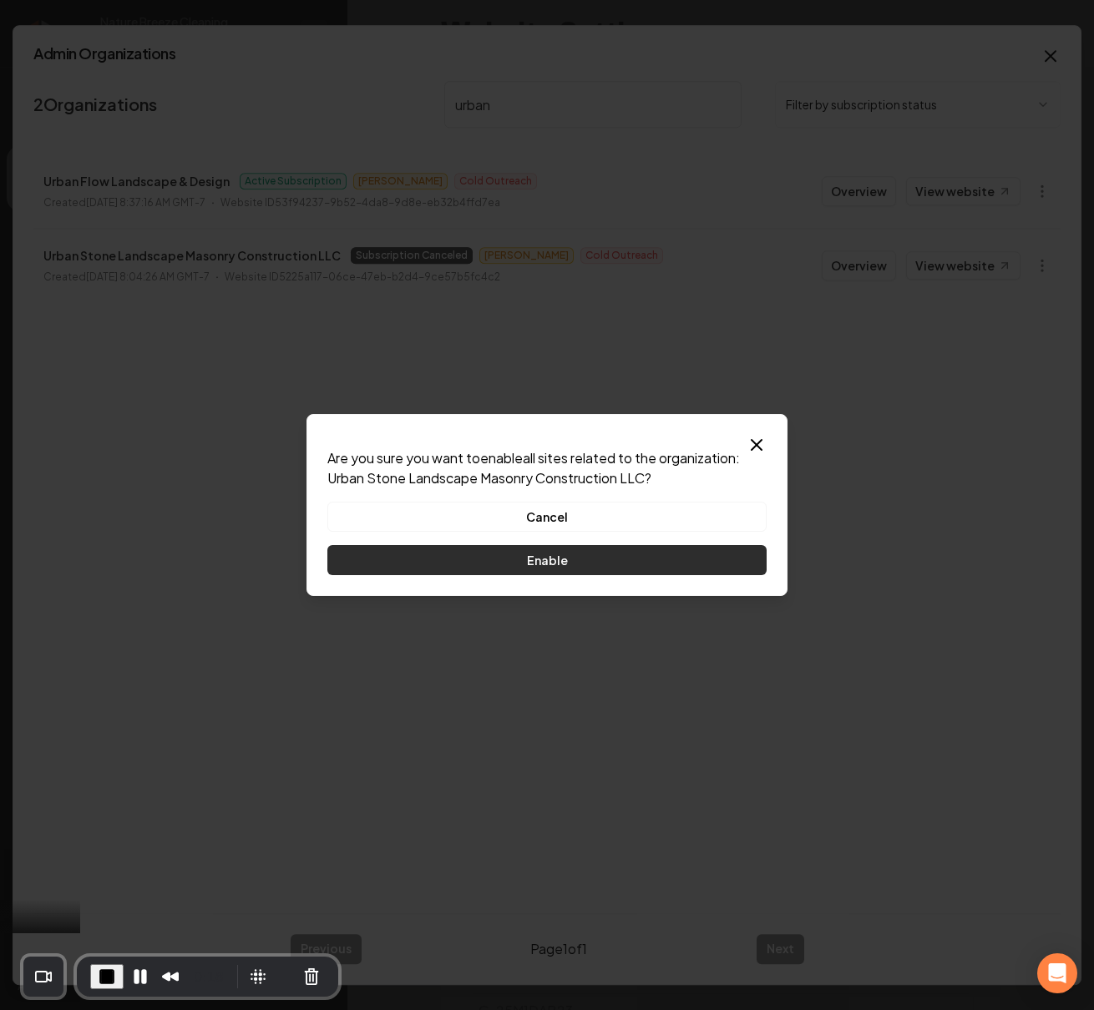
click at [659, 566] on button "Enable" at bounding box center [546, 560] width 439 height 30
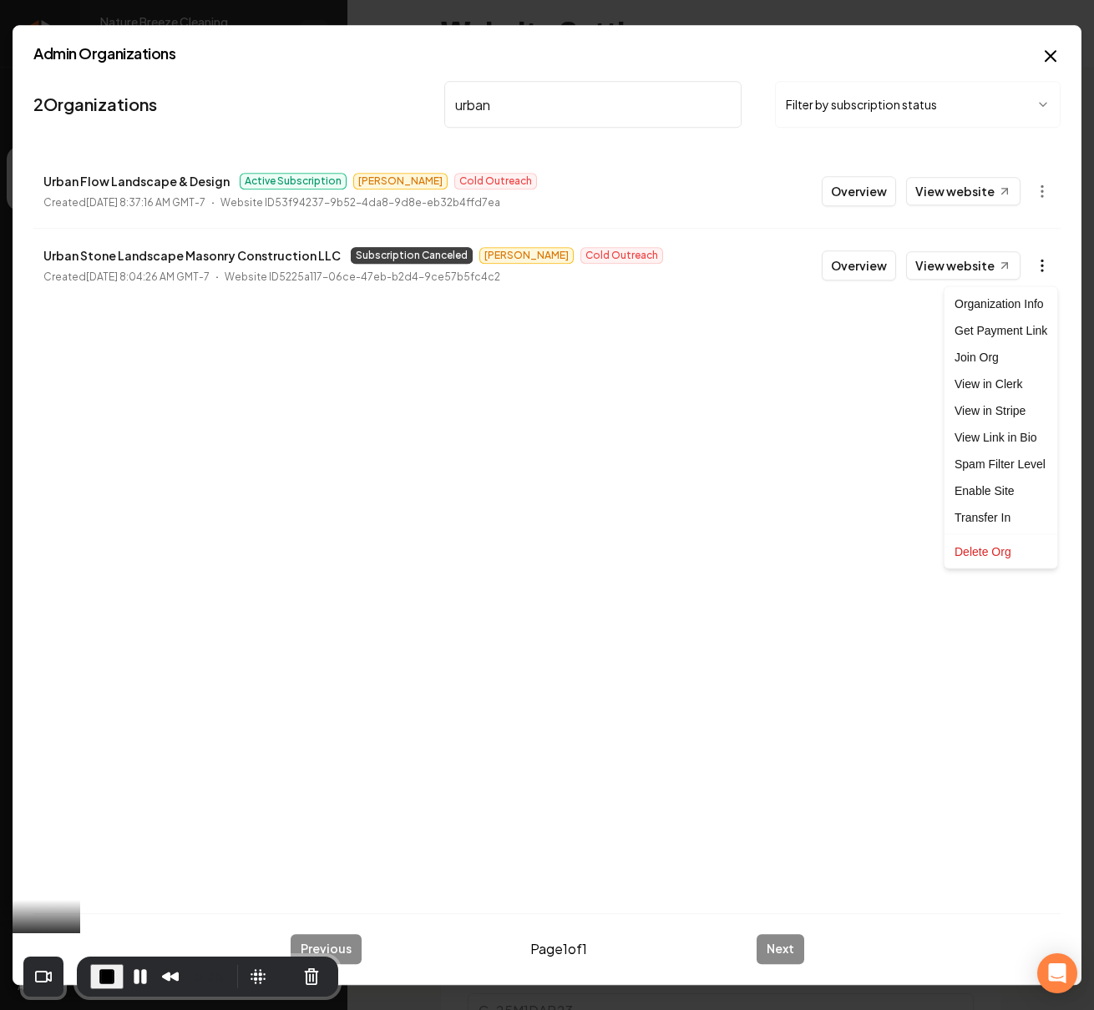
click at [1041, 265] on body "Company Website Social Media GBP Optimizer Ads Account Nature Breeze Cleaning W…" at bounding box center [547, 505] width 1094 height 1010
click at [1013, 488] on div "Enable Site" at bounding box center [1000, 490] width 106 height 27
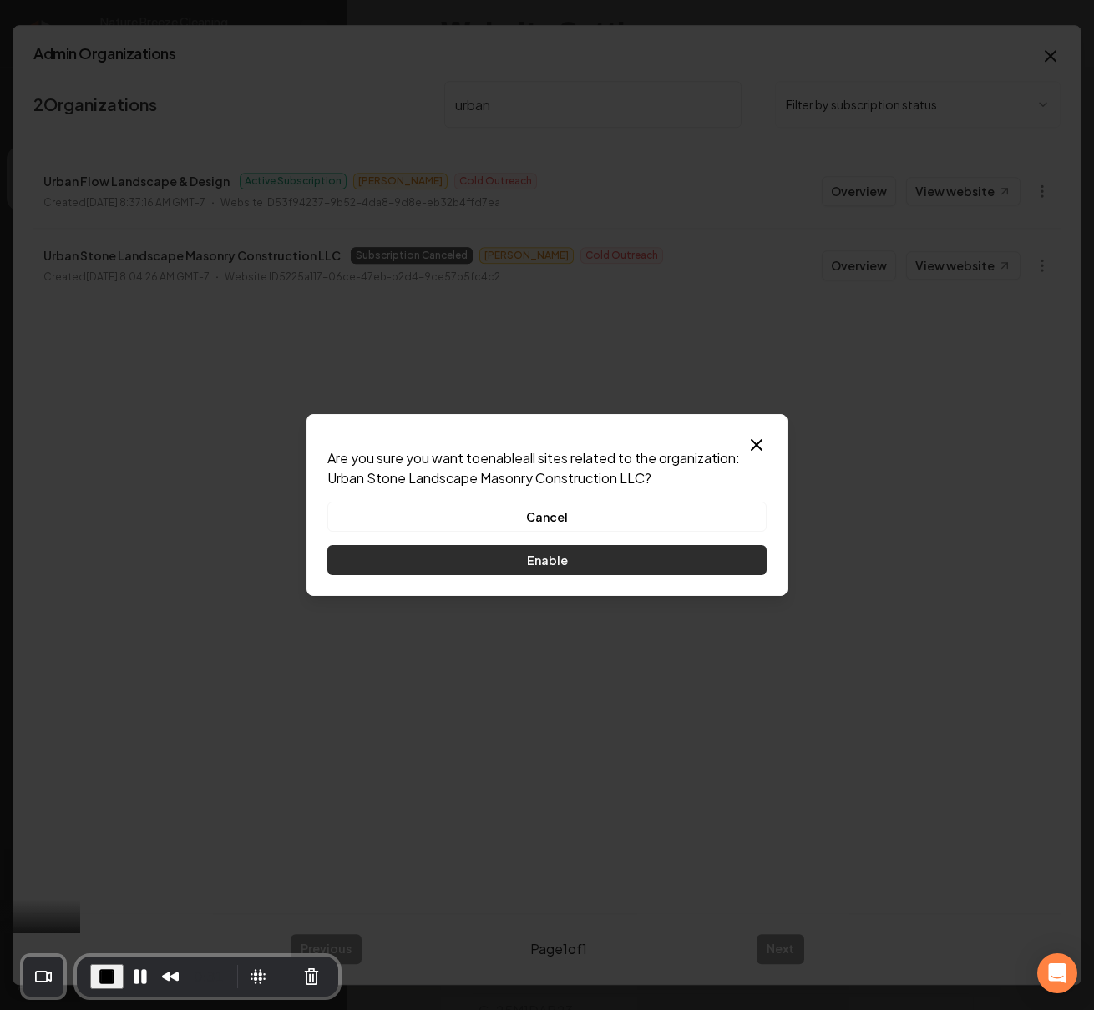
click at [639, 553] on button "Enable" at bounding box center [546, 560] width 439 height 30
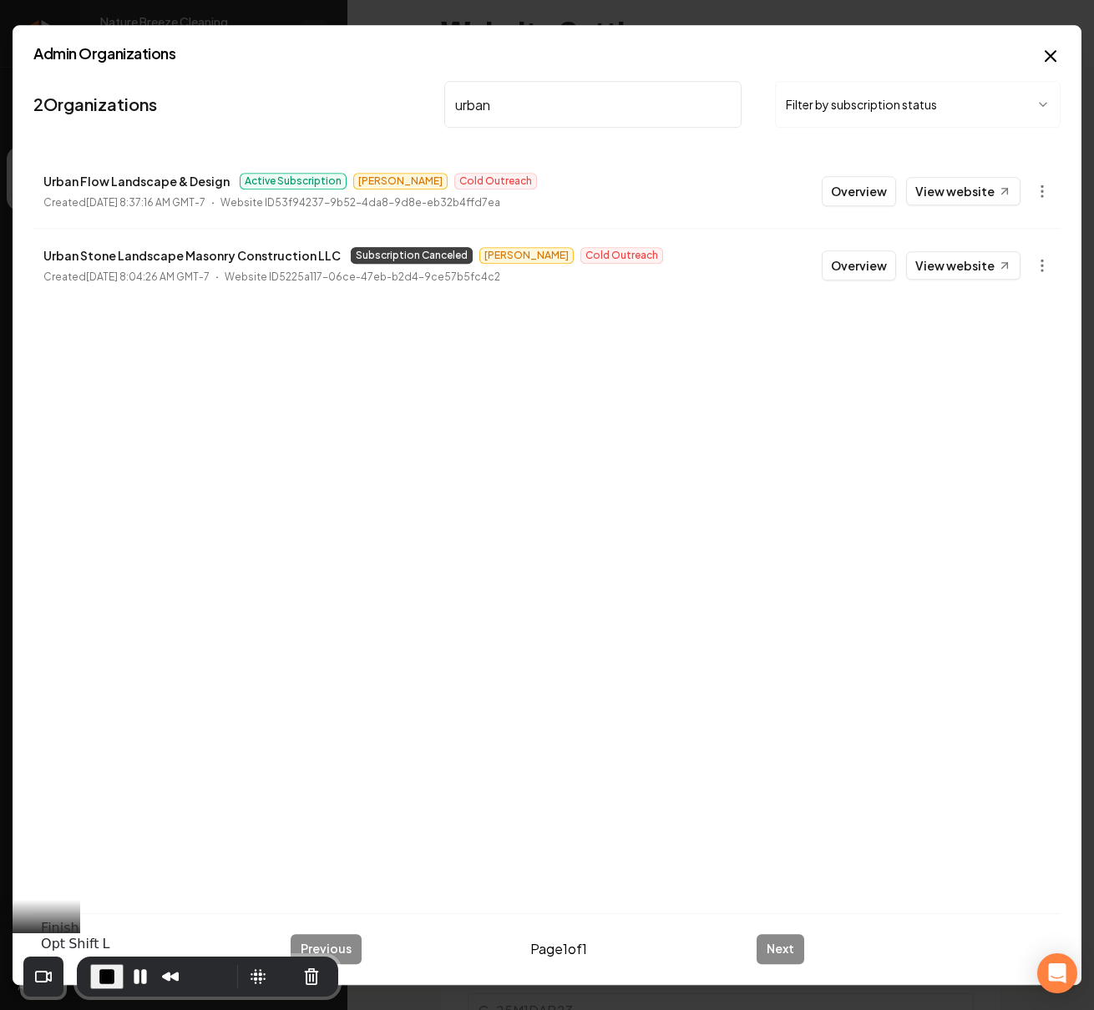
click at [102, 972] on span "End Recording" at bounding box center [107, 977] width 20 height 20
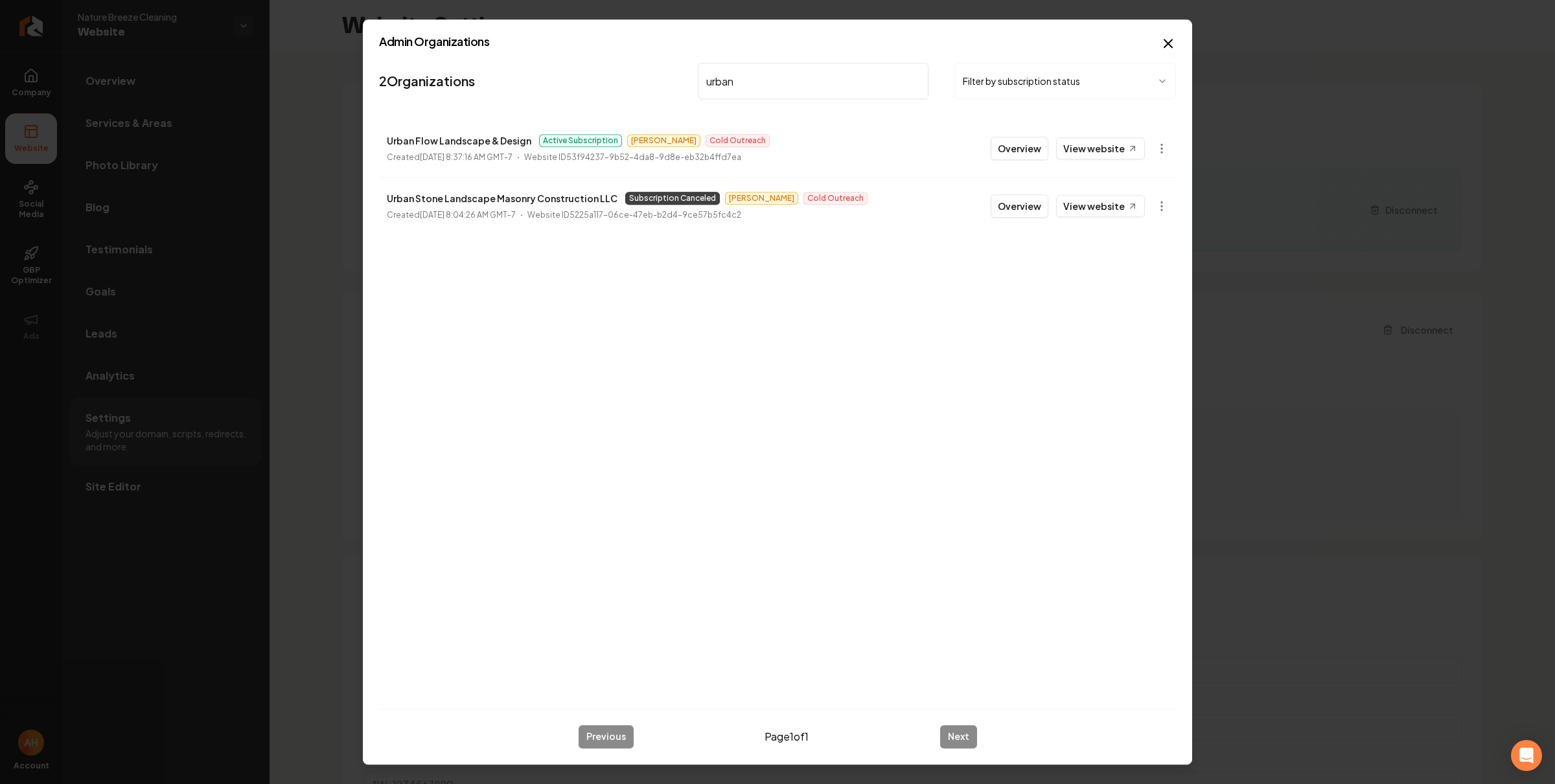
type input "urban"
click at [488, 141] on p "Urban Flow Landscape & Design" at bounding box center [459, 140] width 144 height 16
click at [488, 195] on p "Urban Stone Landscape Masonry Construction LLC" at bounding box center [502, 198] width 231 height 16
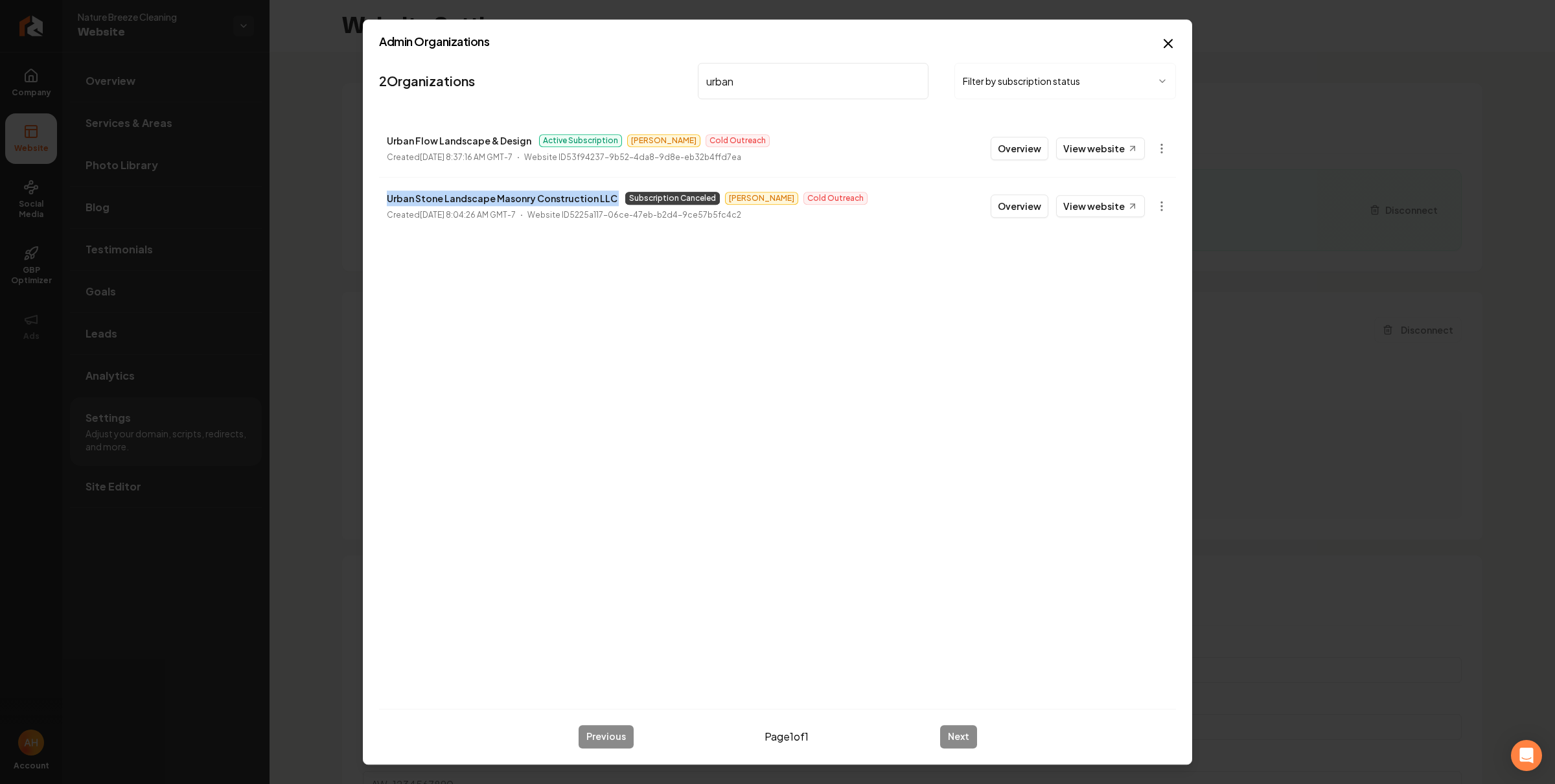
click at [488, 195] on p "Urban Stone Landscape Masonry Construction LLC" at bounding box center [502, 198] width 231 height 16
copy p "Urban Stone Landscape Masonry Construction LLC"
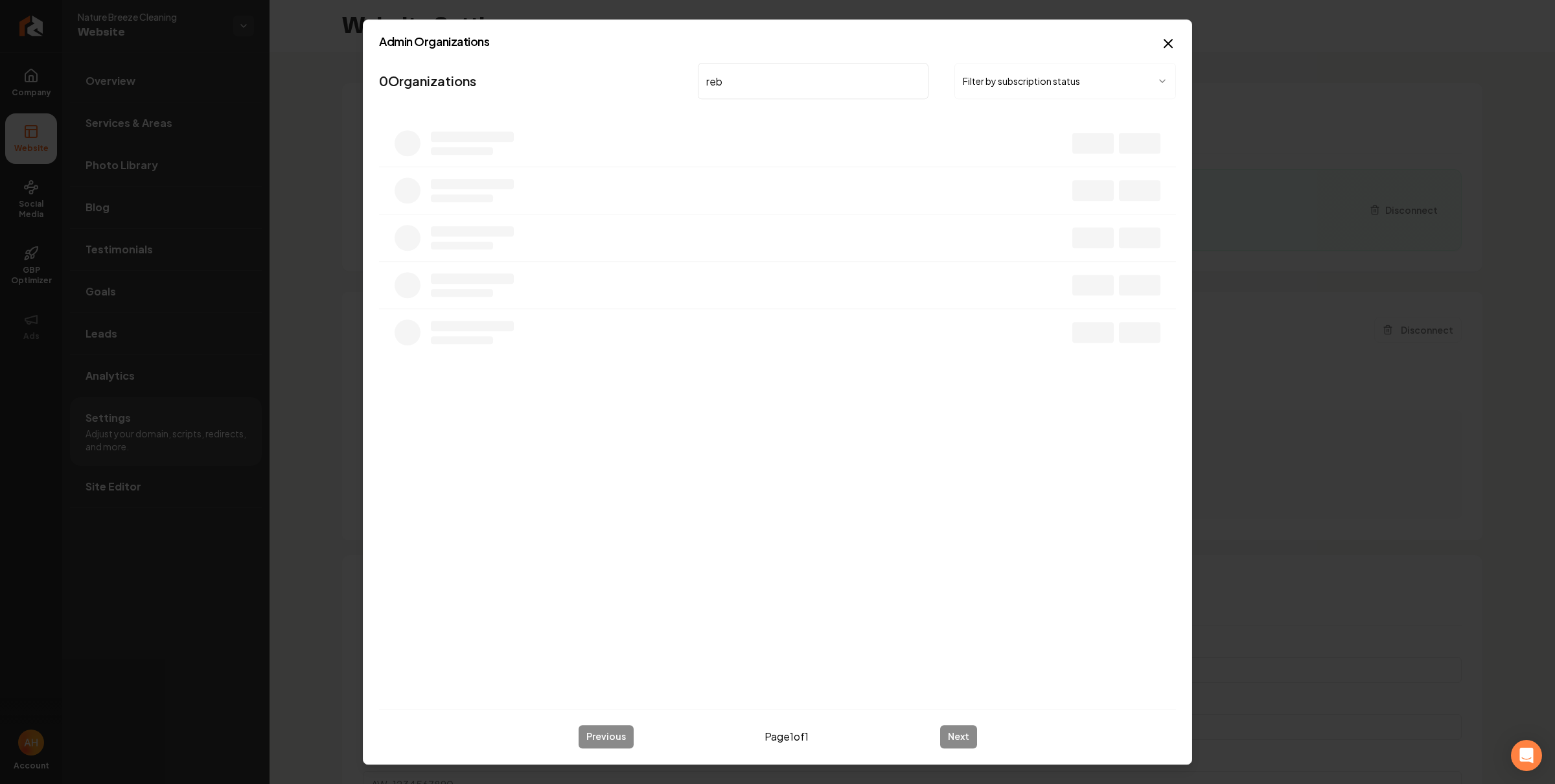
type input "rebo"
type input "a"
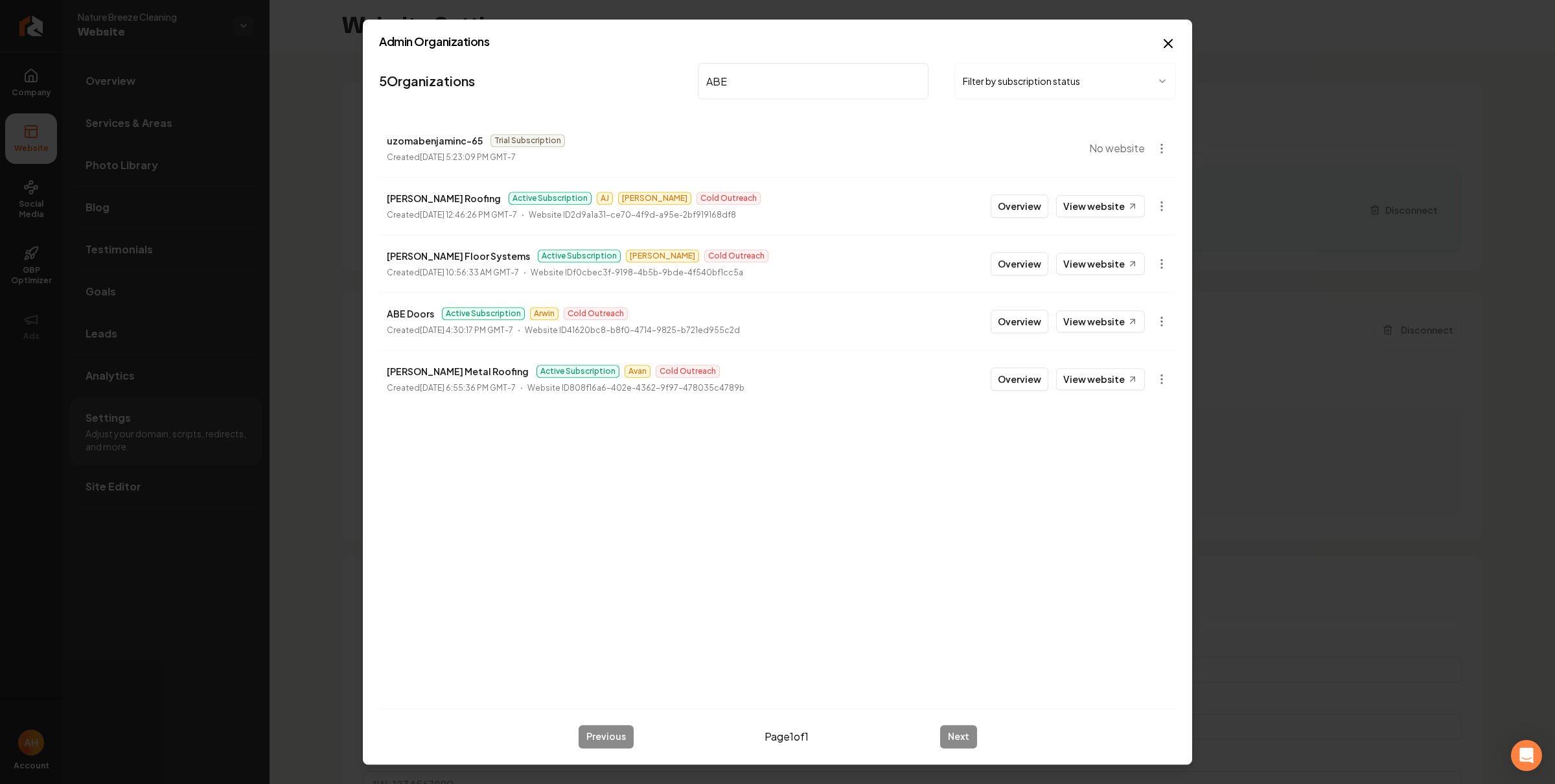
type input "ABE"
click at [1056, 320] on div "Overview View website" at bounding box center [1067, 321] width 154 height 23
click at [1014, 322] on button "Overview" at bounding box center [1019, 321] width 57 height 23
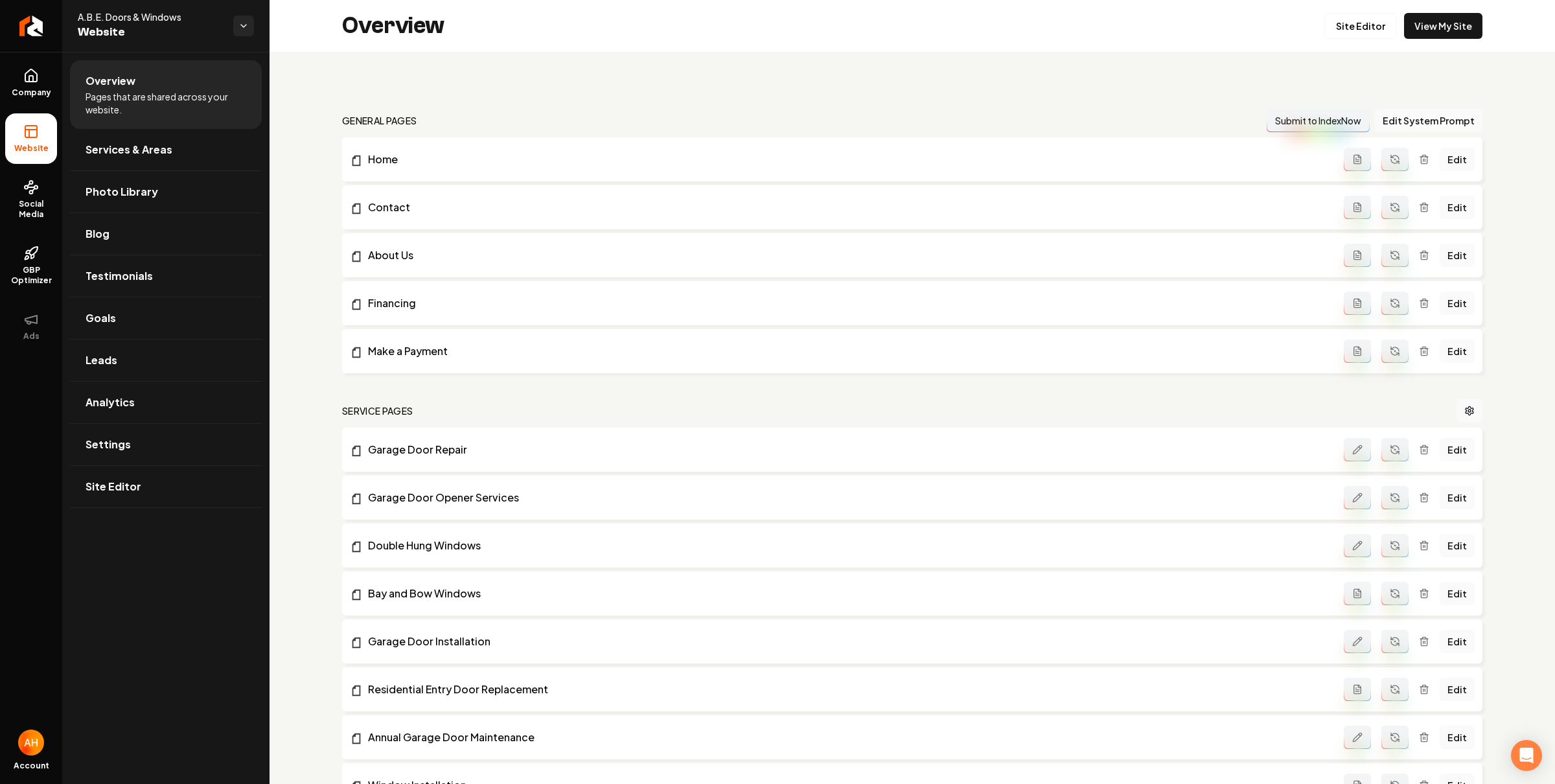
click at [672, 29] on div "Overview Site Editor View My Site" at bounding box center [912, 26] width 1286 height 52
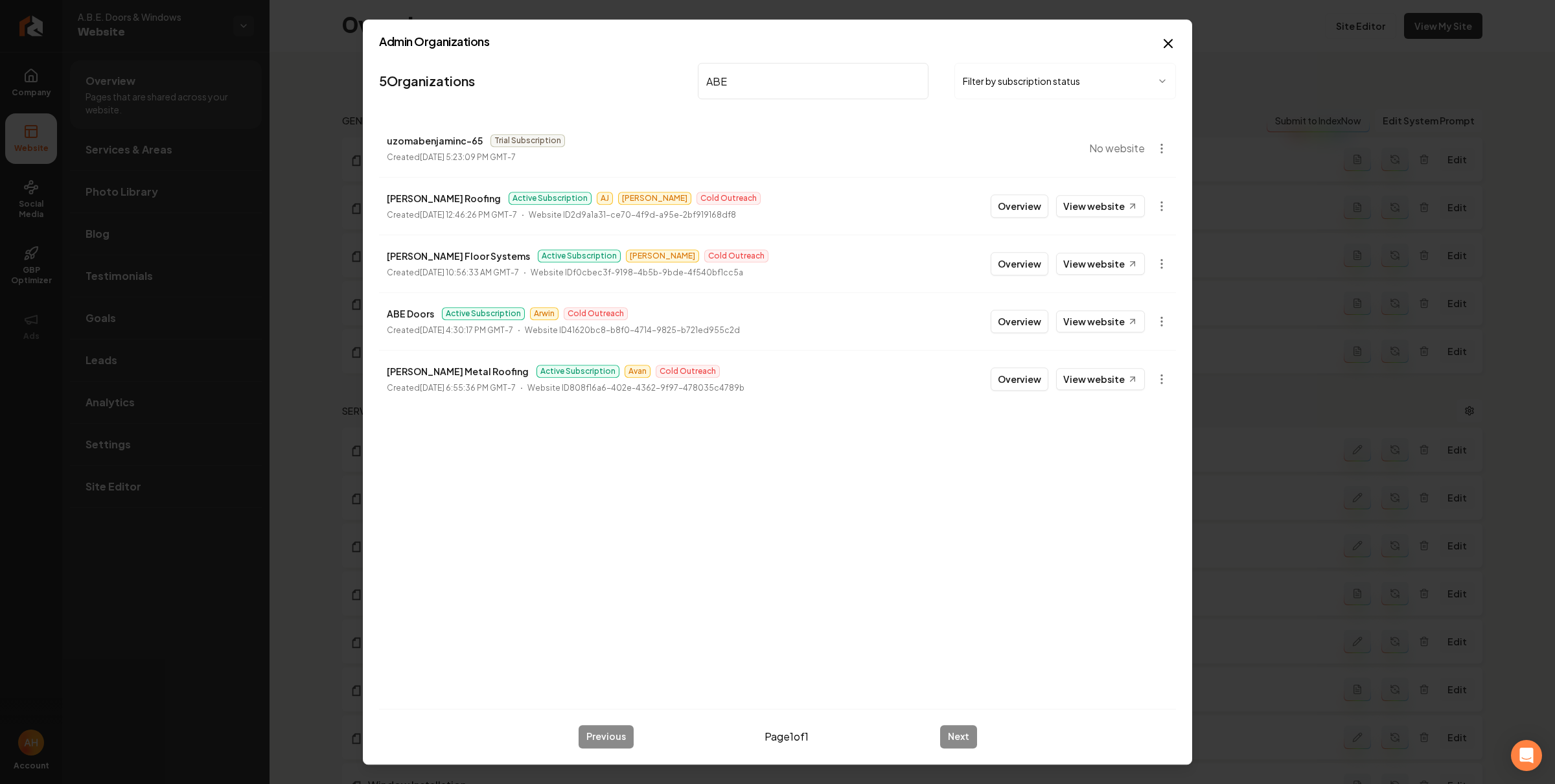
click at [414, 309] on p "ABE Doors" at bounding box center [410, 314] width 47 height 16
copy p "ABE Doors"
click at [739, 92] on input "ABE" at bounding box center [813, 81] width 231 height 36
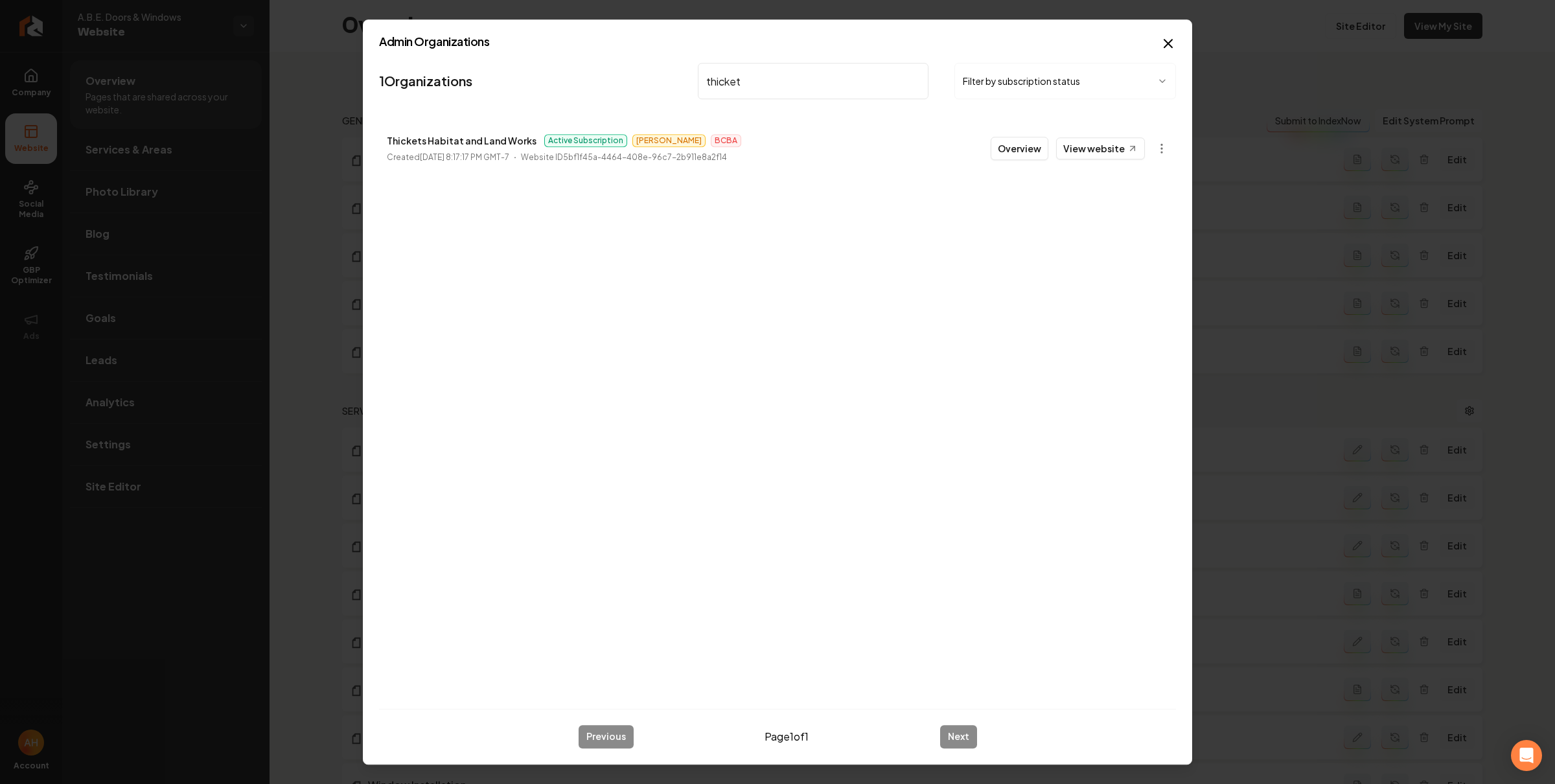
type input "thicket"
click at [1015, 144] on button "Overview" at bounding box center [1019, 148] width 57 height 23
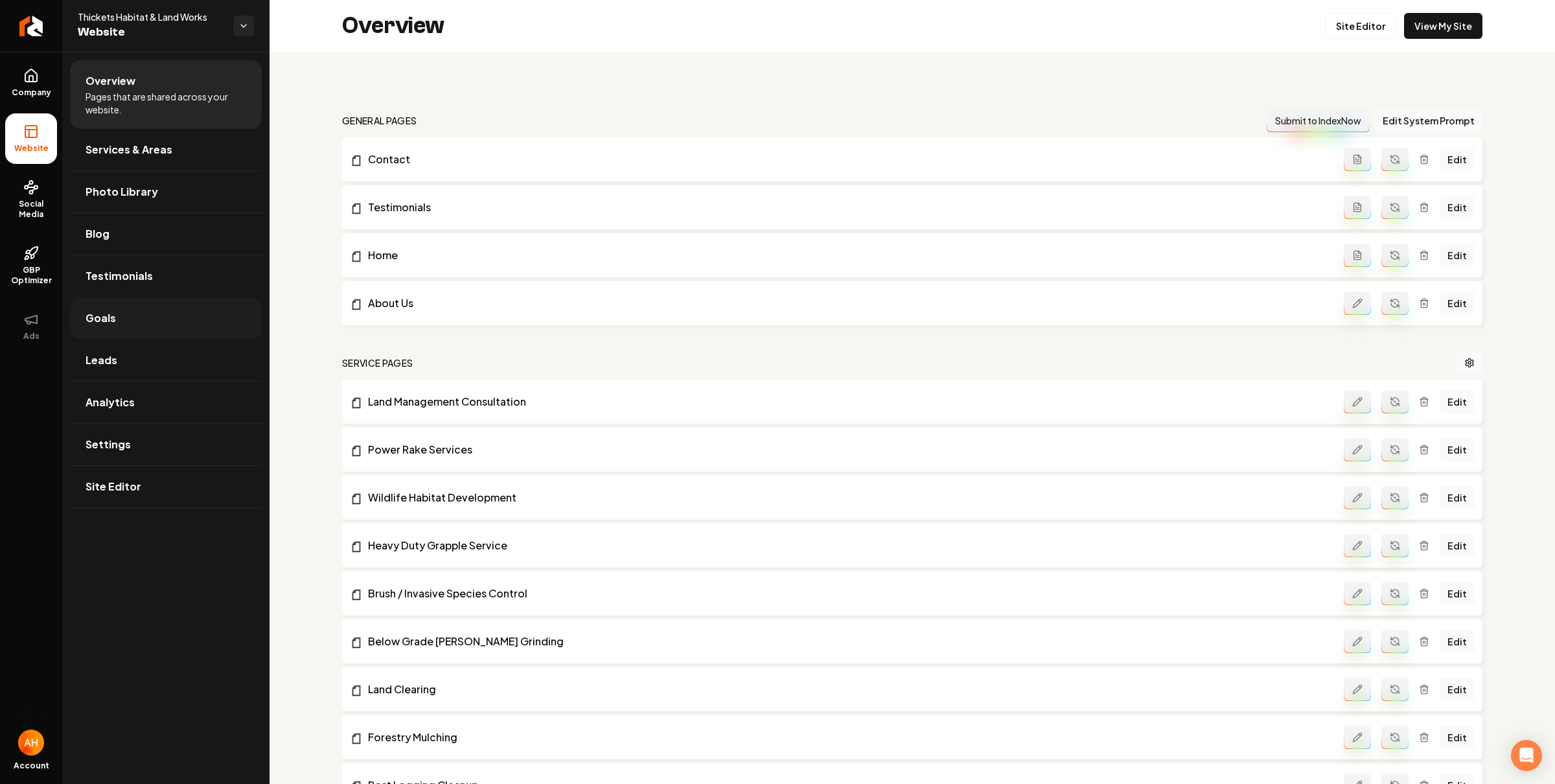
click at [146, 317] on link "Goals" at bounding box center [165, 317] width 192 height 41
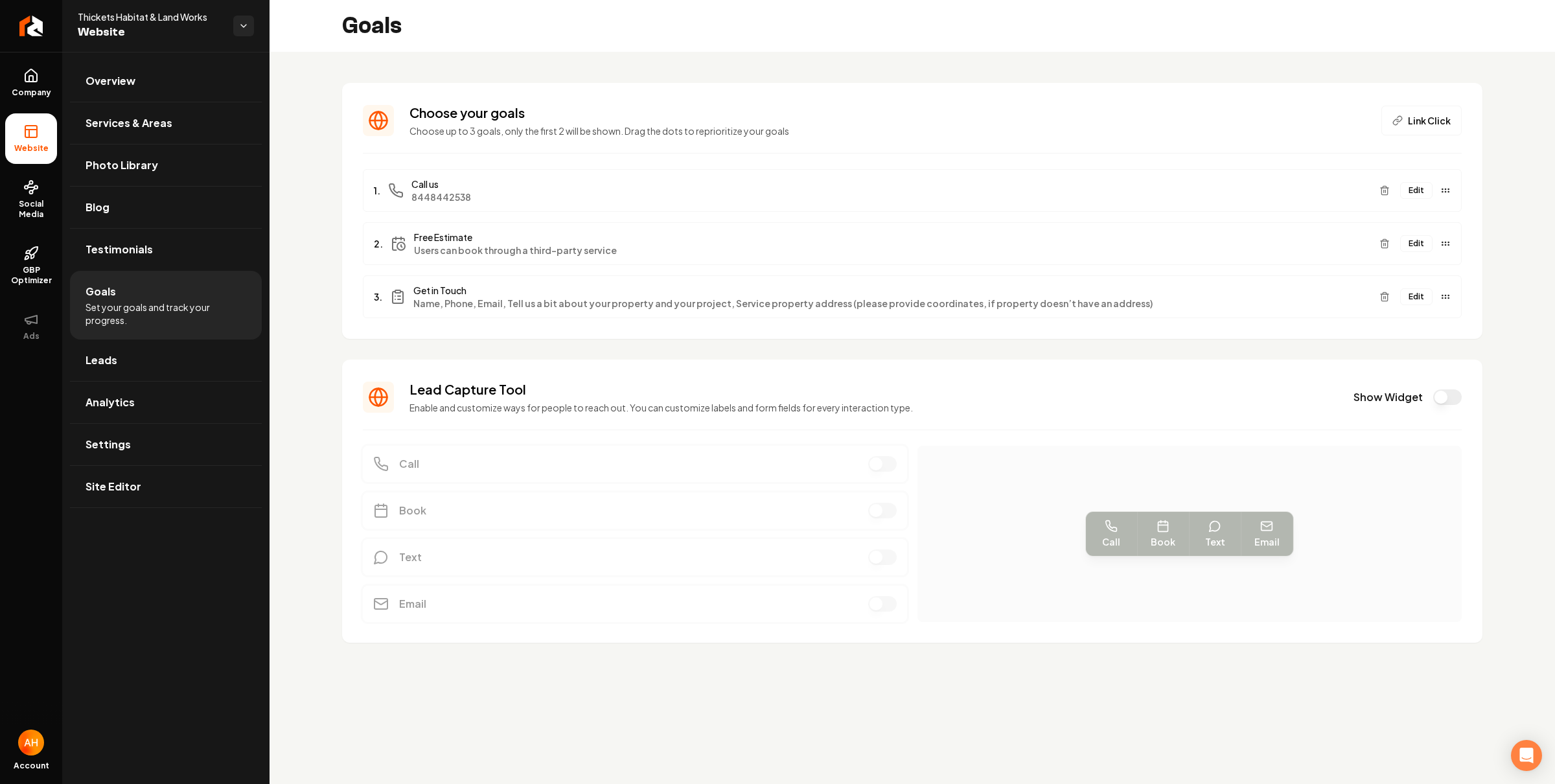
click at [1446, 393] on button "Show Widget" at bounding box center [1448, 397] width 29 height 16
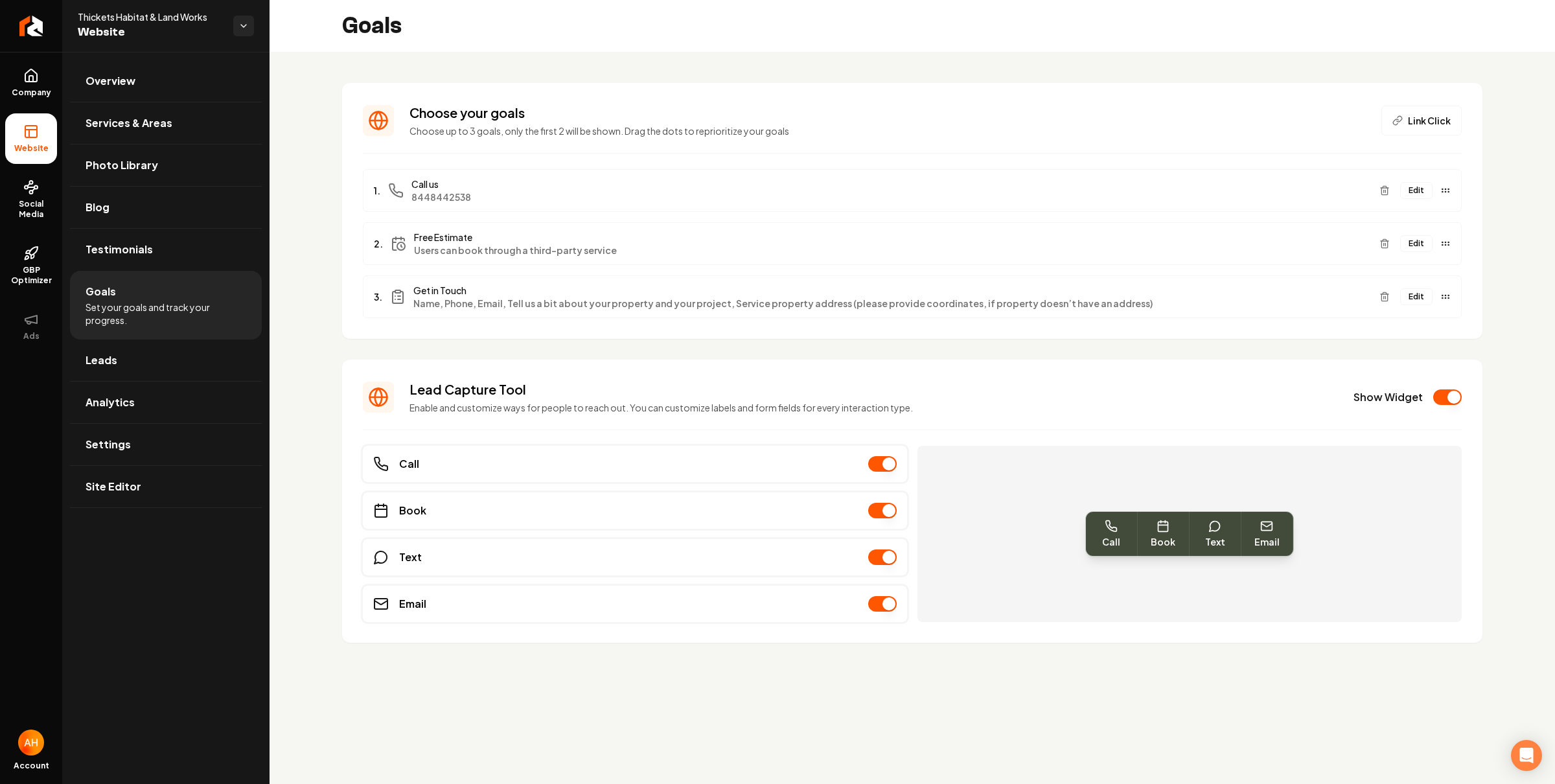
click at [658, 104] on h3 "Choose your goals" at bounding box center [888, 113] width 956 height 18
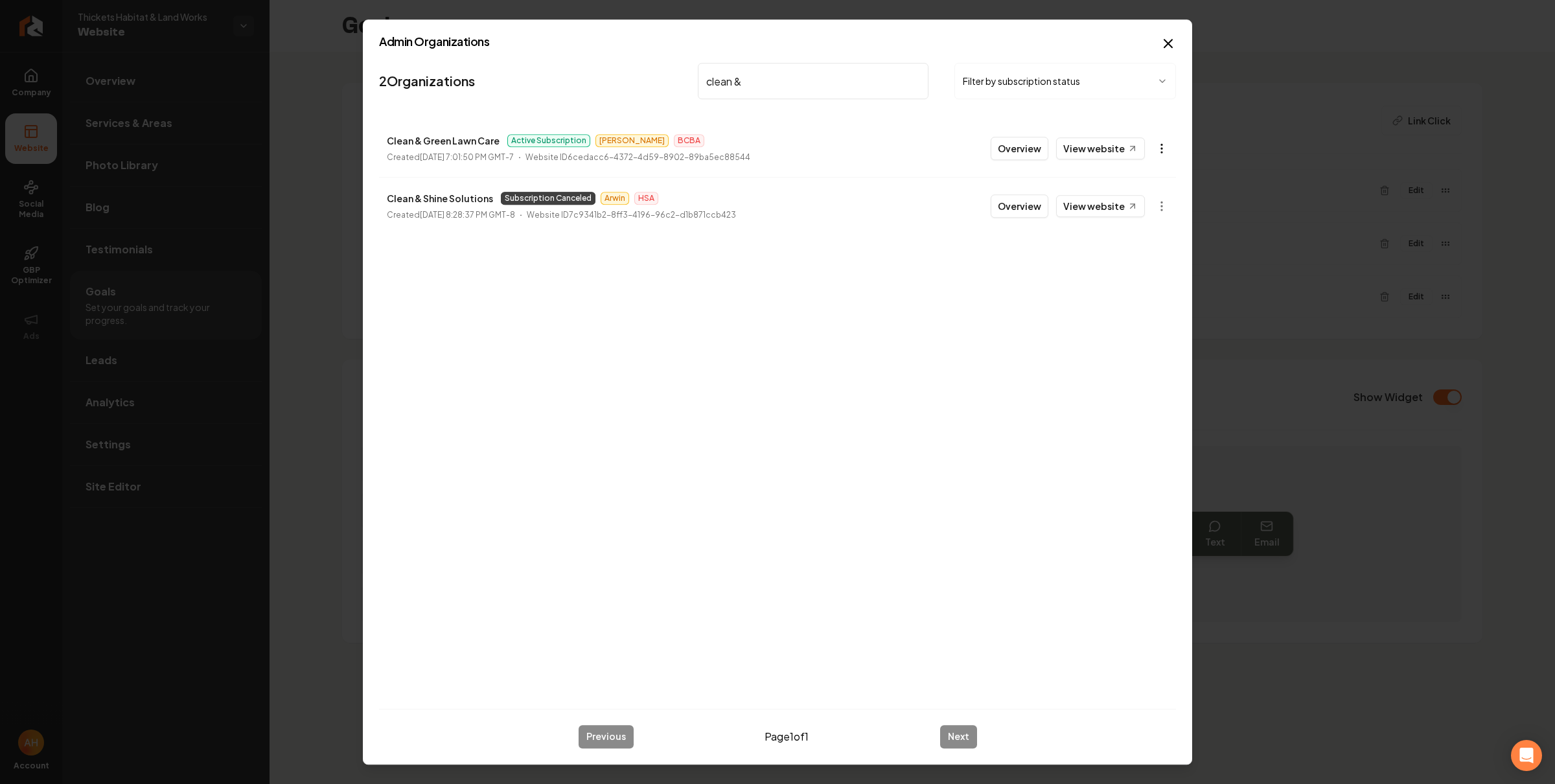
type input "clean &"
click at [1167, 147] on body "Company Website Social Media GBP Optimizer Ads Account Thickets Habitat & Land …" at bounding box center [777, 392] width 1555 height 784
click at [1136, 258] on link "View in Stripe" at bounding box center [1130, 261] width 82 height 21
click at [622, 224] on li "Clean & Shine Solutions Subscription Canceled Arwin HSA Created November 15, 20…" at bounding box center [777, 206] width 797 height 57
click at [801, 87] on input "clean &" at bounding box center [813, 81] width 231 height 36
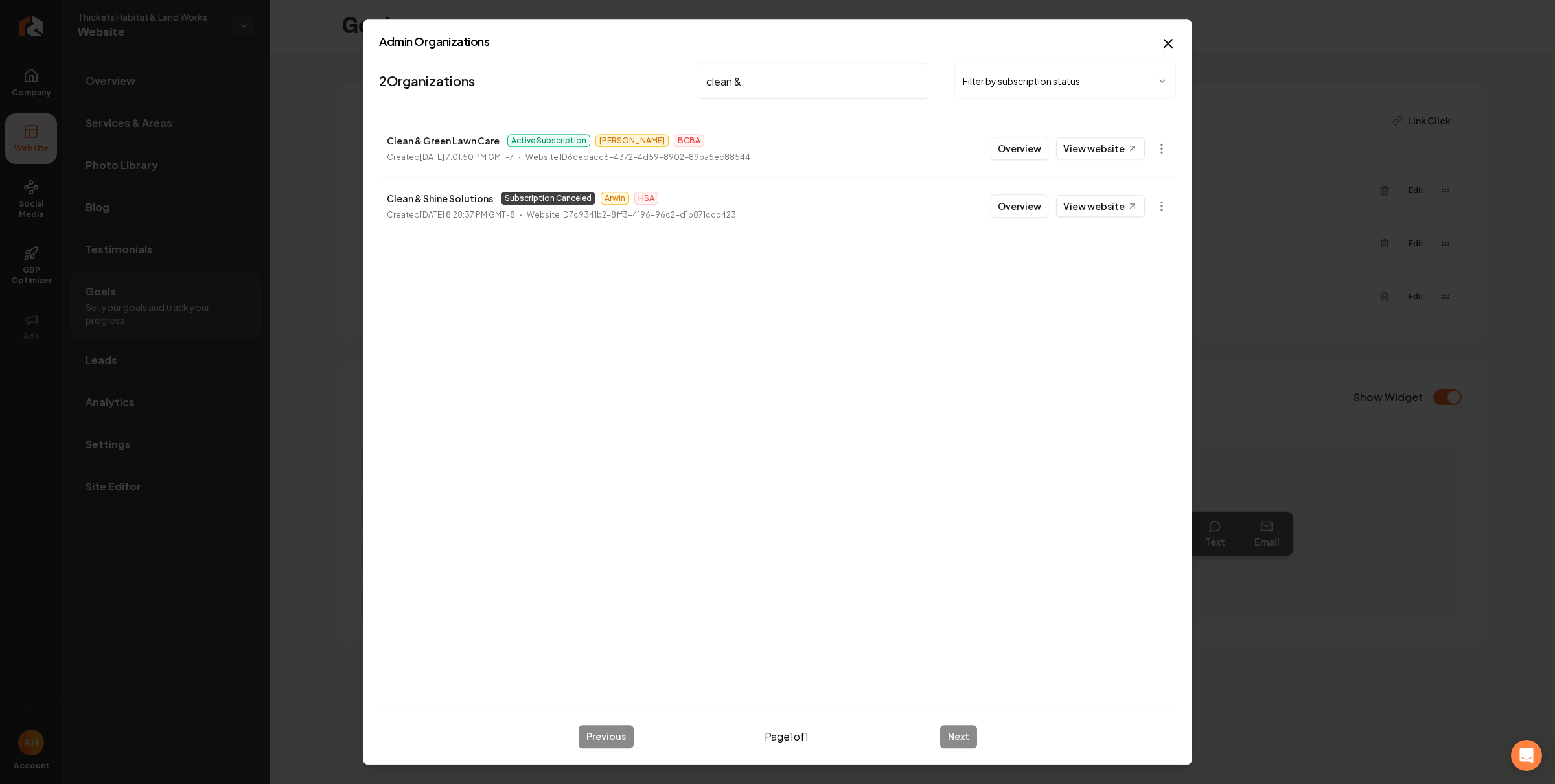
paste input "Construction R.D."
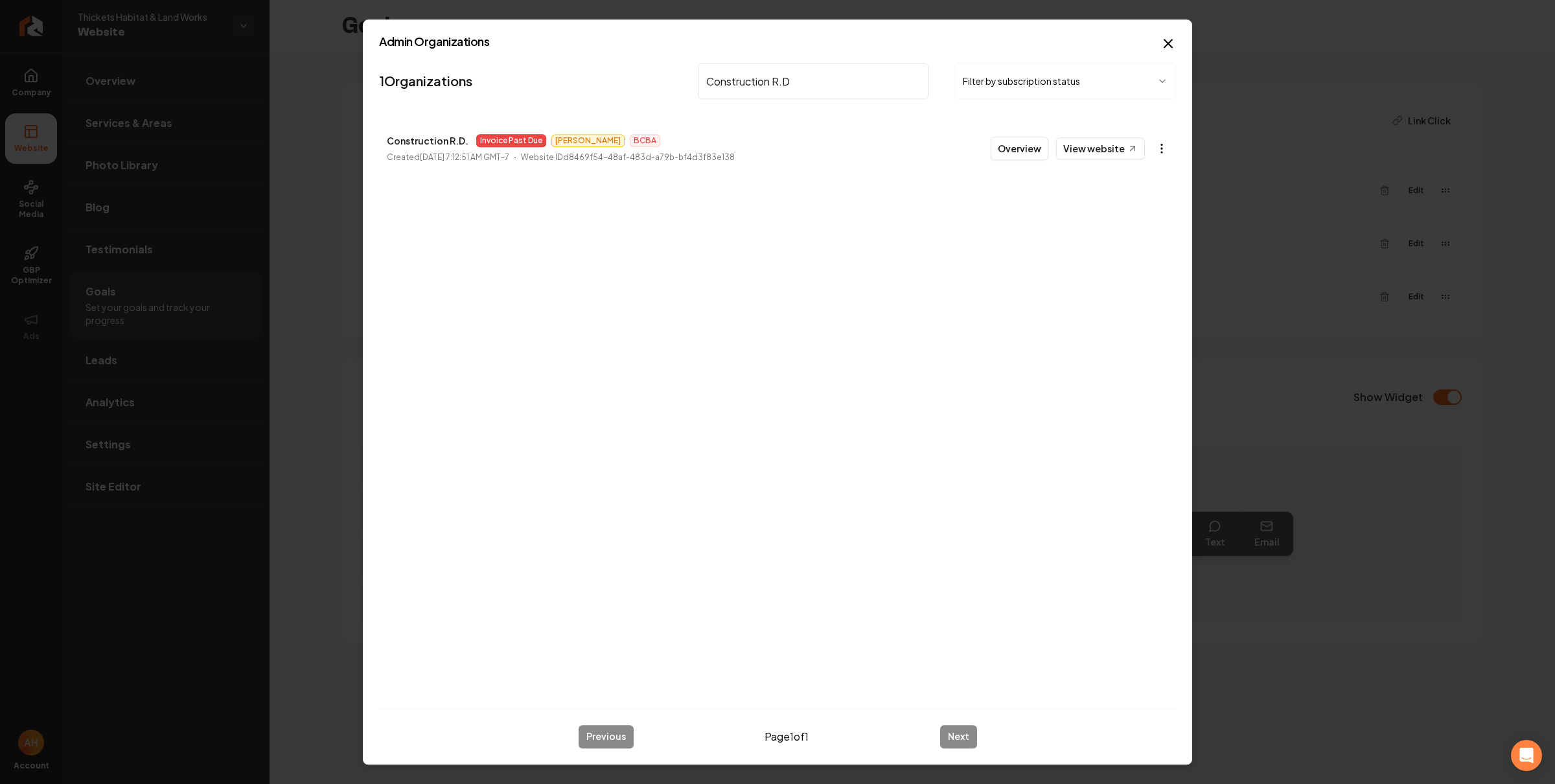
type input "Construction R.D"
click at [1167, 142] on body "Company Website Social Media GBP Optimizer Ads Account Thickets Habitat & Land …" at bounding box center [777, 392] width 1555 height 784
click at [1151, 260] on link "View in Stripe" at bounding box center [1130, 261] width 82 height 21
click at [724, 93] on input "Construction R.D" at bounding box center [813, 81] width 231 height 36
type input "a"
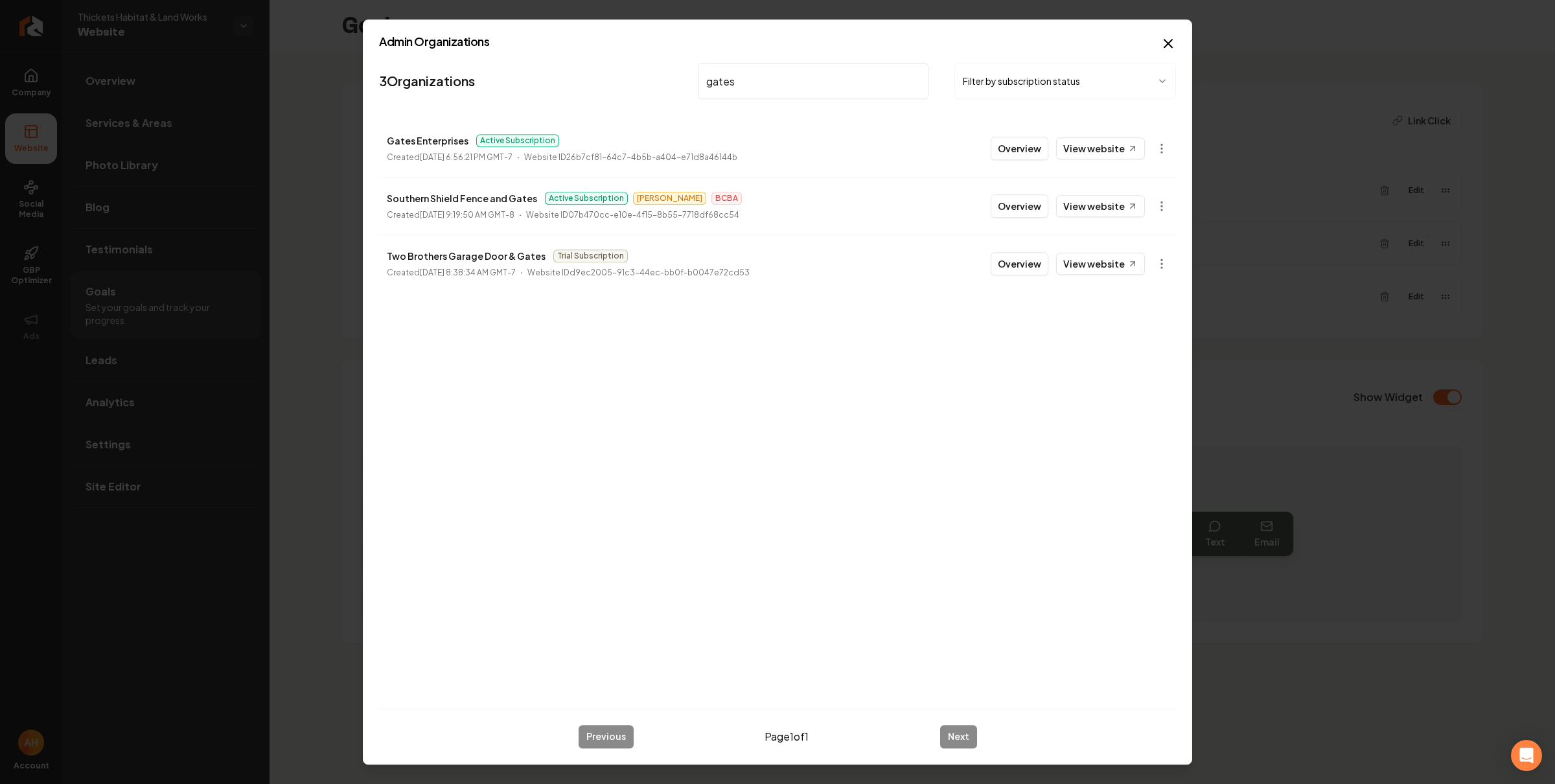
click at [462, 167] on li "Gates Enterprises Active Subscription Created August 26, 2025, 6:56:21 PM GMT-7…" at bounding box center [777, 147] width 797 height 57
click at [409, 138] on p "Gates Enterprises" at bounding box center [427, 140] width 82 height 16
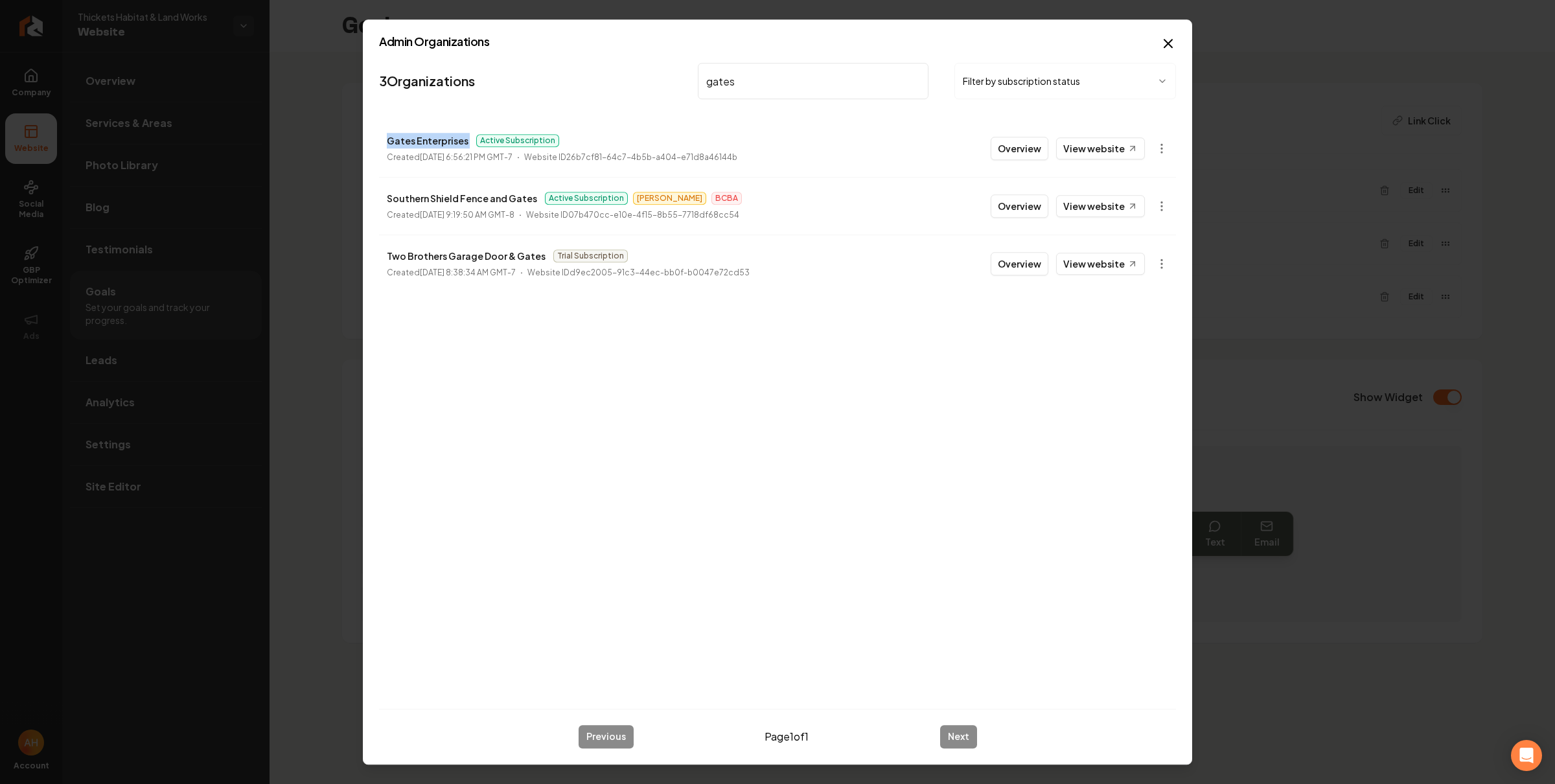
copy p "Gates Enterprises"
click at [810, 85] on input "gates" at bounding box center [813, 81] width 231 height 36
paste input "Craft"
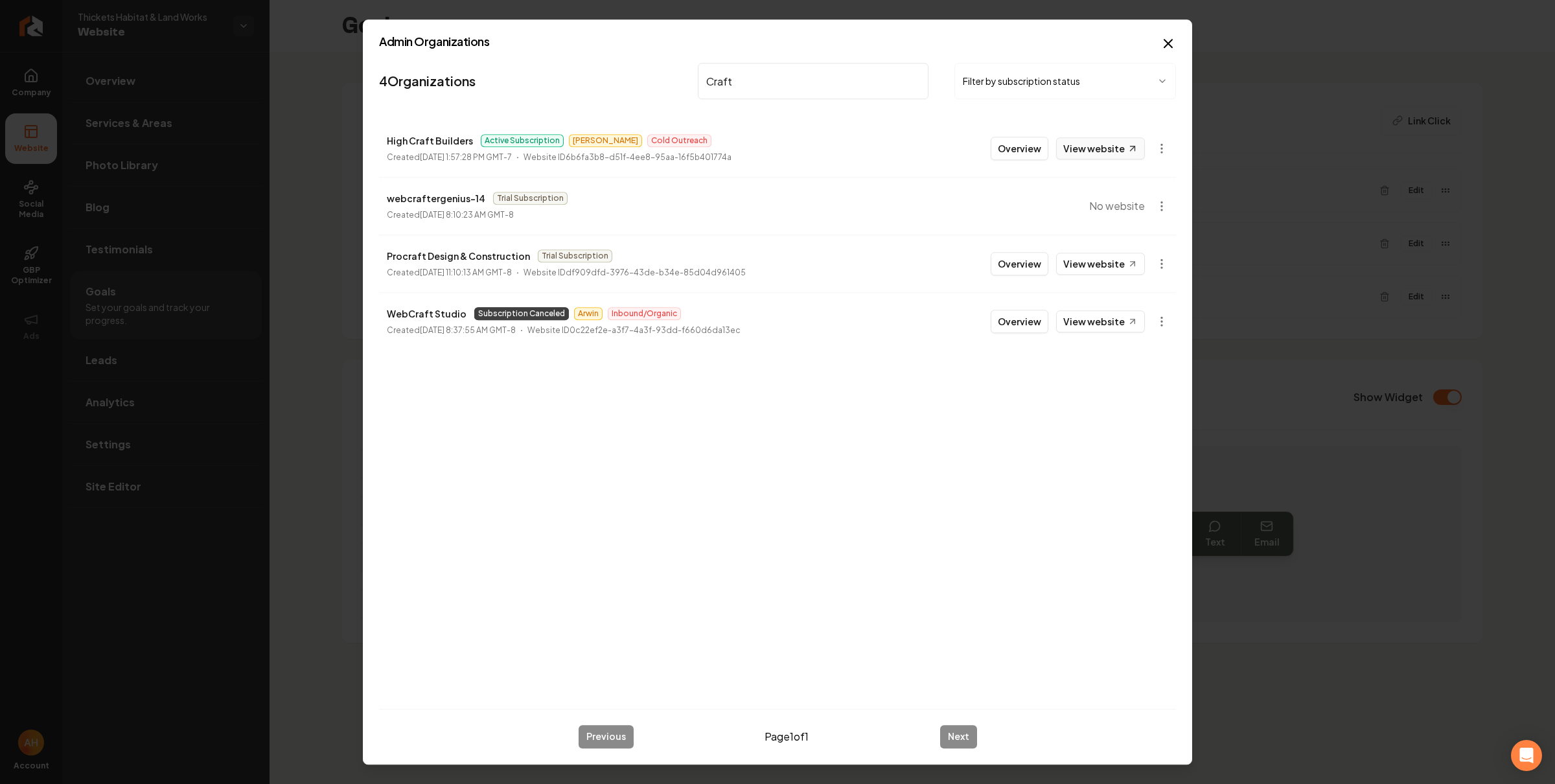
type input "Craft"
click at [1078, 153] on link "View website" at bounding box center [1101, 148] width 89 height 22
click at [1020, 137] on button "Overview" at bounding box center [1019, 148] width 57 height 23
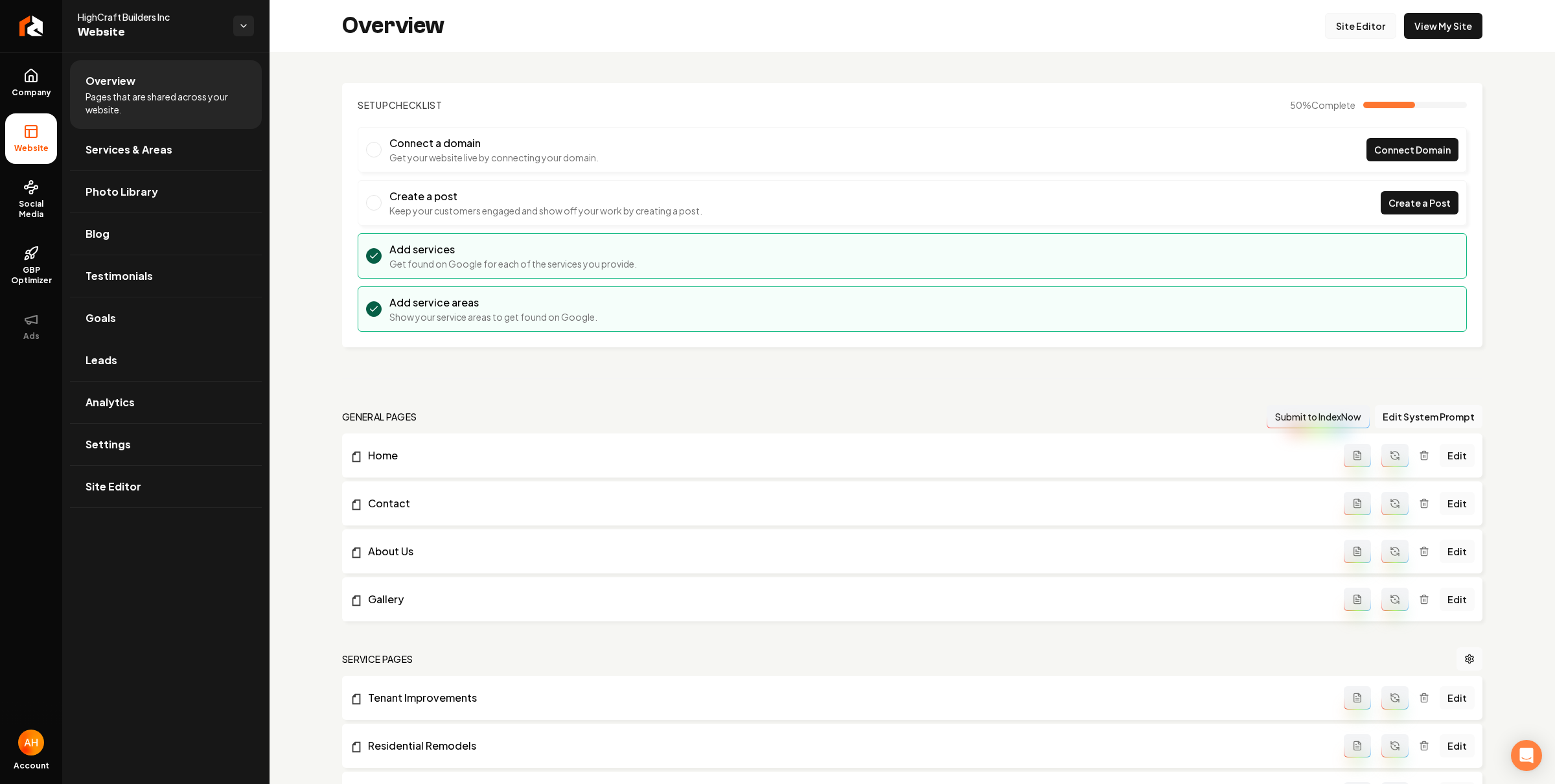
click at [1352, 26] on link "Site Editor" at bounding box center [1361, 26] width 71 height 26
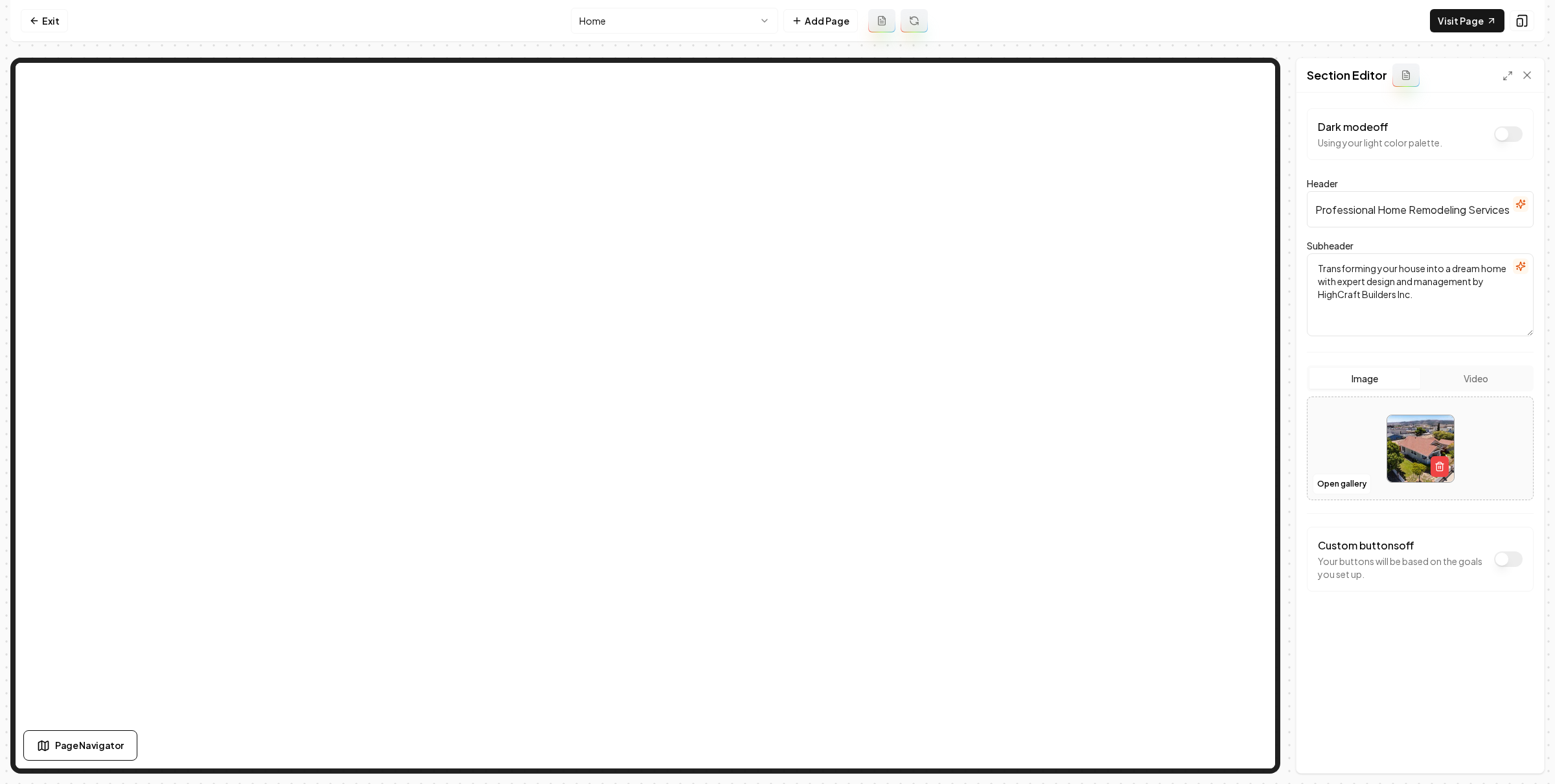
scroll to position [0, 5]
drag, startPoint x: 1380, startPoint y: 206, endPoint x: 1547, endPoint y: 210, distance: 167.0
click at [1547, 210] on div "Computer Required This feature is only available on a computer. Please switch t…" at bounding box center [777, 392] width 1555 height 784
type input "Professional General Contracting Services"
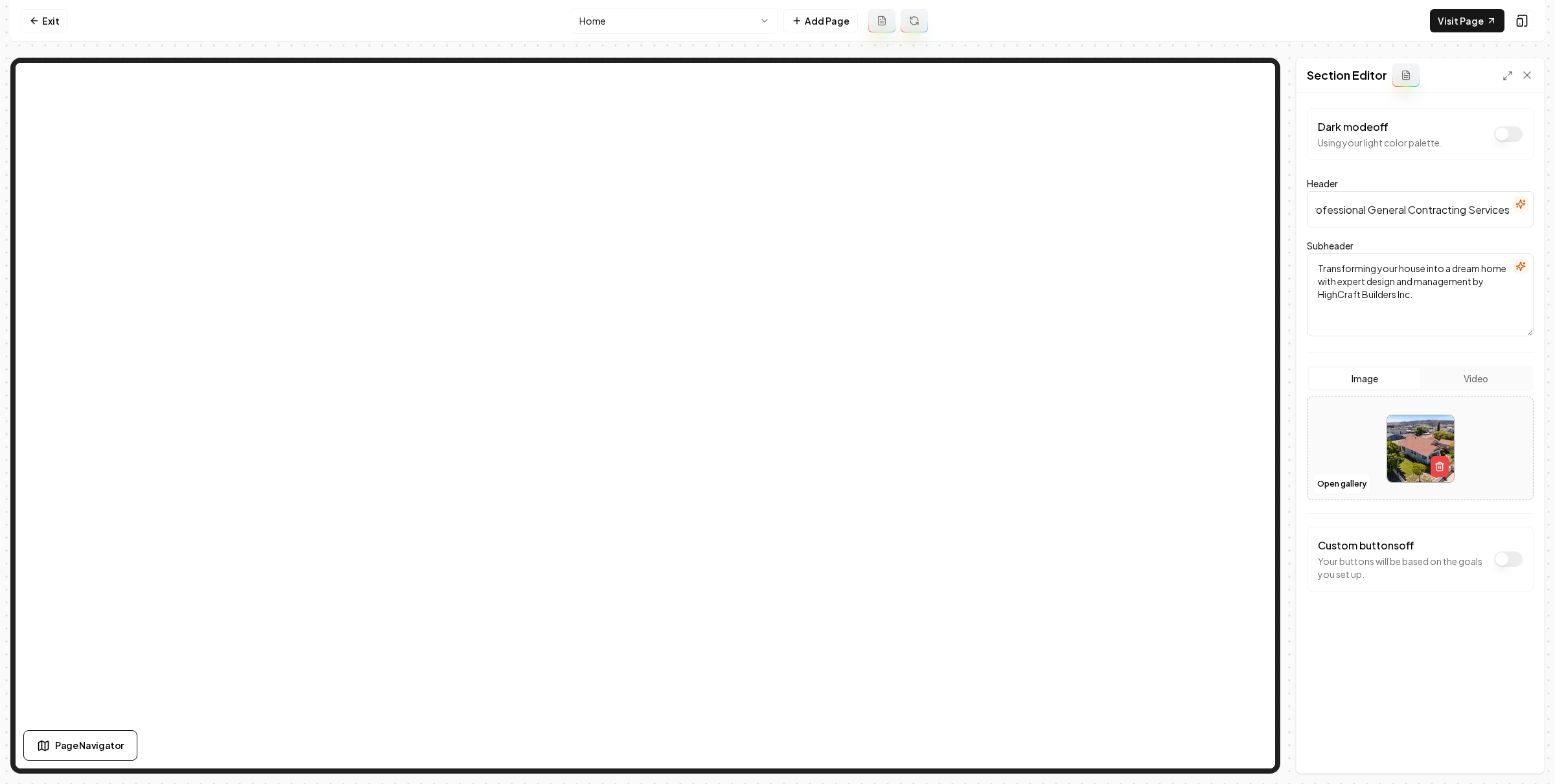
click at [266, 30] on nav "Exit Home Add Page Visit Page" at bounding box center [777, 21] width 1535 height 42
click at [61, 14] on link "Exit" at bounding box center [44, 21] width 47 height 23
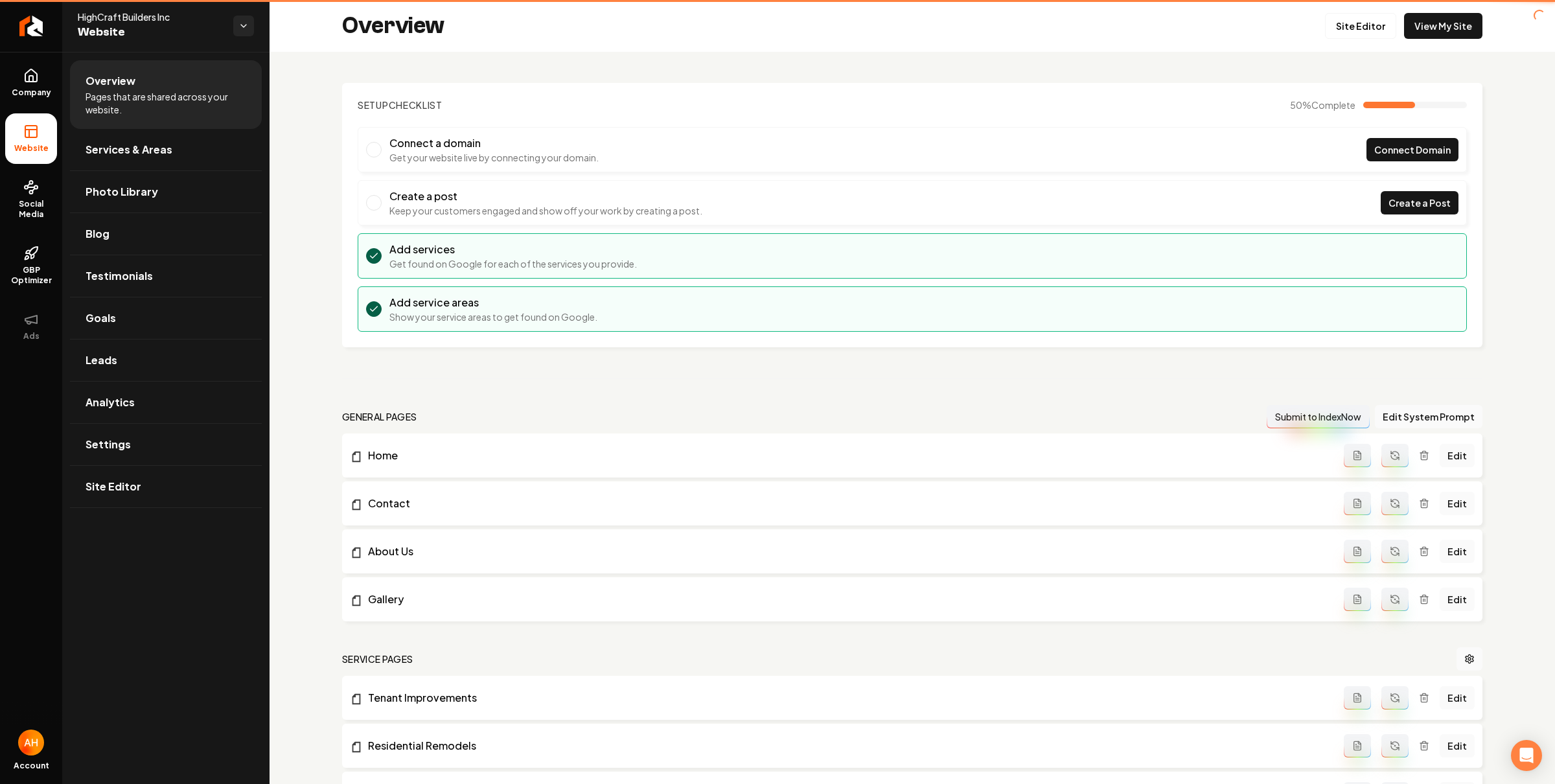
click at [408, 10] on div "Overview Site Editor View My Site" at bounding box center [912, 26] width 1286 height 52
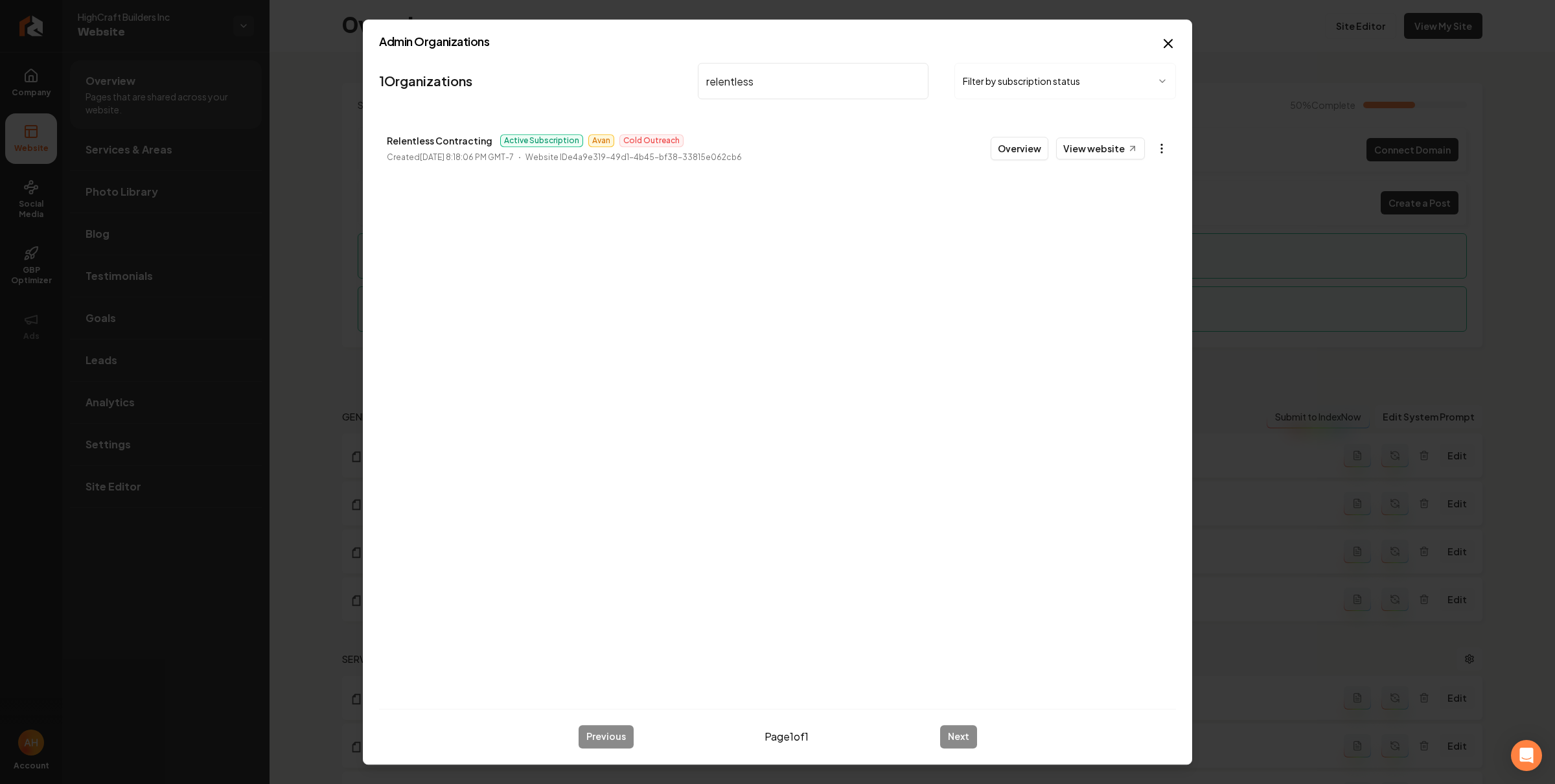
click at [1163, 140] on body "Company Website Social Media GBP Optimizer Ads Account HighCraft Builders Inc W…" at bounding box center [777, 392] width 1555 height 784
click at [1140, 268] on link "View in Stripe" at bounding box center [1130, 261] width 82 height 21
click at [782, 89] on input "relentless" at bounding box center [813, 81] width 231 height 36
paste input "DCS Excavation"
type input "DCS Excavation"
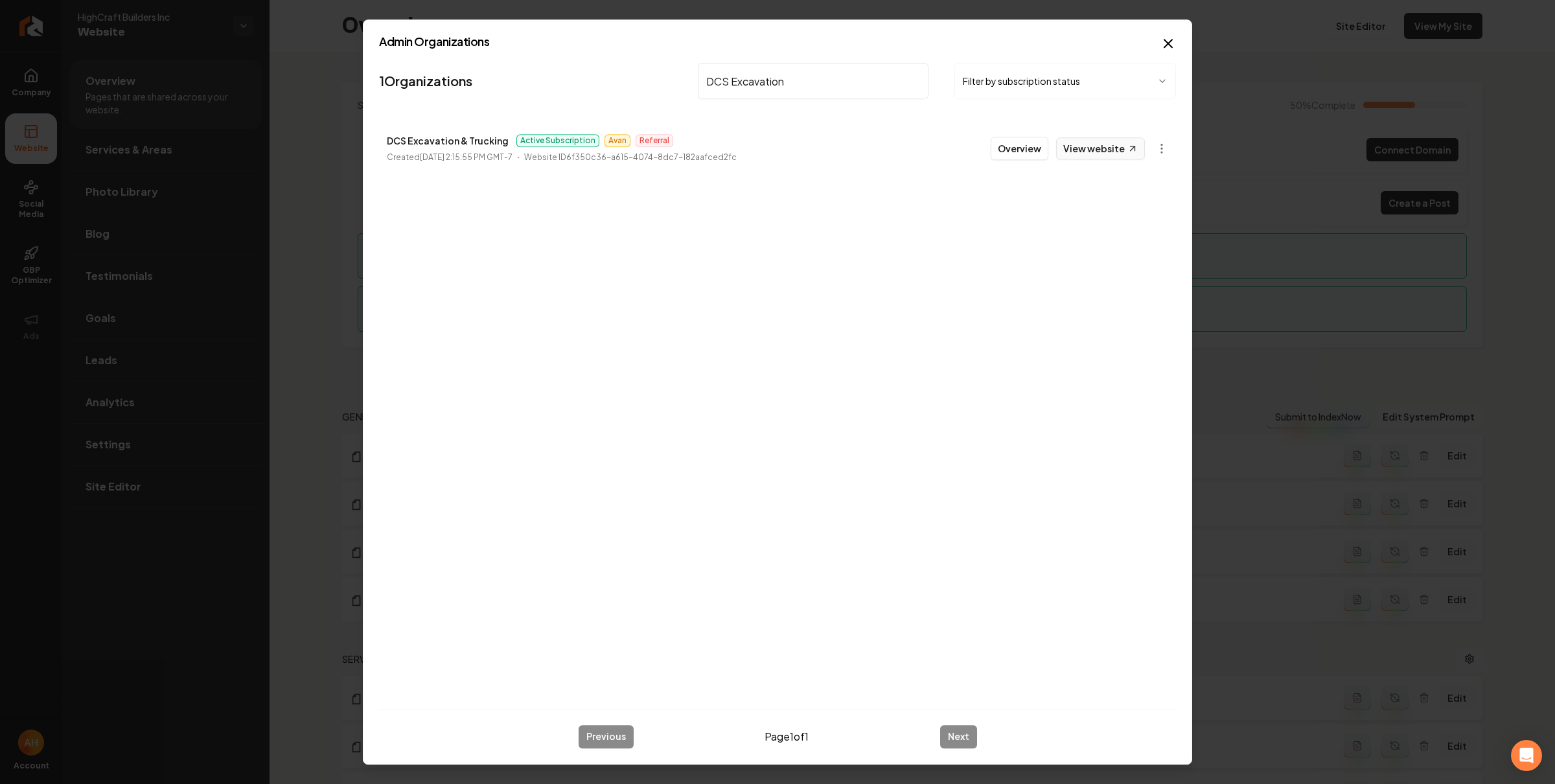
click at [1097, 153] on link "View website" at bounding box center [1101, 148] width 89 height 22
click at [1029, 154] on button "Overview" at bounding box center [1019, 148] width 57 height 23
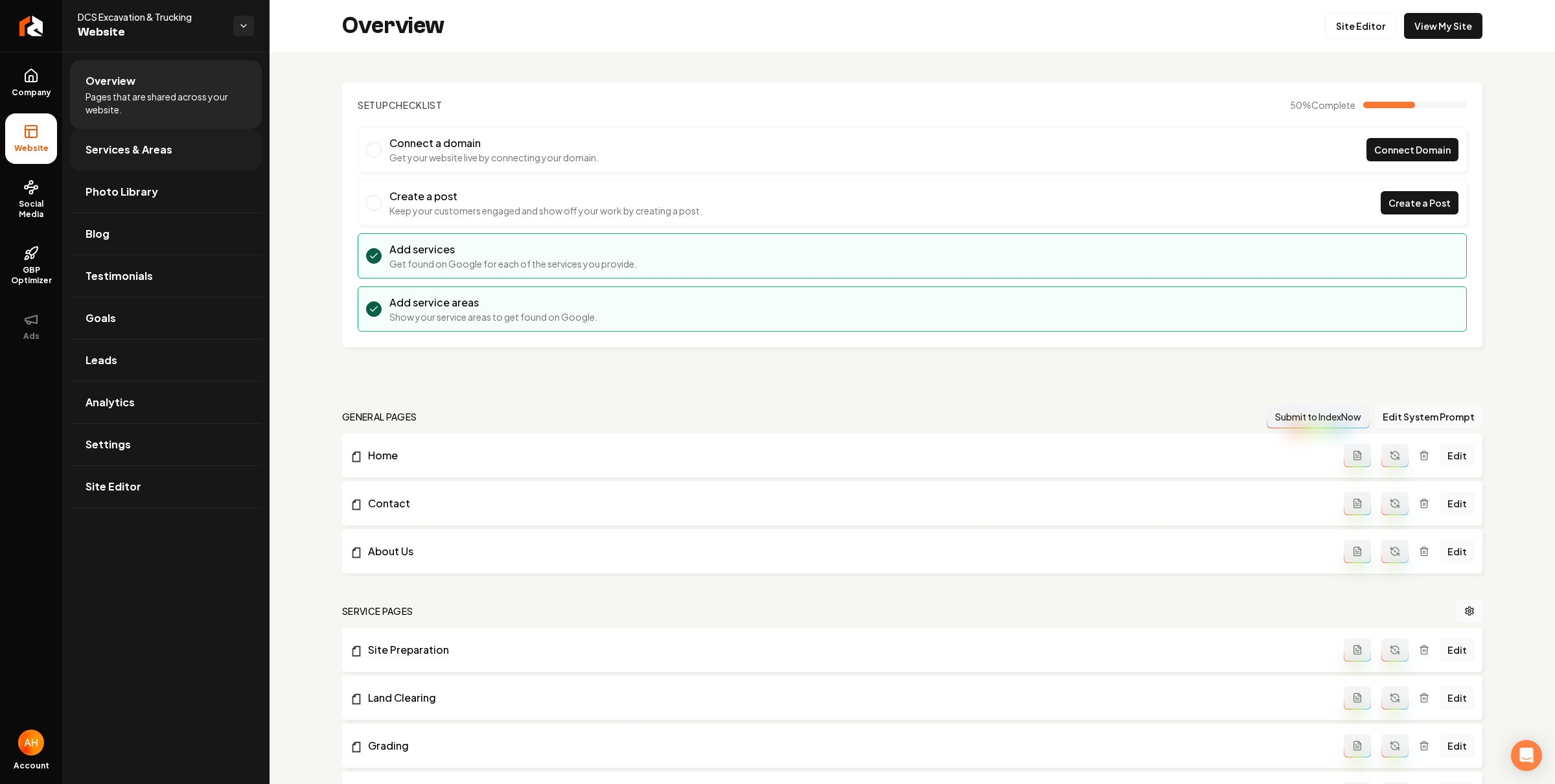
click at [190, 147] on link "Services & Areas" at bounding box center [165, 149] width 192 height 41
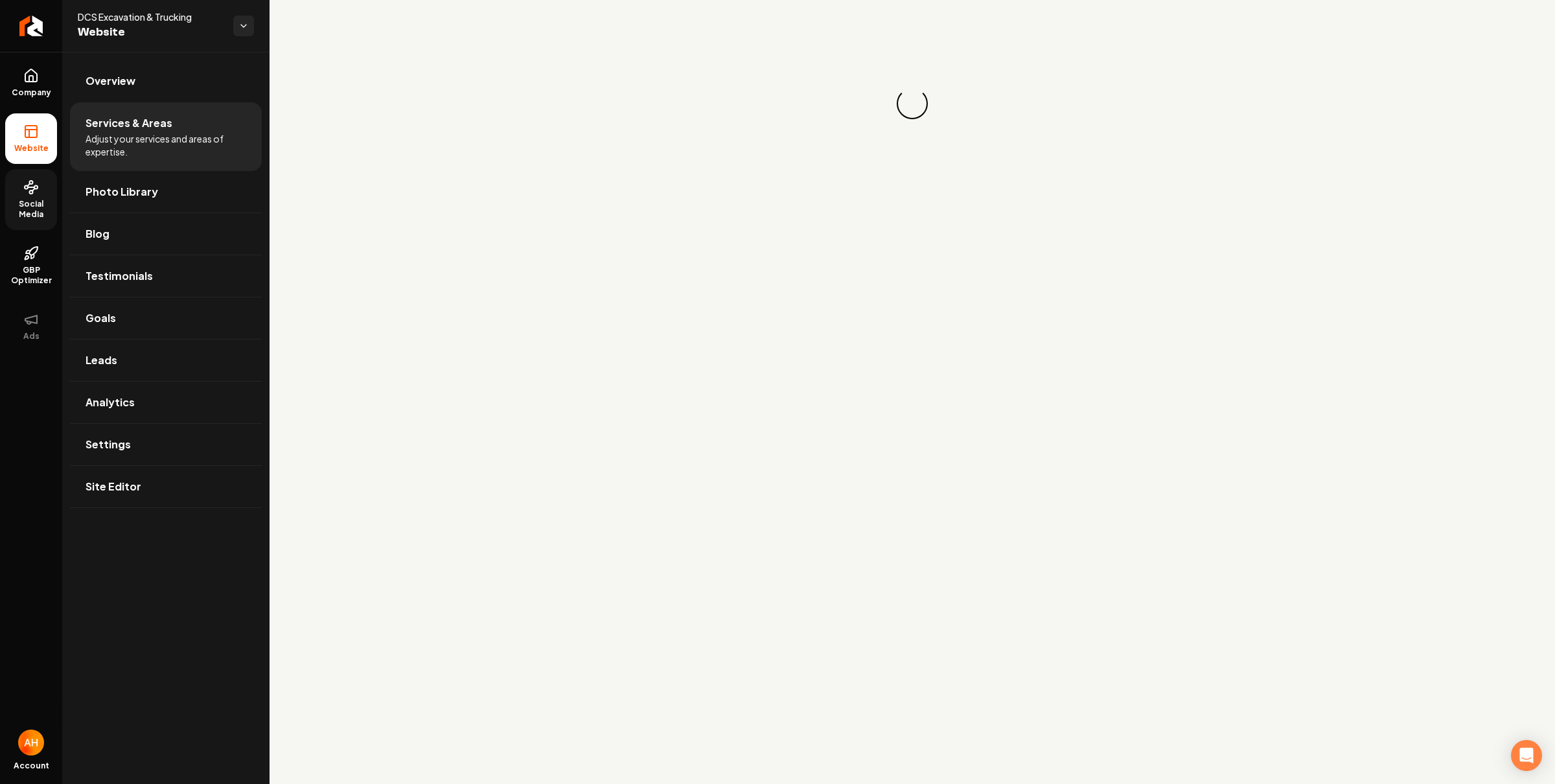
click at [33, 196] on link "Social Media" at bounding box center [31, 199] width 52 height 61
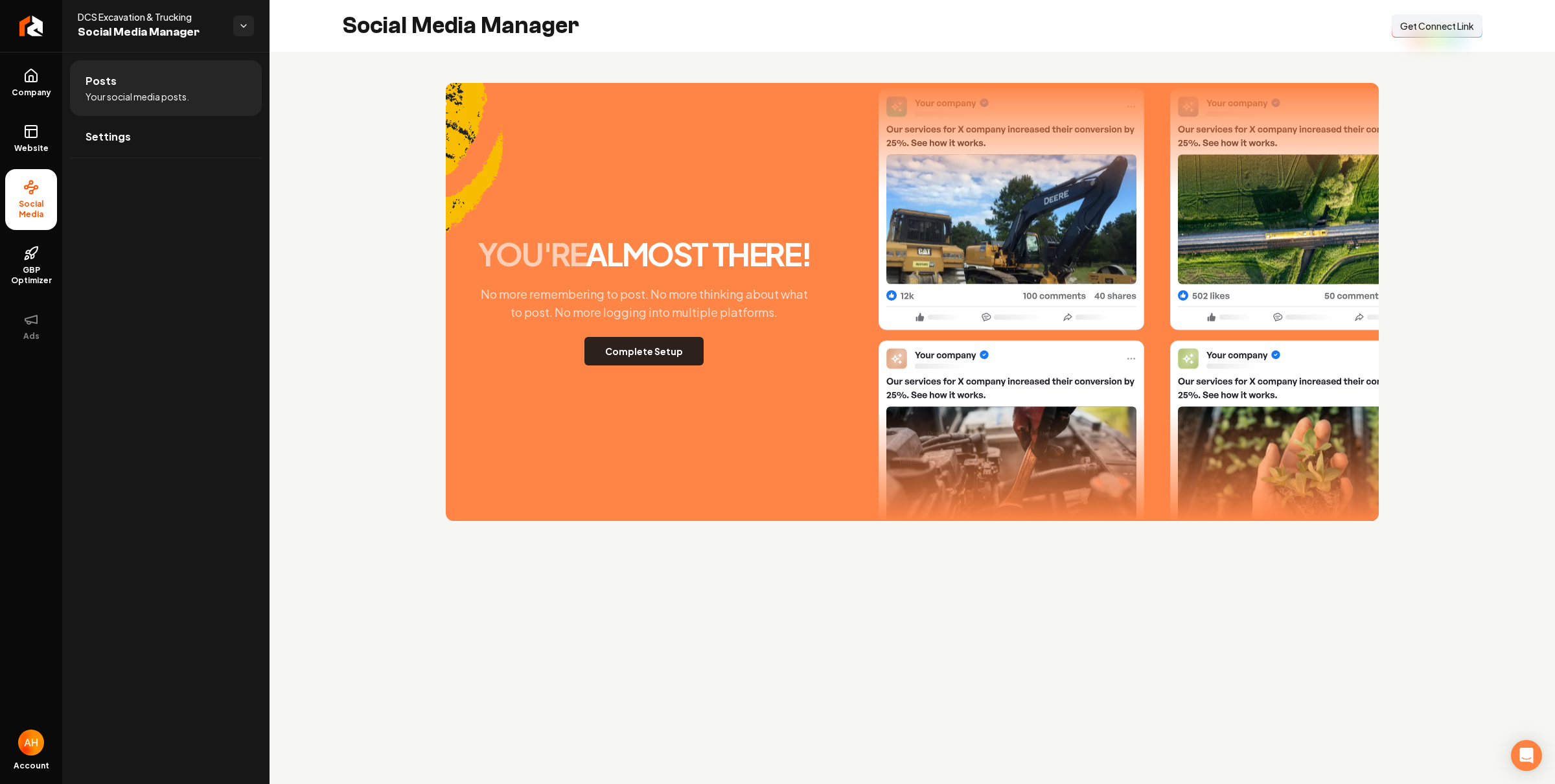
click at [645, 340] on button "Complete Setup" at bounding box center [644, 351] width 120 height 29
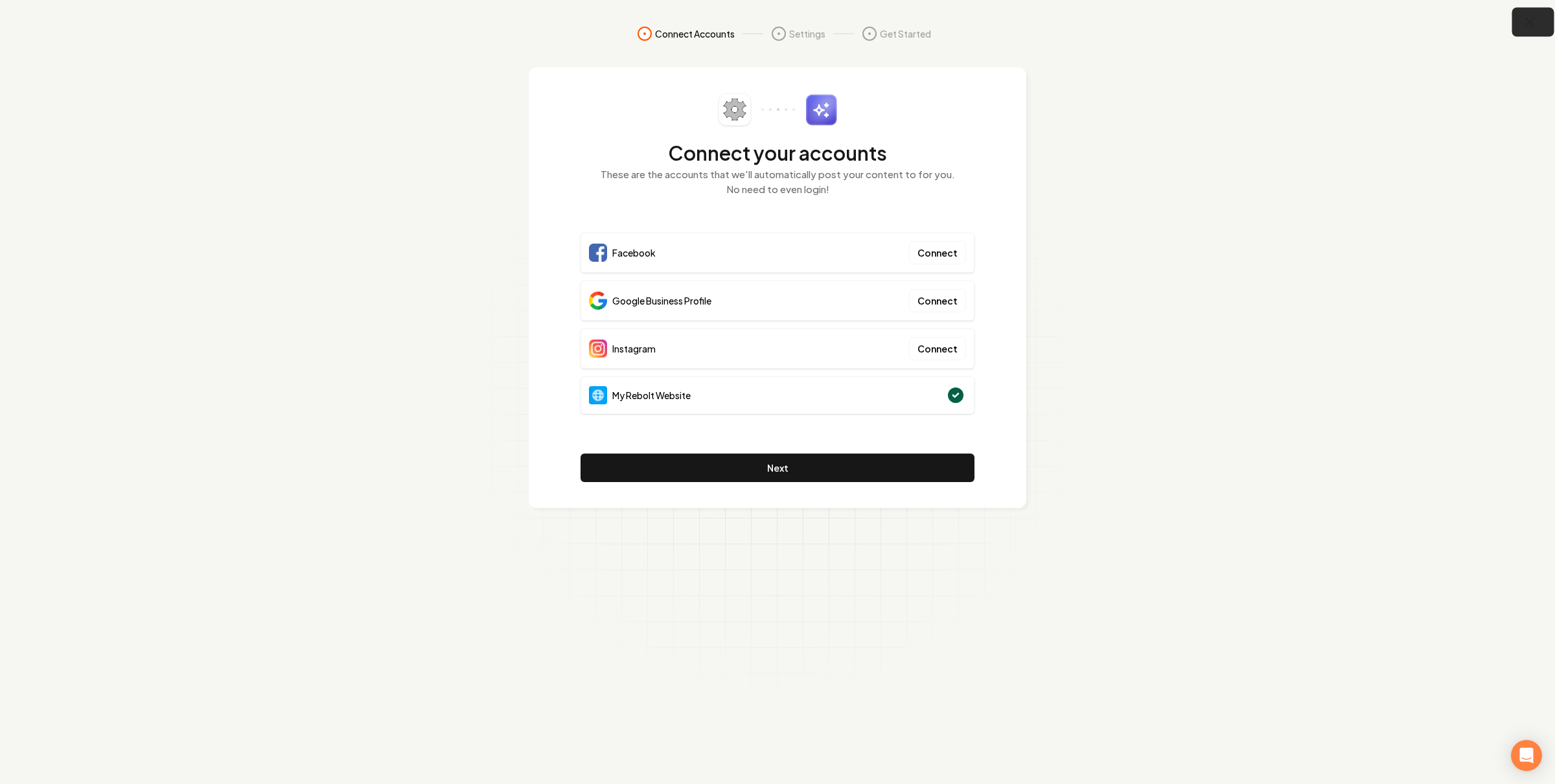
click at [1529, 27] on icon "button" at bounding box center [1530, 22] width 16 height 16
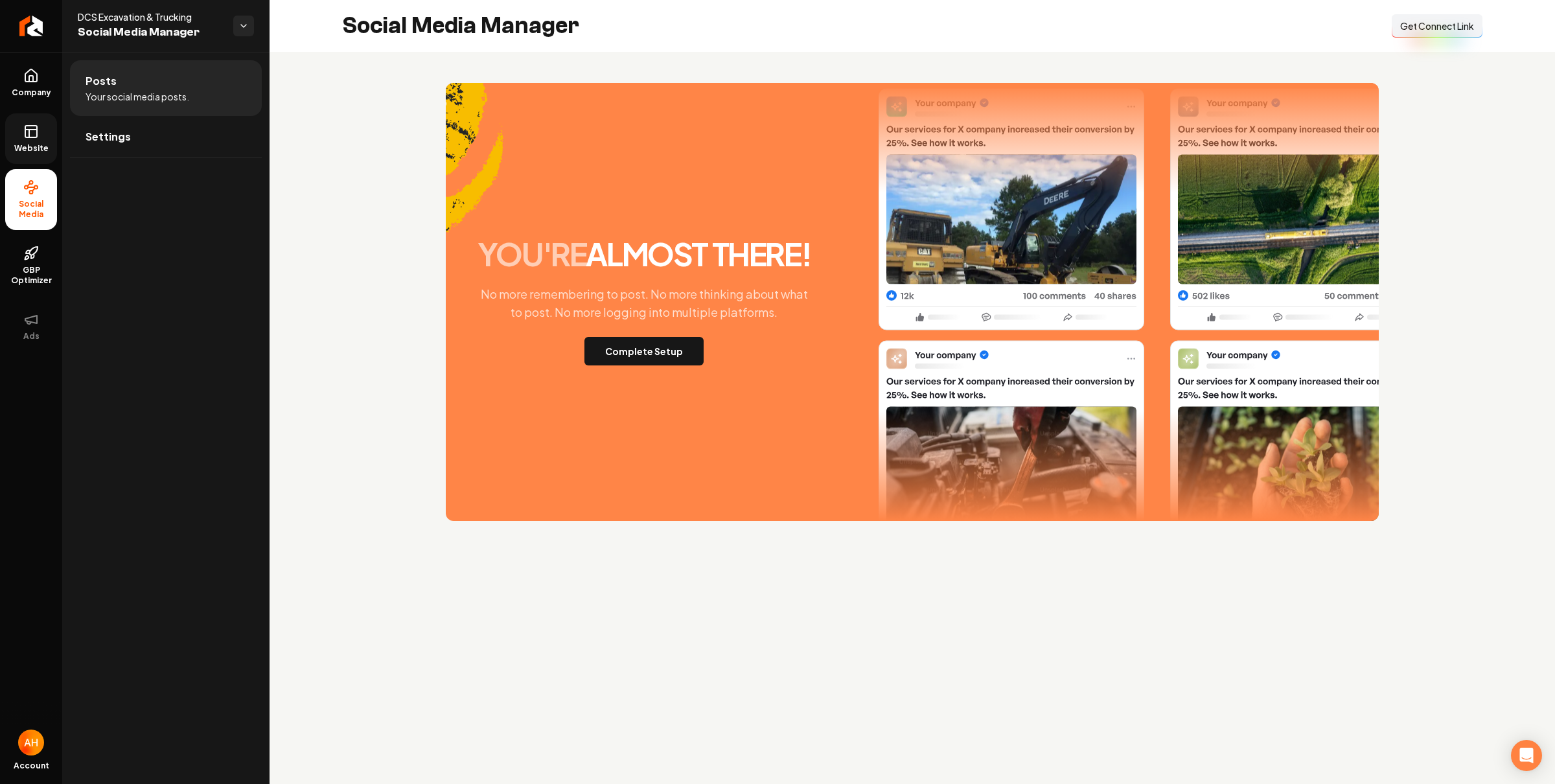
click at [21, 134] on link "Website" at bounding box center [31, 138] width 52 height 50
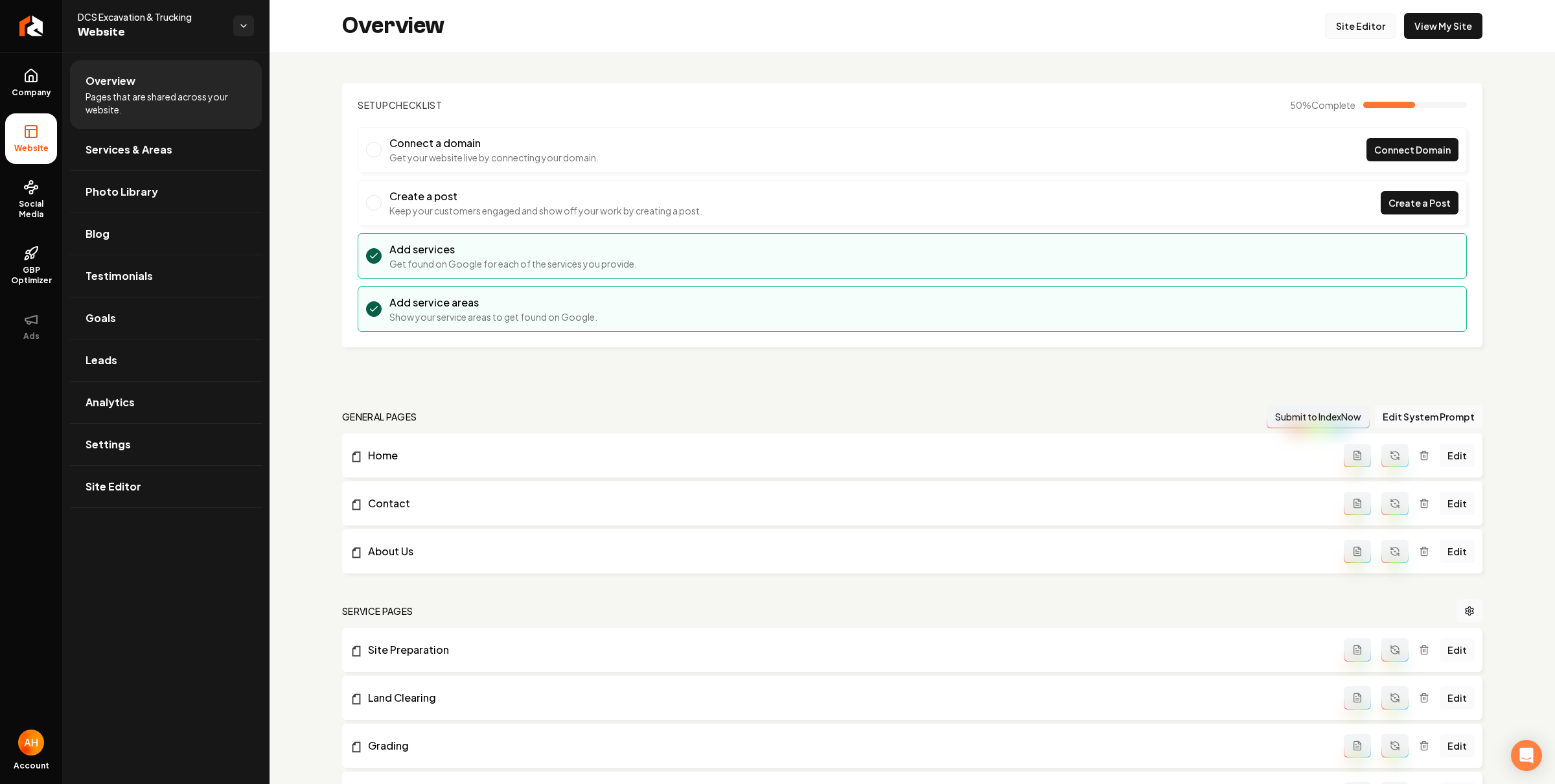
click at [1347, 20] on link "Site Editor" at bounding box center [1361, 26] width 71 height 26
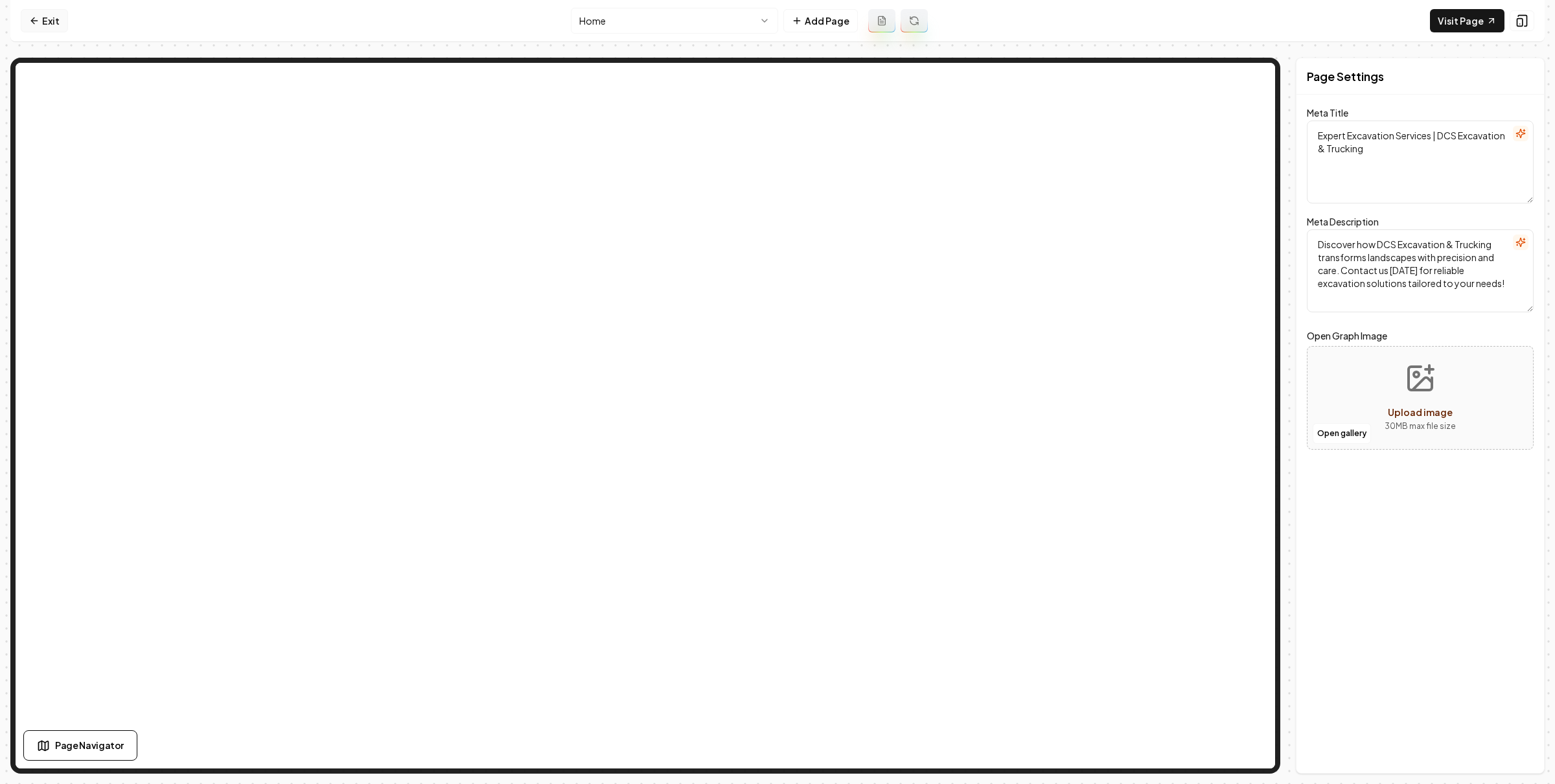
click at [47, 19] on link "Exit" at bounding box center [44, 21] width 47 height 23
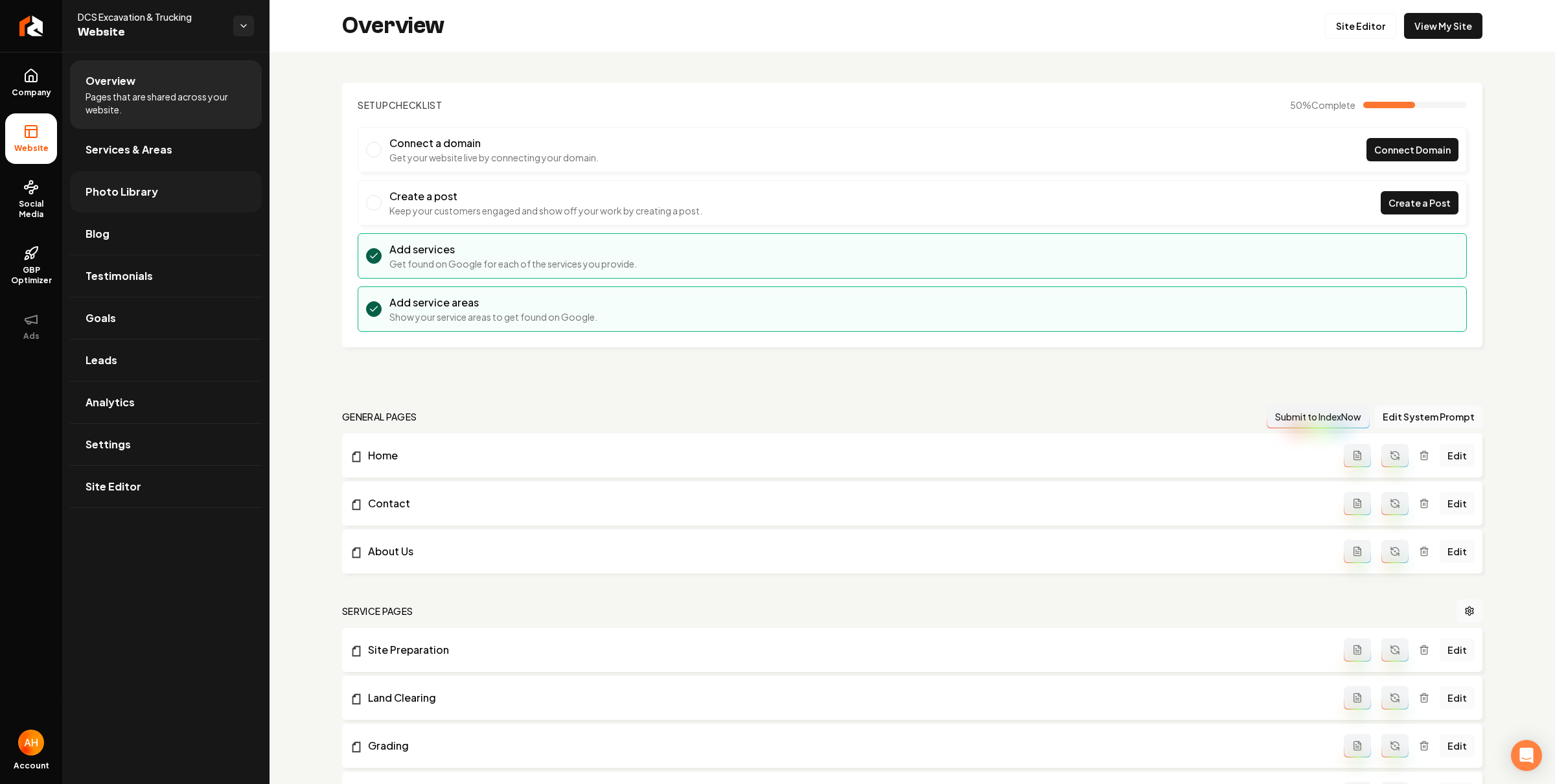
click at [143, 186] on span "Photo Library" at bounding box center [121, 192] width 72 height 16
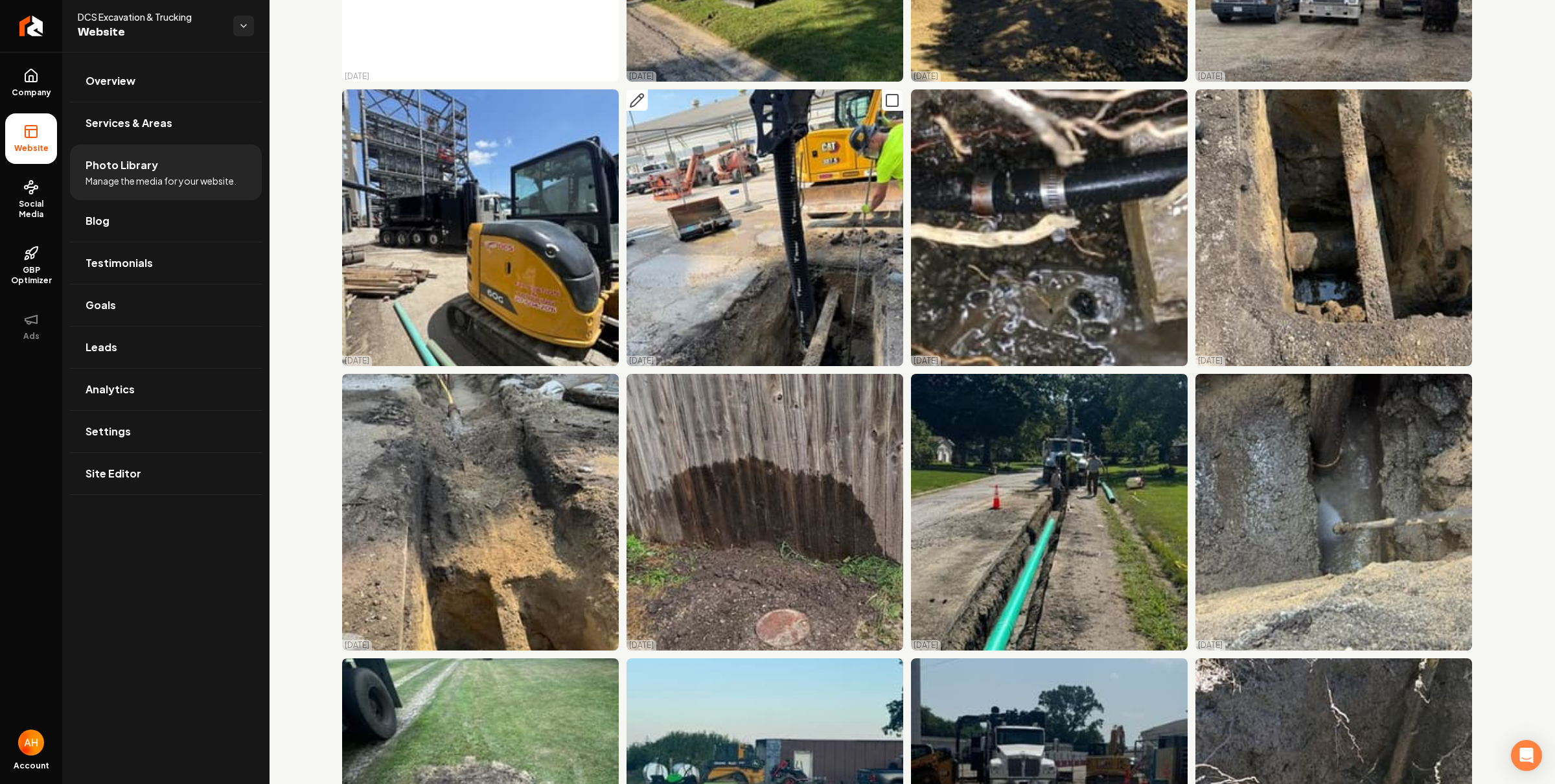
scroll to position [1559, 0]
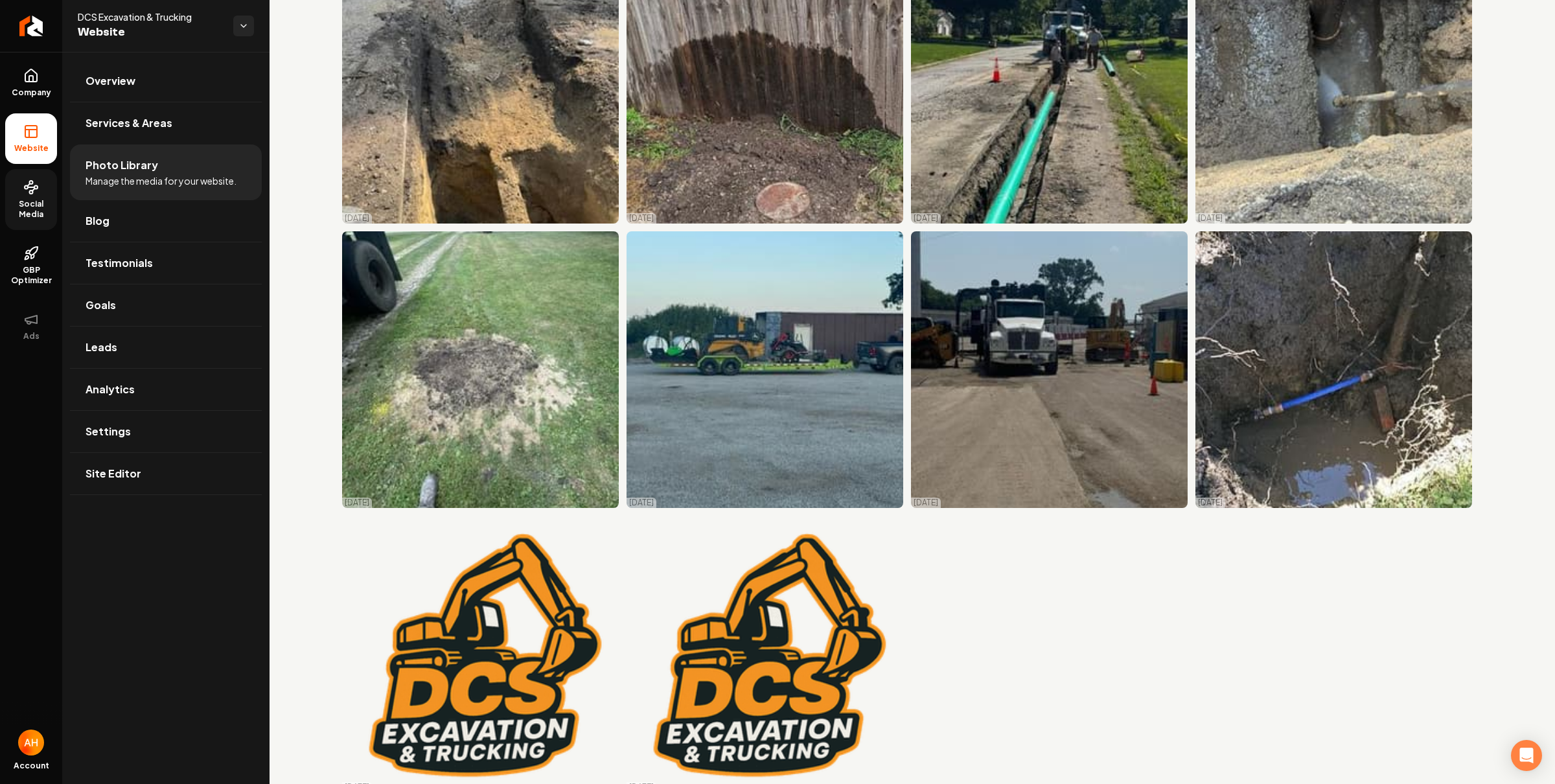
click at [31, 190] on circle at bounding box center [31, 192] width 3 height 3
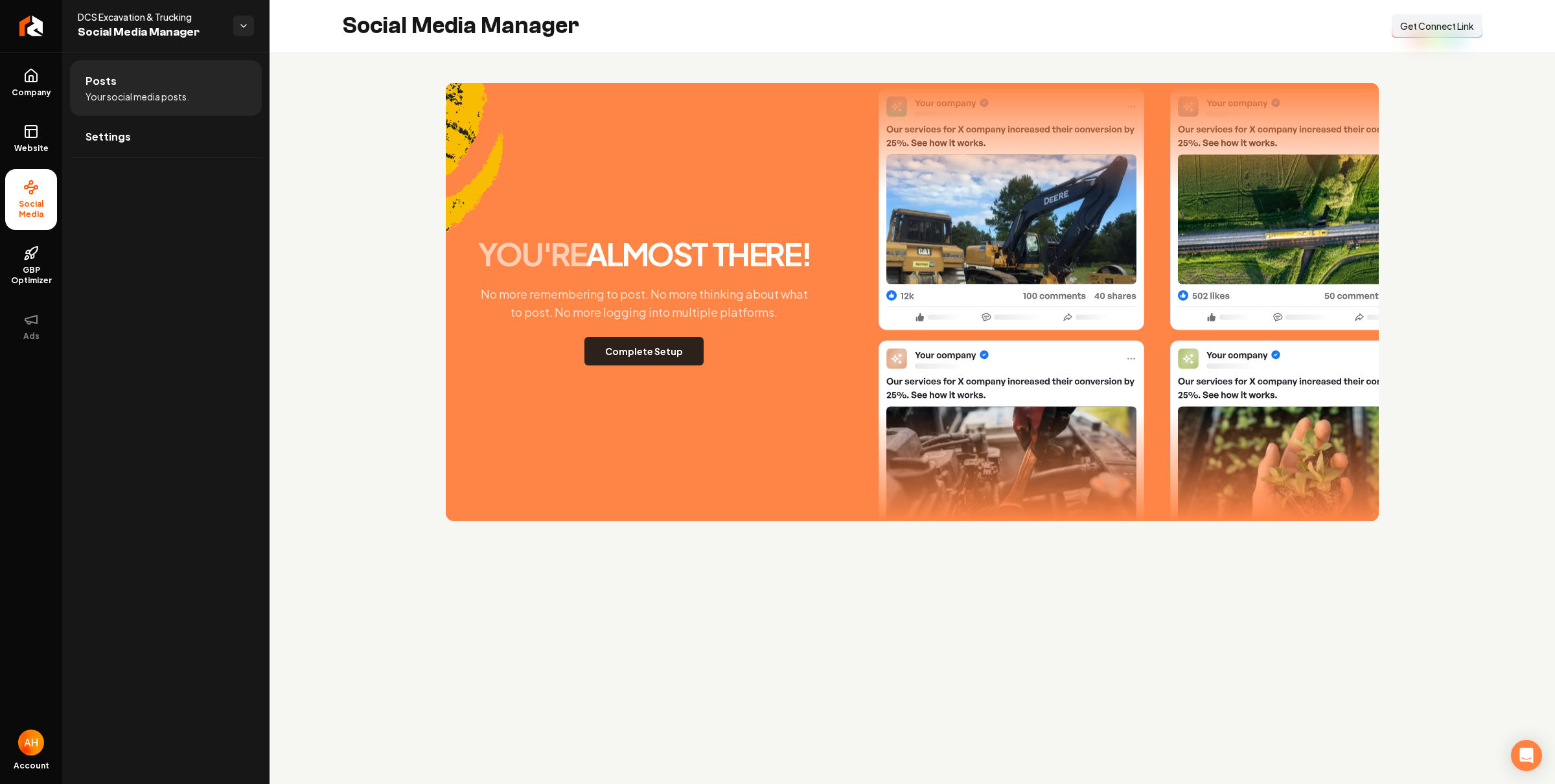
drag, startPoint x: 658, startPoint y: 357, endPoint x: 669, endPoint y: 348, distance: 14.2
click at [658, 357] on button "Complete Setup" at bounding box center [644, 351] width 120 height 29
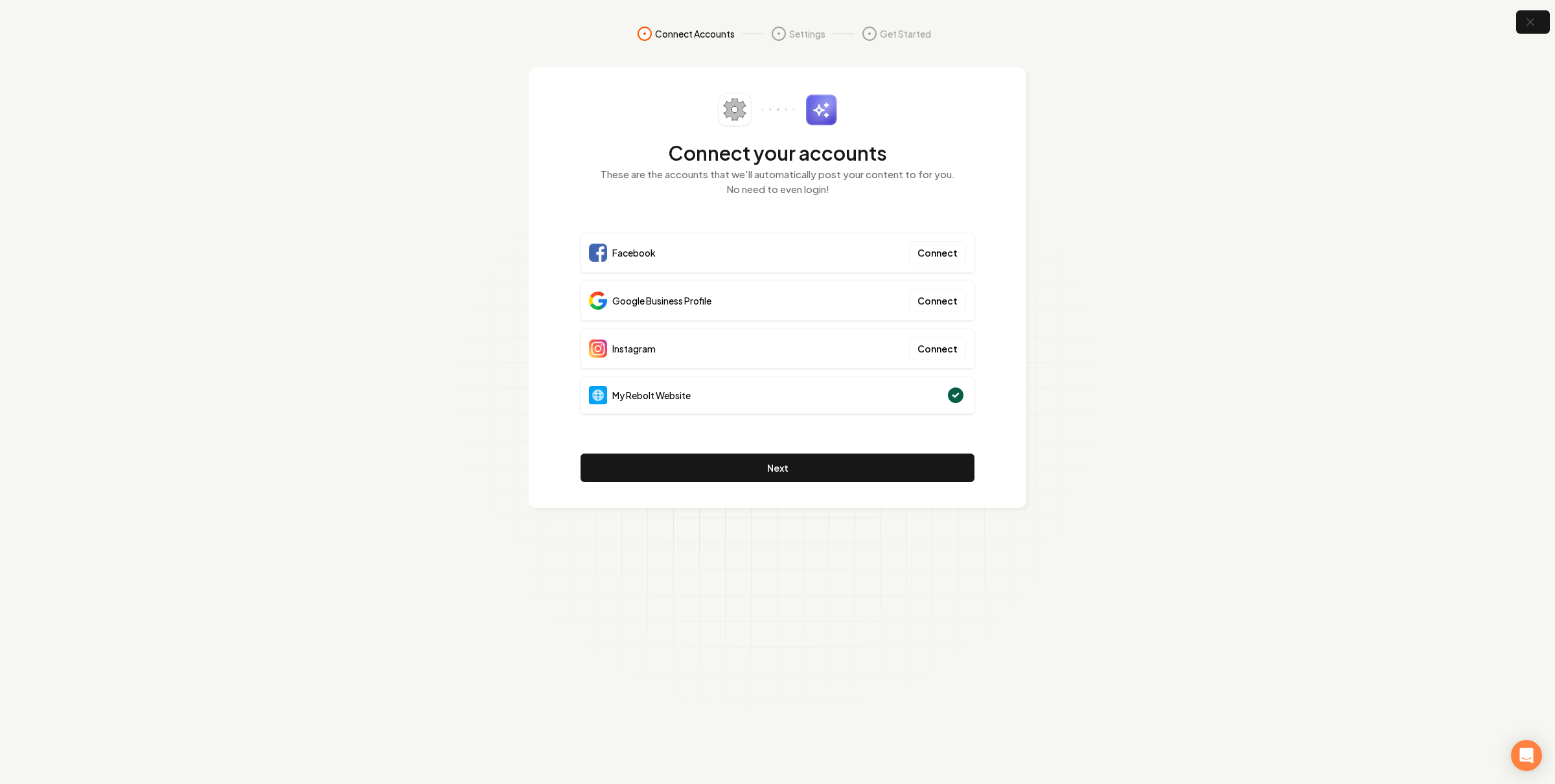
click at [1061, 179] on section "Connect Accounts Settings Get Started Connect your accounts These are the accou…" at bounding box center [777, 392] width 1555 height 784
click at [952, 254] on button "Connect" at bounding box center [937, 253] width 57 height 23
click at [947, 249] on button "Connect" at bounding box center [937, 253] width 57 height 23
click at [929, 302] on button "Connect" at bounding box center [937, 300] width 57 height 23
click at [948, 342] on button "Connect" at bounding box center [937, 349] width 57 height 23
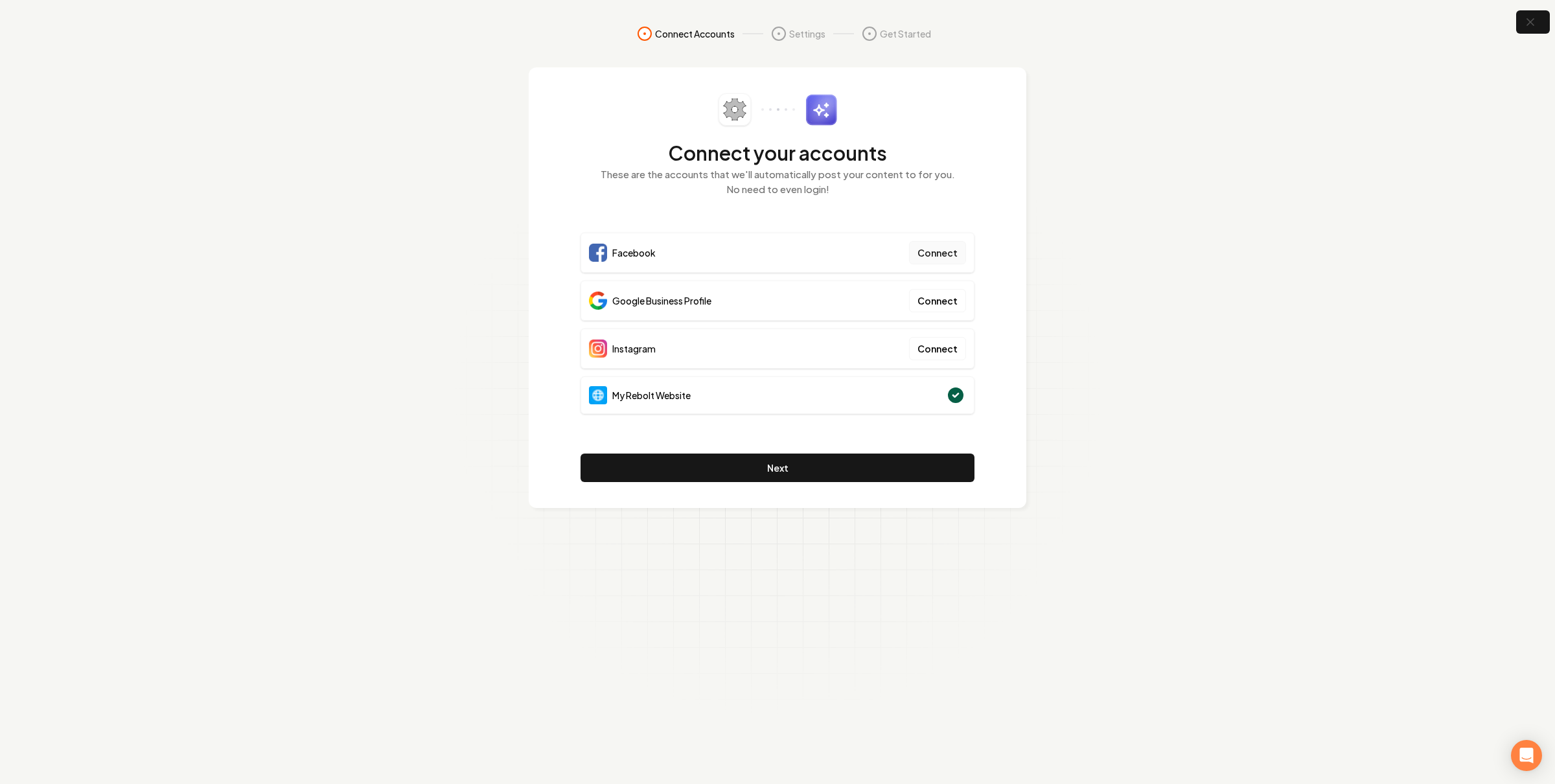
click at [923, 253] on button "Connect" at bounding box center [937, 253] width 57 height 23
click at [1517, 26] on button "button" at bounding box center [1533, 23] width 42 height 29
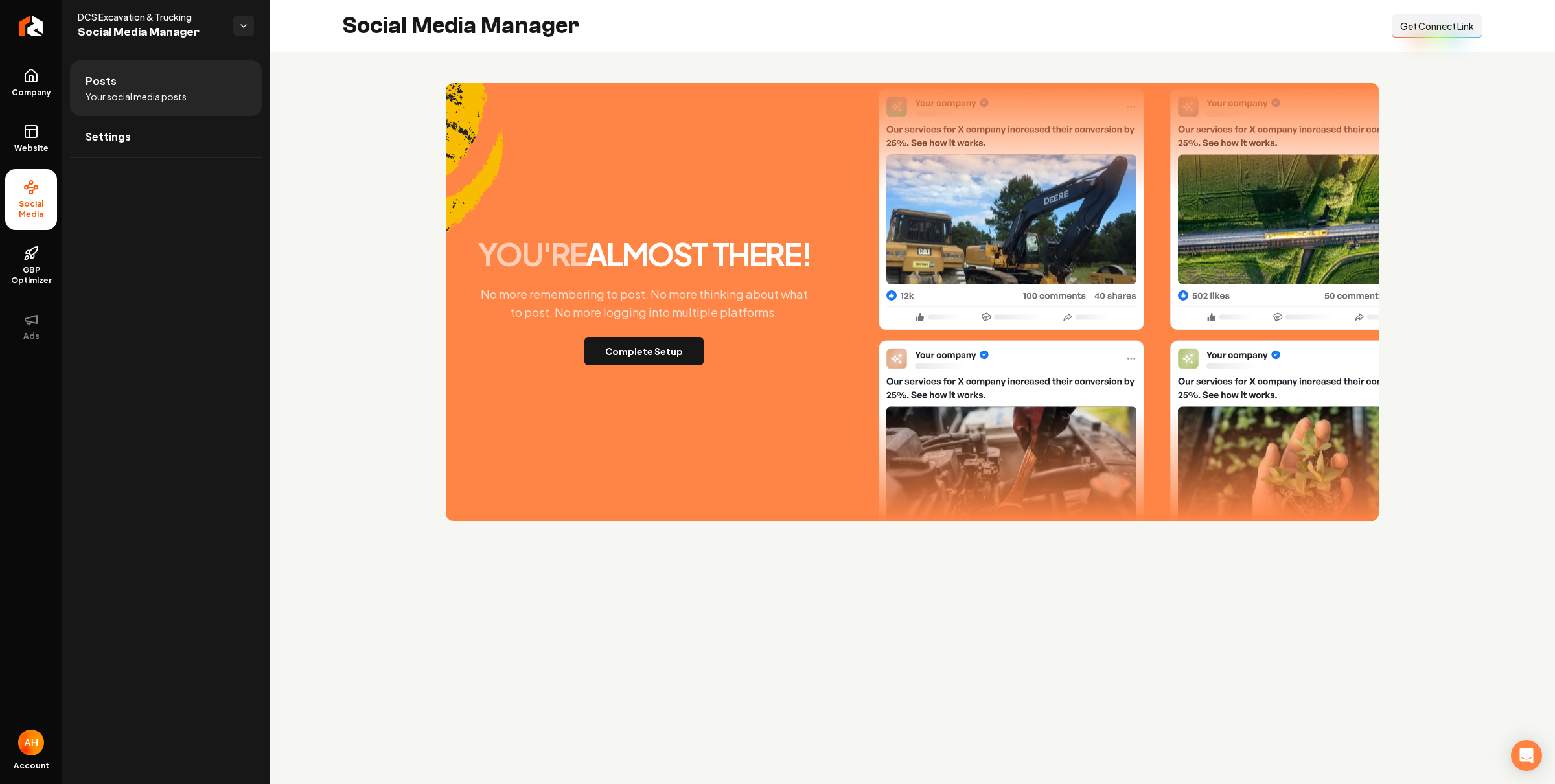
drag, startPoint x: 1404, startPoint y: 21, endPoint x: 1375, endPoint y: 31, distance: 30.7
click at [1404, 21] on span "Get Connect Link" at bounding box center [1437, 26] width 74 height 13
click at [684, 354] on button "Complete Setup" at bounding box center [644, 351] width 120 height 29
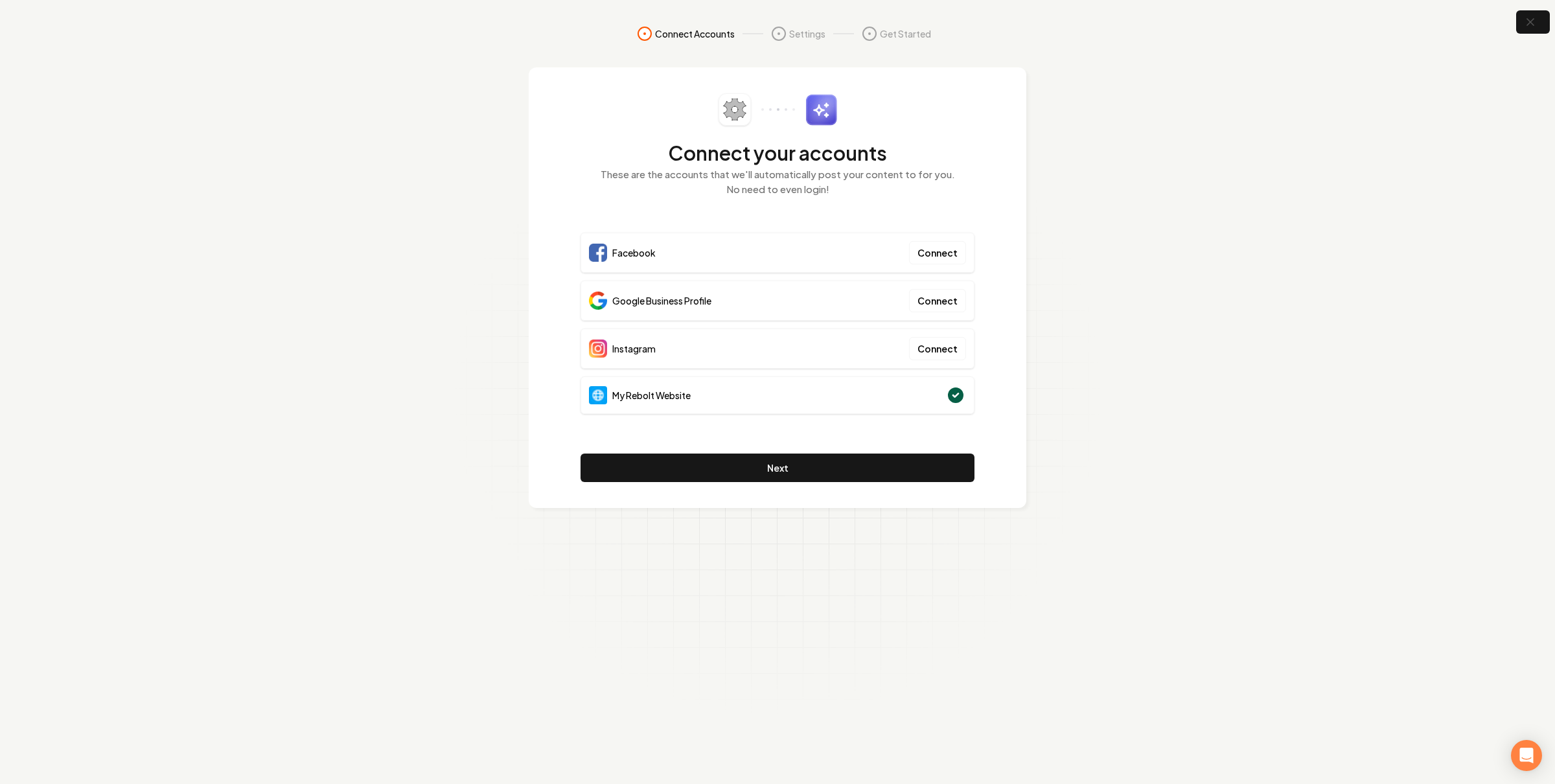
drag, startPoint x: 1285, startPoint y: 345, endPoint x: 1064, endPoint y: 253, distance: 239.4
click at [1285, 345] on section "Connect Accounts Settings Get Started Connect your accounts These are the accou…" at bounding box center [777, 392] width 1555 height 784
click at [887, 456] on button "Next" at bounding box center [778, 467] width 394 height 29
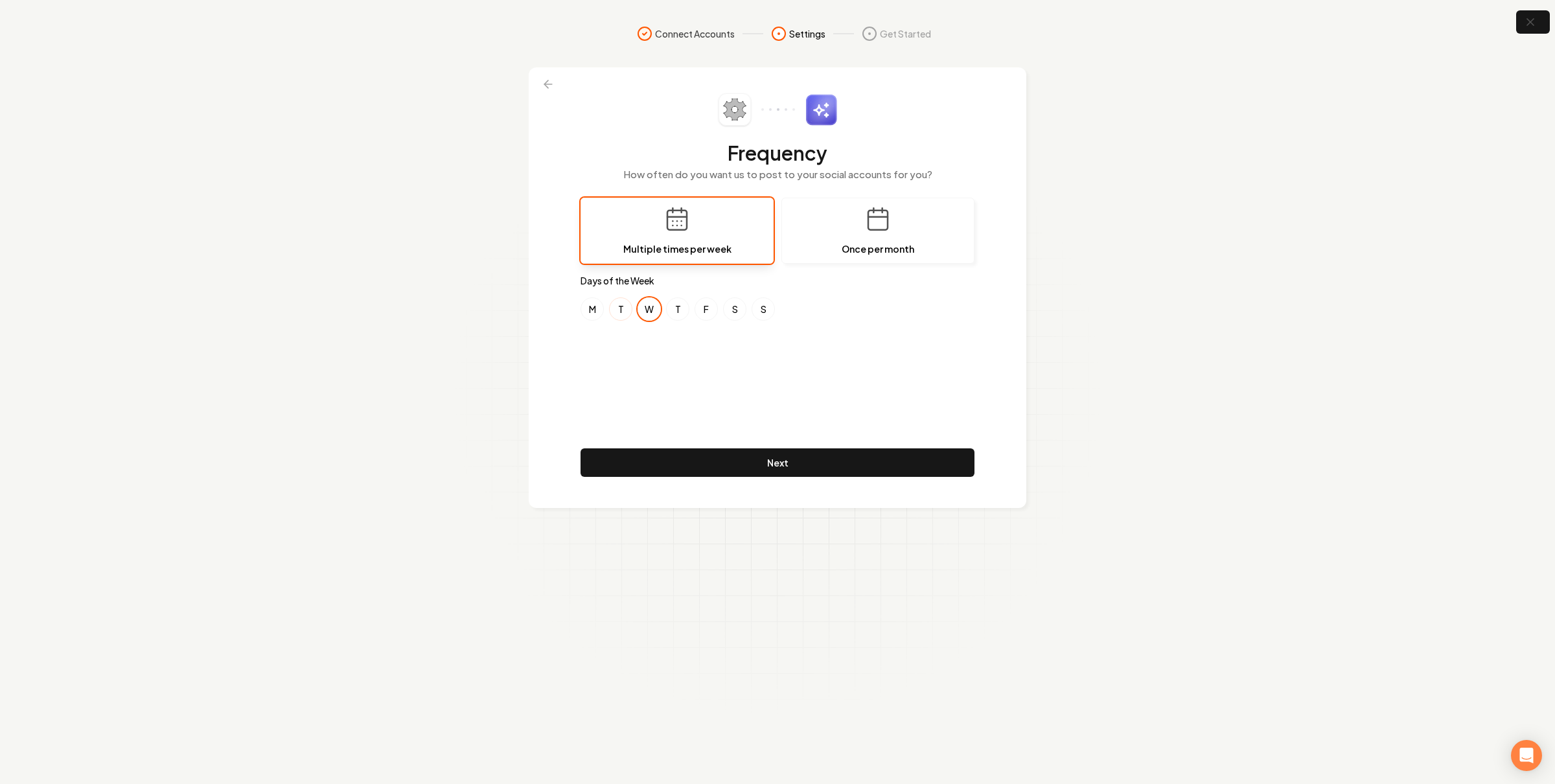
click at [623, 305] on button "T" at bounding box center [621, 309] width 23 height 23
click at [653, 311] on button "W" at bounding box center [649, 309] width 23 height 23
click at [704, 312] on button "F" at bounding box center [706, 309] width 23 height 23
drag, startPoint x: 646, startPoint y: 311, endPoint x: 659, endPoint y: 314, distance: 13.3
click at [646, 314] on button "W" at bounding box center [649, 309] width 23 height 23
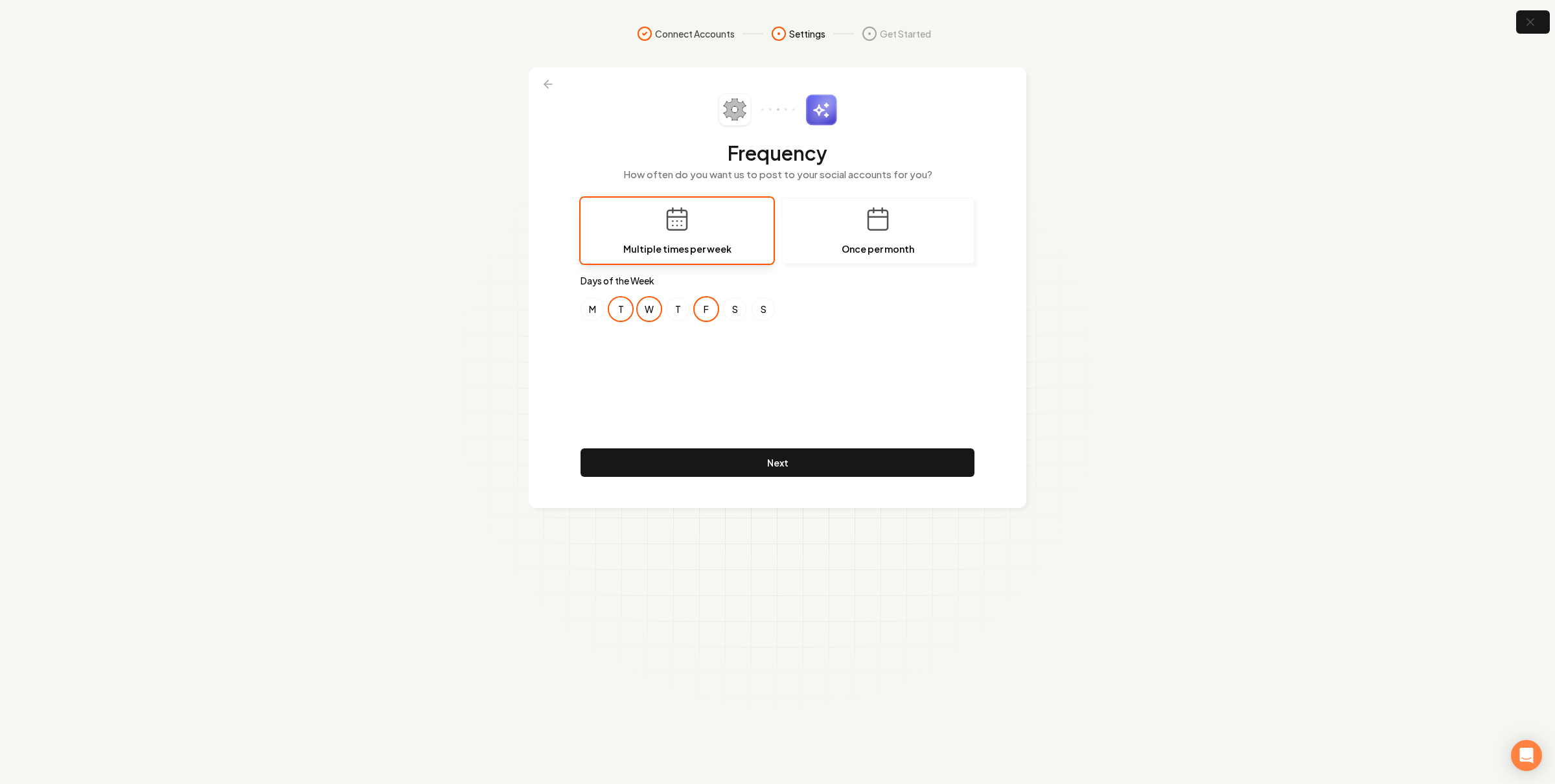
click at [704, 301] on button "F" at bounding box center [706, 309] width 23 height 23
click at [623, 308] on button "T" at bounding box center [621, 309] width 23 height 23
click at [1543, 18] on button "button" at bounding box center [1533, 23] width 42 height 29
click at [1529, 13] on button "button" at bounding box center [1533, 23] width 42 height 29
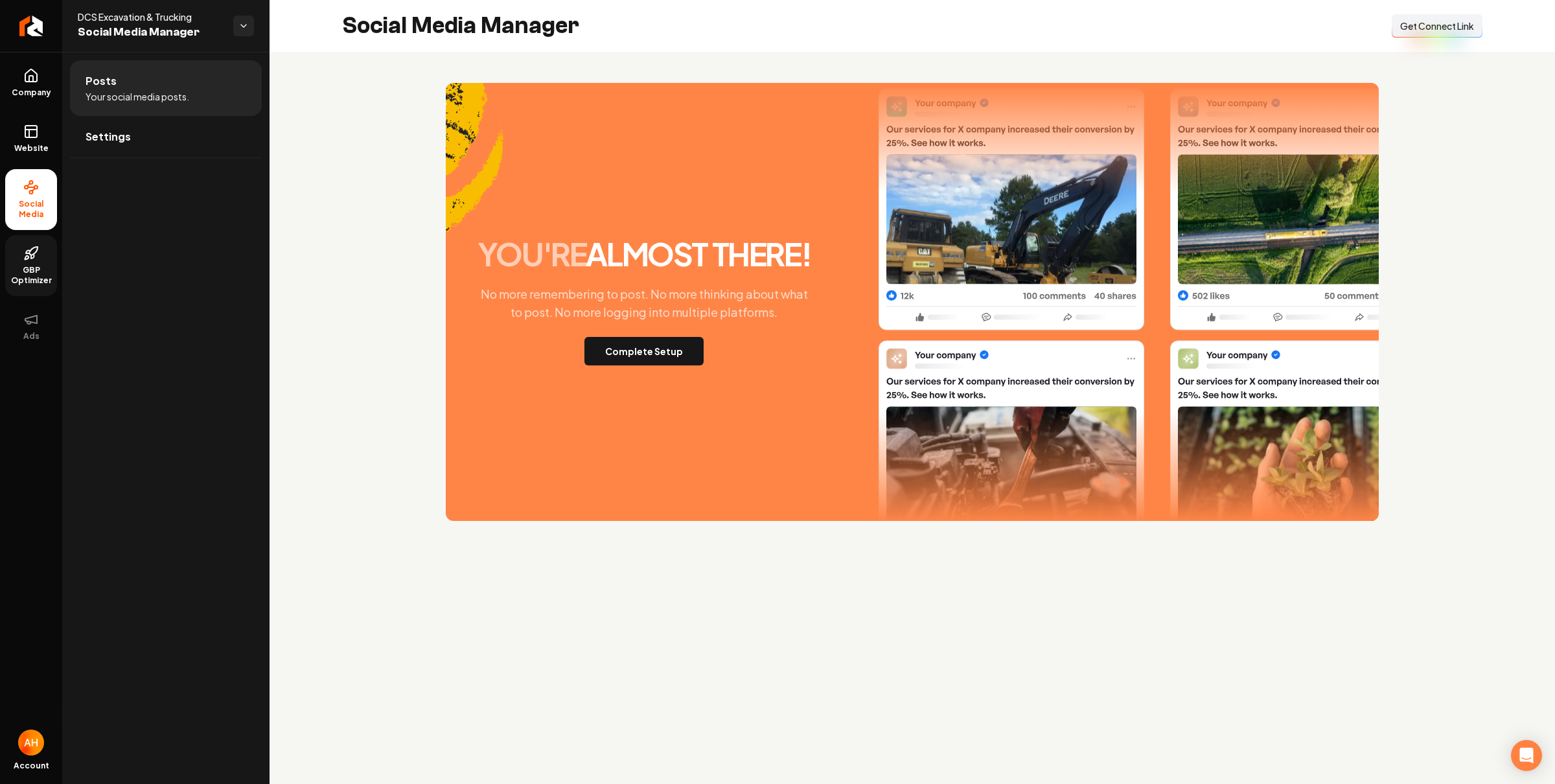
click at [30, 263] on link "GBP Optimizer" at bounding box center [31, 265] width 52 height 61
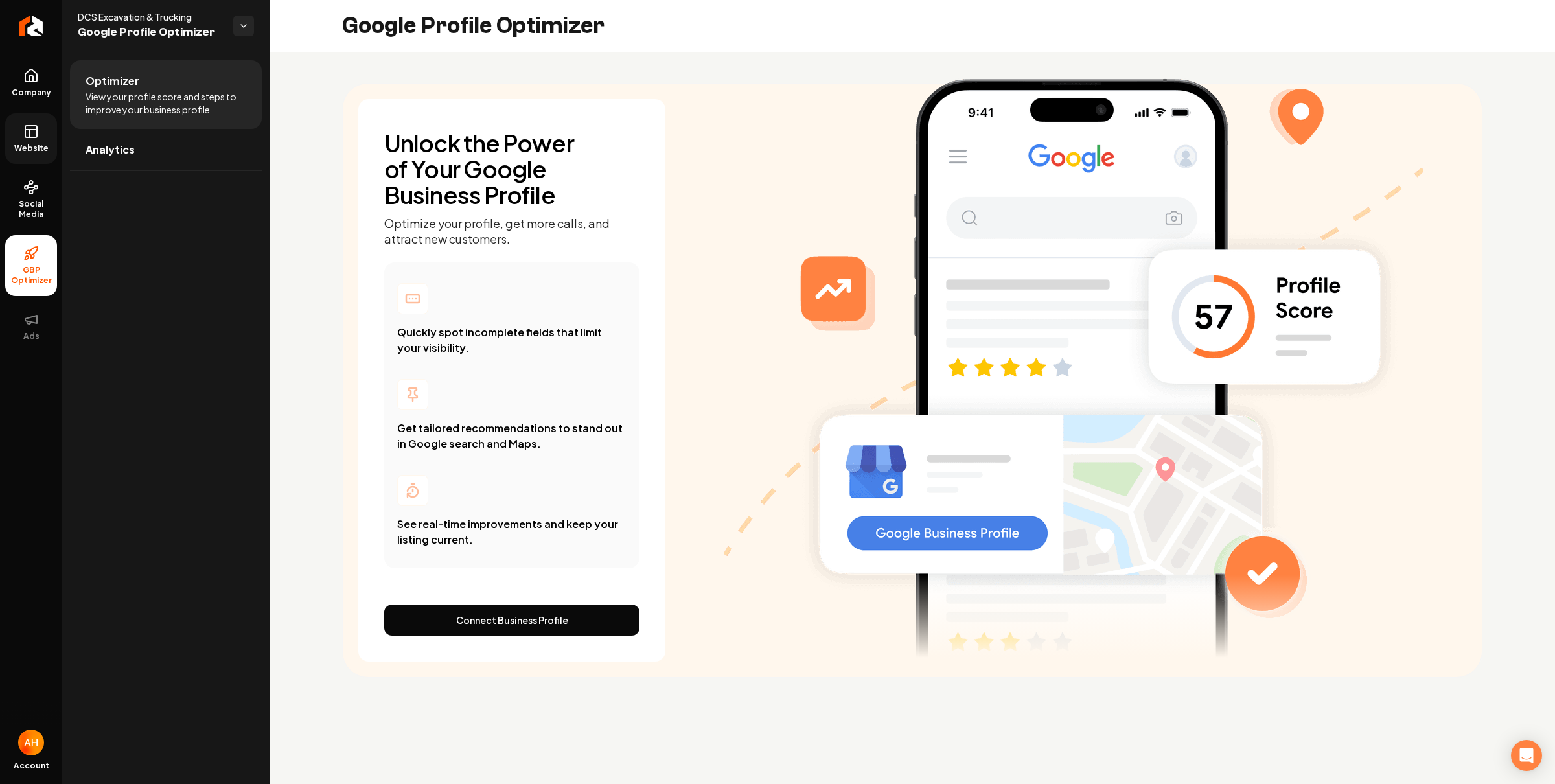
click at [41, 143] on span "Website" at bounding box center [32, 147] width 45 height 10
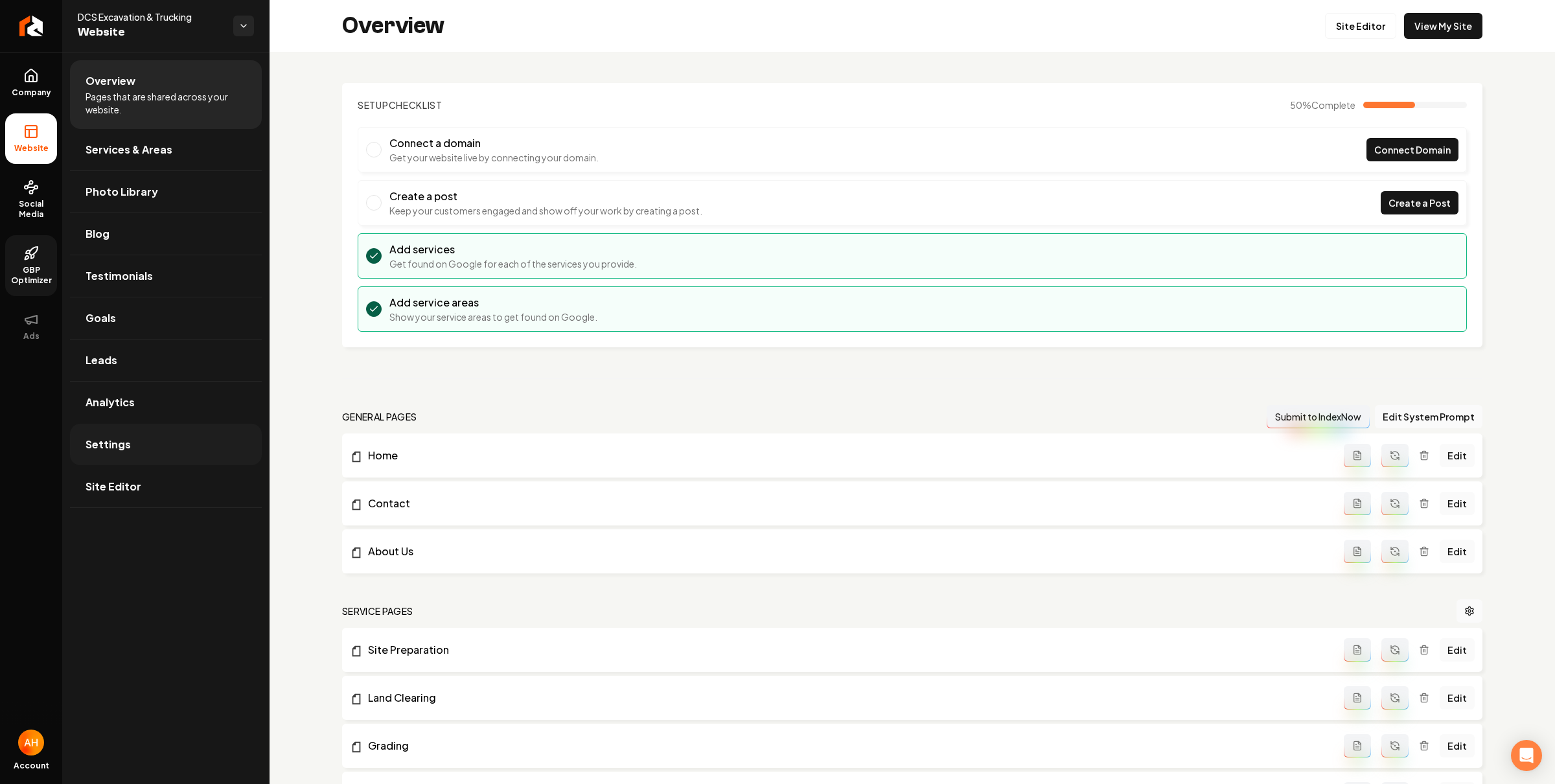
click at [172, 446] on link "Settings" at bounding box center [165, 444] width 192 height 41
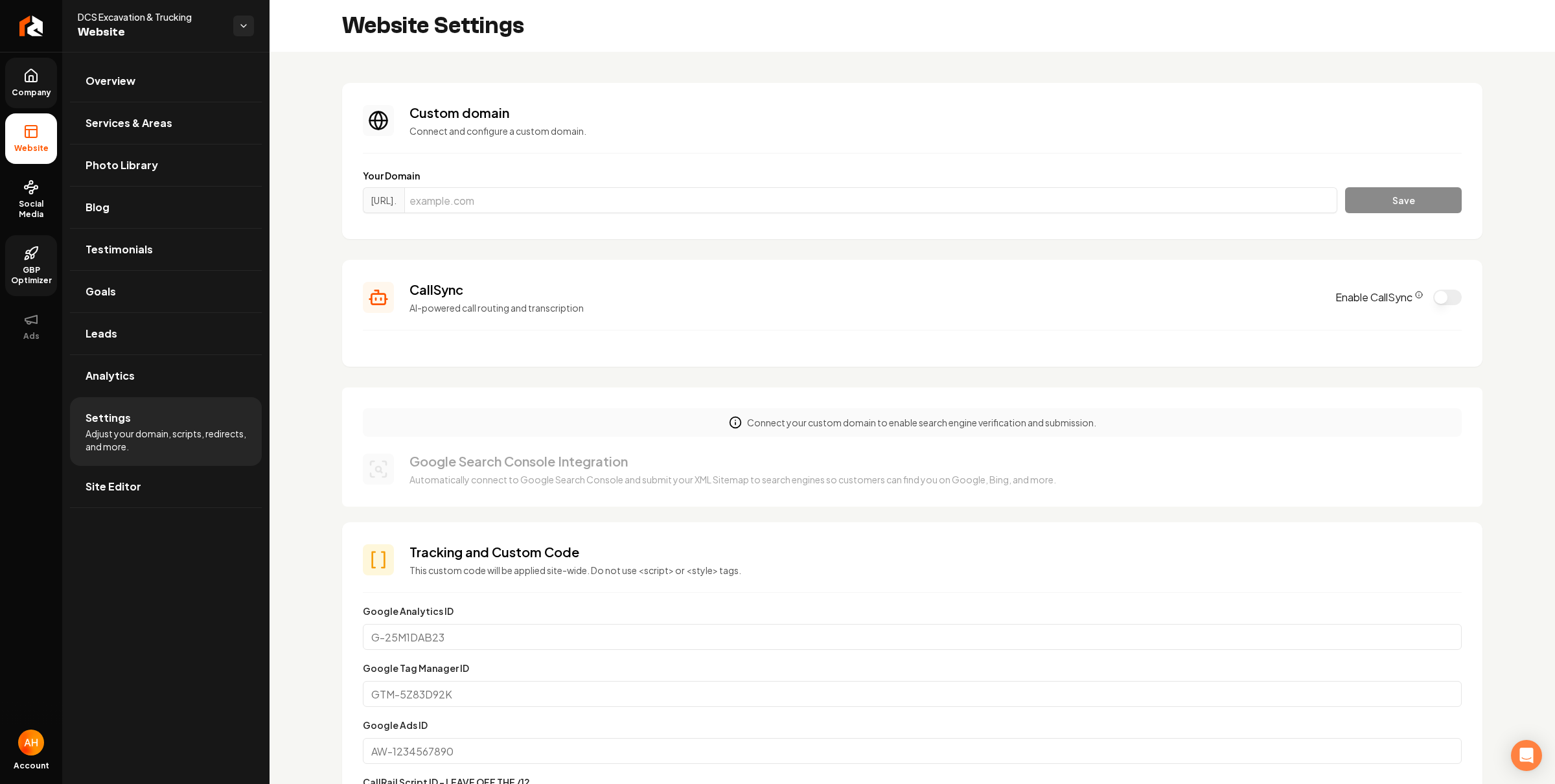
click at [33, 85] on link "Company" at bounding box center [31, 82] width 52 height 50
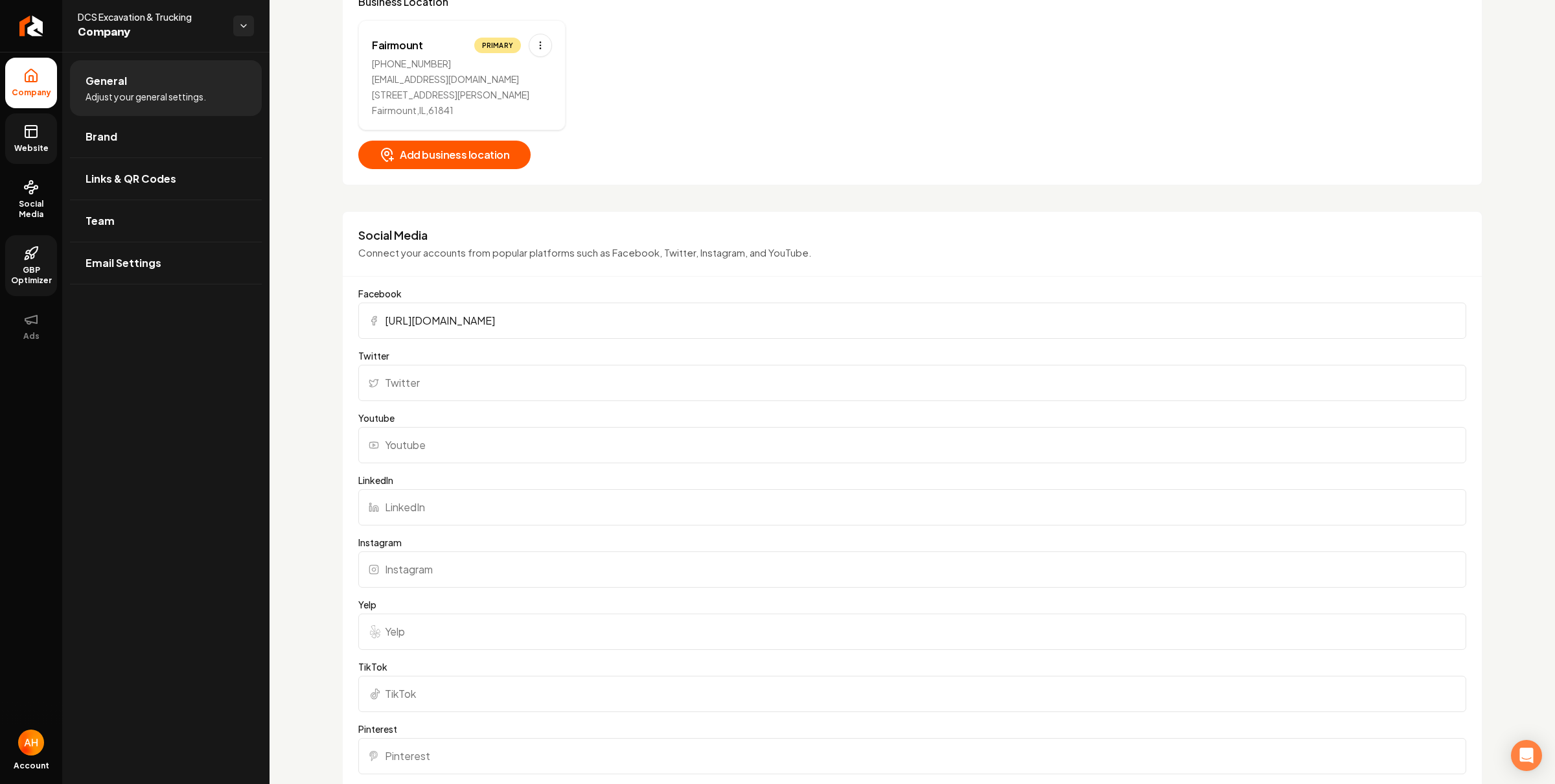
scroll to position [498, 0]
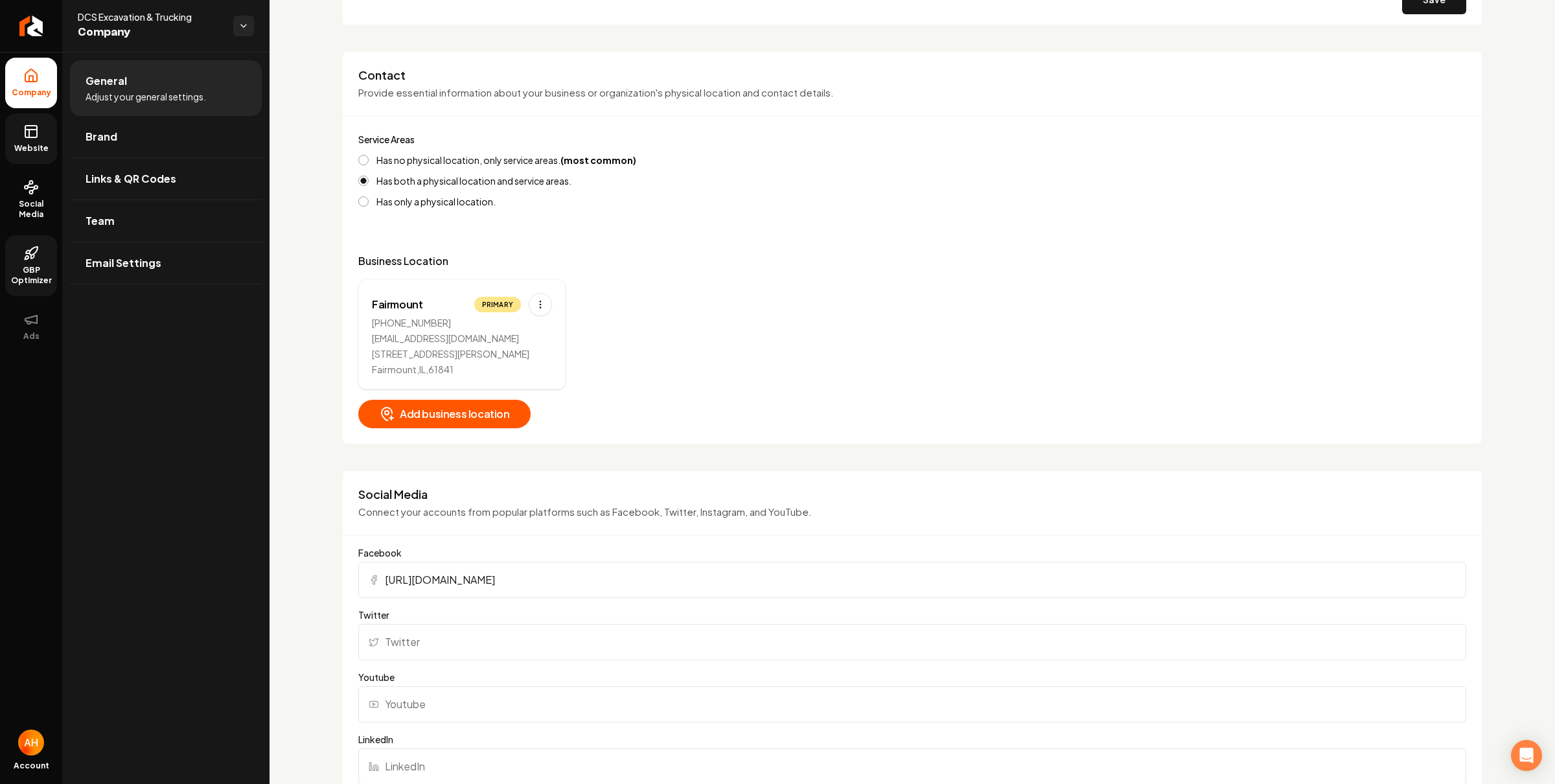
click at [11, 142] on link "Website" at bounding box center [31, 138] width 52 height 50
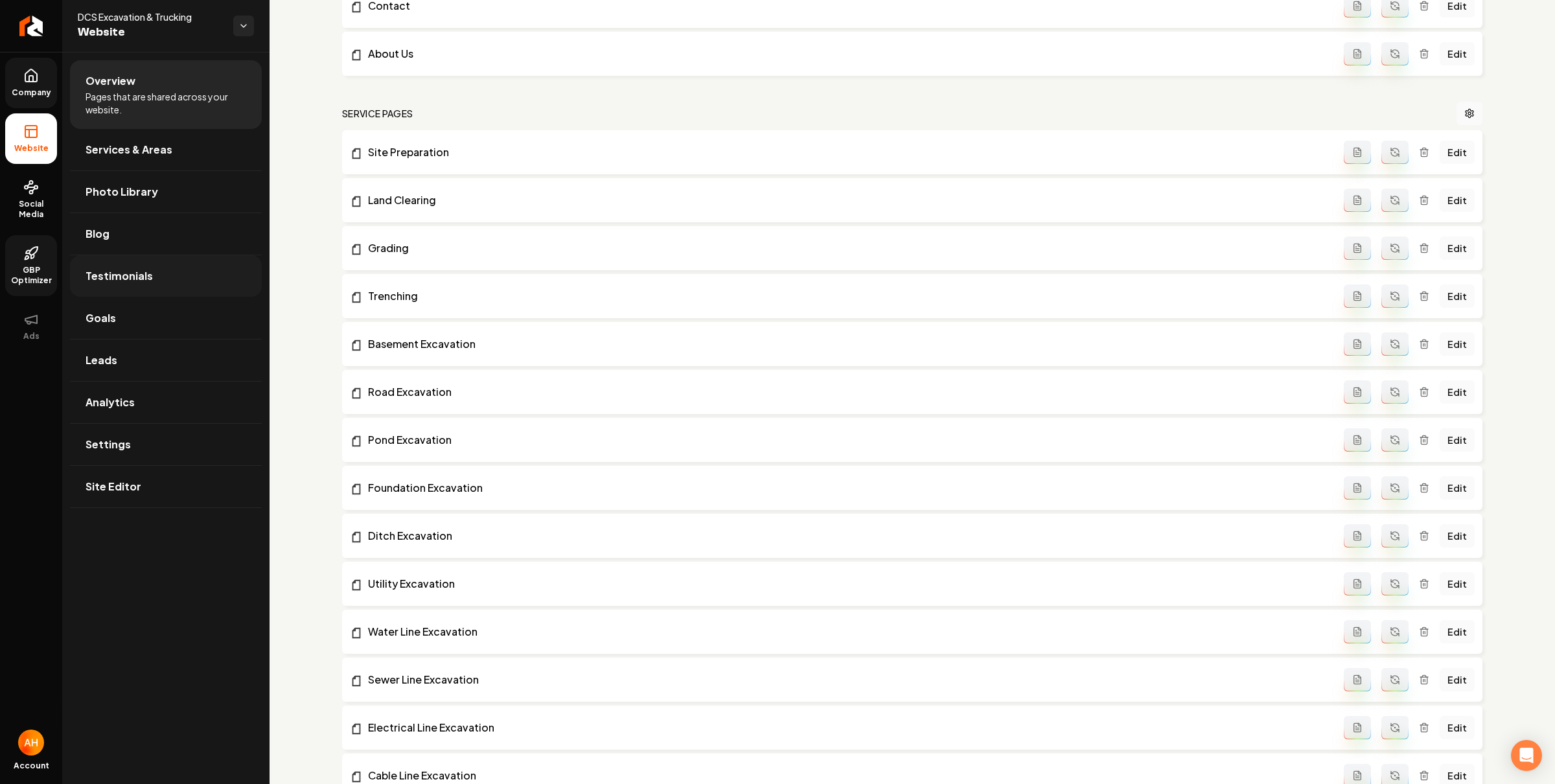
click at [139, 312] on link "Goals" at bounding box center [165, 317] width 192 height 41
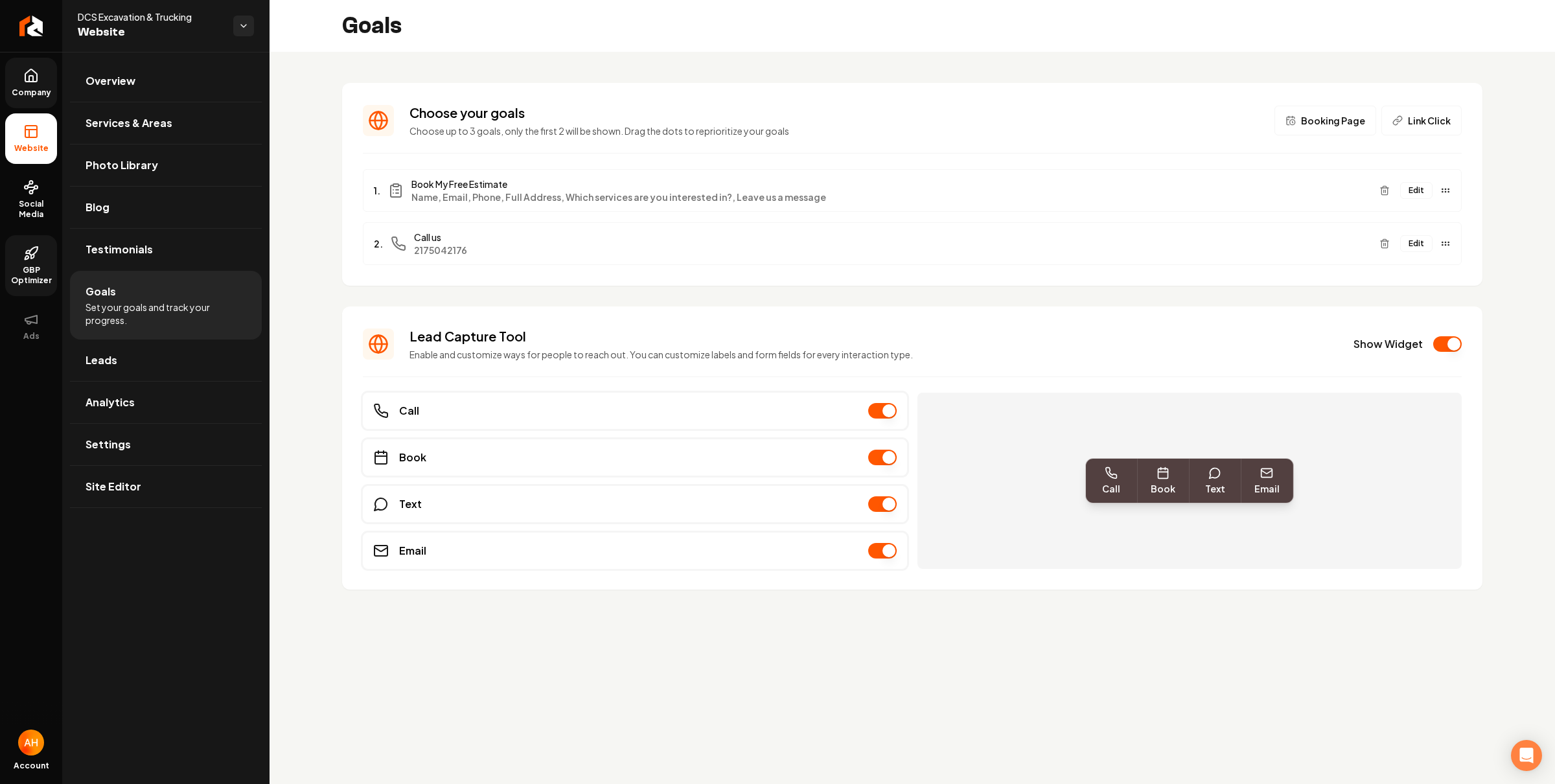
click at [450, 253] on span "2175042176" at bounding box center [891, 250] width 955 height 13
click at [158, 440] on link "Settings" at bounding box center [165, 444] width 192 height 41
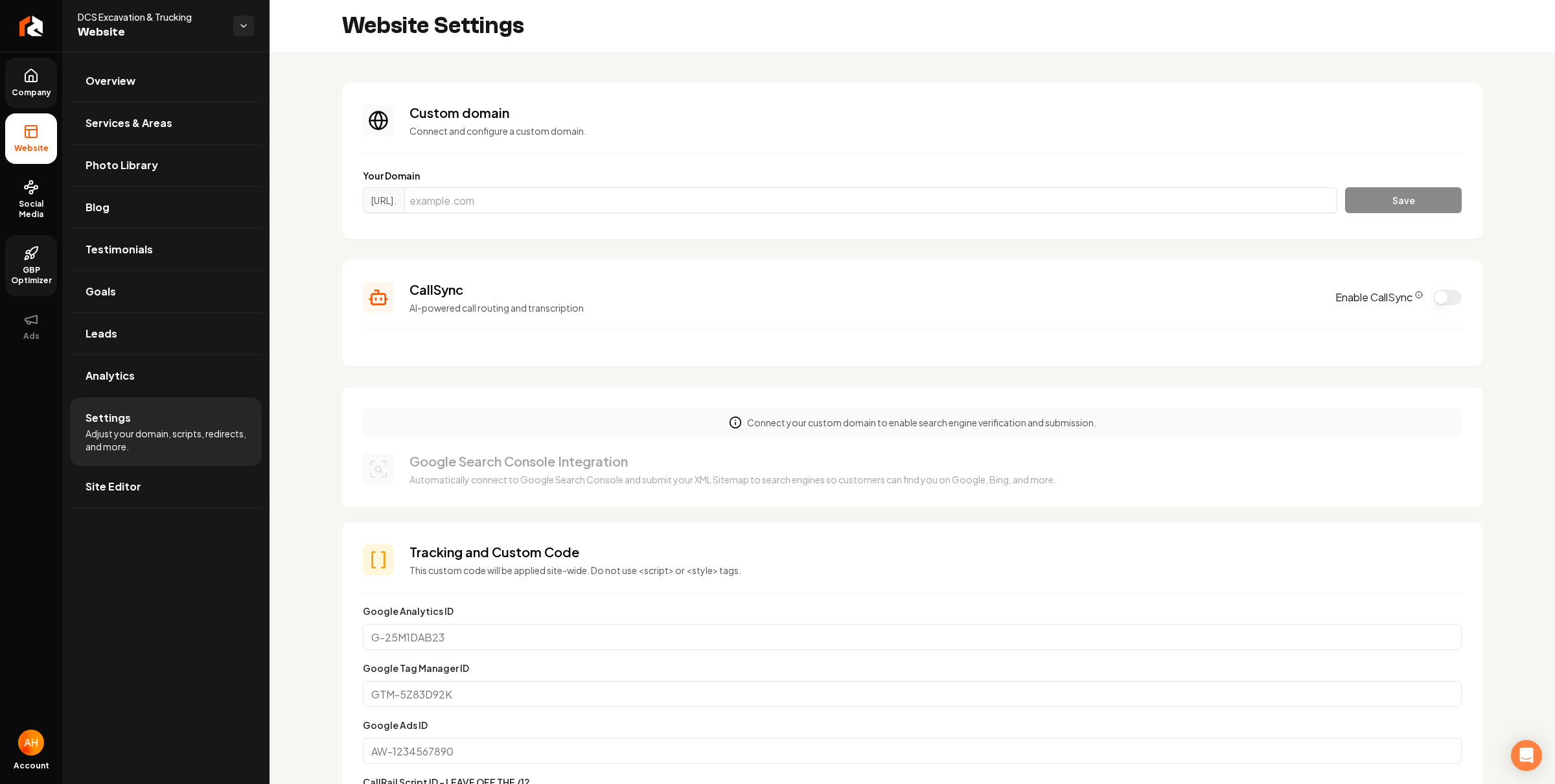
click at [43, 62] on link "Company" at bounding box center [31, 82] width 52 height 50
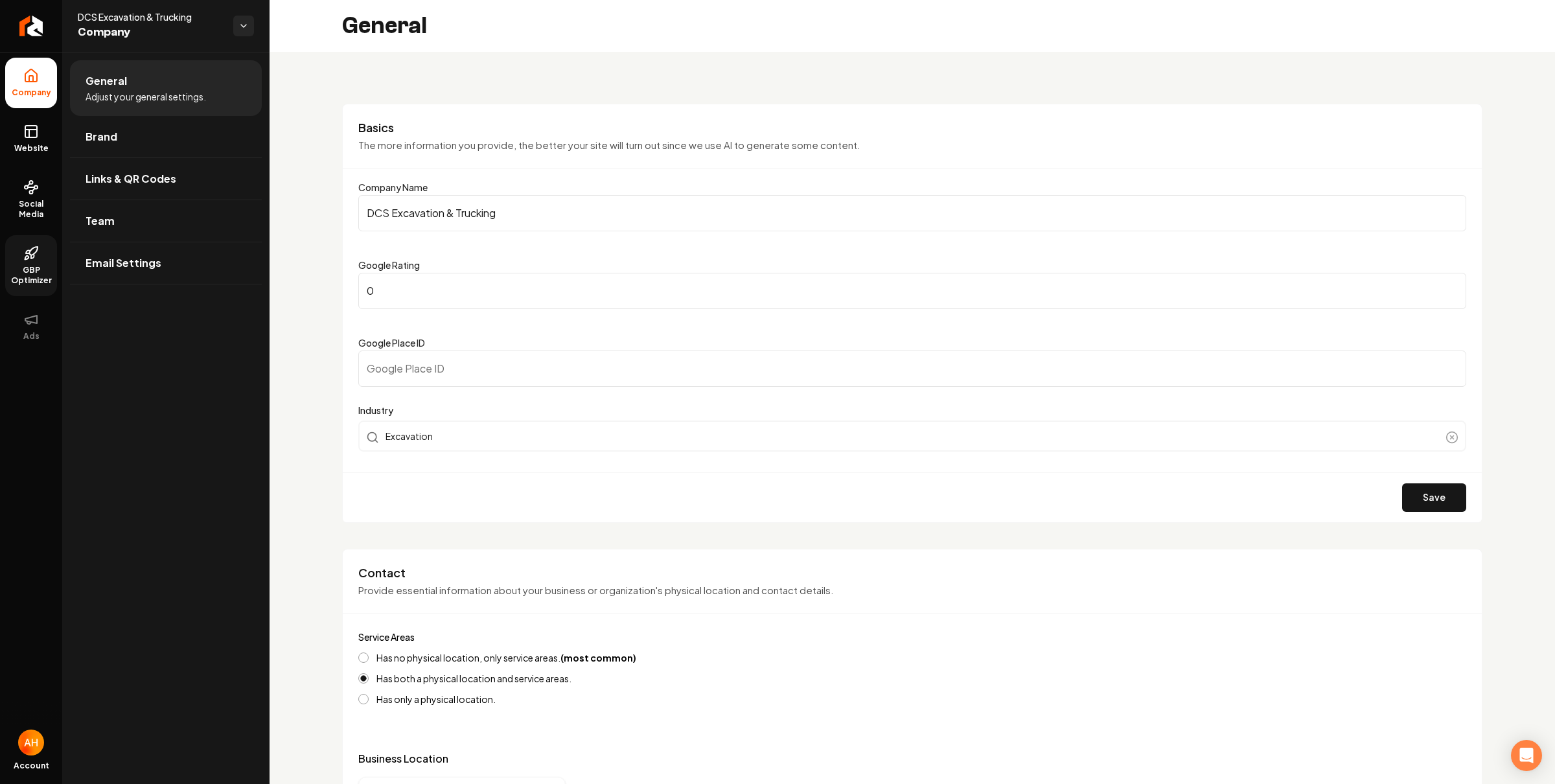
click at [464, 202] on input "DCS Excavation & Trucking" at bounding box center [912, 213] width 1108 height 36
click at [465, 202] on input "DCS Excavation & Trucking" at bounding box center [912, 213] width 1108 height 36
click at [141, 210] on link "Team" at bounding box center [165, 220] width 192 height 41
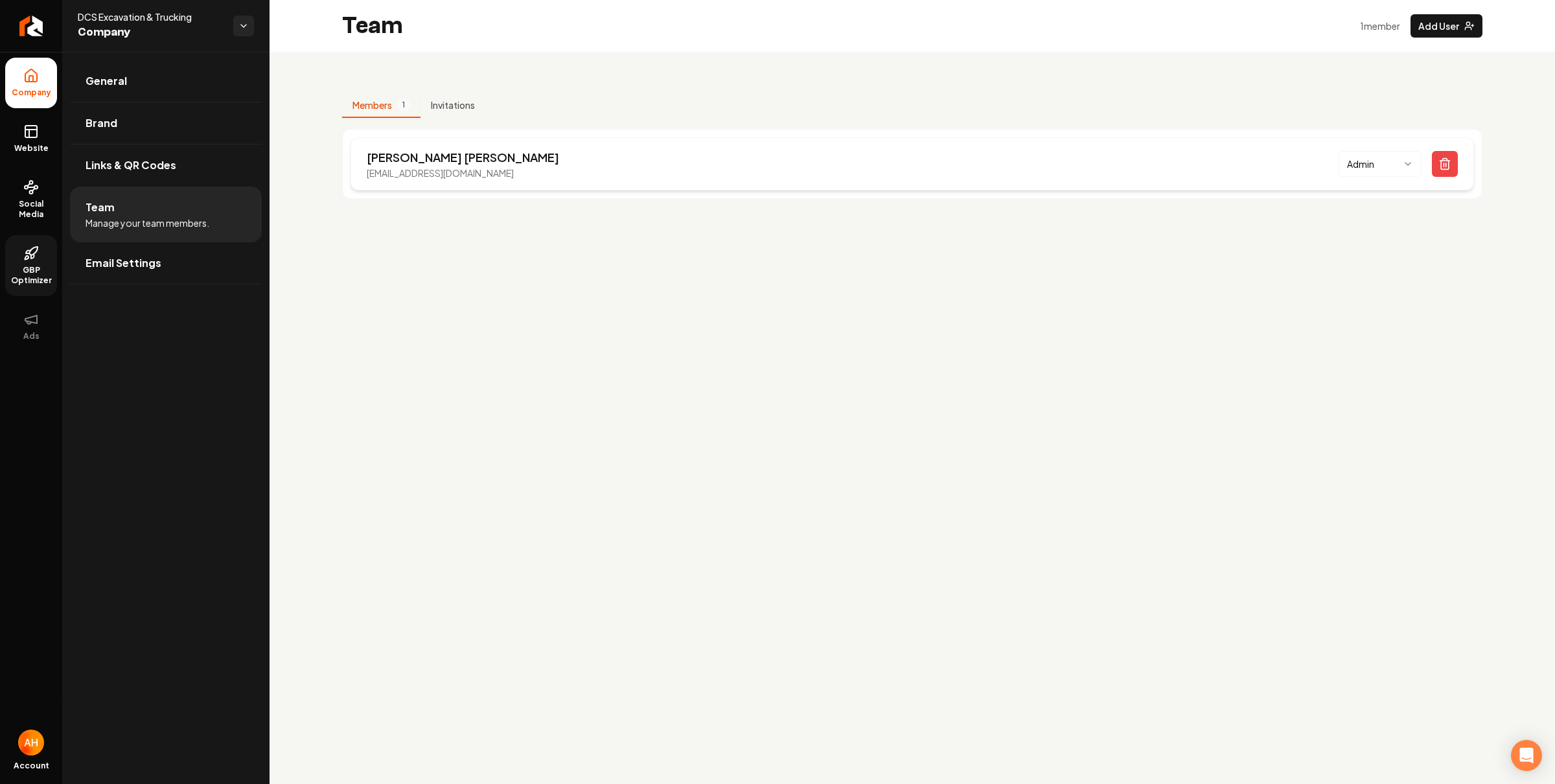
click at [421, 173] on p "dawsondodd2002@gmail.com" at bounding box center [463, 173] width 193 height 13
copy p "dawsondodd2002@gmail.com"
click at [421, 167] on p "dawsondodd2002@gmail.com" at bounding box center [463, 173] width 193 height 13
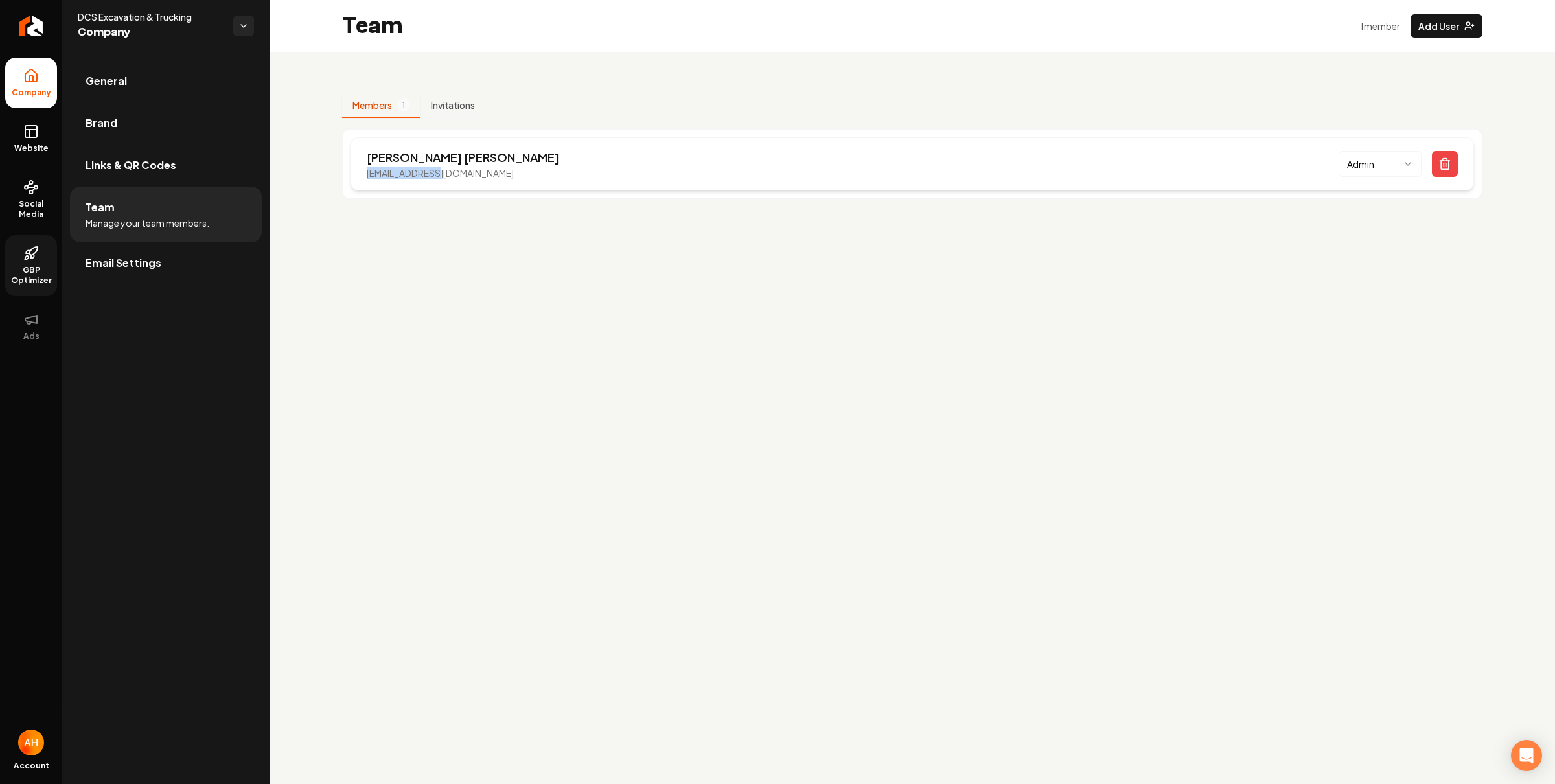
click at [421, 167] on p "dawsondodd2002@gmail.com" at bounding box center [463, 173] width 193 height 13
click at [38, 151] on span "Website" at bounding box center [32, 147] width 45 height 10
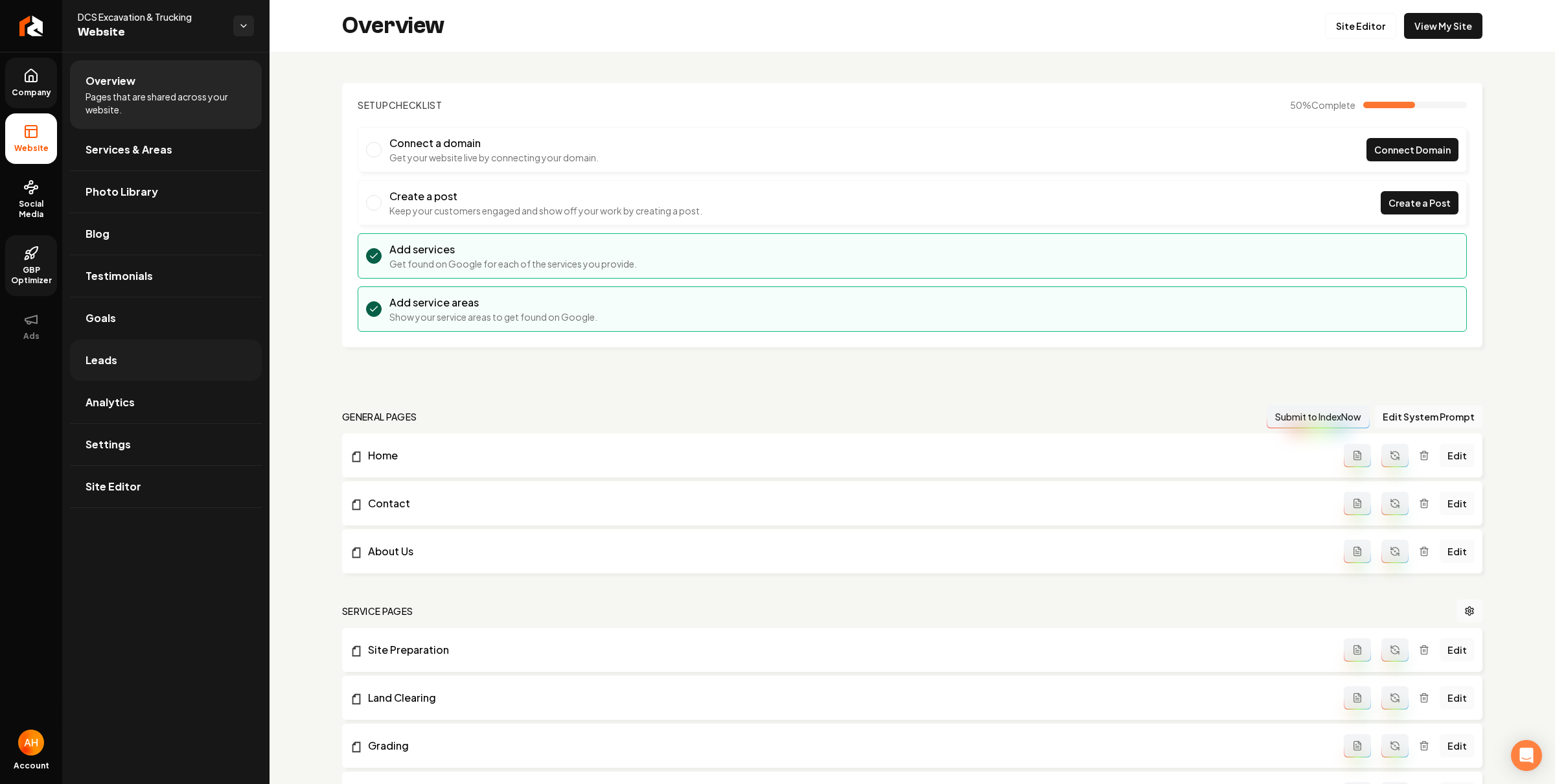
click at [167, 363] on link "Leads" at bounding box center [165, 359] width 192 height 41
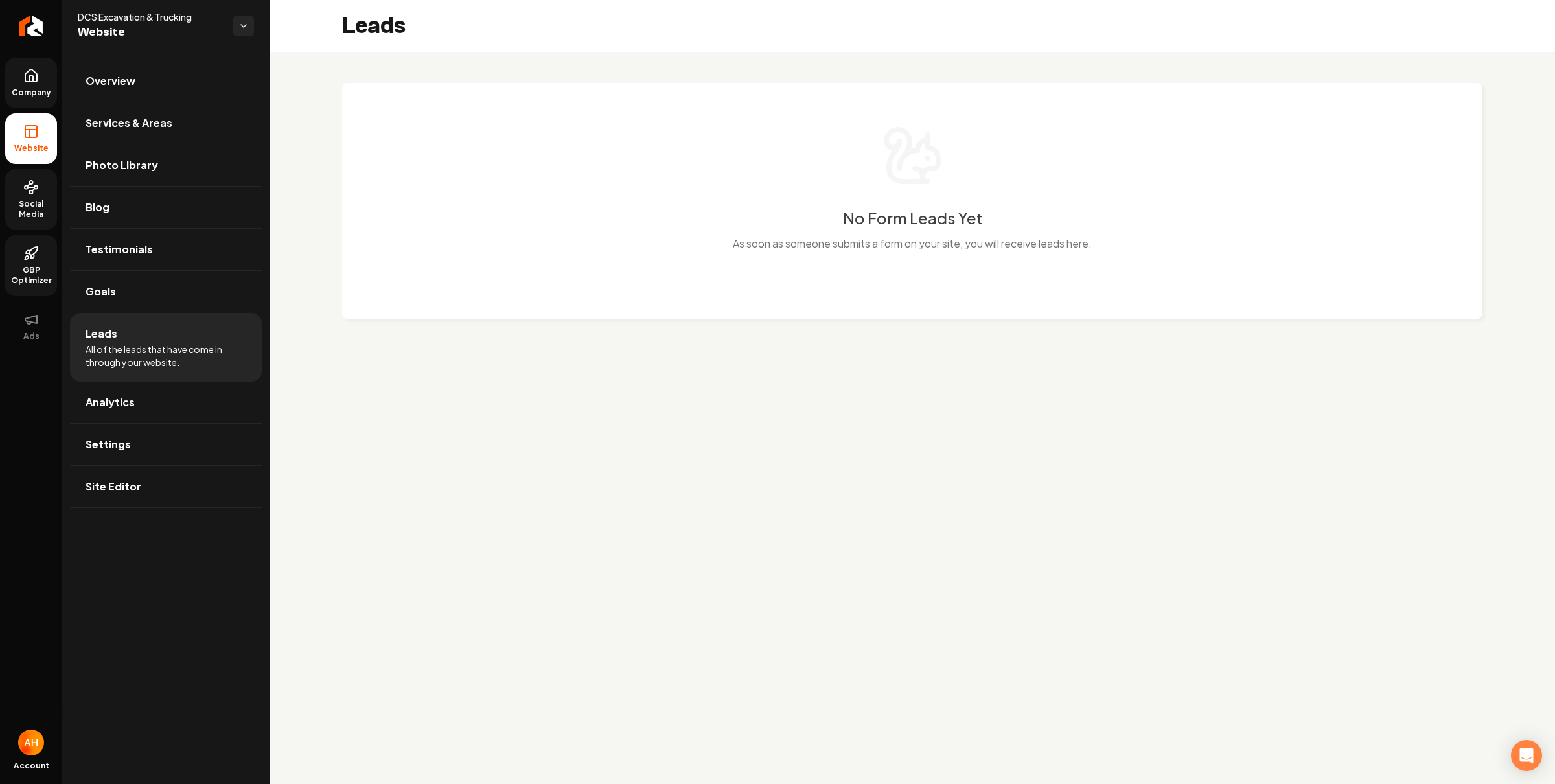
click at [36, 179] on icon at bounding box center [31, 187] width 16 height 16
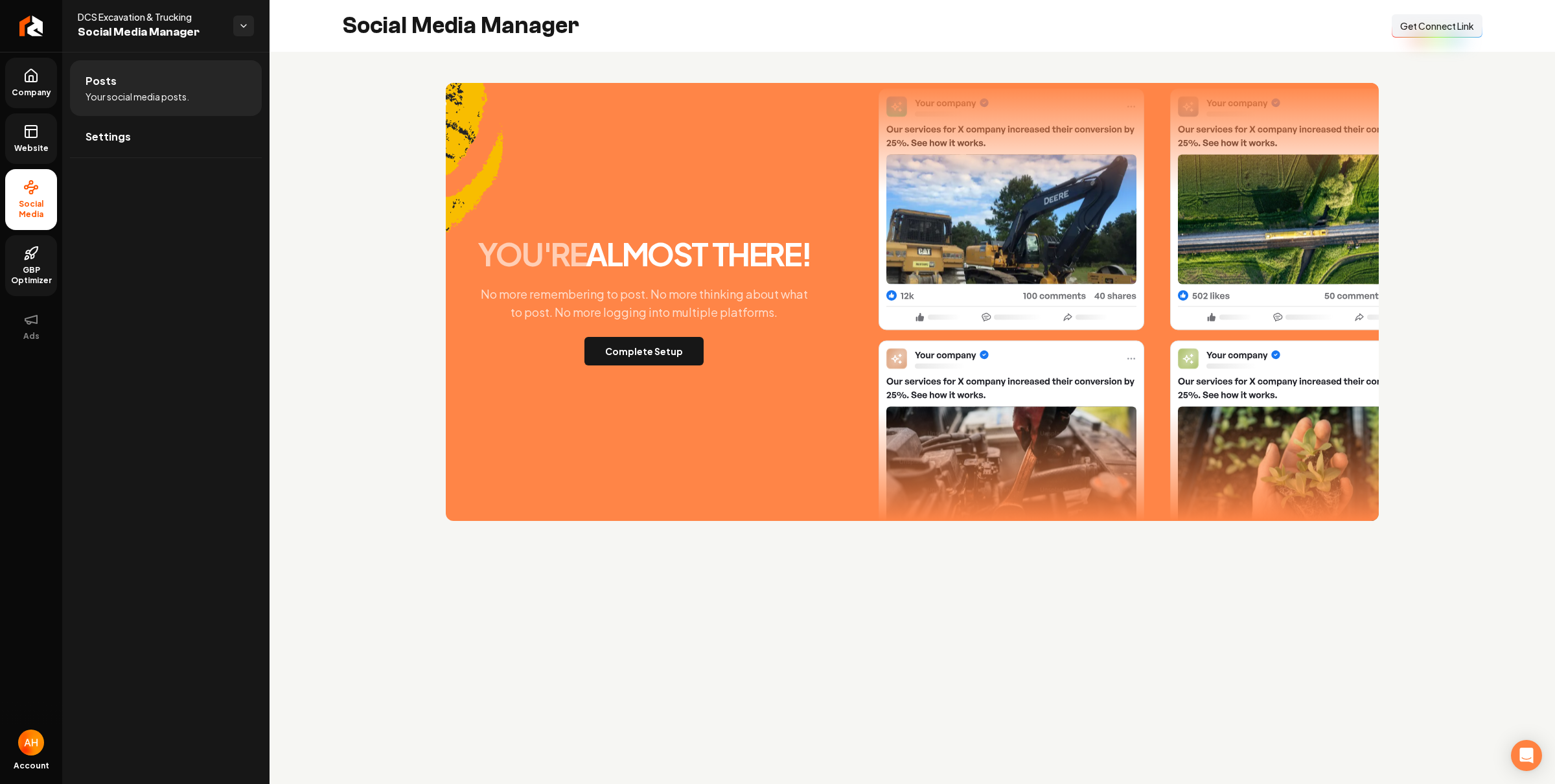
click at [1450, 31] on span "Get Connect Link" at bounding box center [1437, 26] width 74 height 13
drag, startPoint x: 60, startPoint y: 85, endPoint x: 31, endPoint y: 87, distance: 29.1
click at [58, 85] on ul "Company Website Social Media GBP Optimizer Ads" at bounding box center [31, 204] width 62 height 305
drag, startPoint x: 30, startPoint y: 87, endPoint x: 43, endPoint y: 84, distance: 13.3
click at [30, 88] on span "Company" at bounding box center [31, 92] width 50 height 10
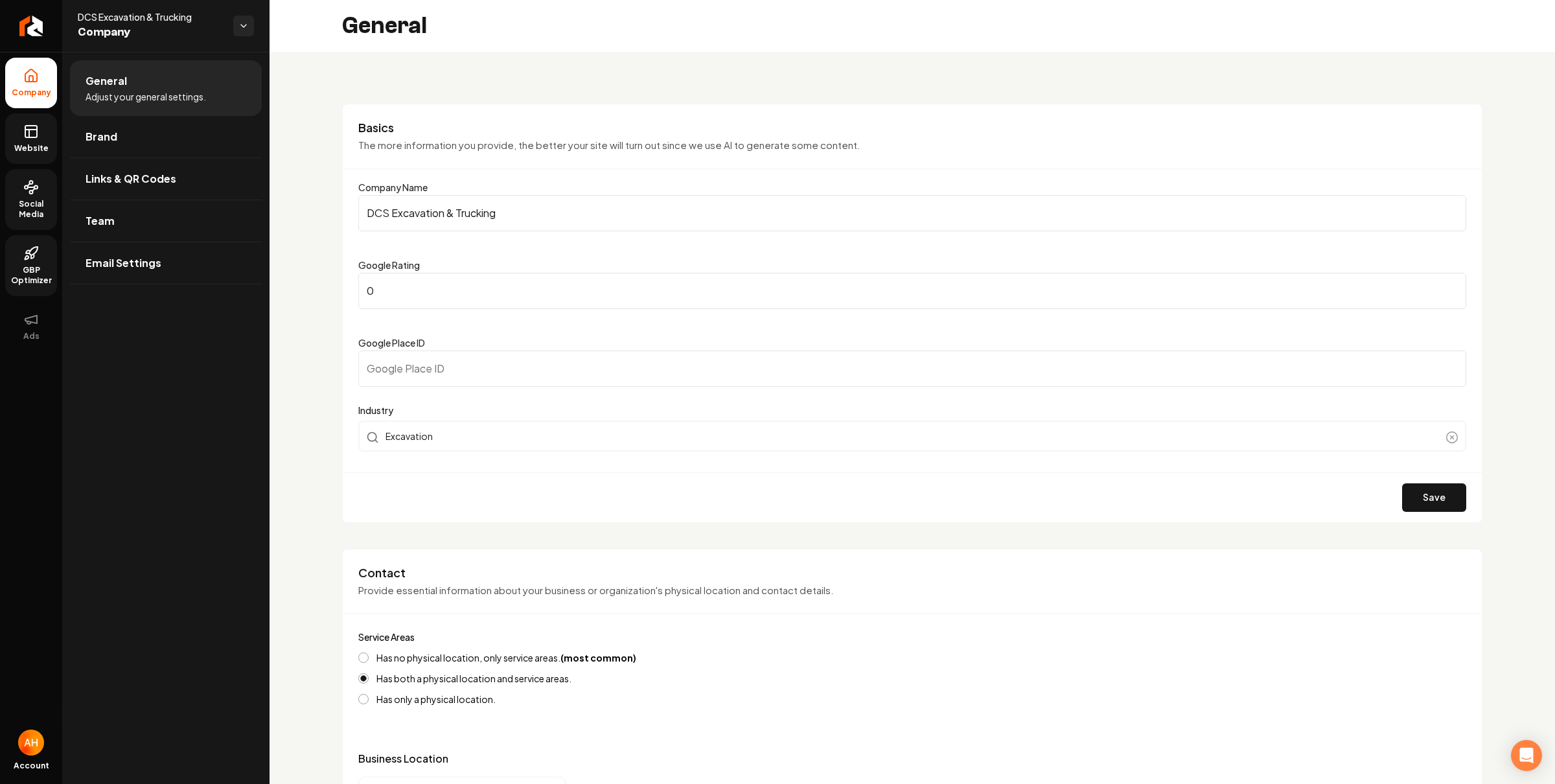
click at [554, 217] on input "DCS Excavation & Trucking" at bounding box center [912, 213] width 1108 height 36
click at [650, 18] on div "General" at bounding box center [912, 26] width 1286 height 52
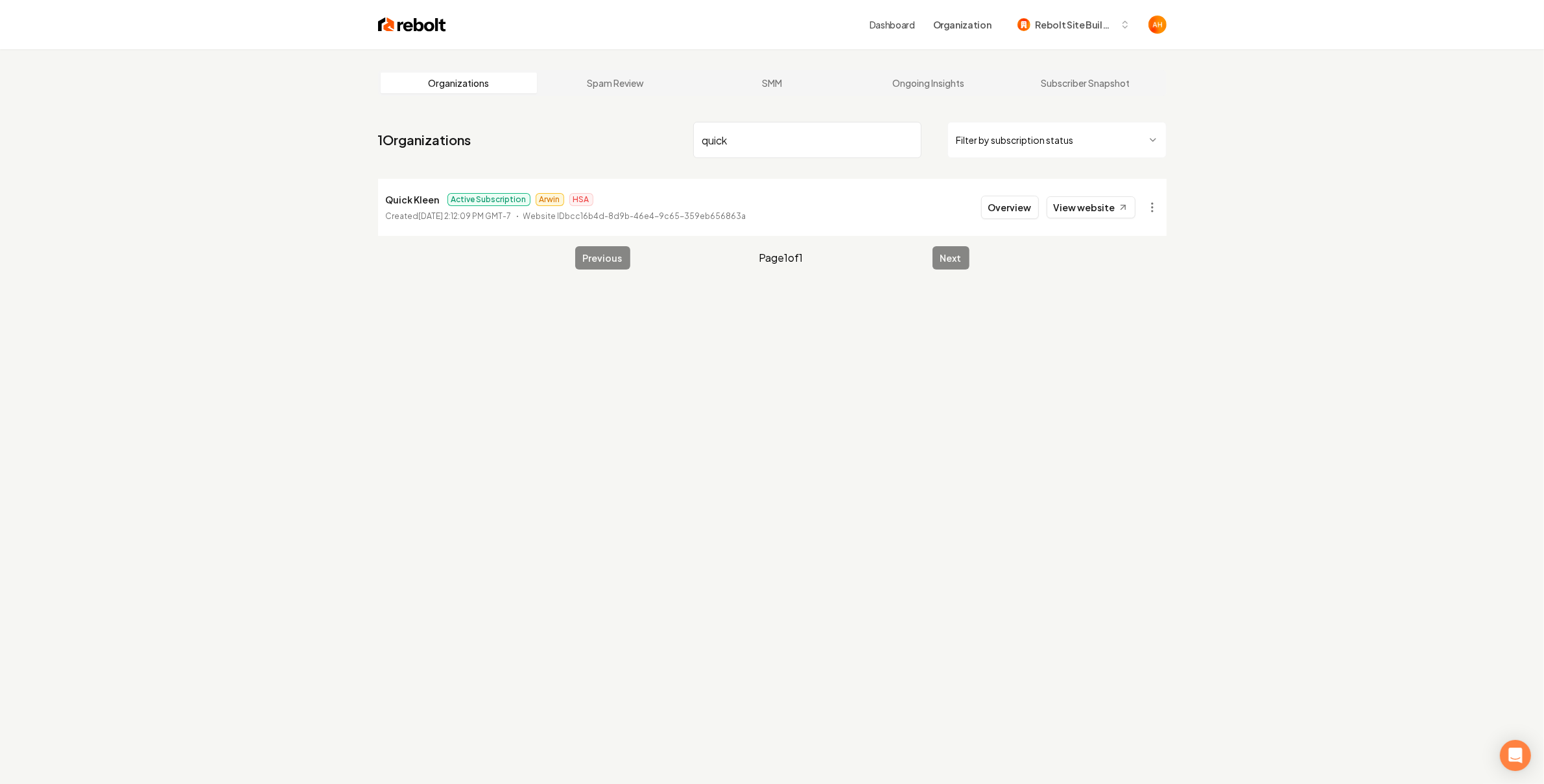
drag, startPoint x: 722, startPoint y: 113, endPoint x: 771, endPoint y: 123, distance: 50.0
click at [722, 113] on main "Organizations Spam Review SMM Ongoing Insights Subscriber Snapshot 1 Organizati…" at bounding box center [772, 169] width 830 height 241
click at [771, 125] on input "quick" at bounding box center [807, 140] width 228 height 36
type input "quikpro"
click at [1097, 193] on li "QuikPro Cleaners Active Subscription Arwin HSA Created August 28, 2025, 10:53:0…" at bounding box center [772, 206] width 788 height 57
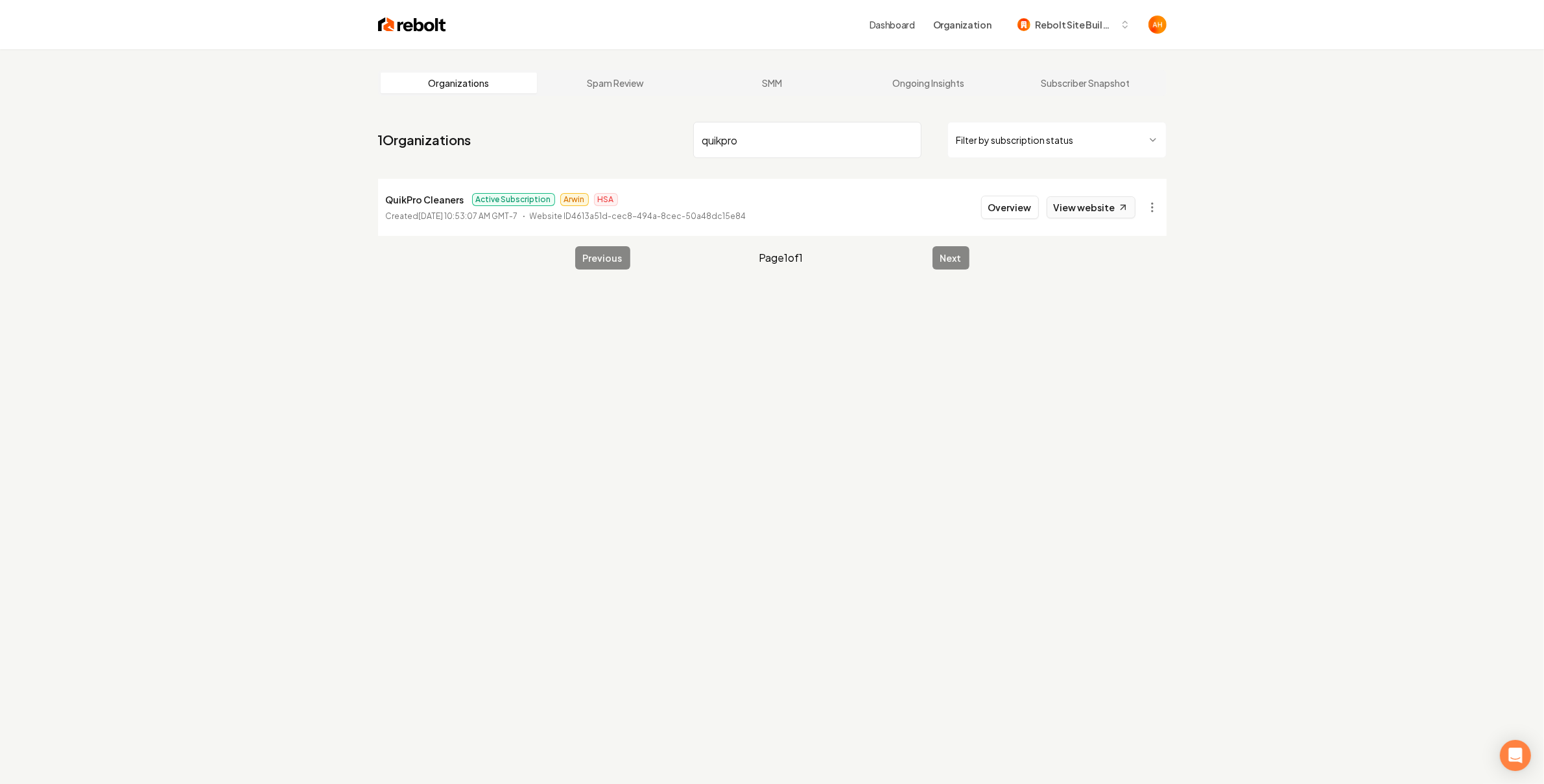
click at [1095, 197] on link "View website" at bounding box center [1090, 207] width 89 height 22
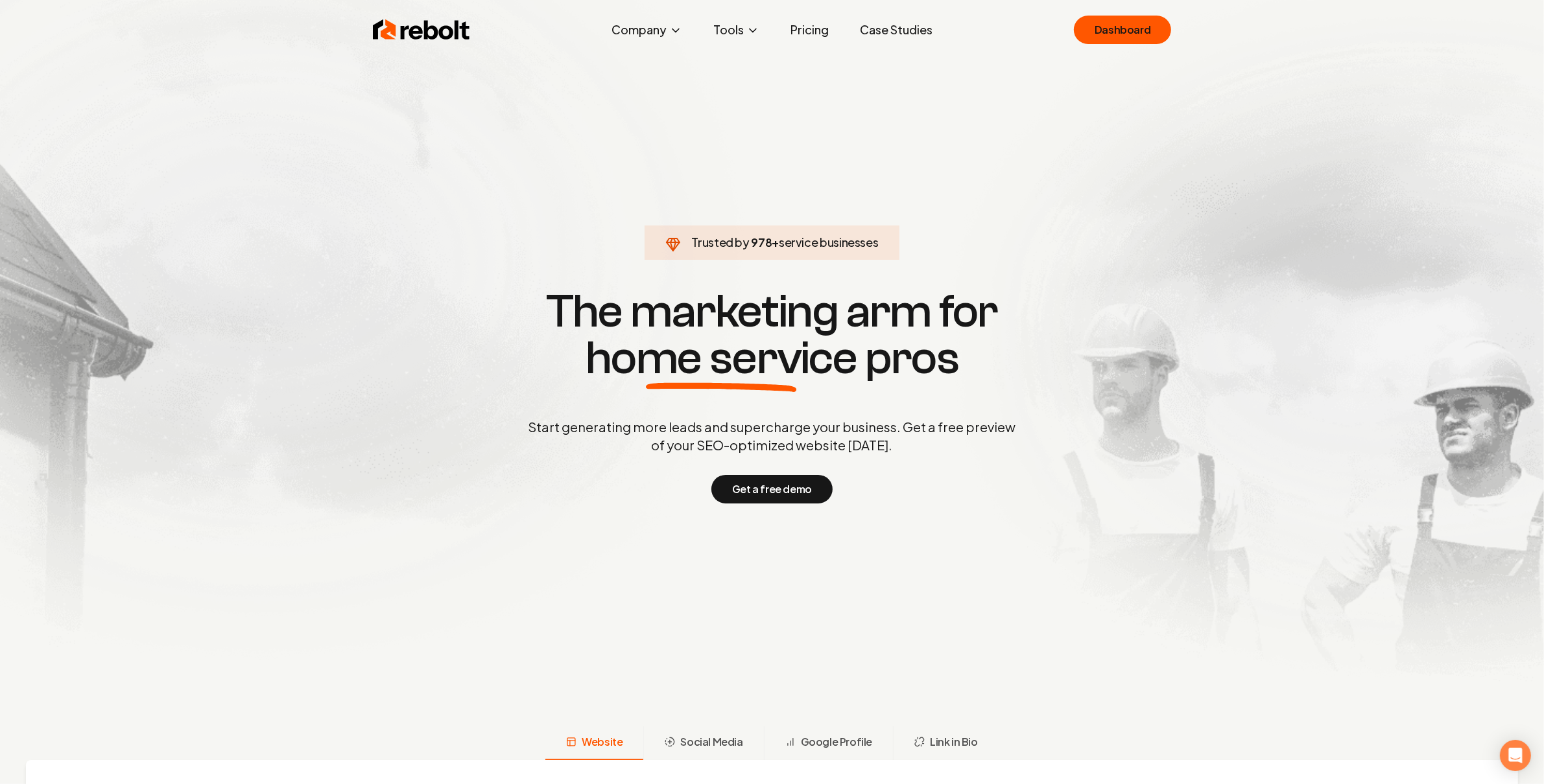
click at [1046, 29] on div "Rebolt Company About Blog Jobs Tools Google Review QR Code Generator Google Bus…" at bounding box center [772, 29] width 830 height 39
